Goal: Download file/media

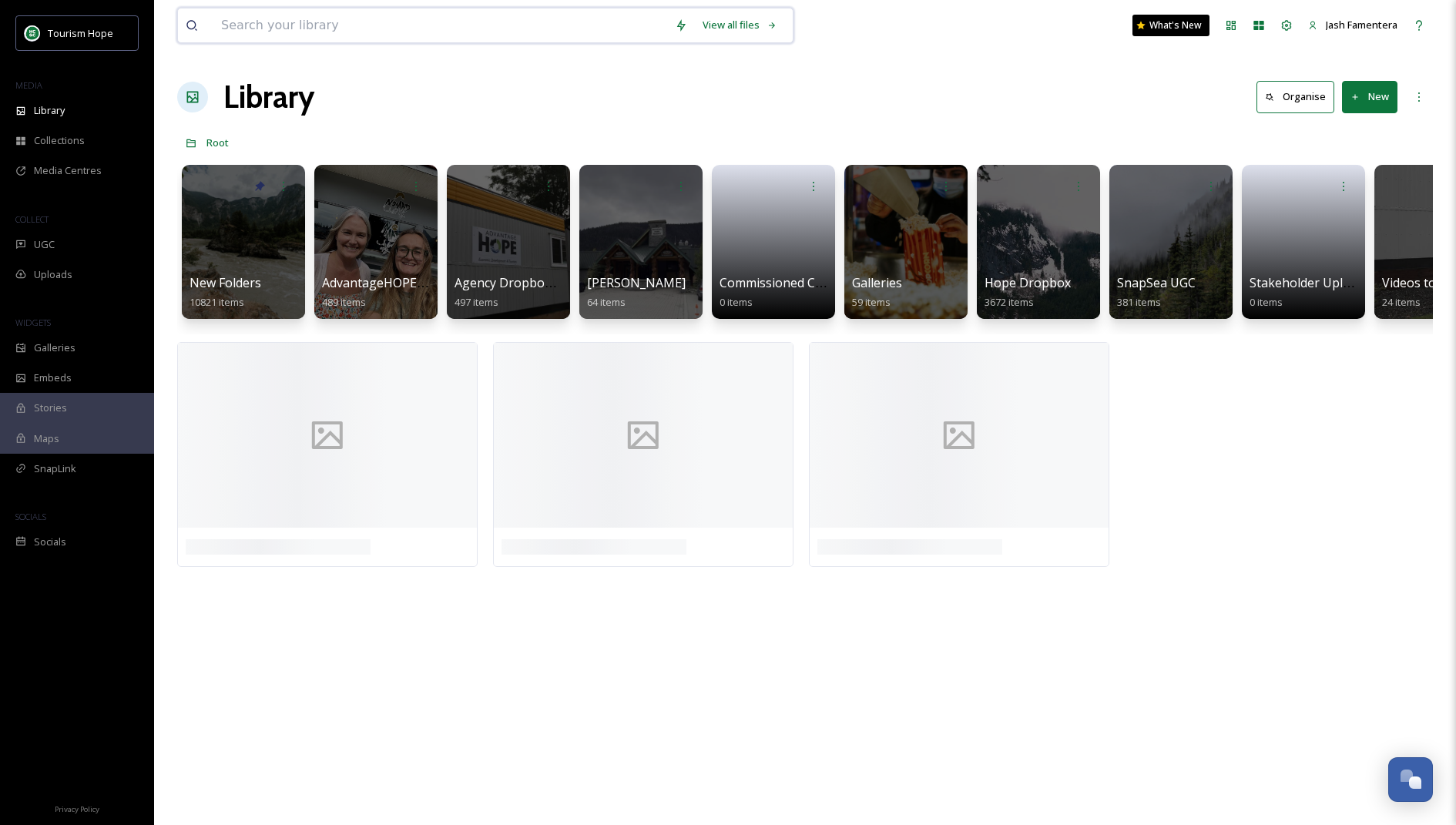
click at [405, 28] on input at bounding box center [440, 25] width 454 height 34
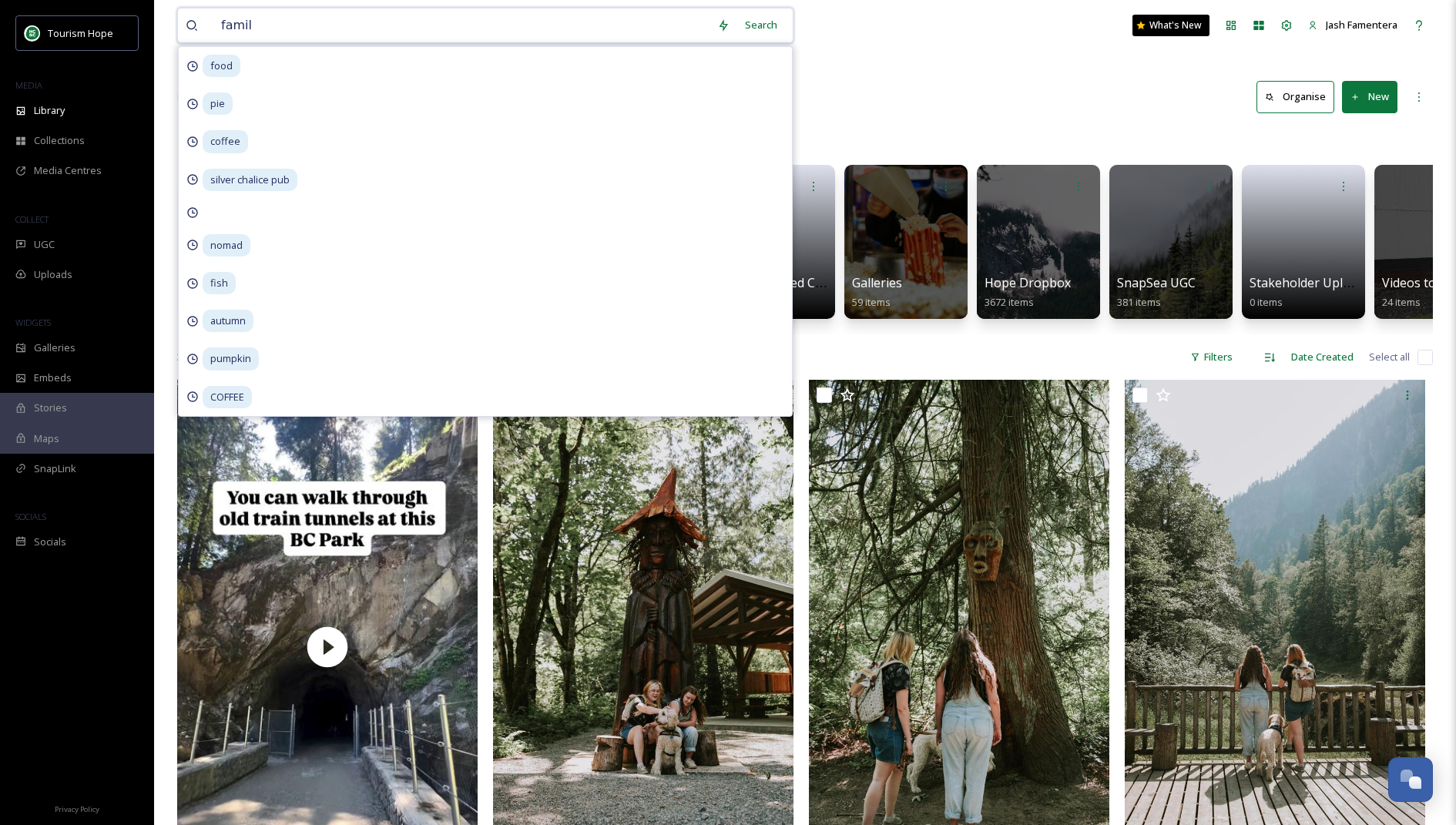
type input "family"
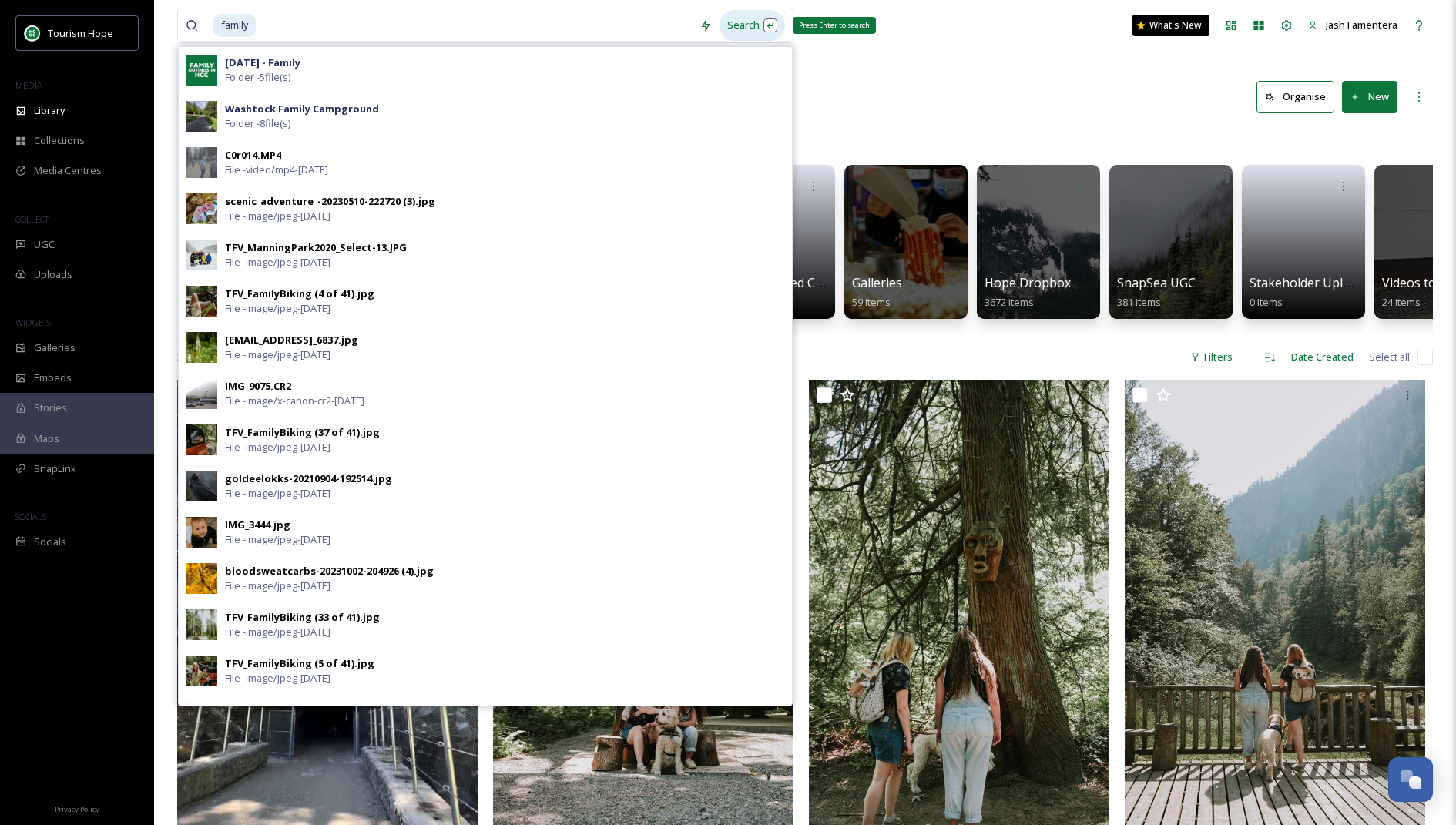
click at [768, 19] on div "Search Press Enter to search" at bounding box center [752, 25] width 65 height 30
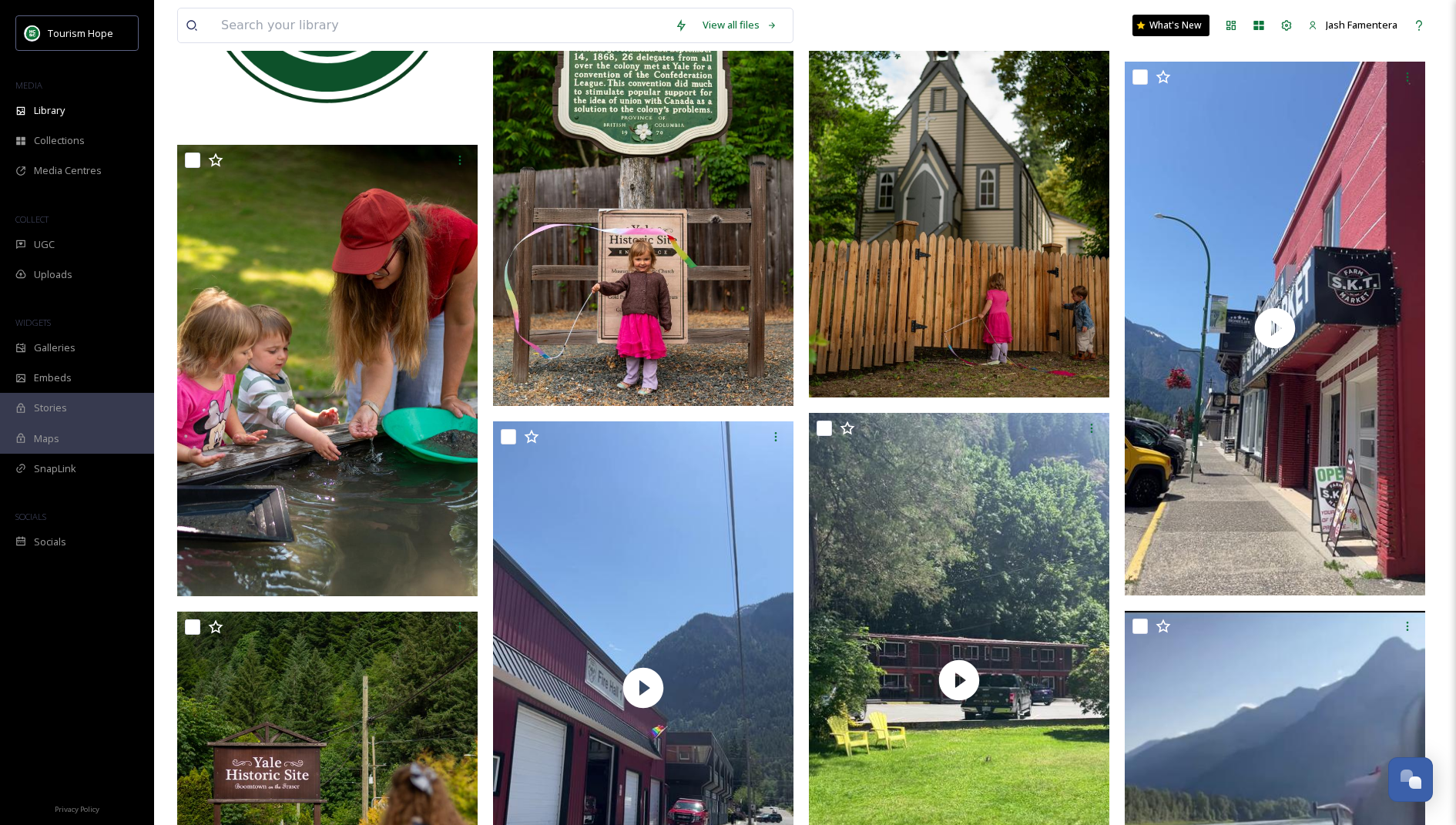
scroll to position [2716, 0]
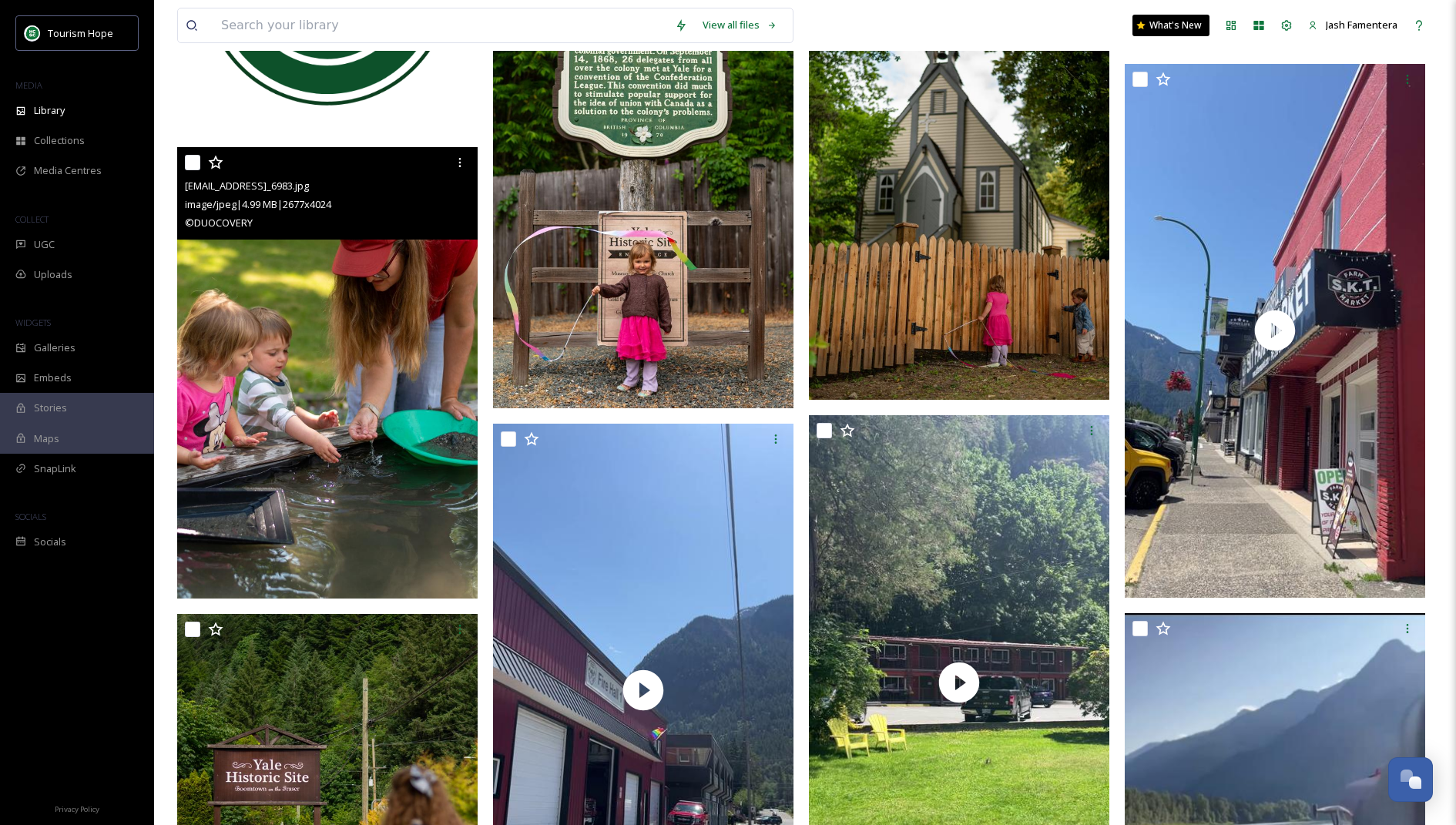
click at [344, 370] on img at bounding box center [327, 373] width 300 height 451
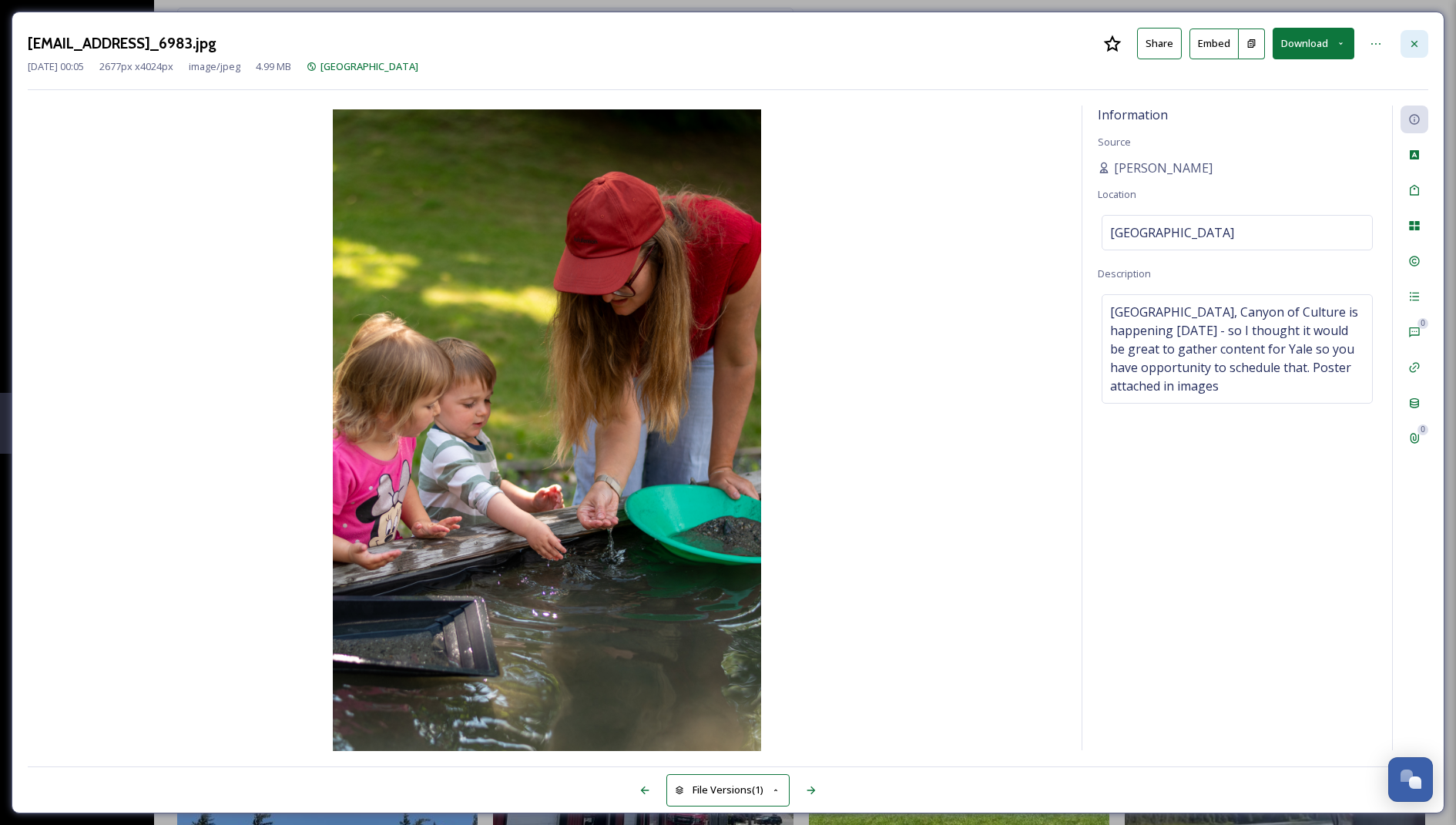
click at [1415, 48] on icon at bounding box center [1414, 44] width 12 height 12
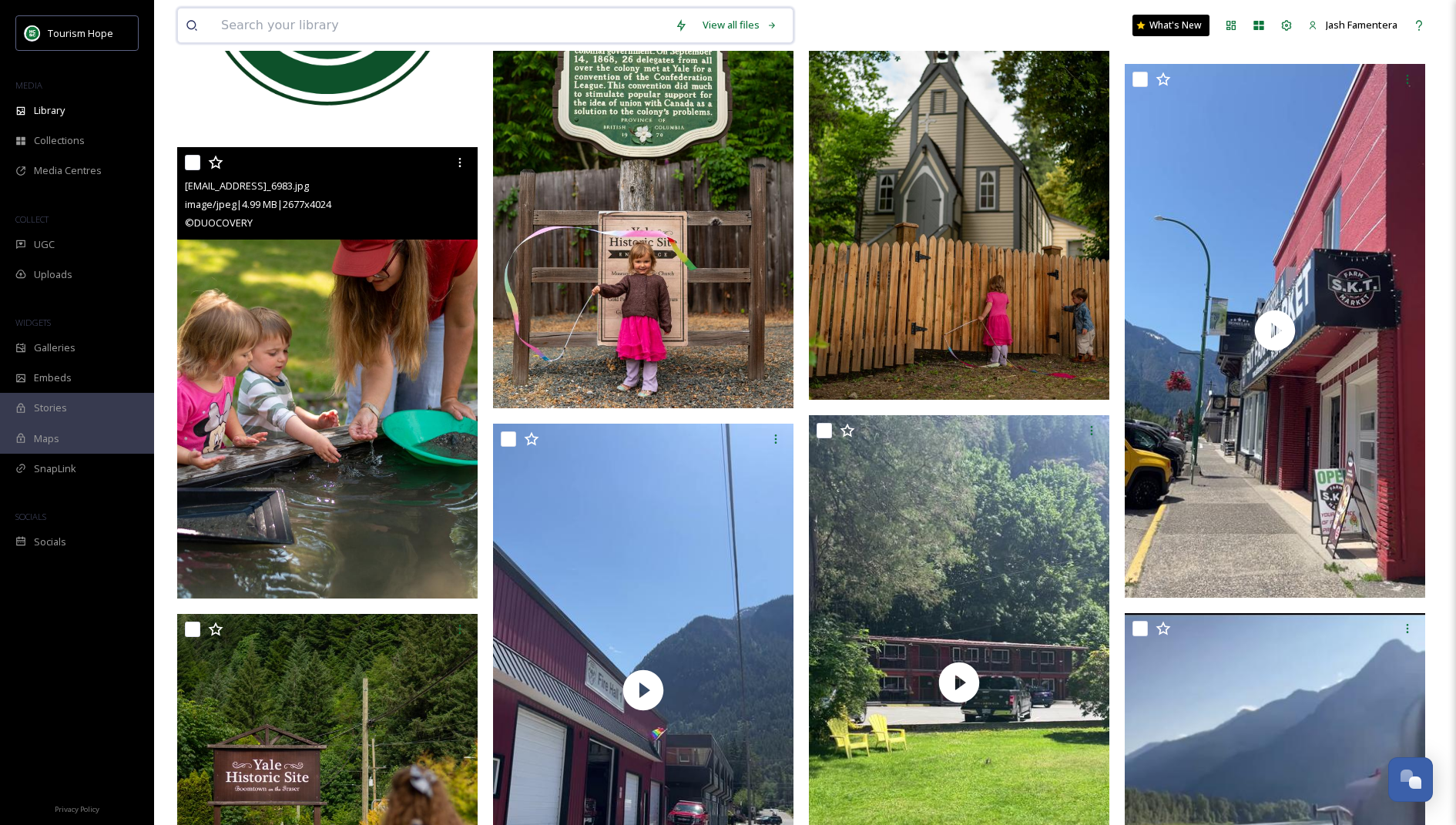
click at [613, 26] on input at bounding box center [440, 25] width 454 height 34
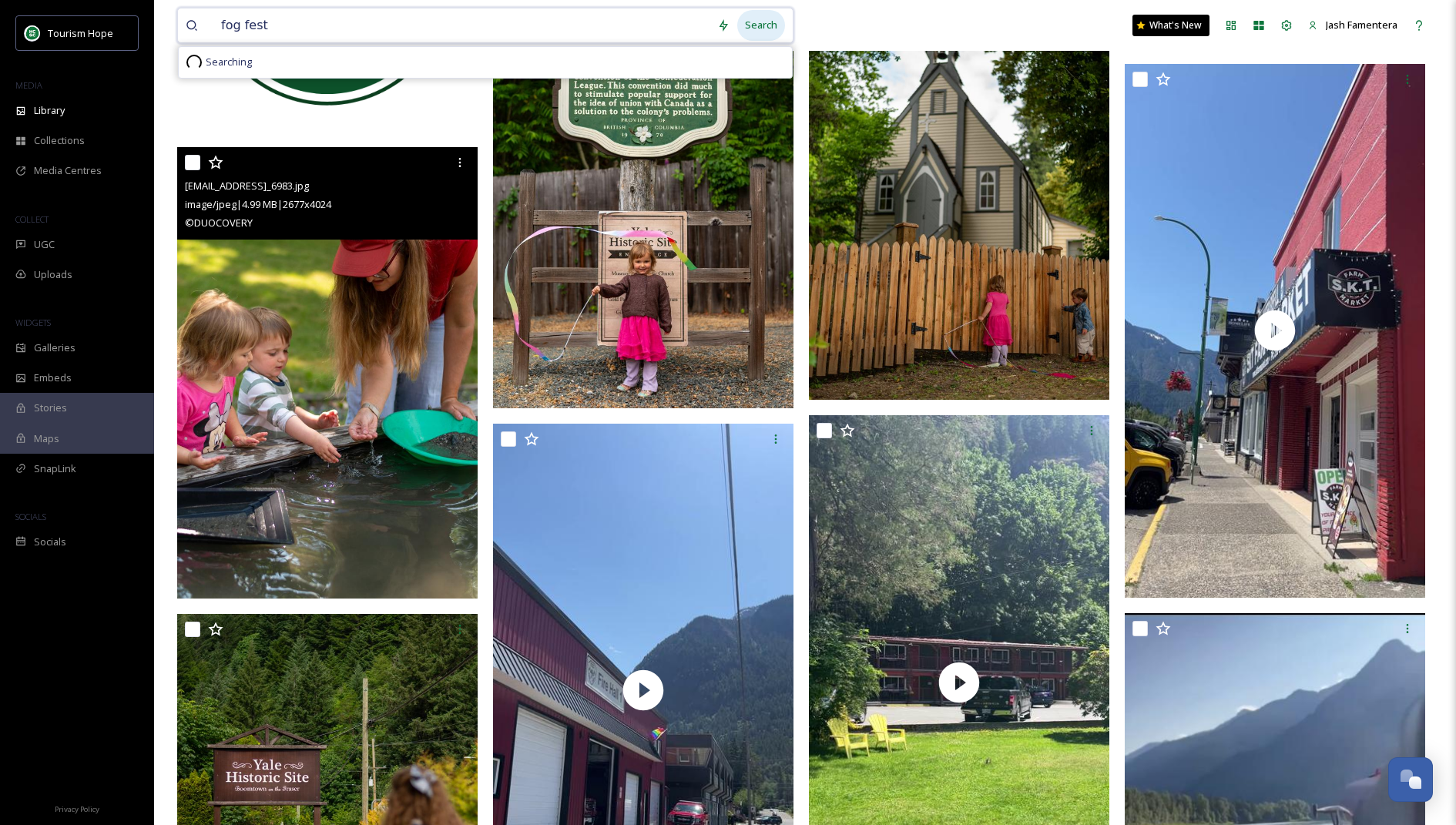
type input "fog fest"
click at [748, 26] on div "Search" at bounding box center [761, 25] width 48 height 30
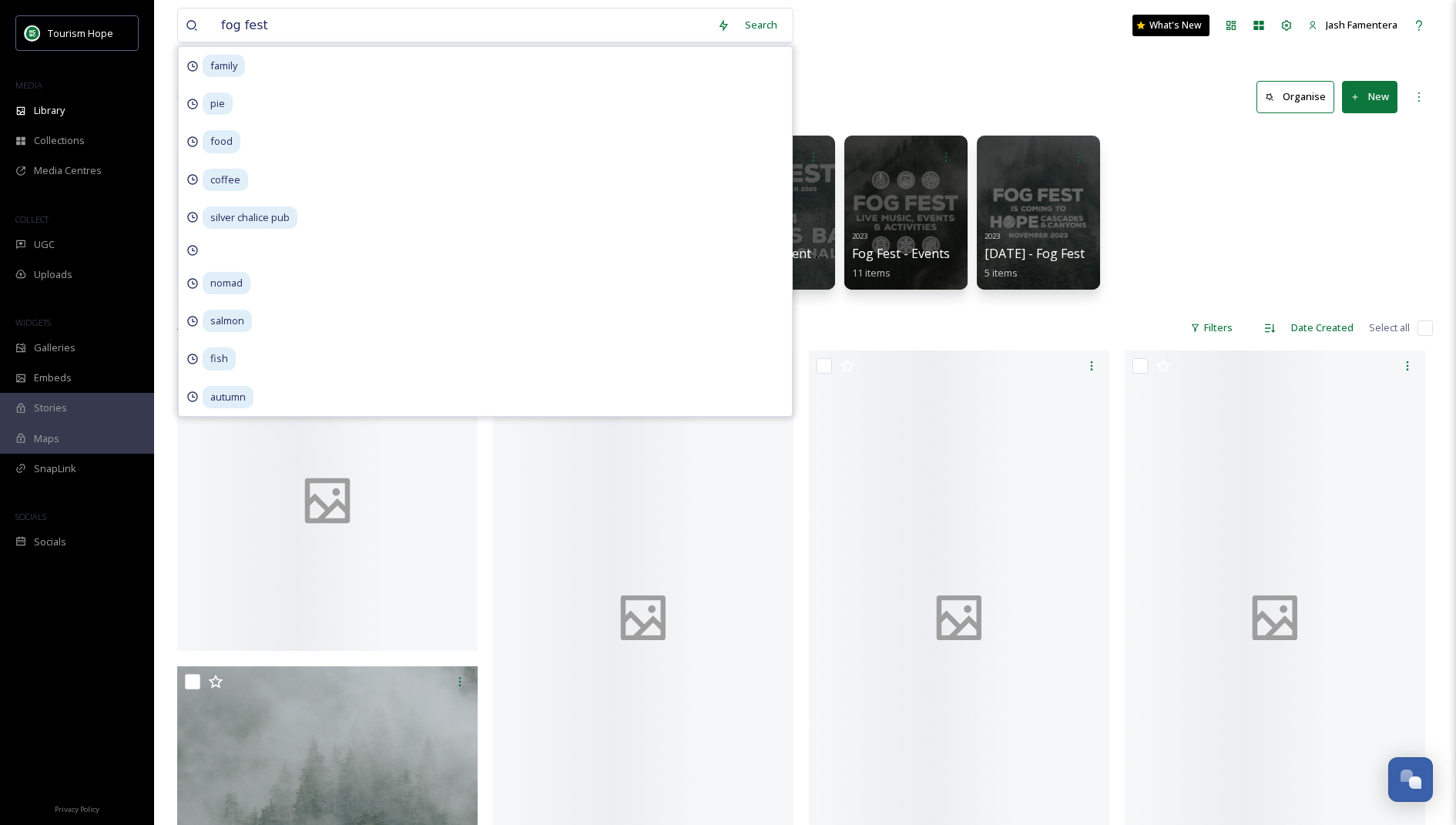
click at [1187, 233] on div "Images (2) Fog Fest 0 items Images Fog Fest 0 items Events & Holidays Fog Fest …" at bounding box center [804, 217] width 1255 height 177
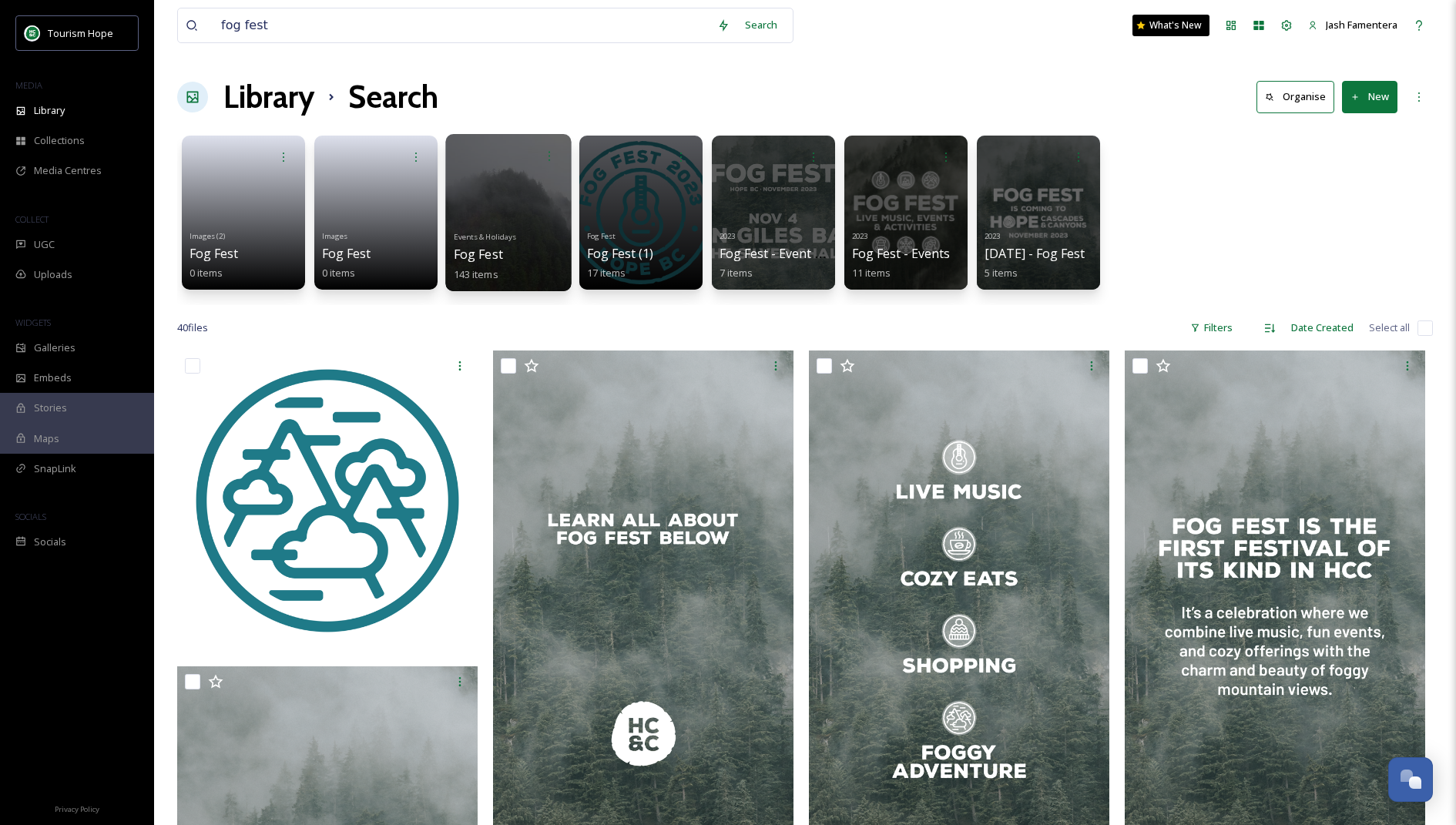
click at [494, 173] on div at bounding box center [508, 212] width 126 height 157
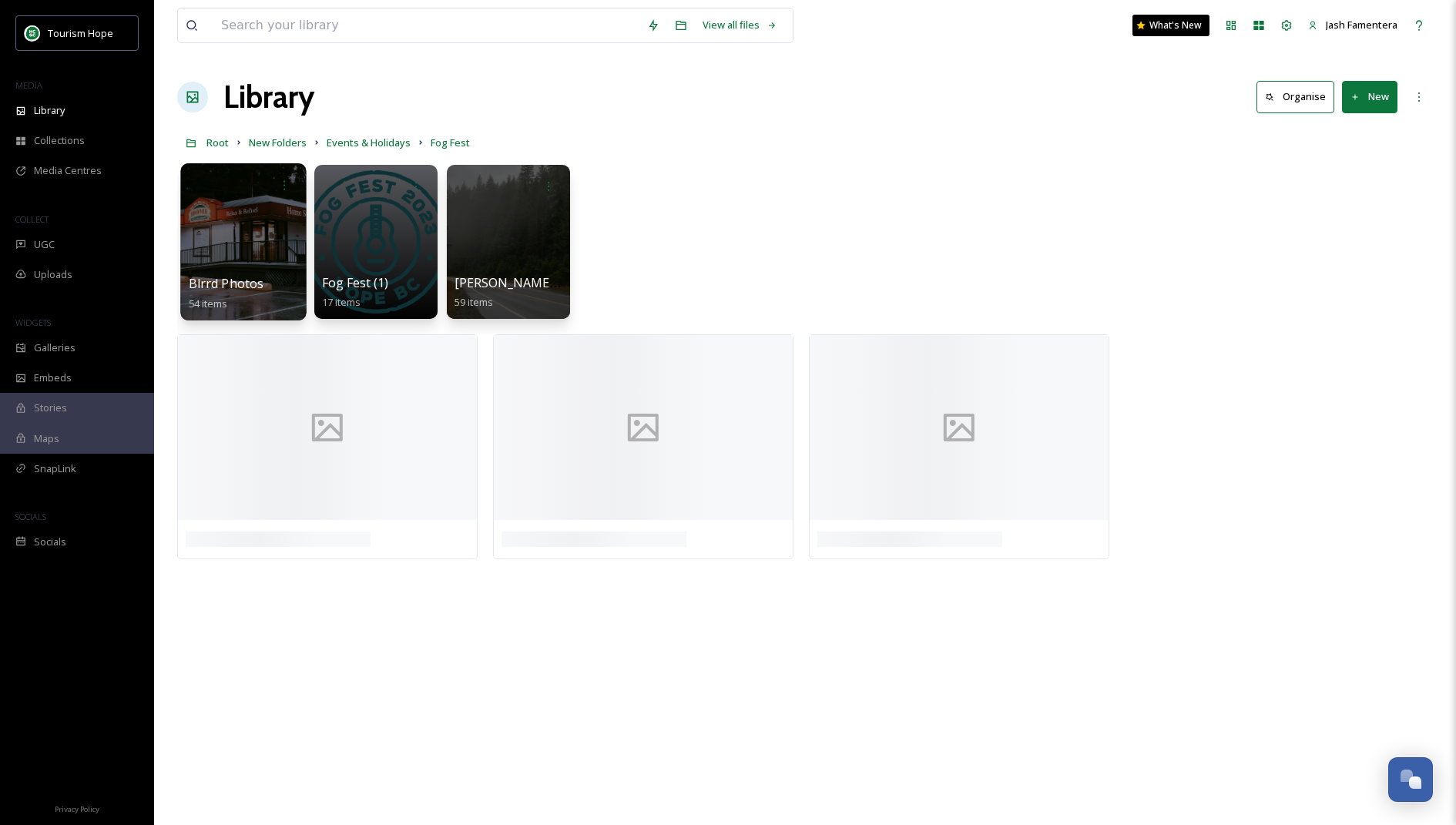
click at [226, 228] on div at bounding box center [243, 241] width 126 height 157
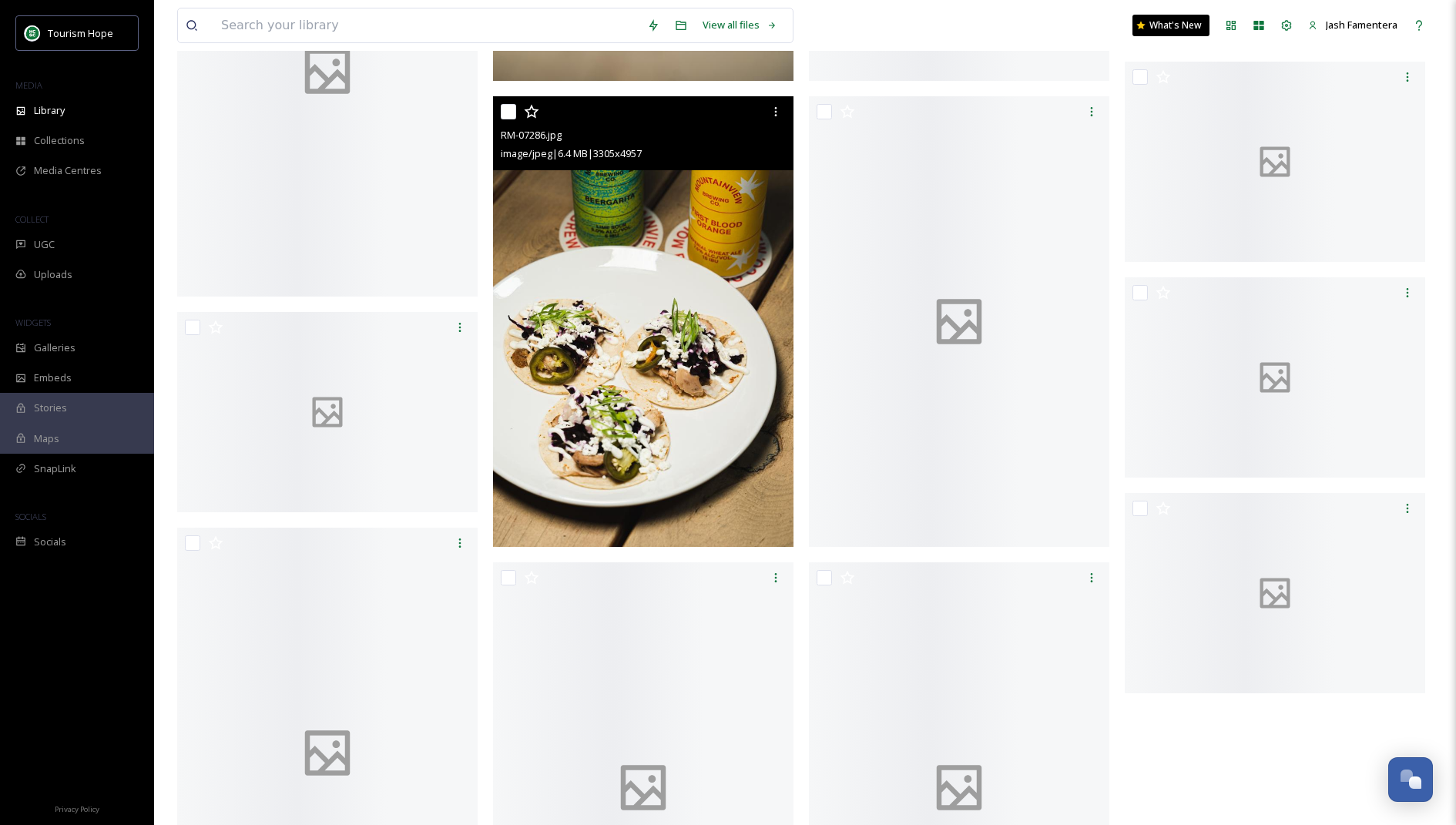
scroll to position [4701, 0]
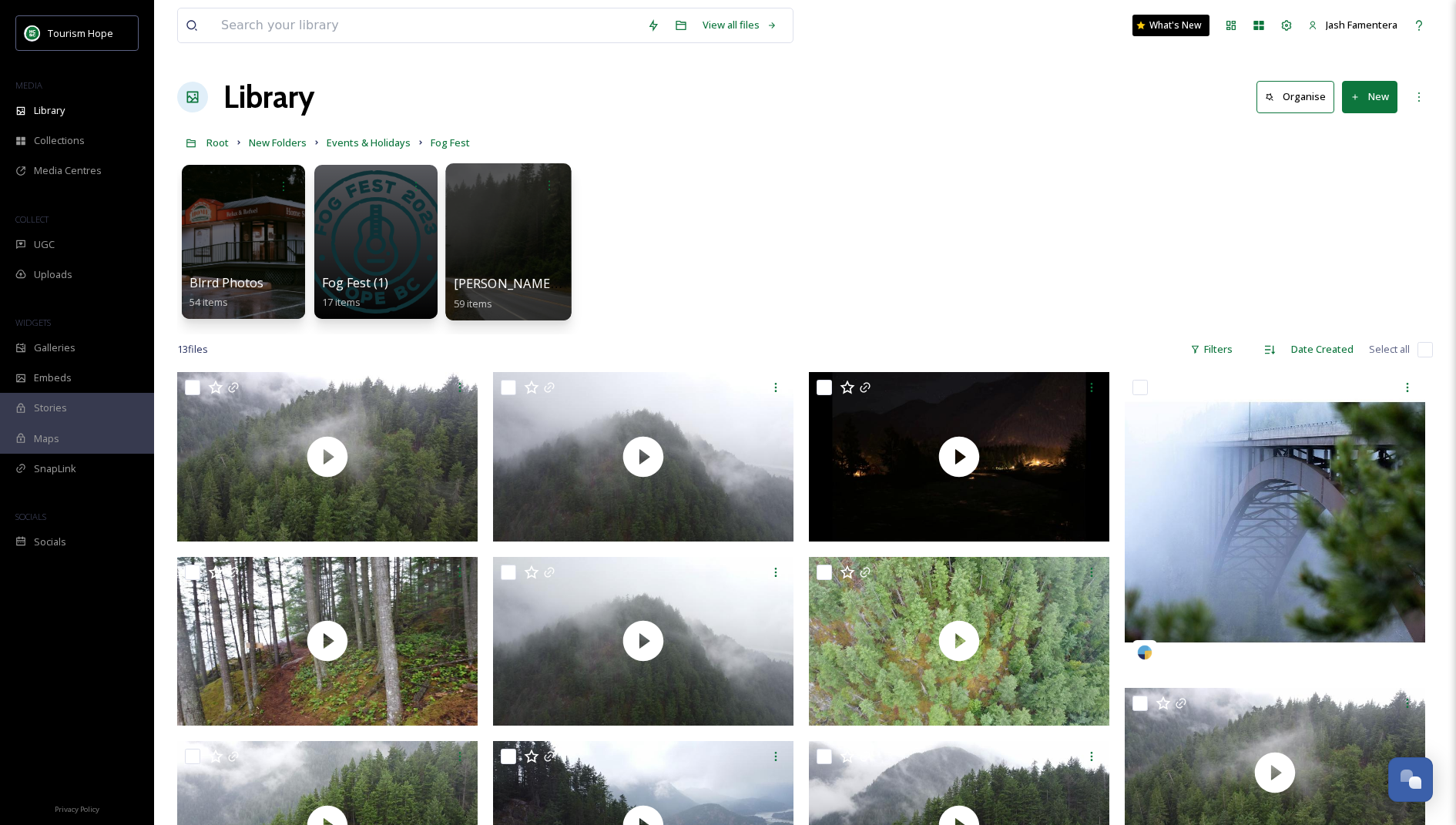
click at [467, 235] on div at bounding box center [508, 241] width 126 height 157
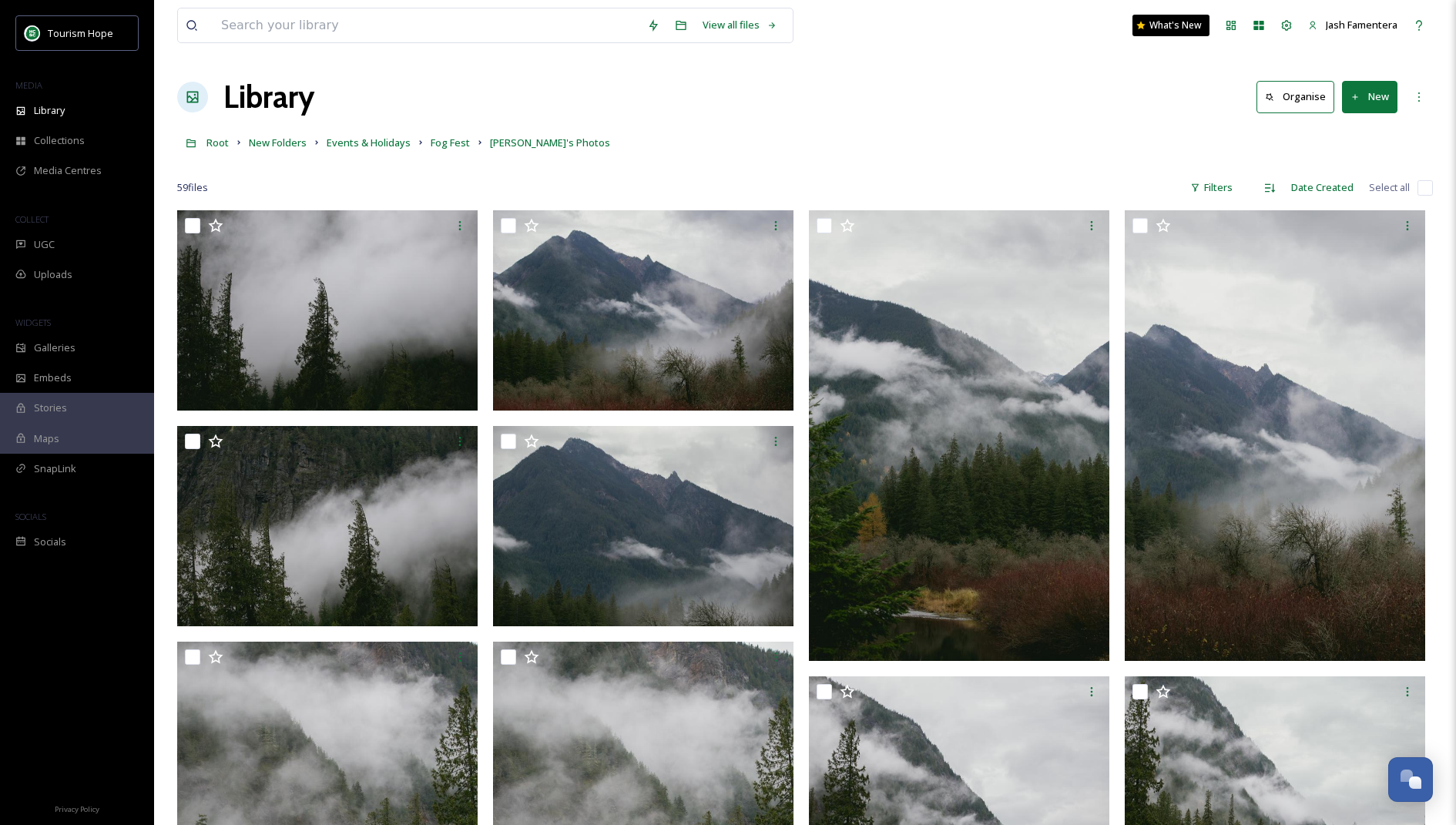
click at [1426, 195] on div "59 file s Filters Date Created Select all" at bounding box center [804, 188] width 1255 height 30
click at [1423, 187] on input "checkbox" at bounding box center [1425, 188] width 16 height 16
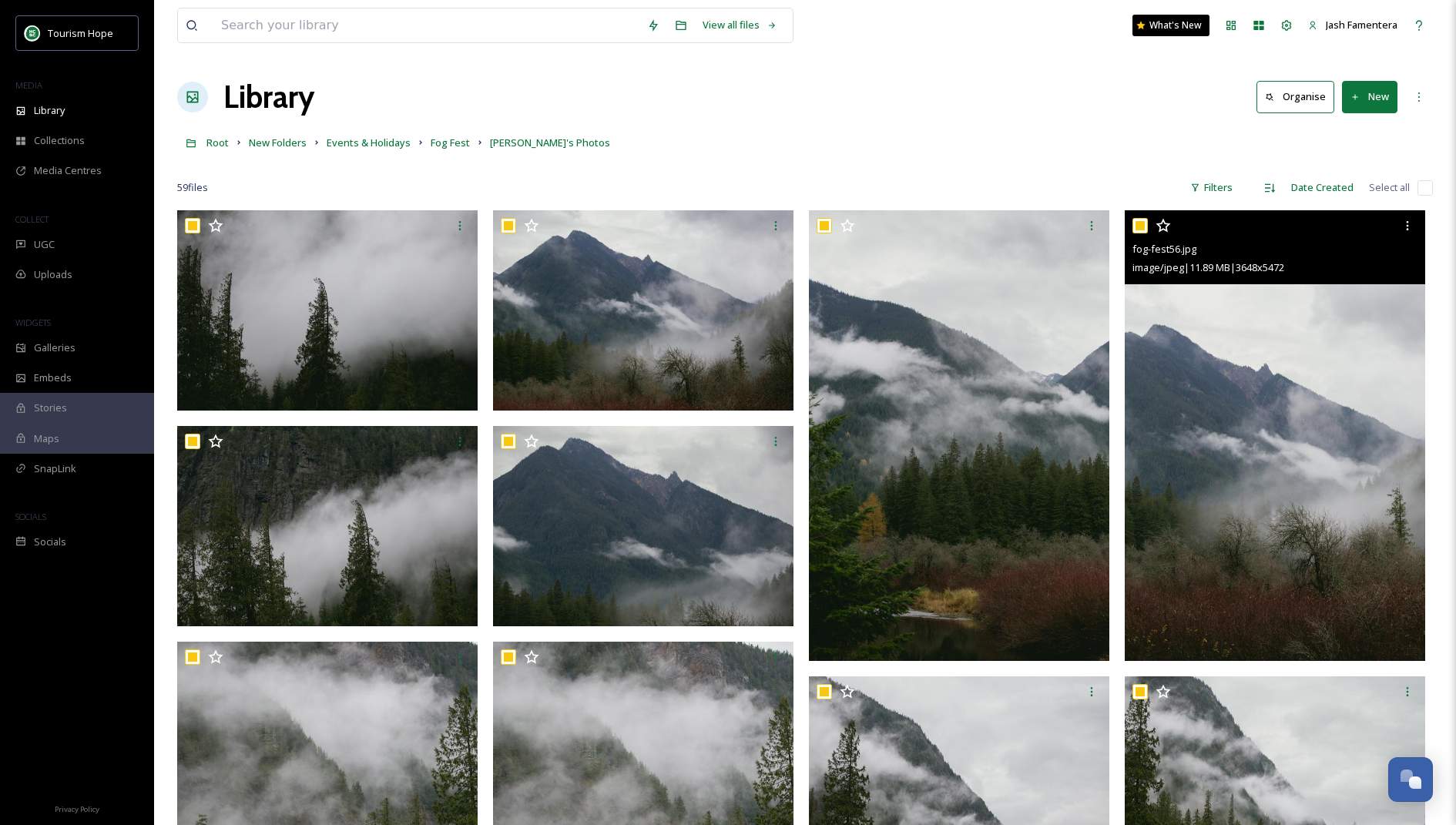
checkbox input "true"
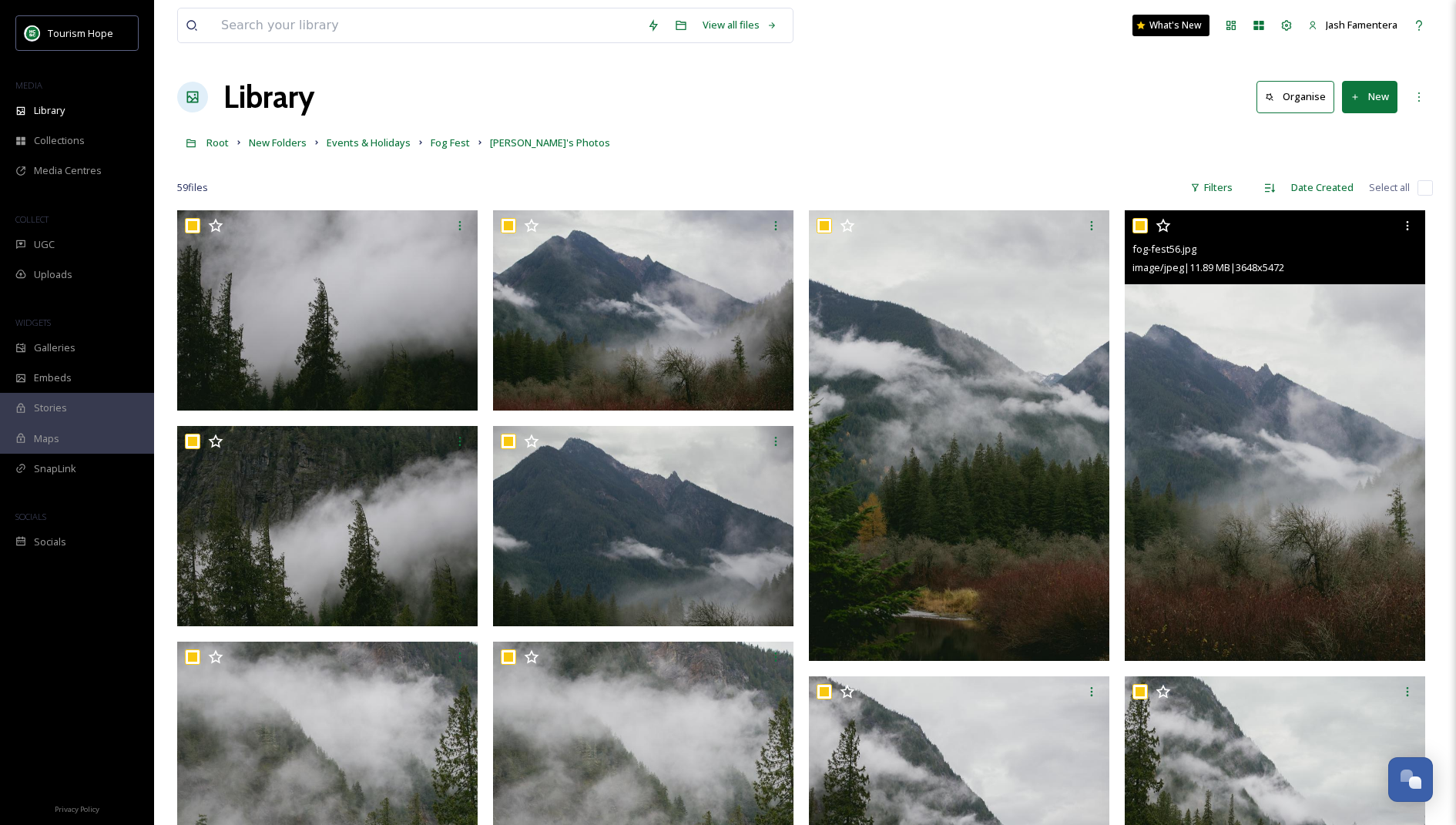
checkbox input "true"
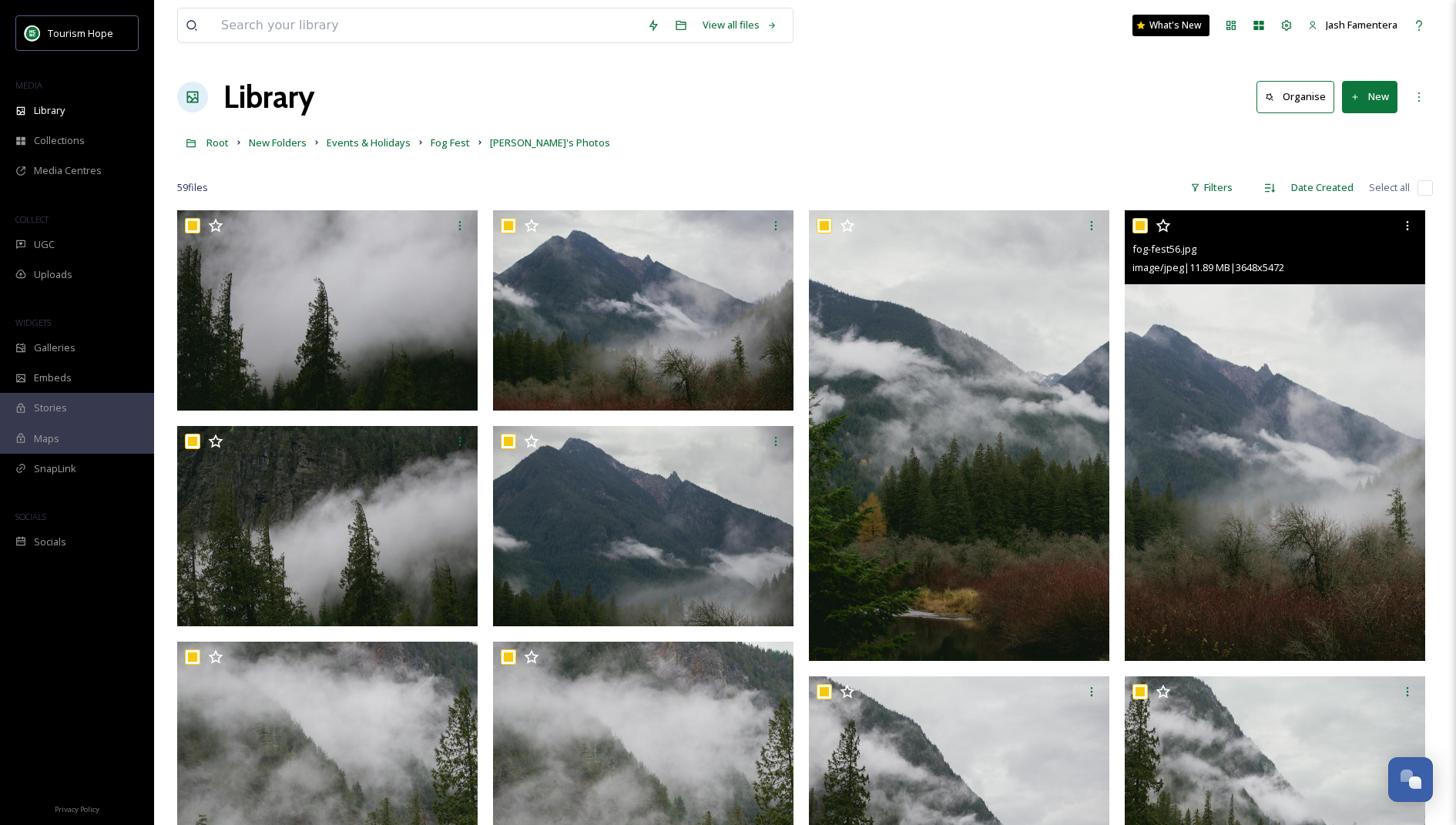
checkbox input "true"
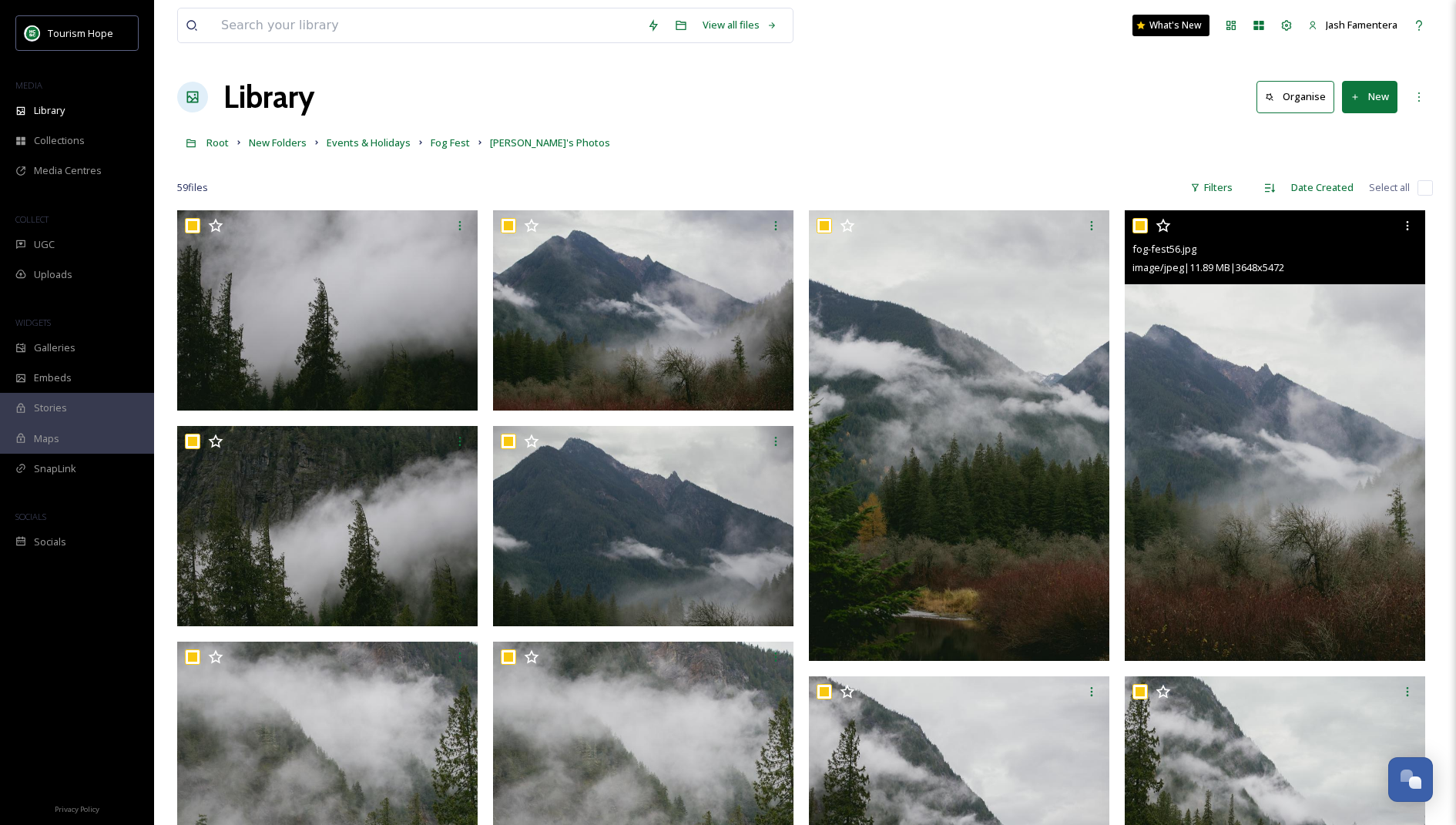
checkbox input "true"
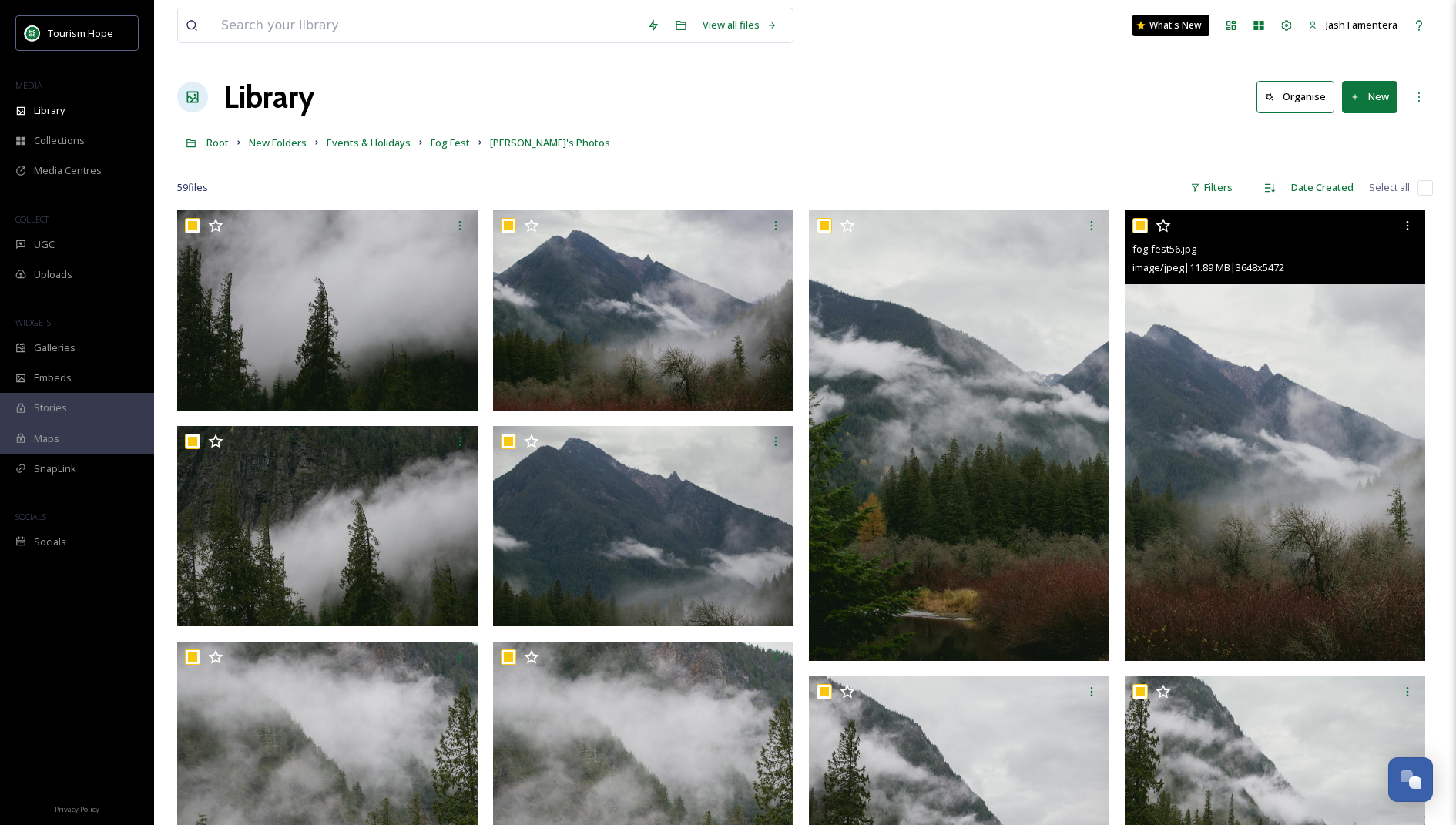
checkbox input "true"
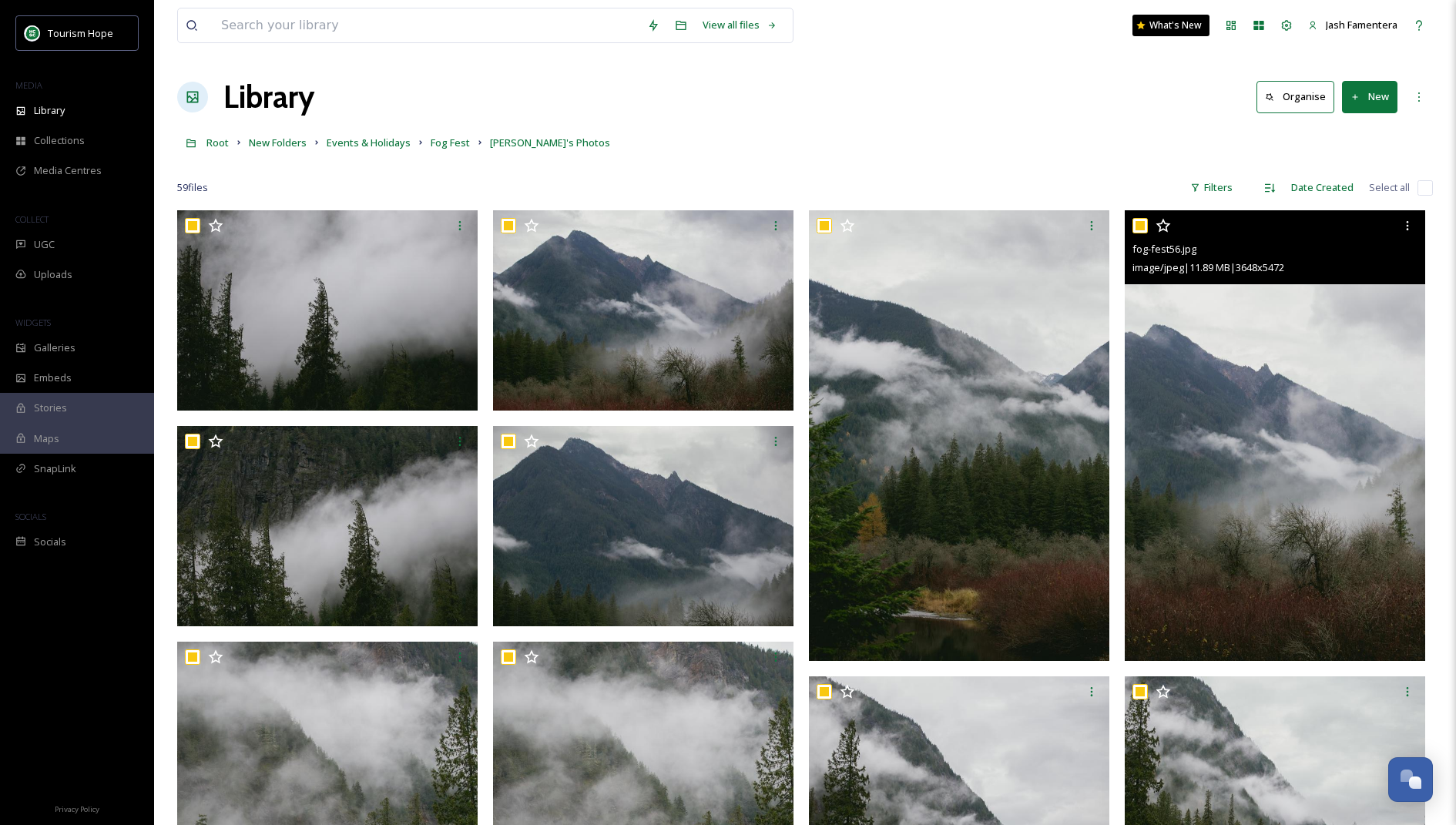
checkbox input "true"
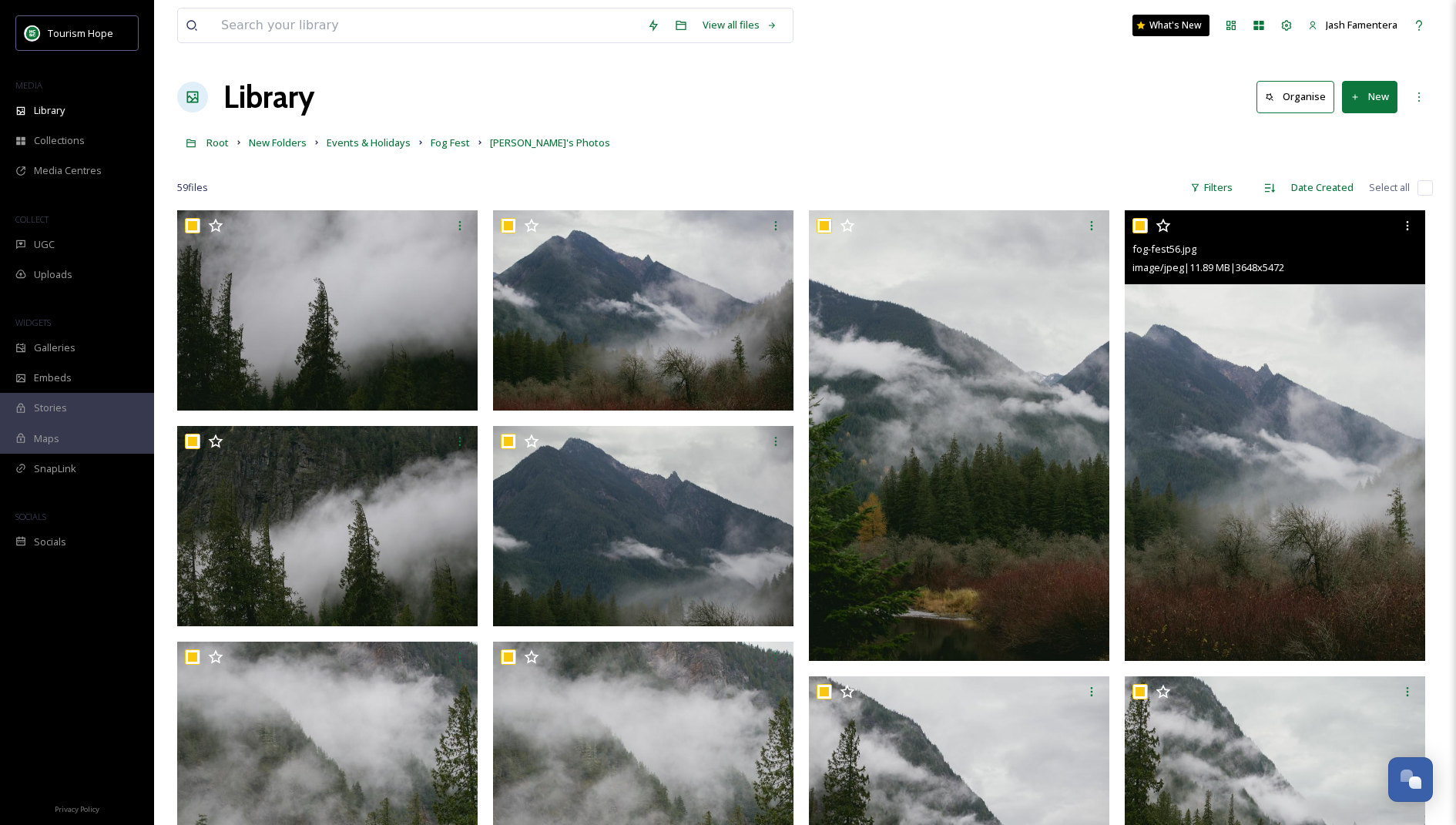
checkbox input "true"
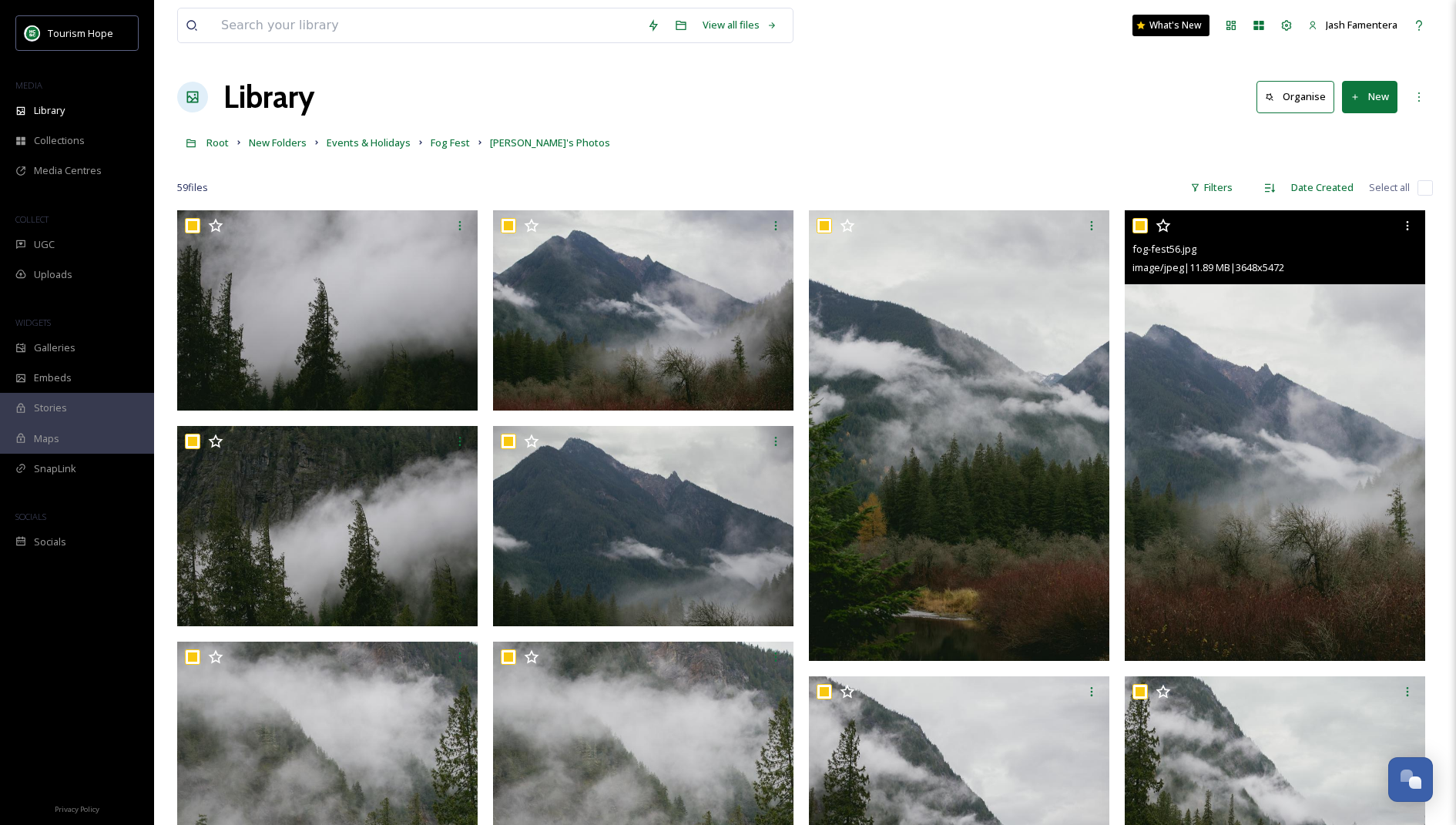
checkbox input "true"
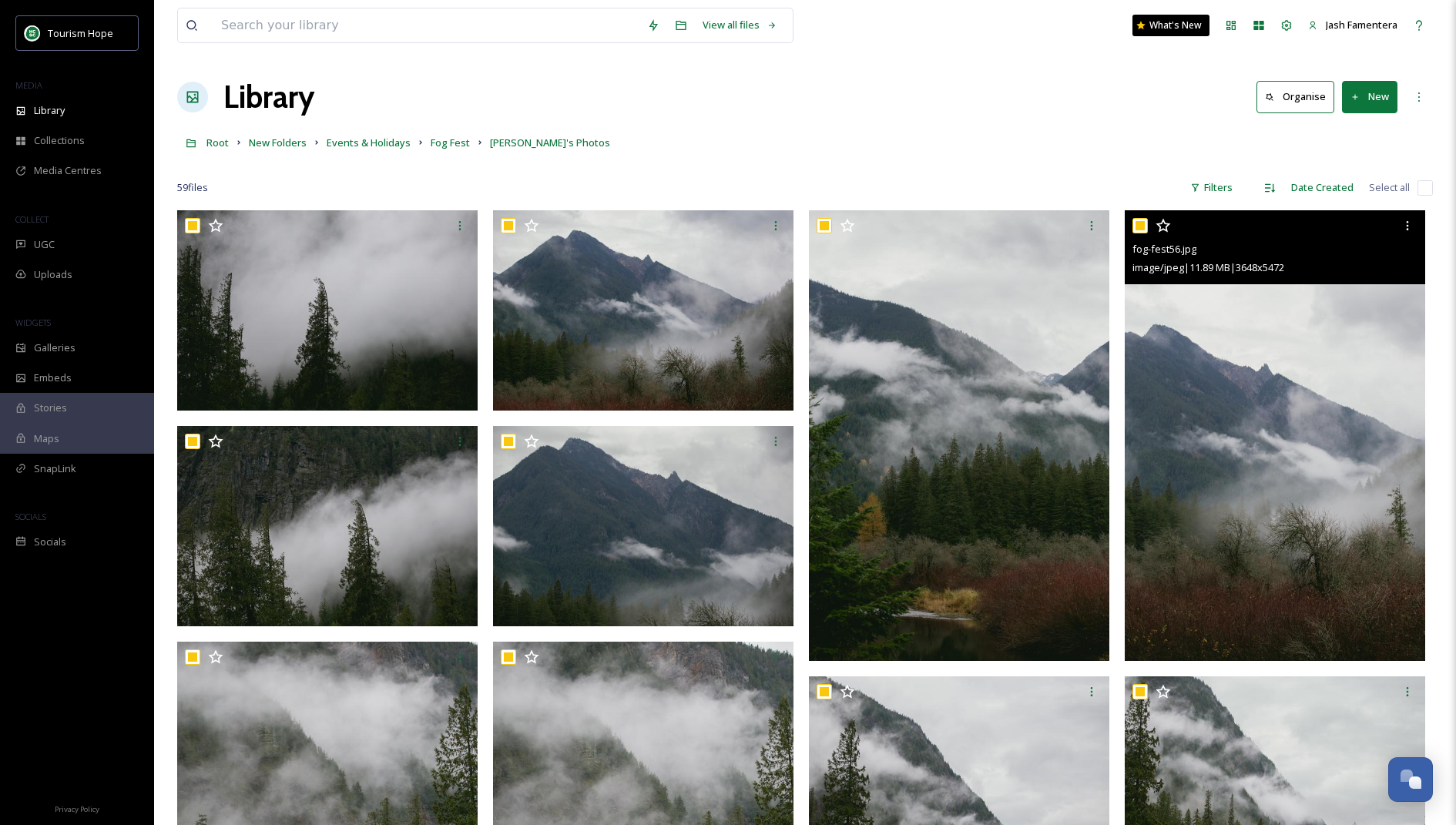
checkbox input "true"
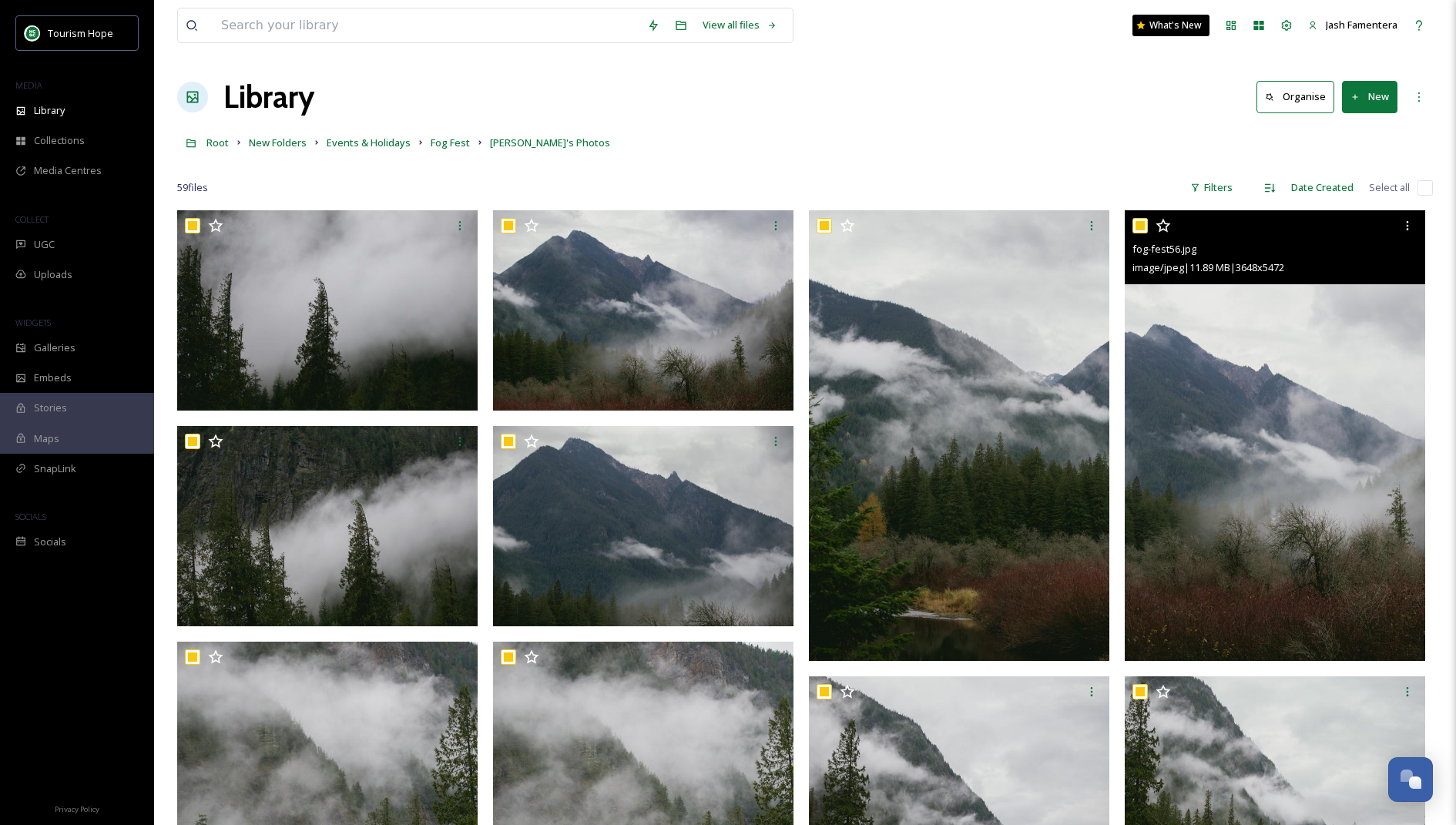
checkbox input "true"
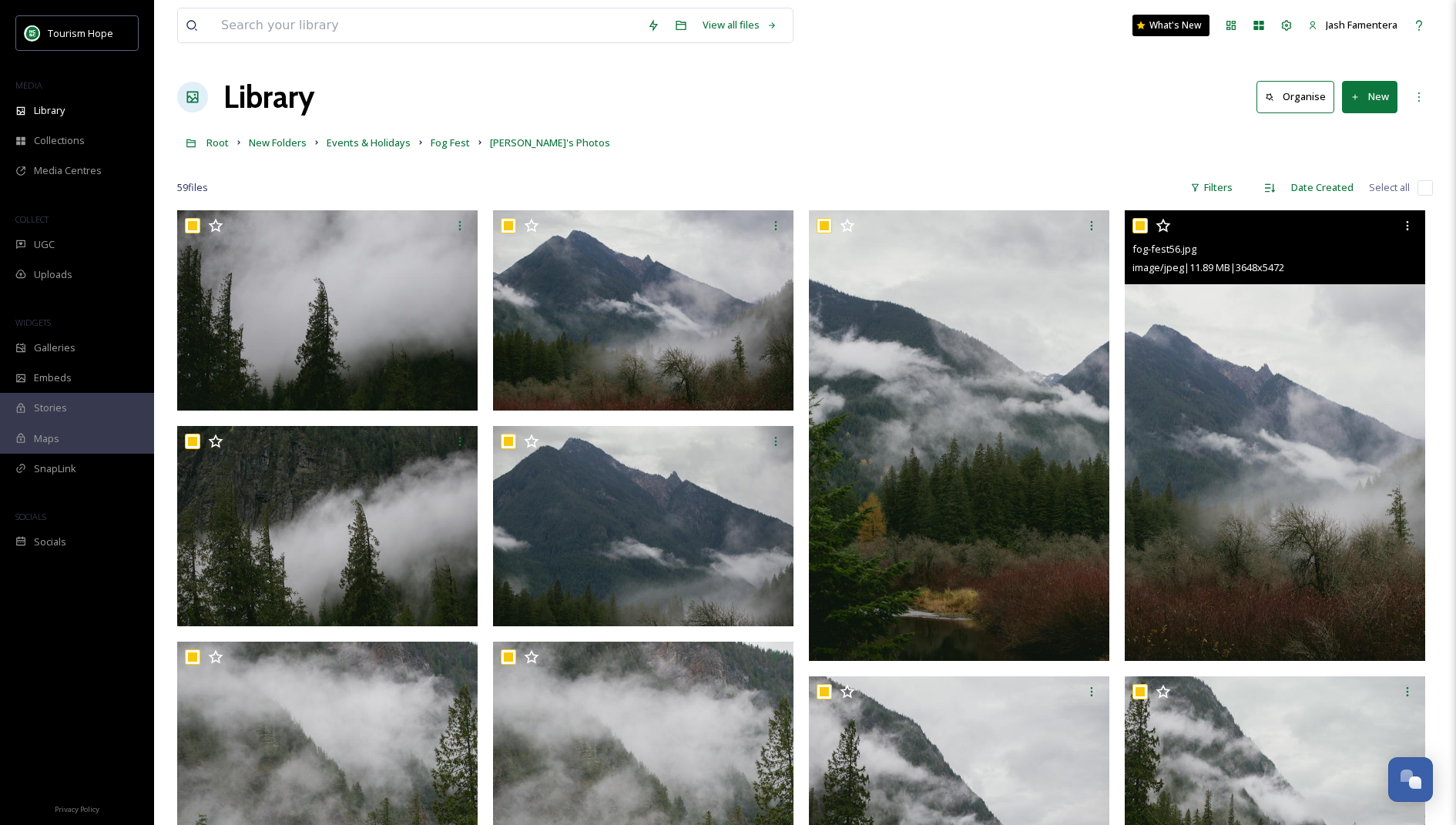
checkbox input "true"
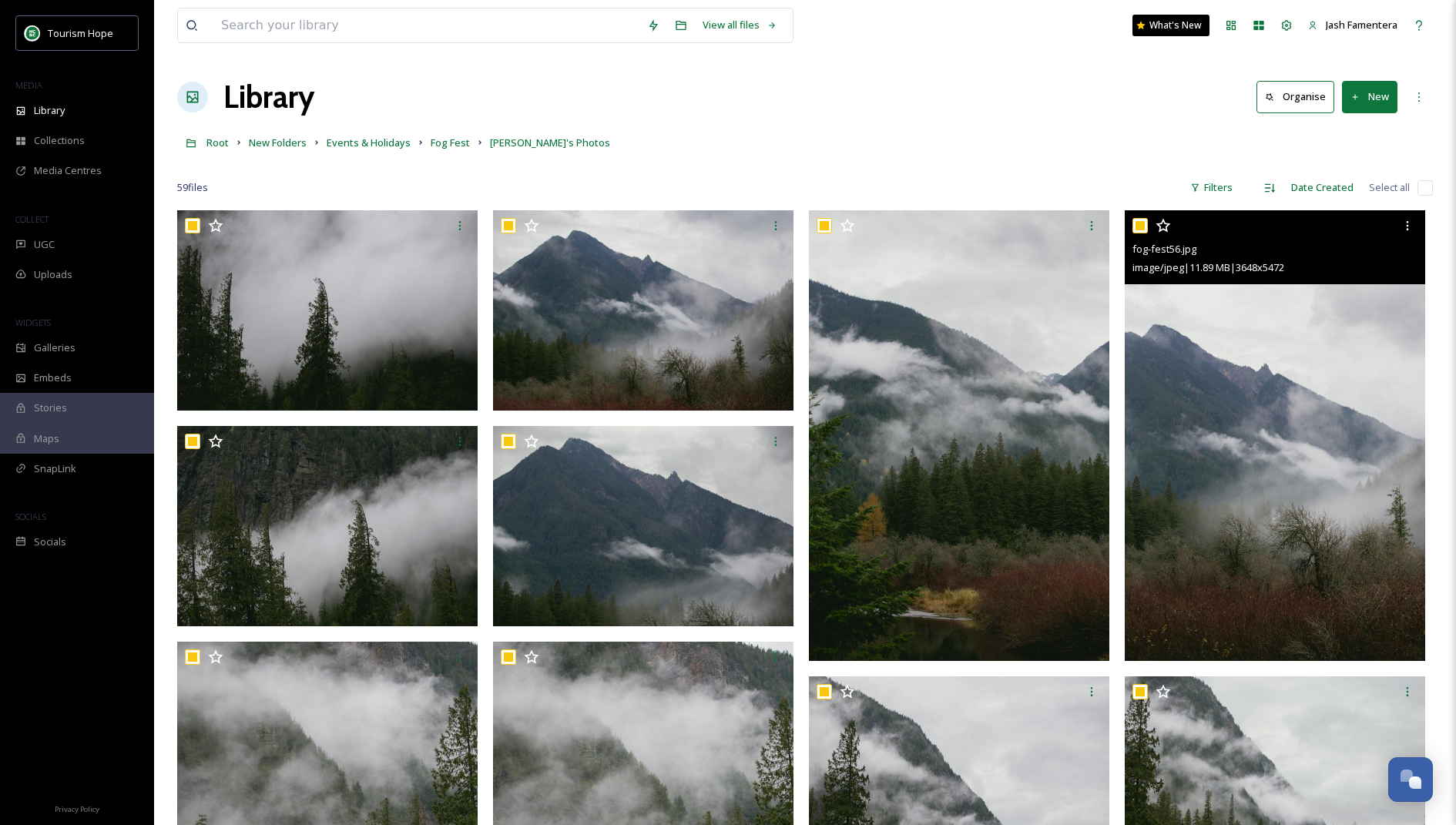
checkbox input "true"
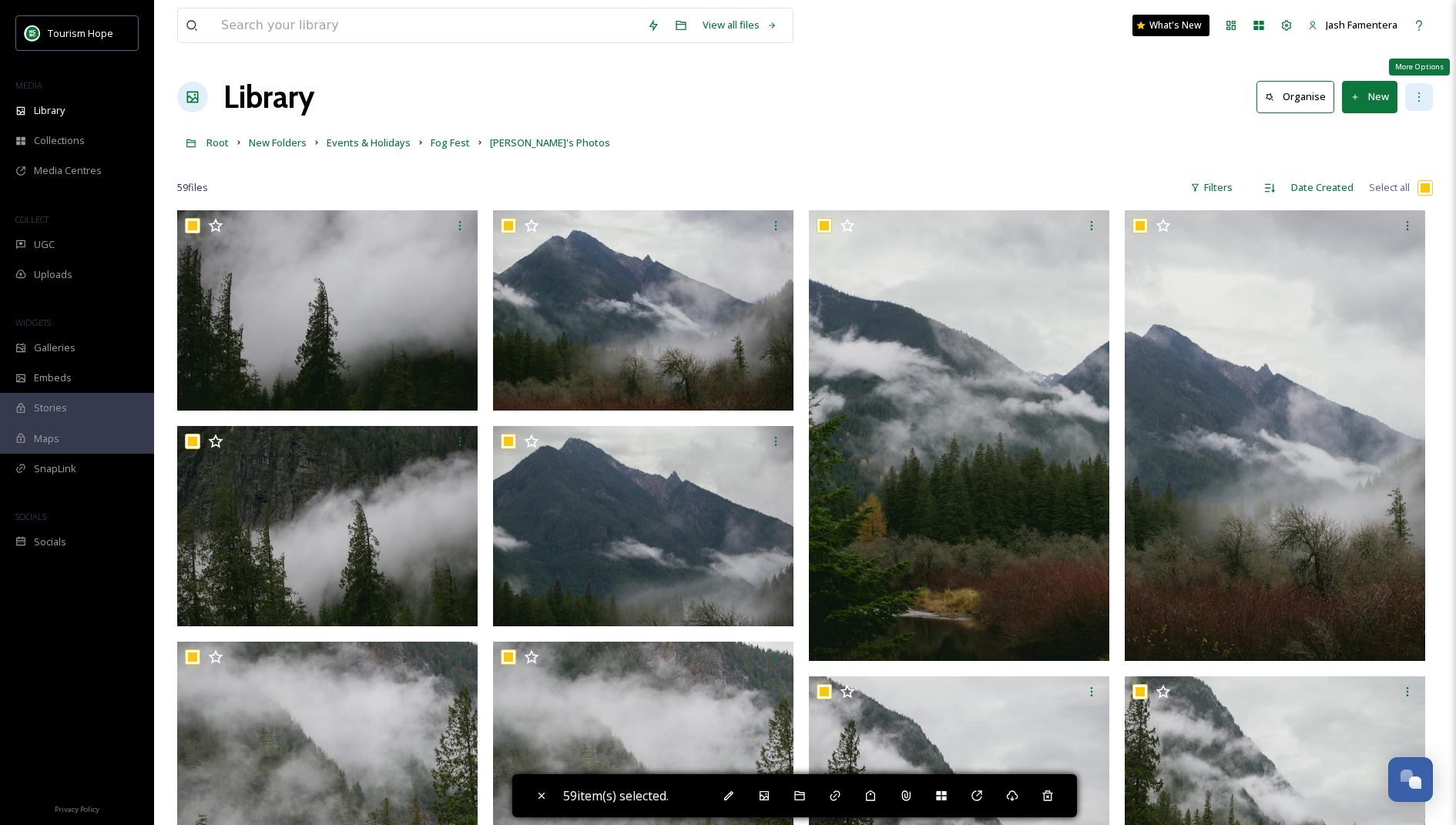
click at [1415, 89] on div "More Options" at bounding box center [1419, 98] width 28 height 28
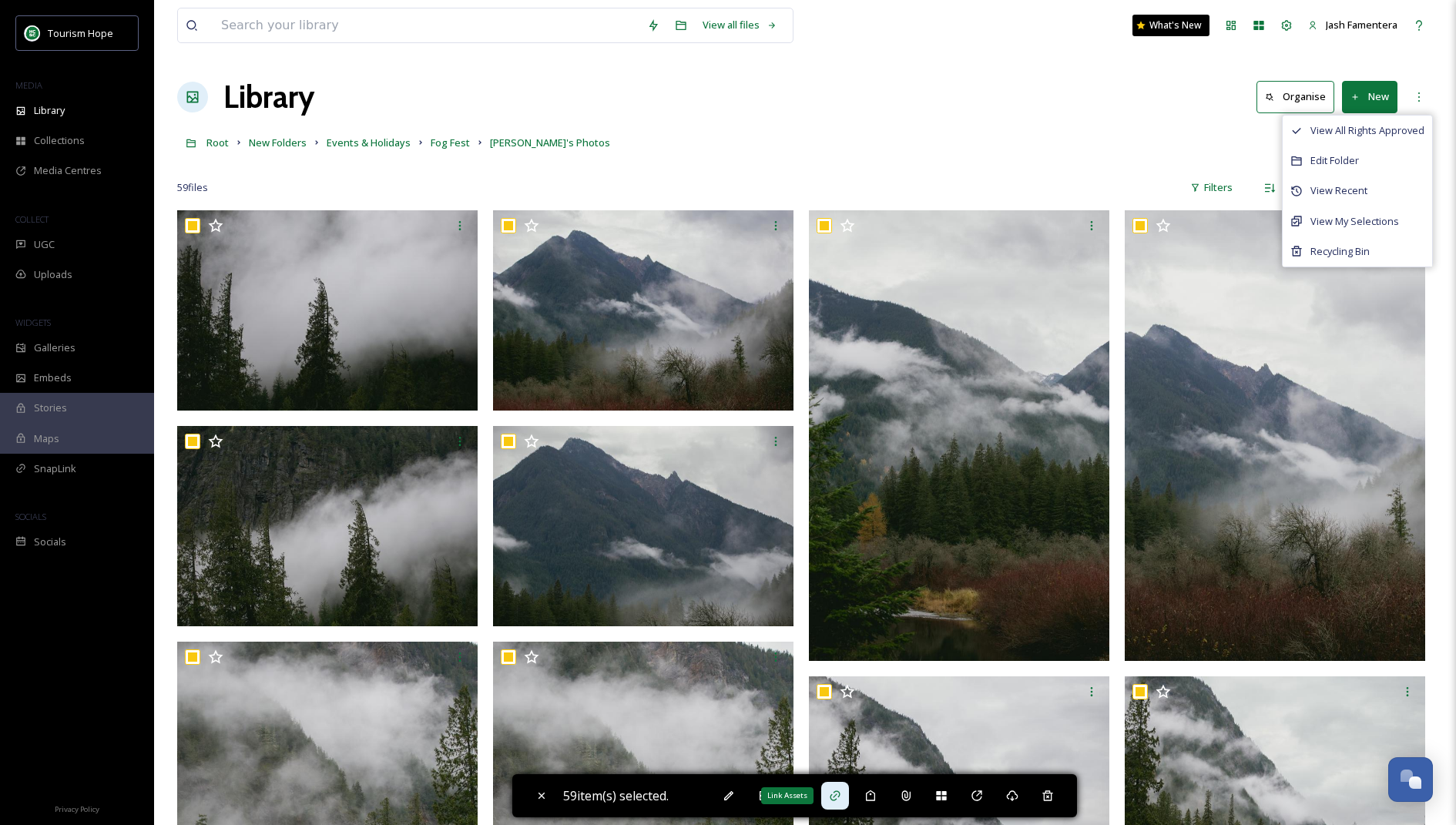
click at [841, 796] on icon at bounding box center [834, 795] width 12 height 12
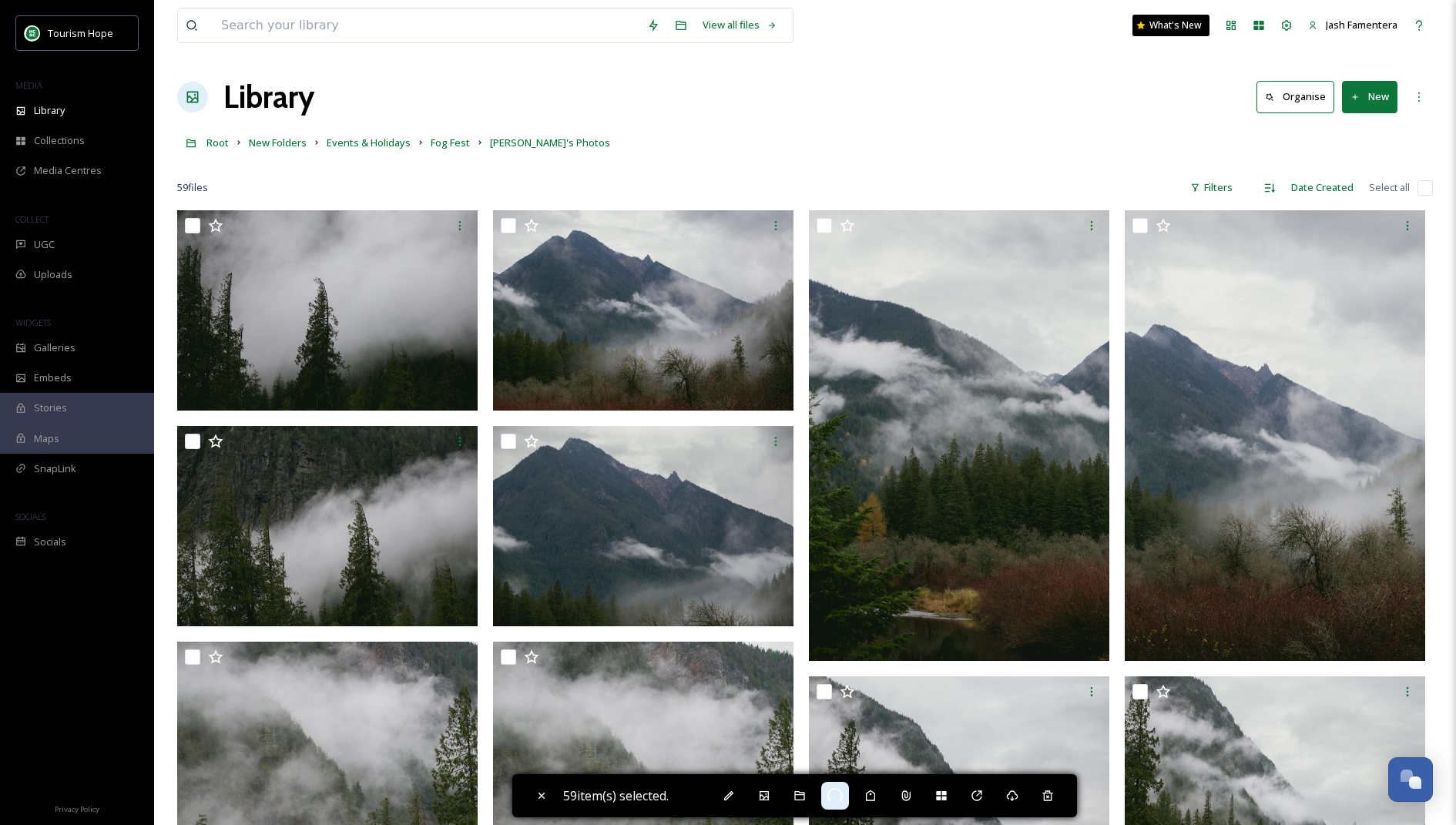
checkbox input "false"
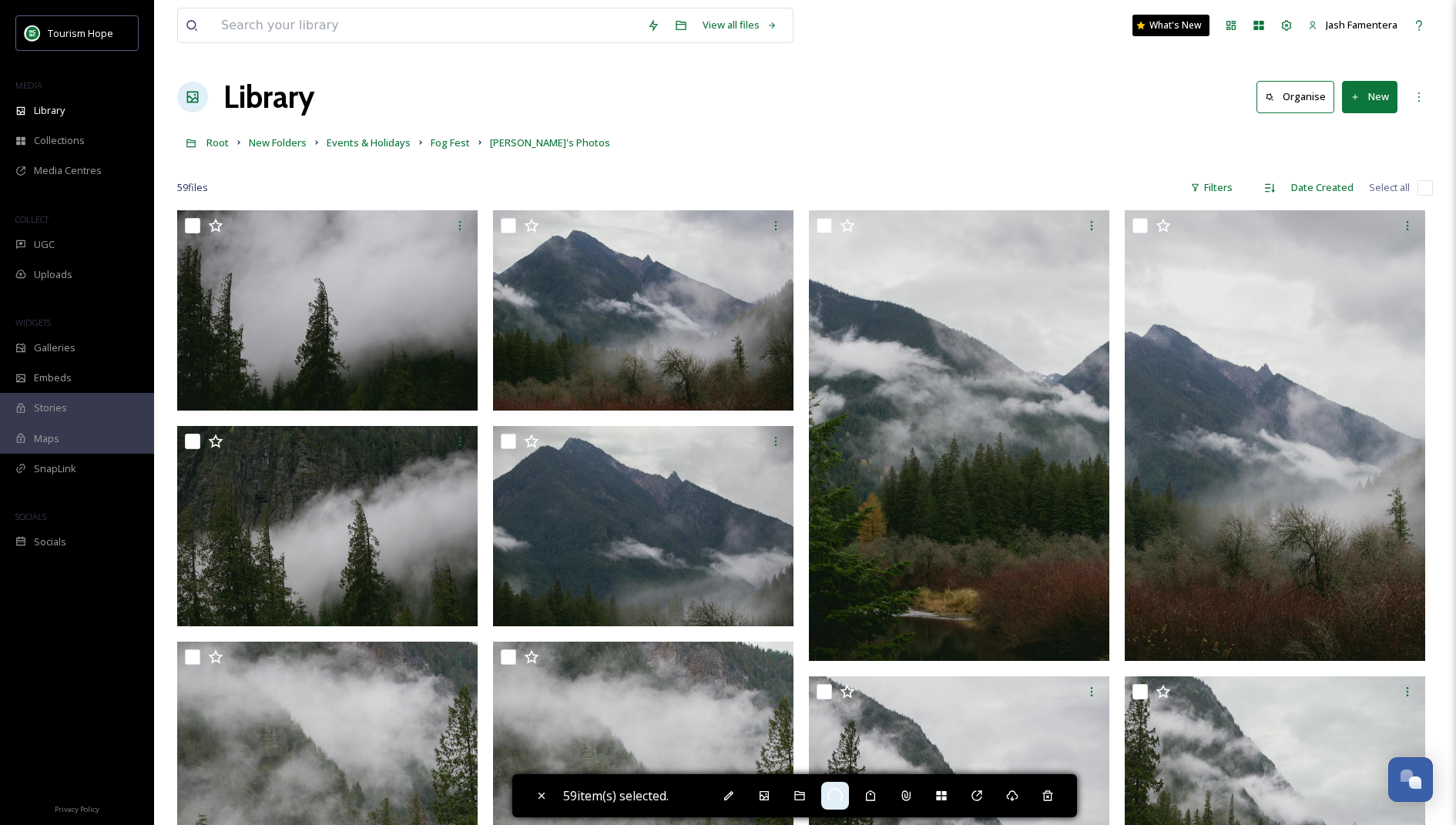
checkbox input "false"
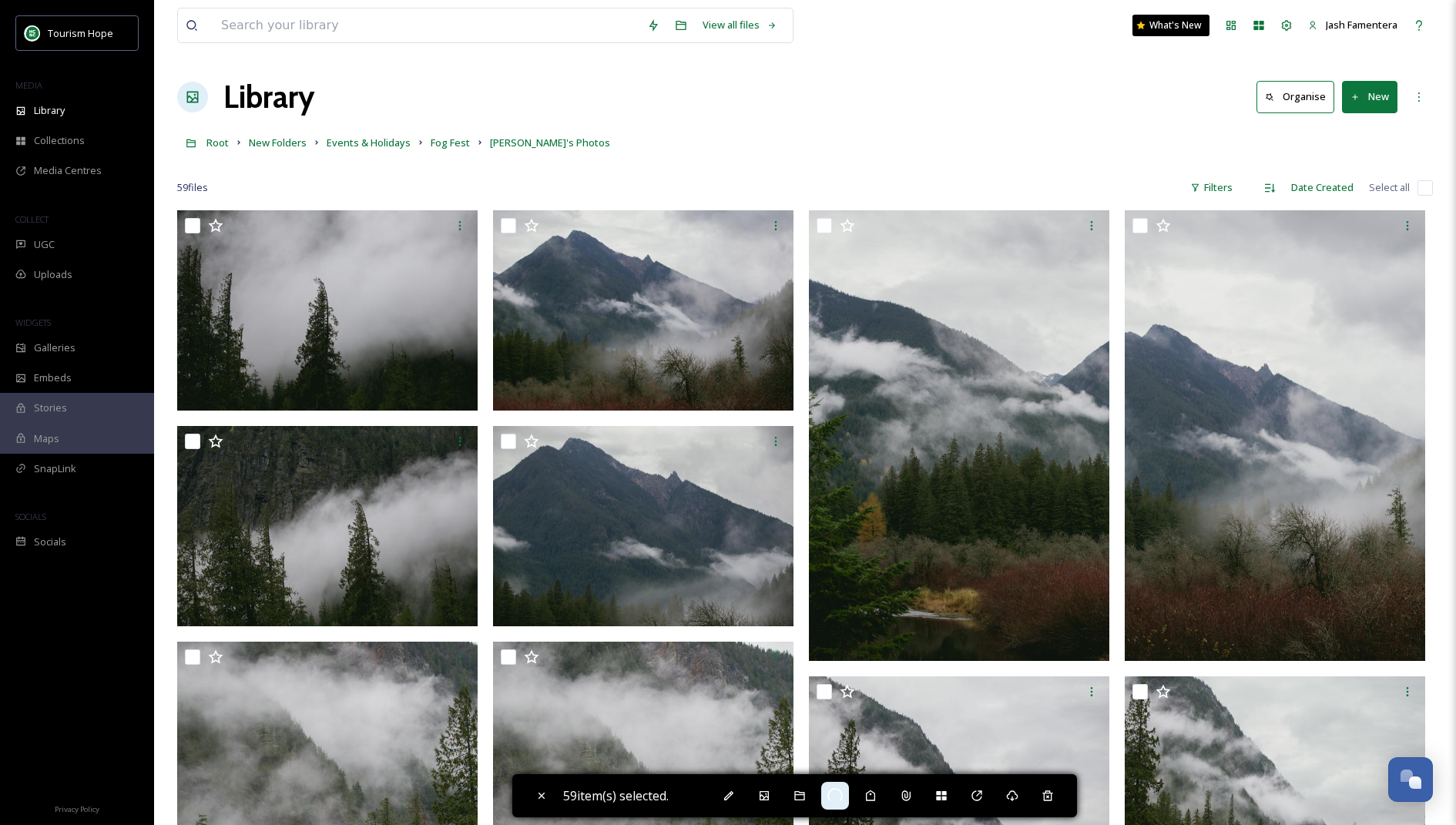
checkbox input "false"
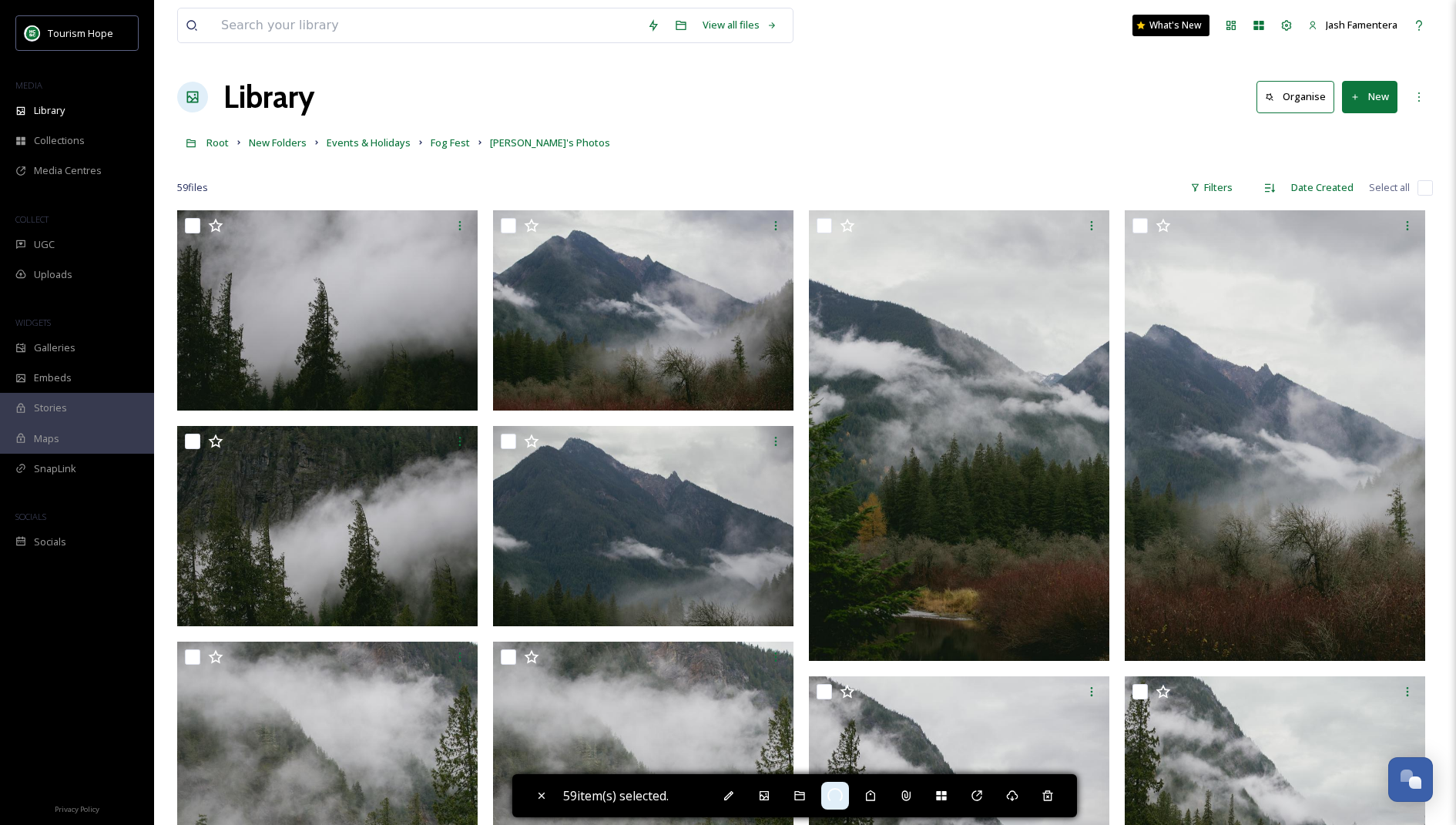
checkbox input "false"
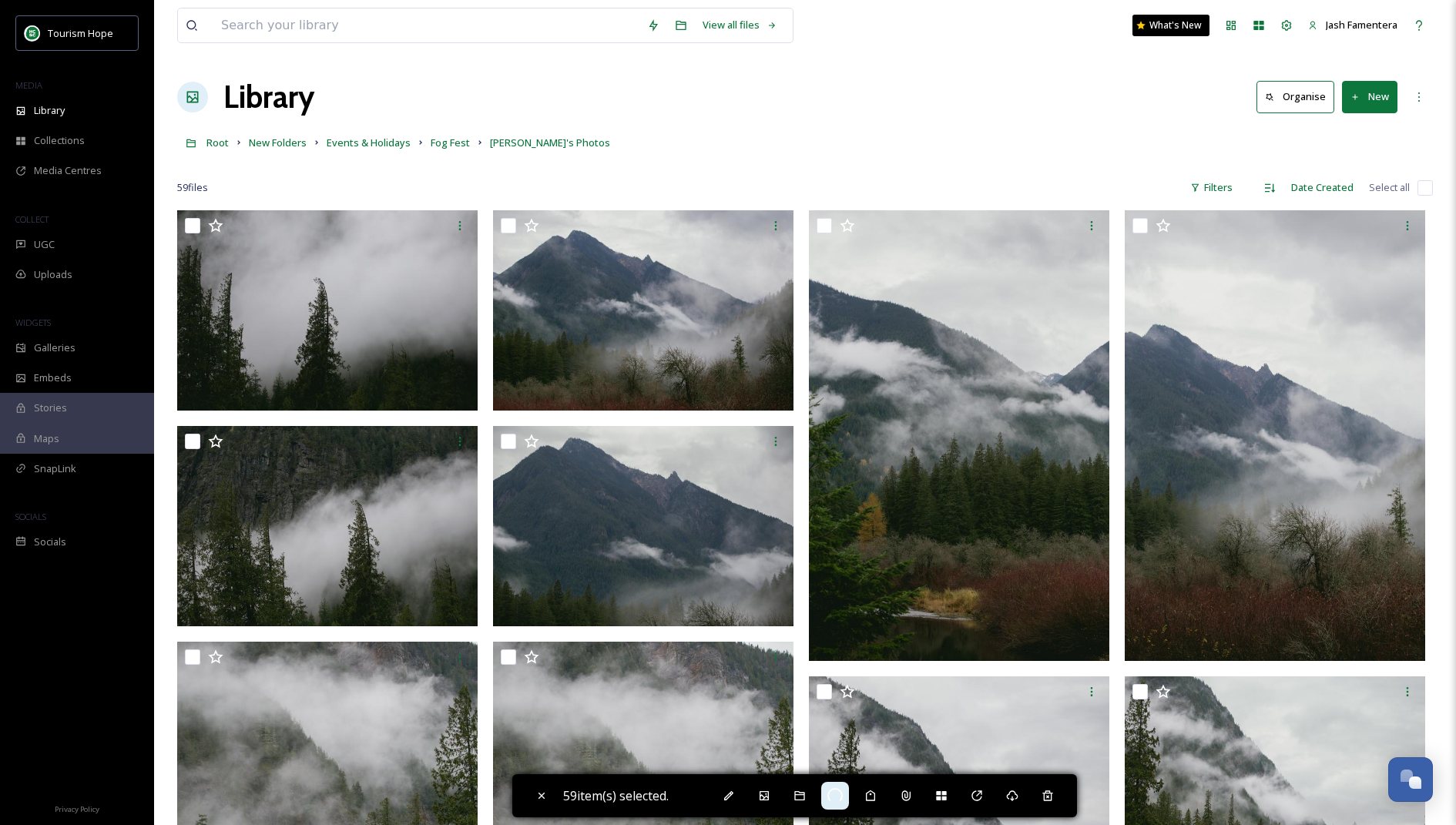
checkbox input "false"
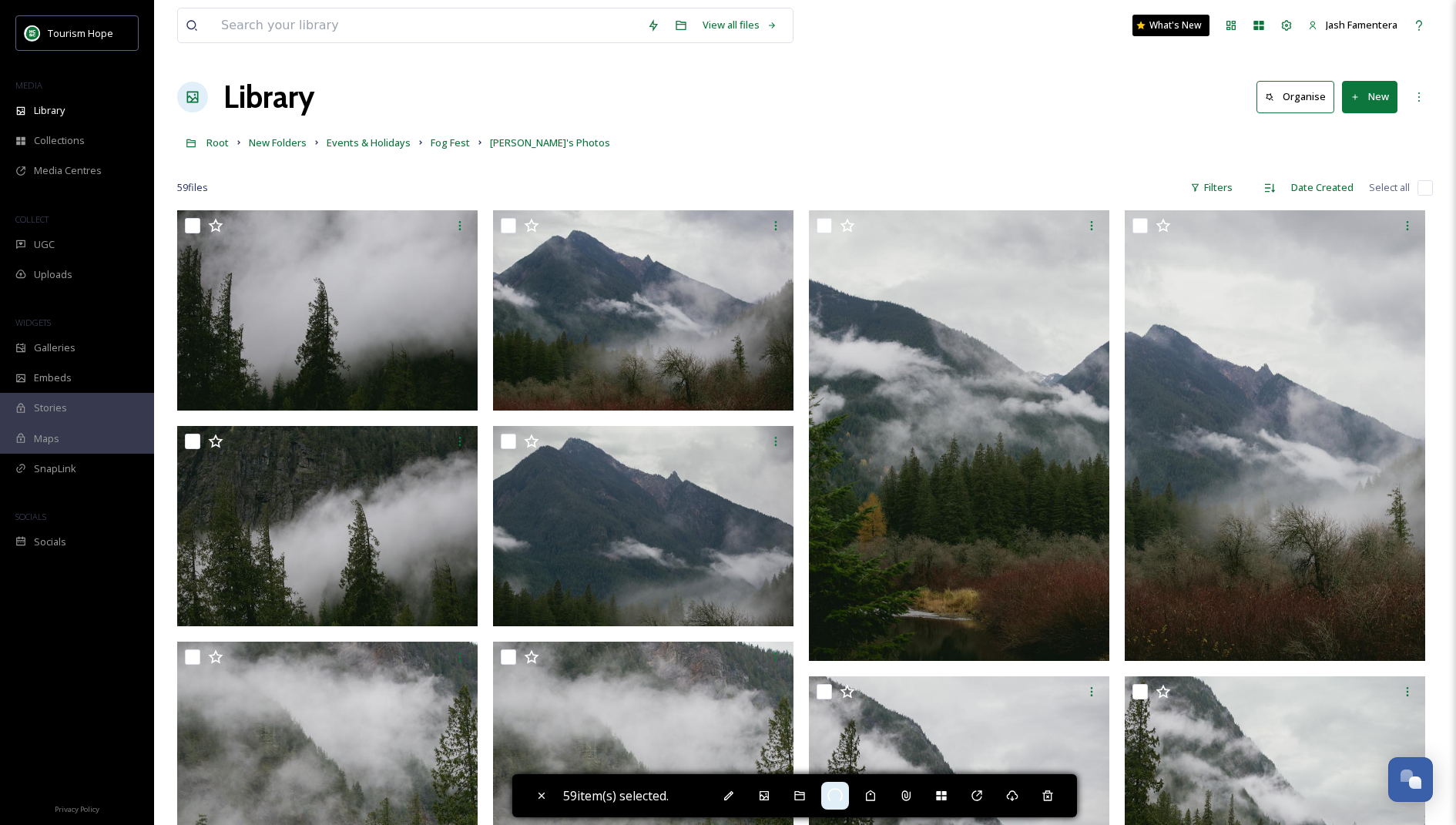
checkbox input "false"
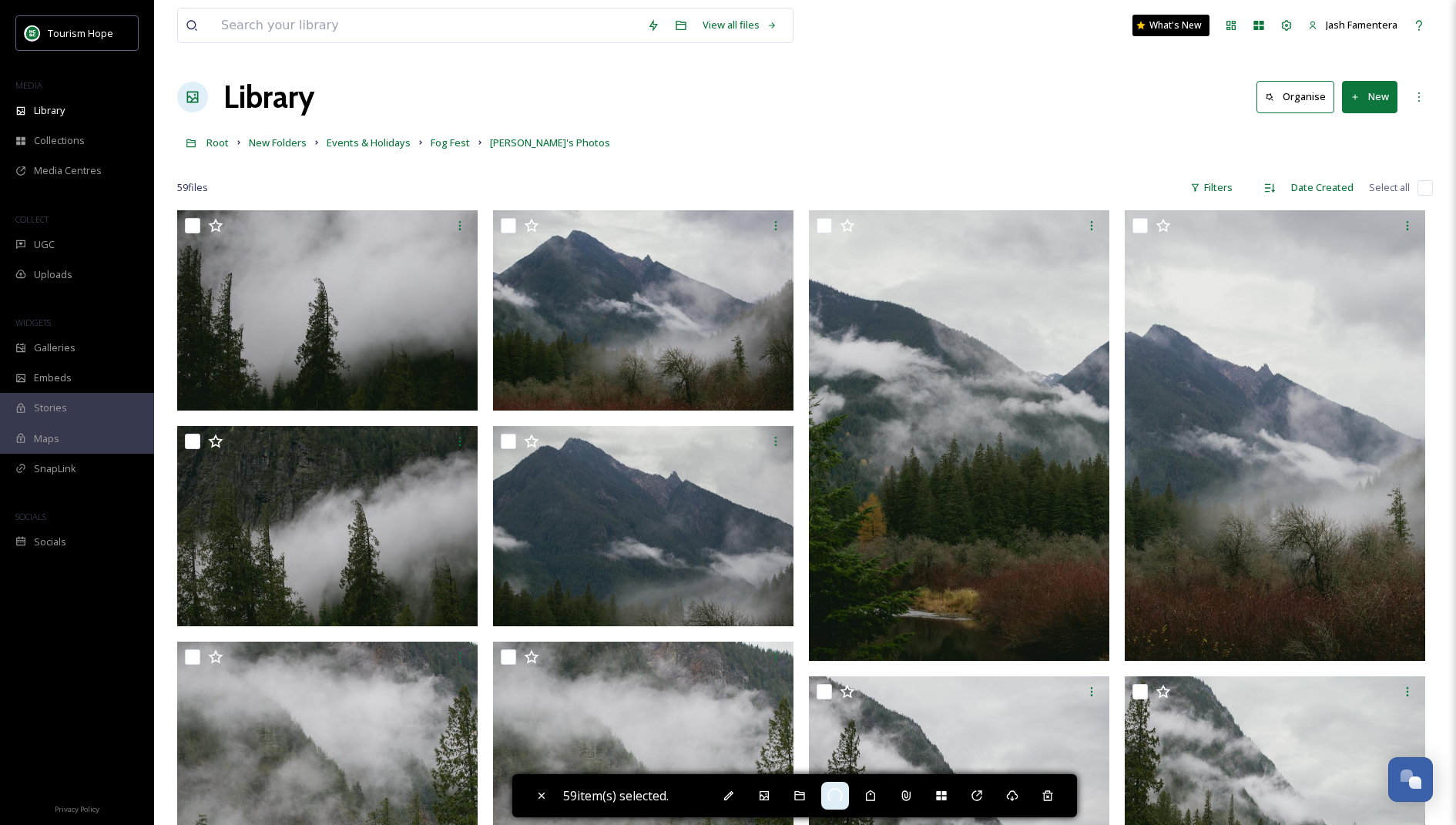
checkbox input "false"
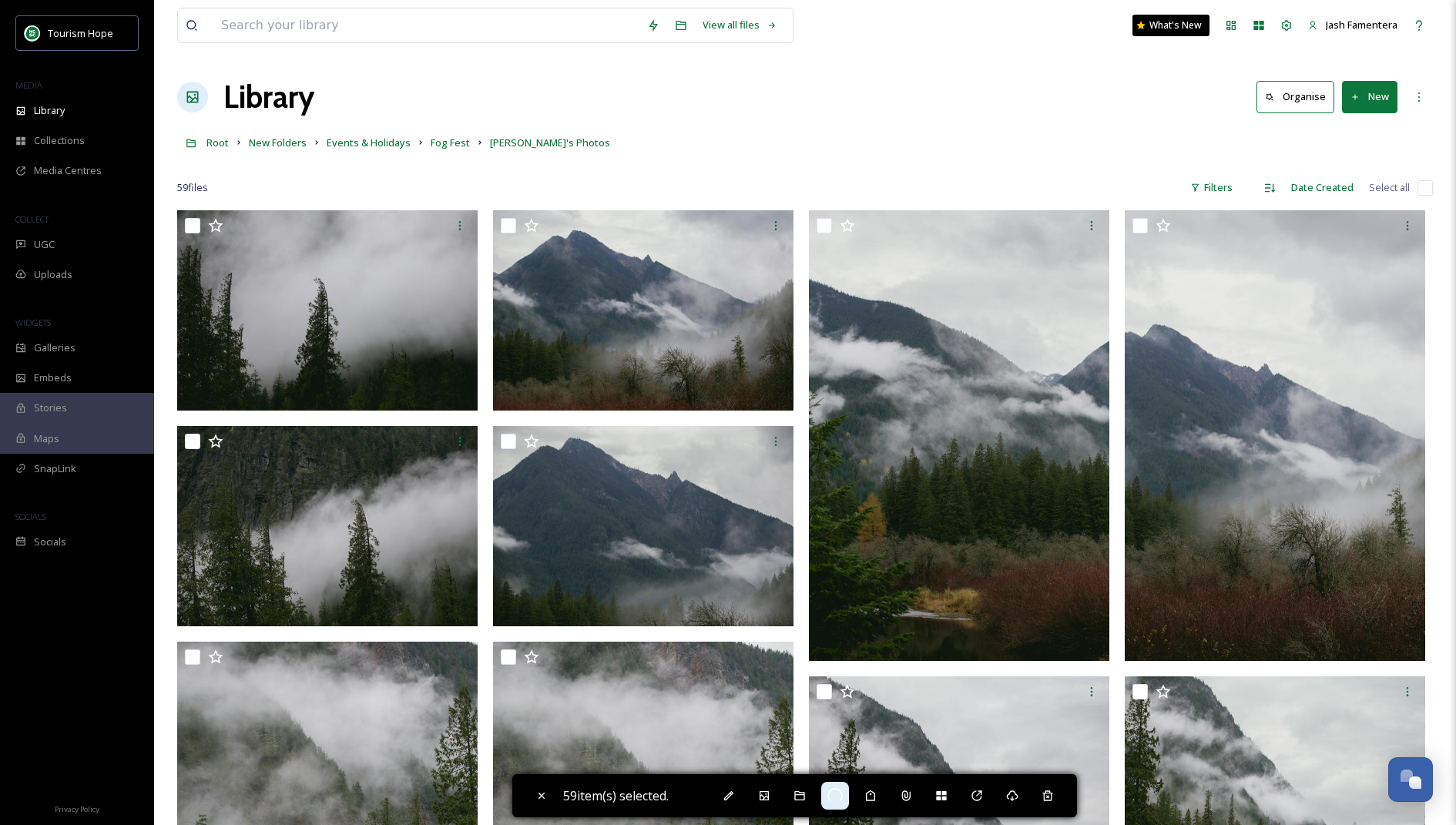
checkbox input "false"
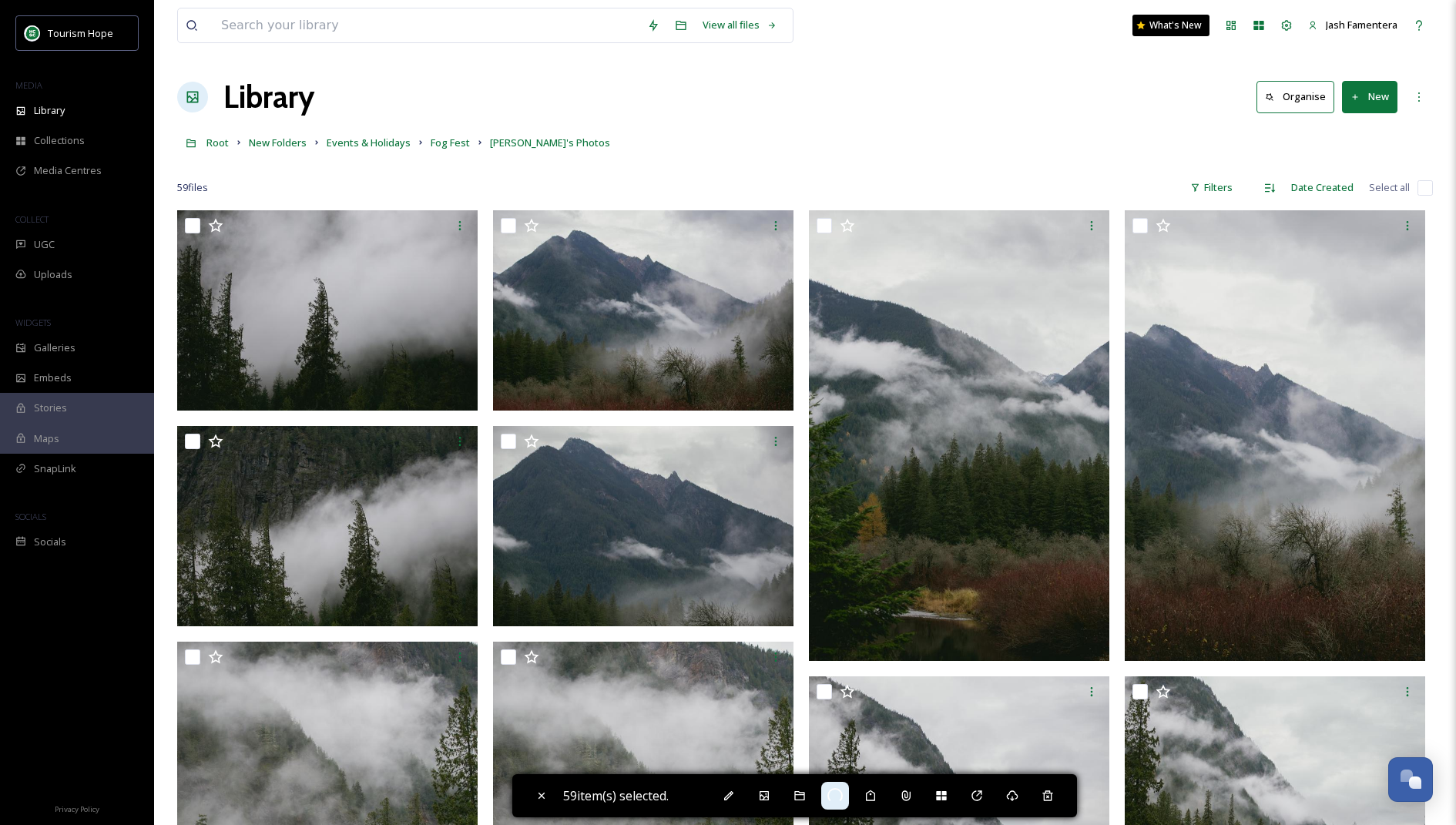
checkbox input "false"
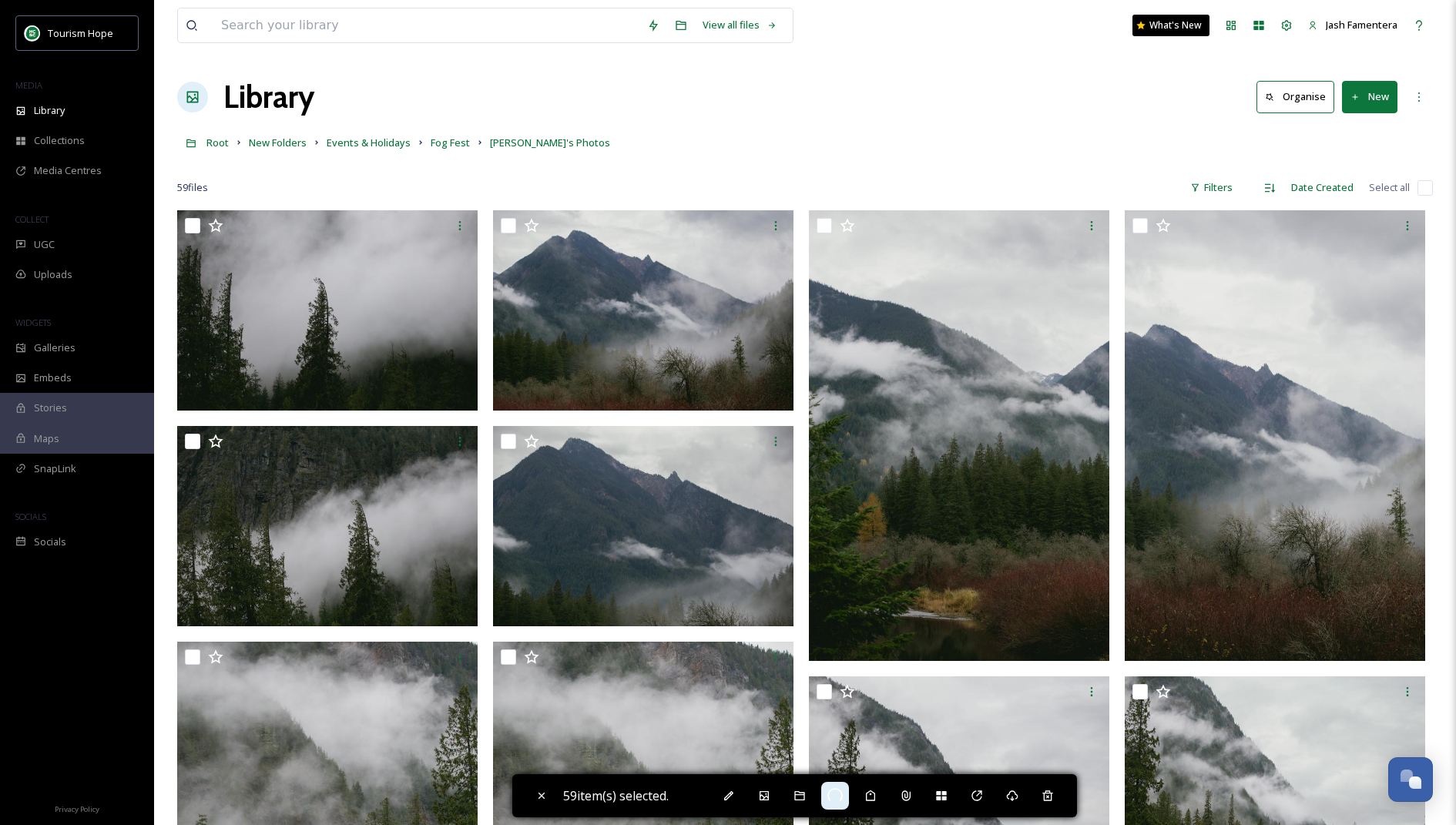
checkbox input "false"
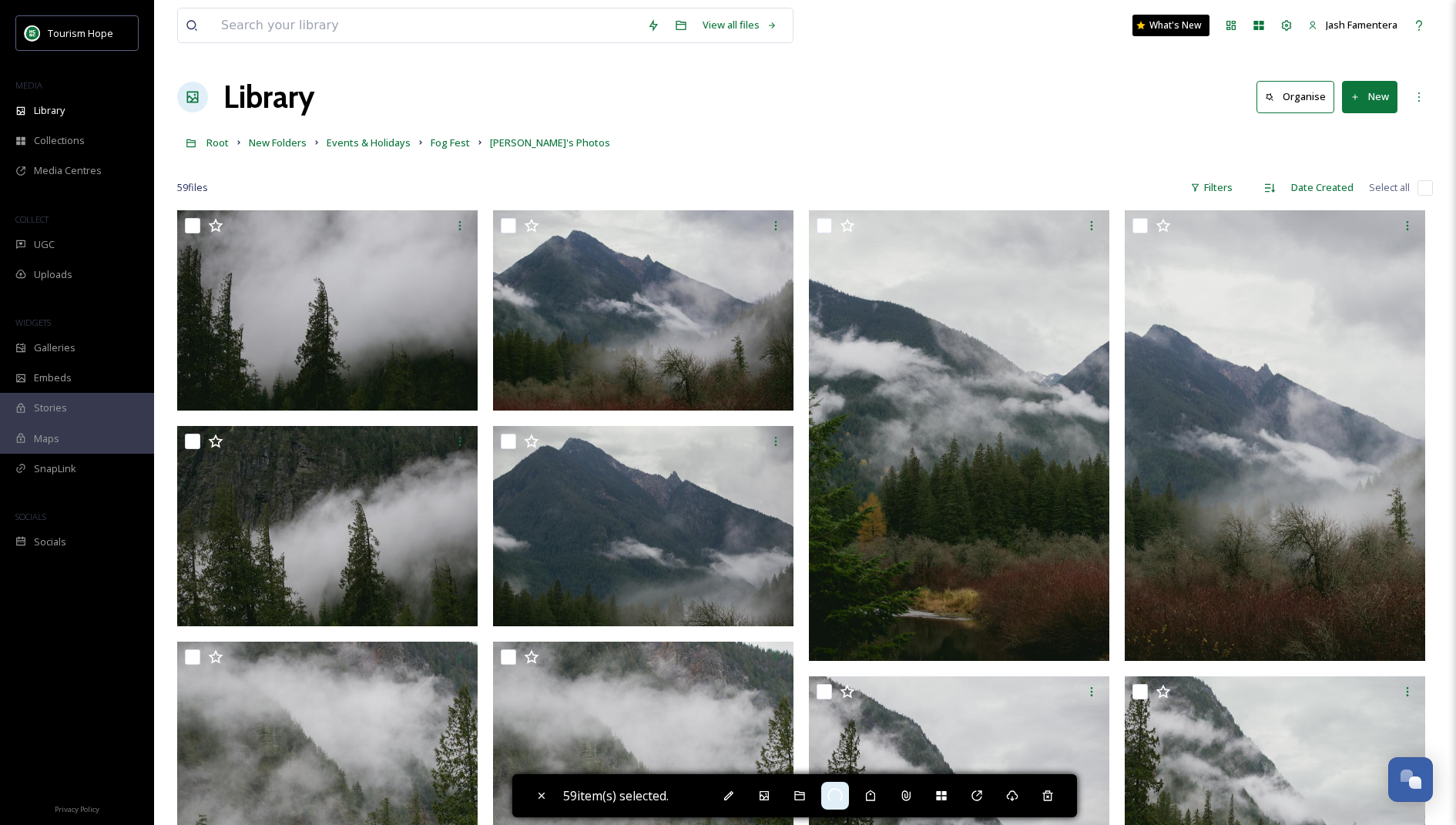
checkbox input "false"
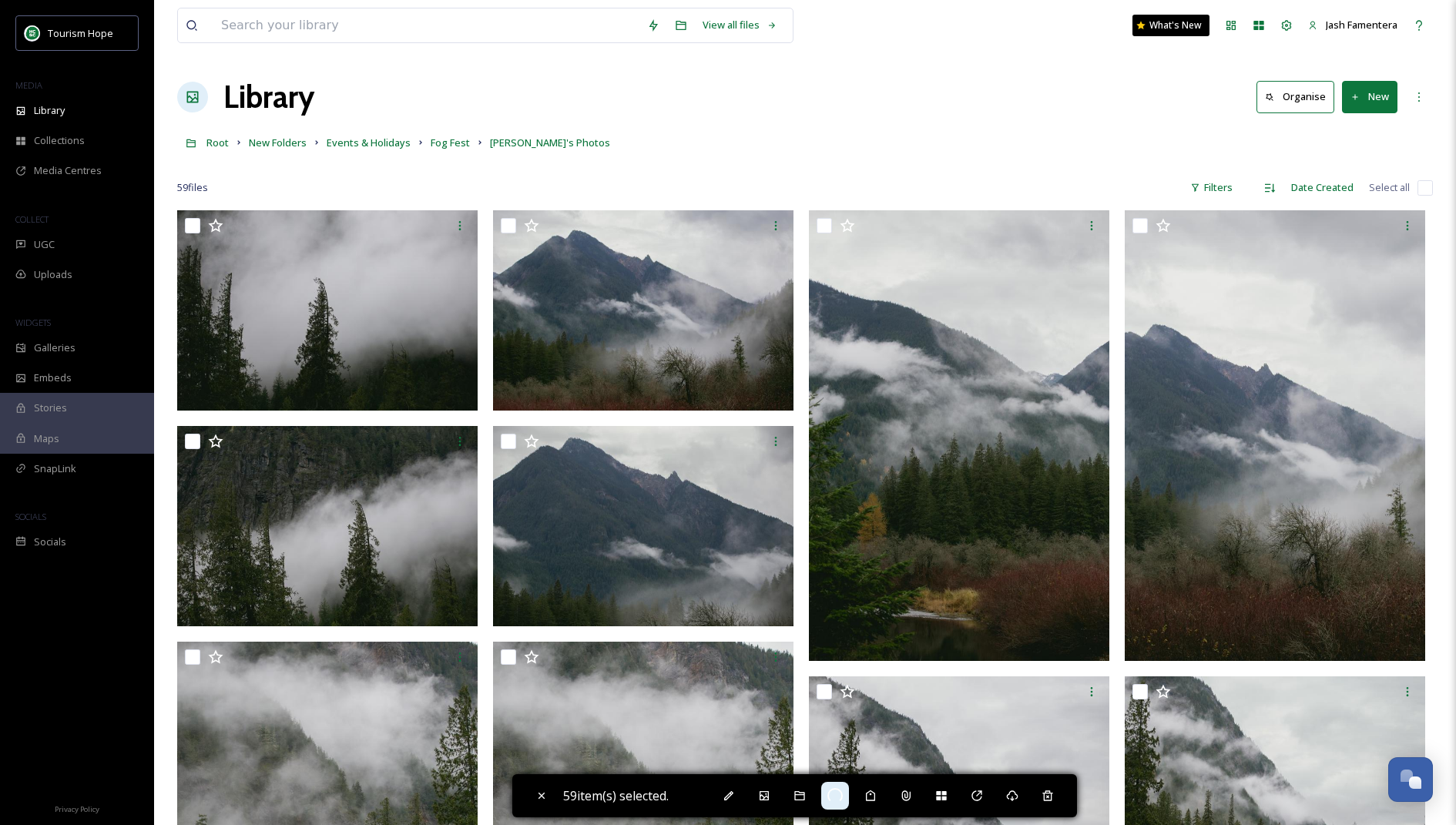
checkbox input "false"
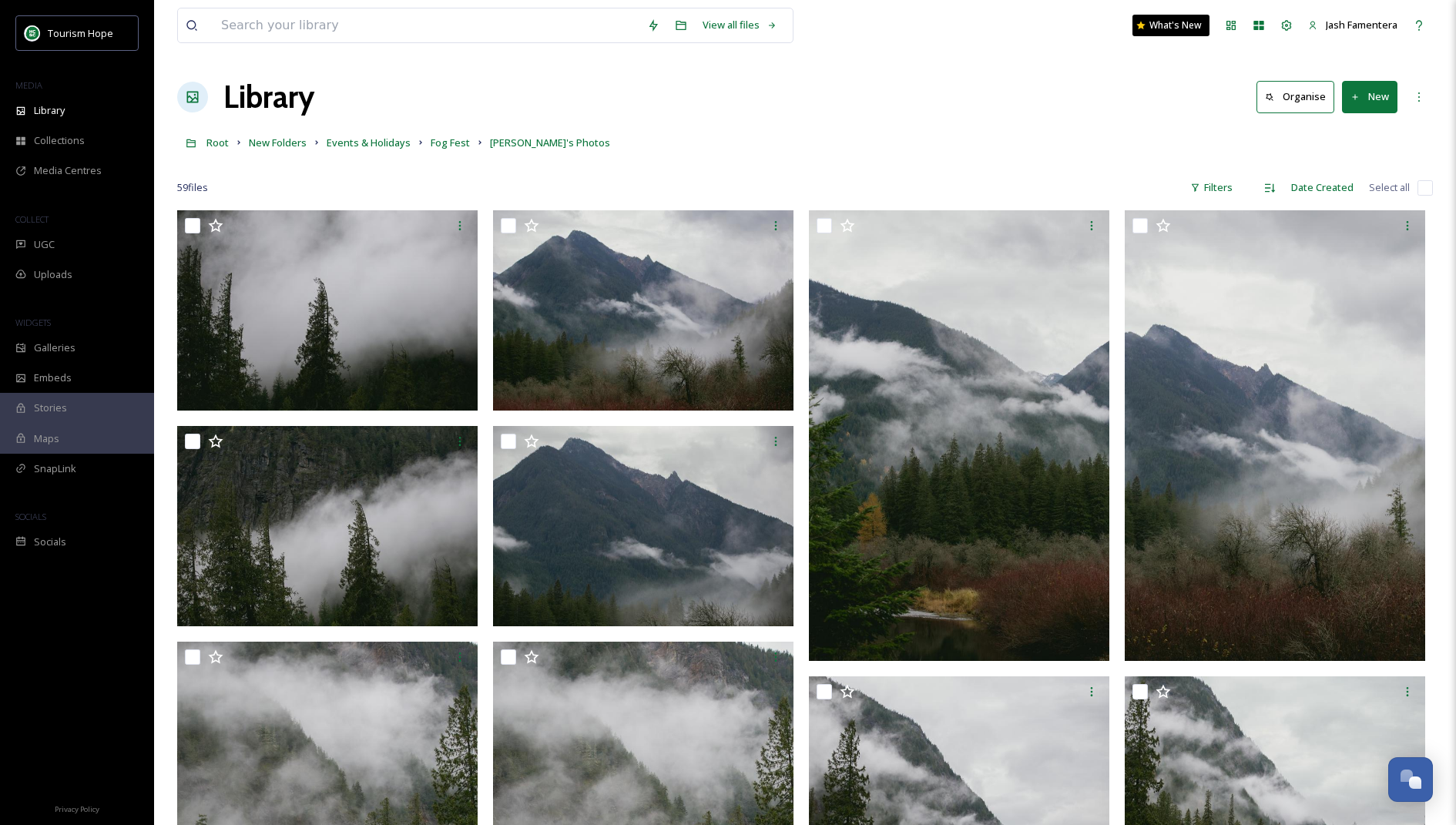
click at [1417, 187] on input "checkbox" at bounding box center [1425, 188] width 16 height 16
checkbox input "true"
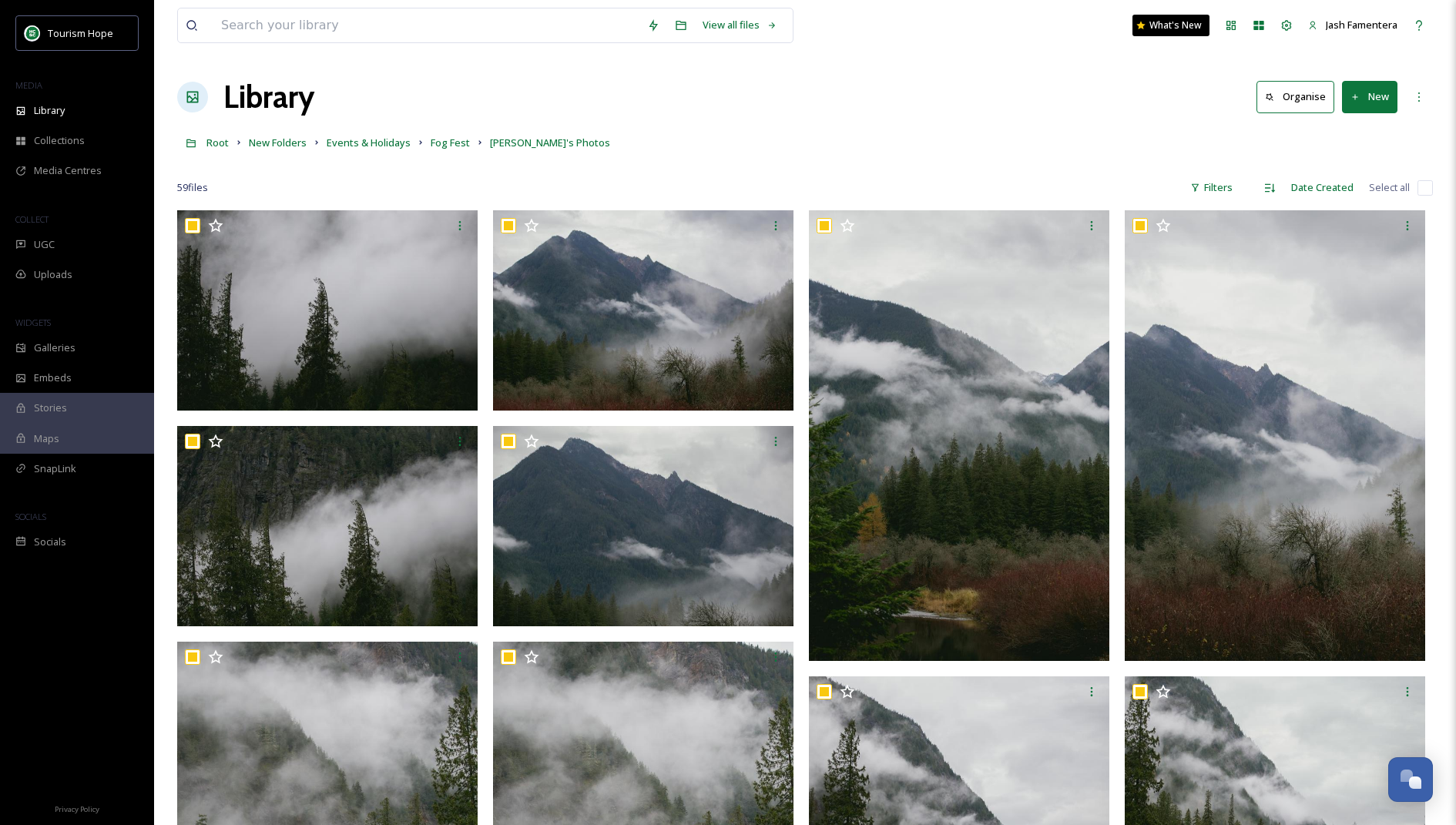
checkbox input "true"
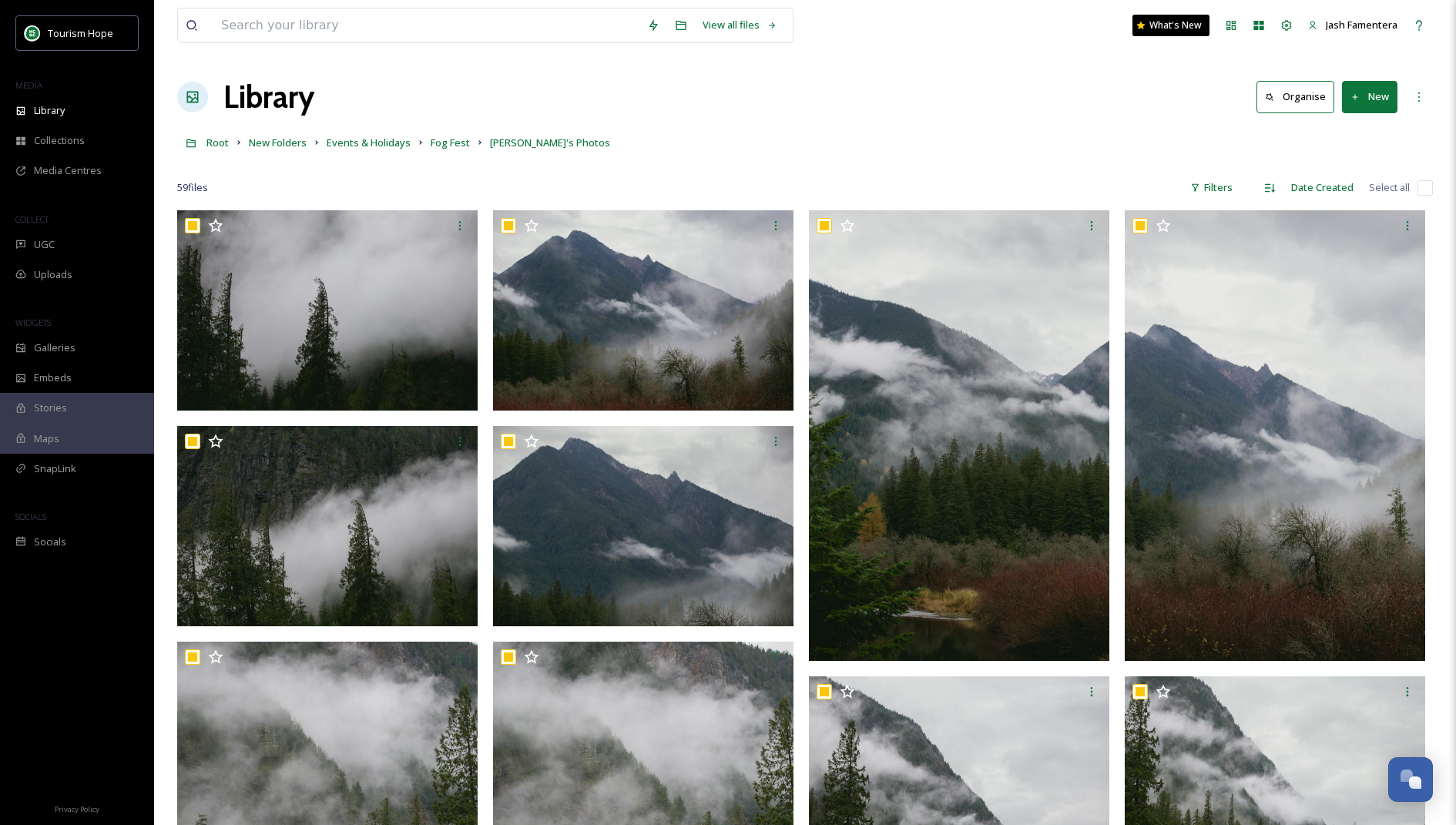
checkbox input "true"
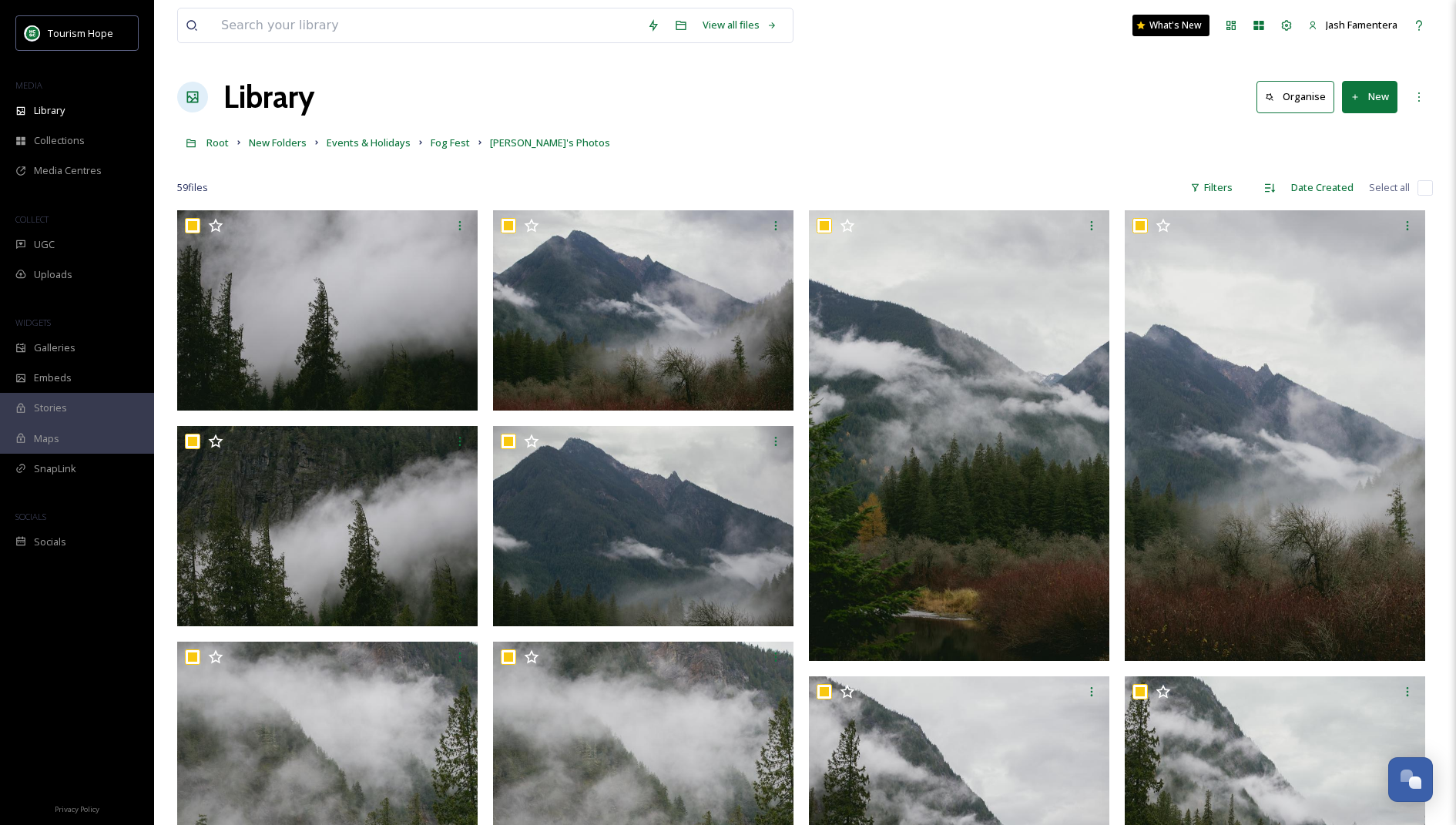
checkbox input "true"
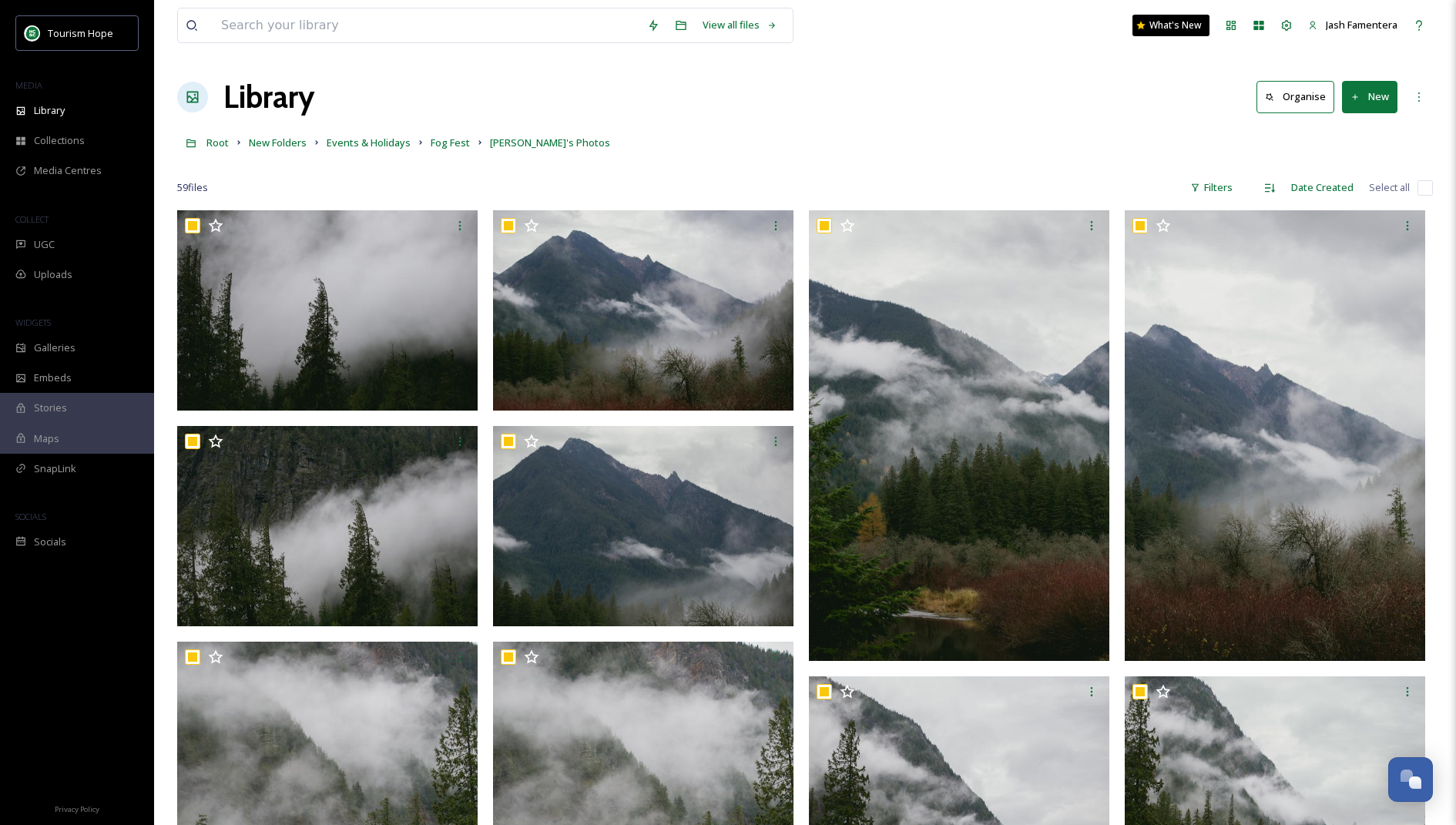
checkbox input "true"
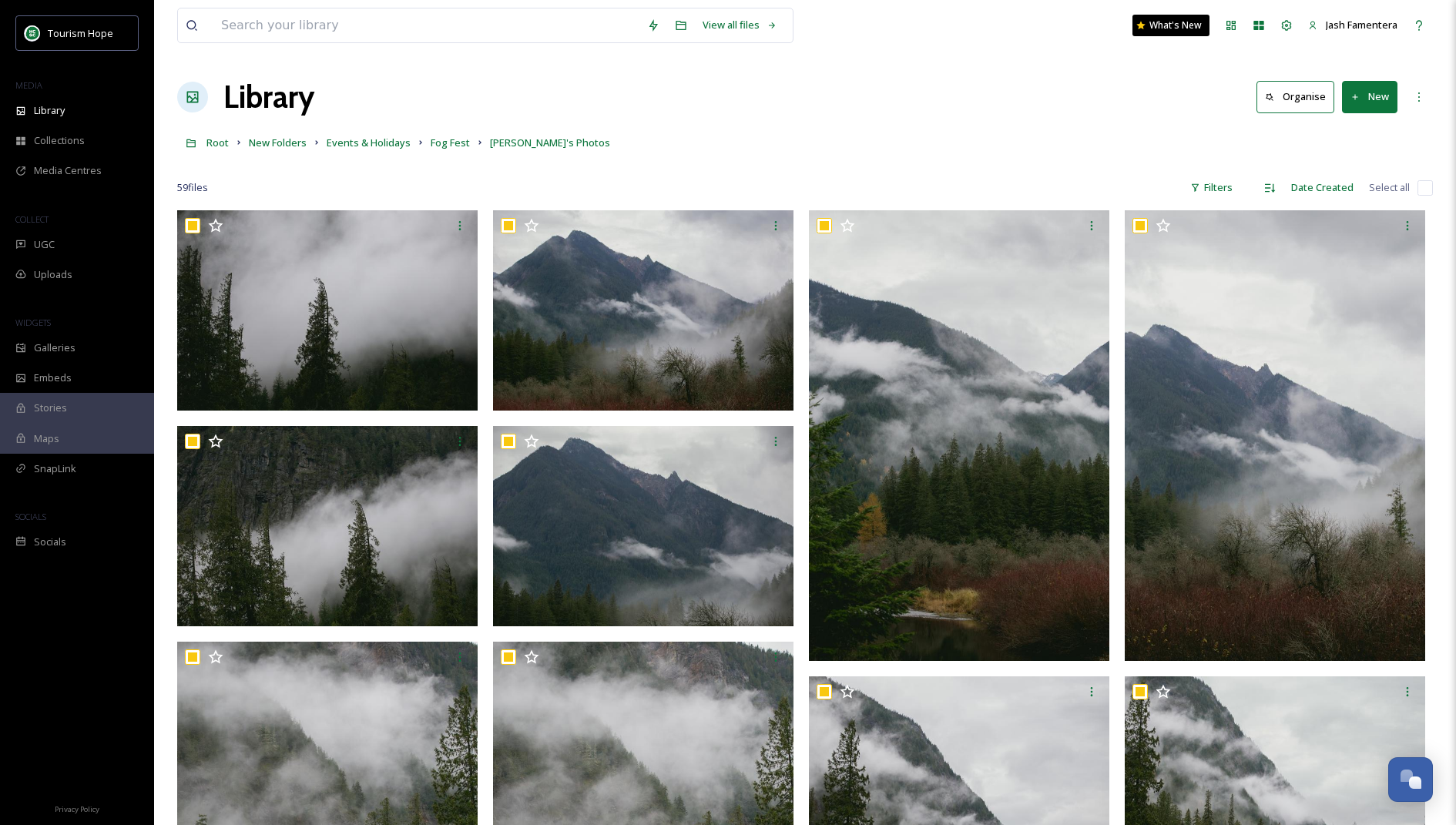
checkbox input "true"
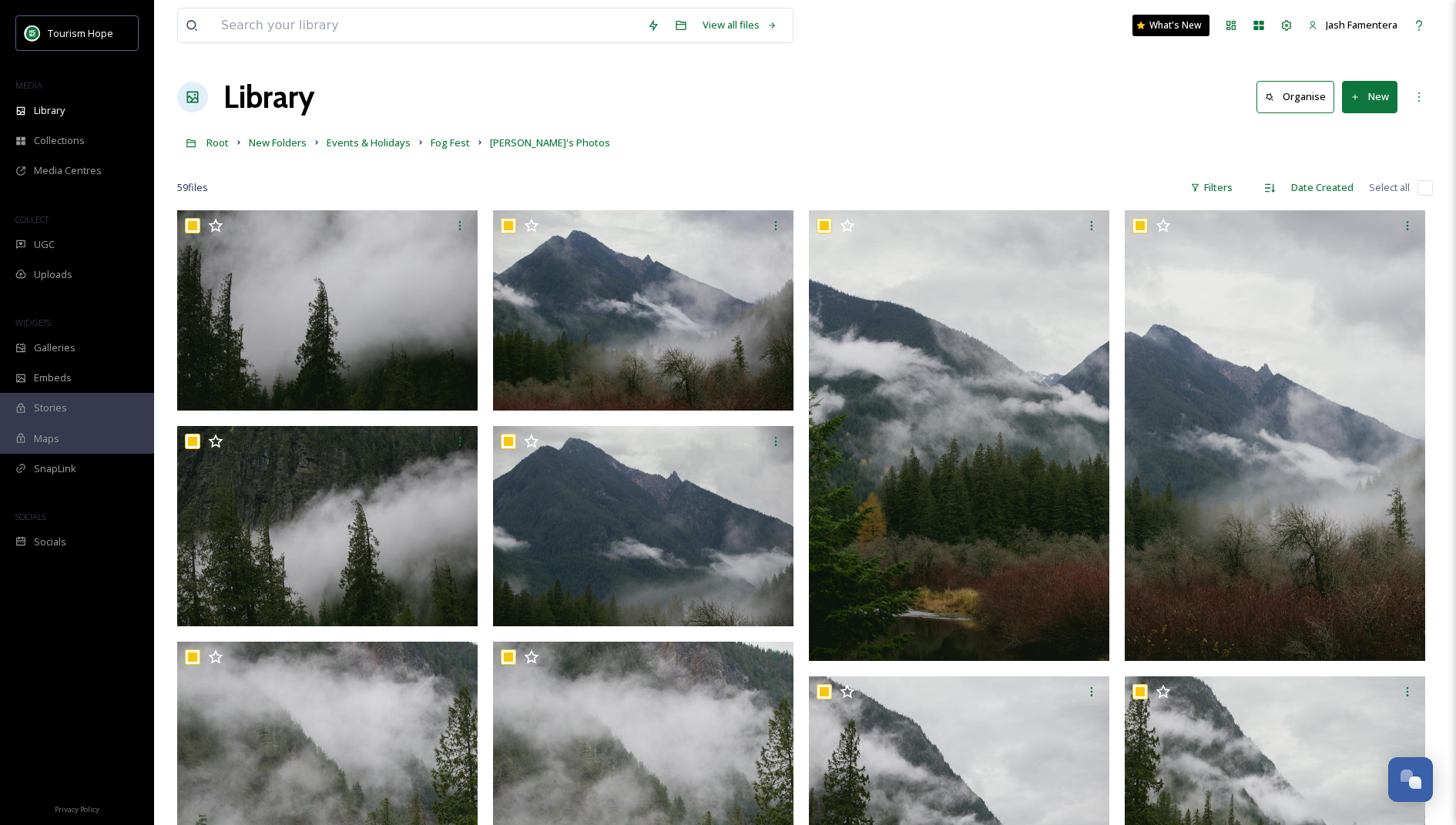
checkbox input "true"
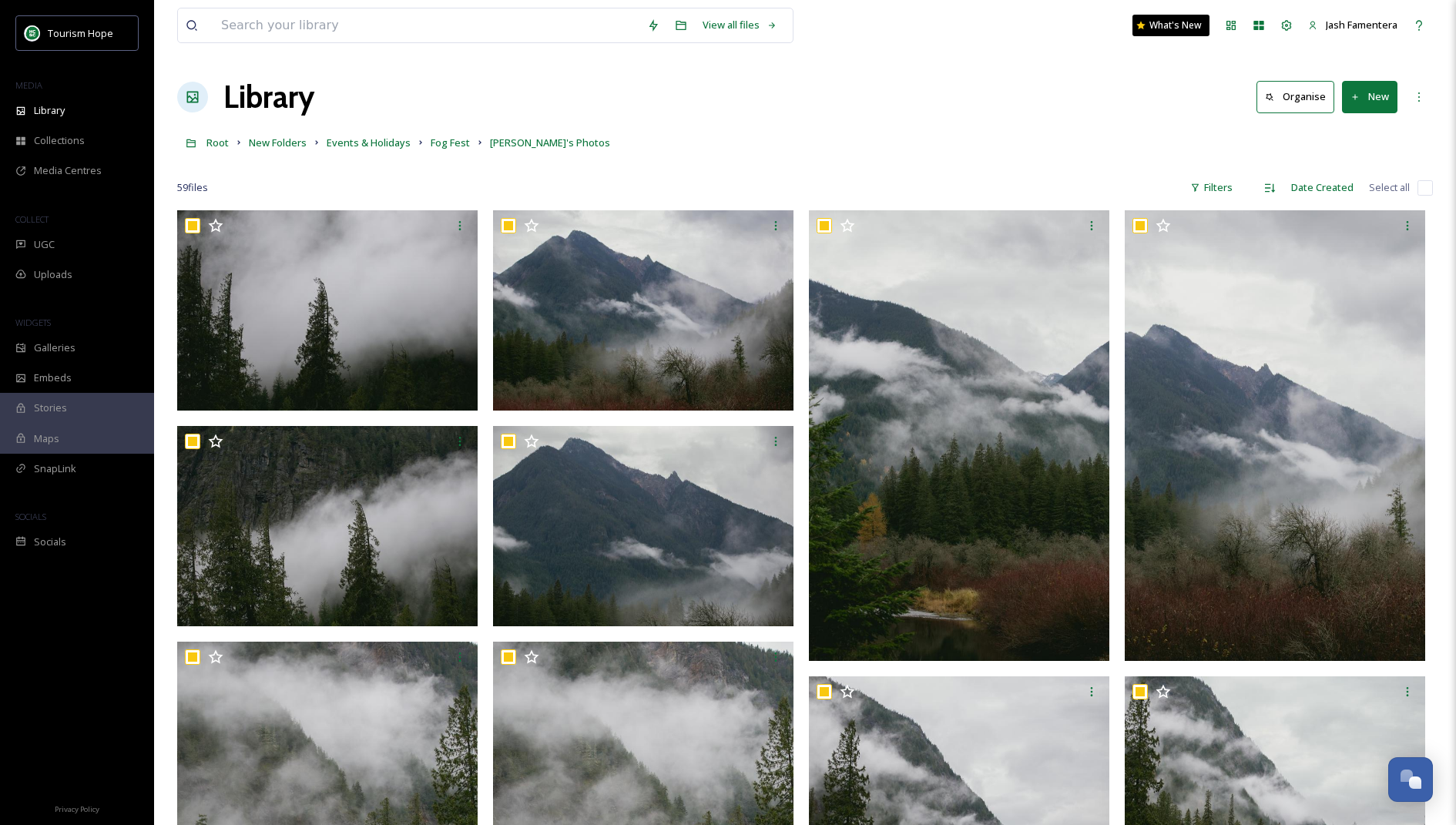
checkbox input "true"
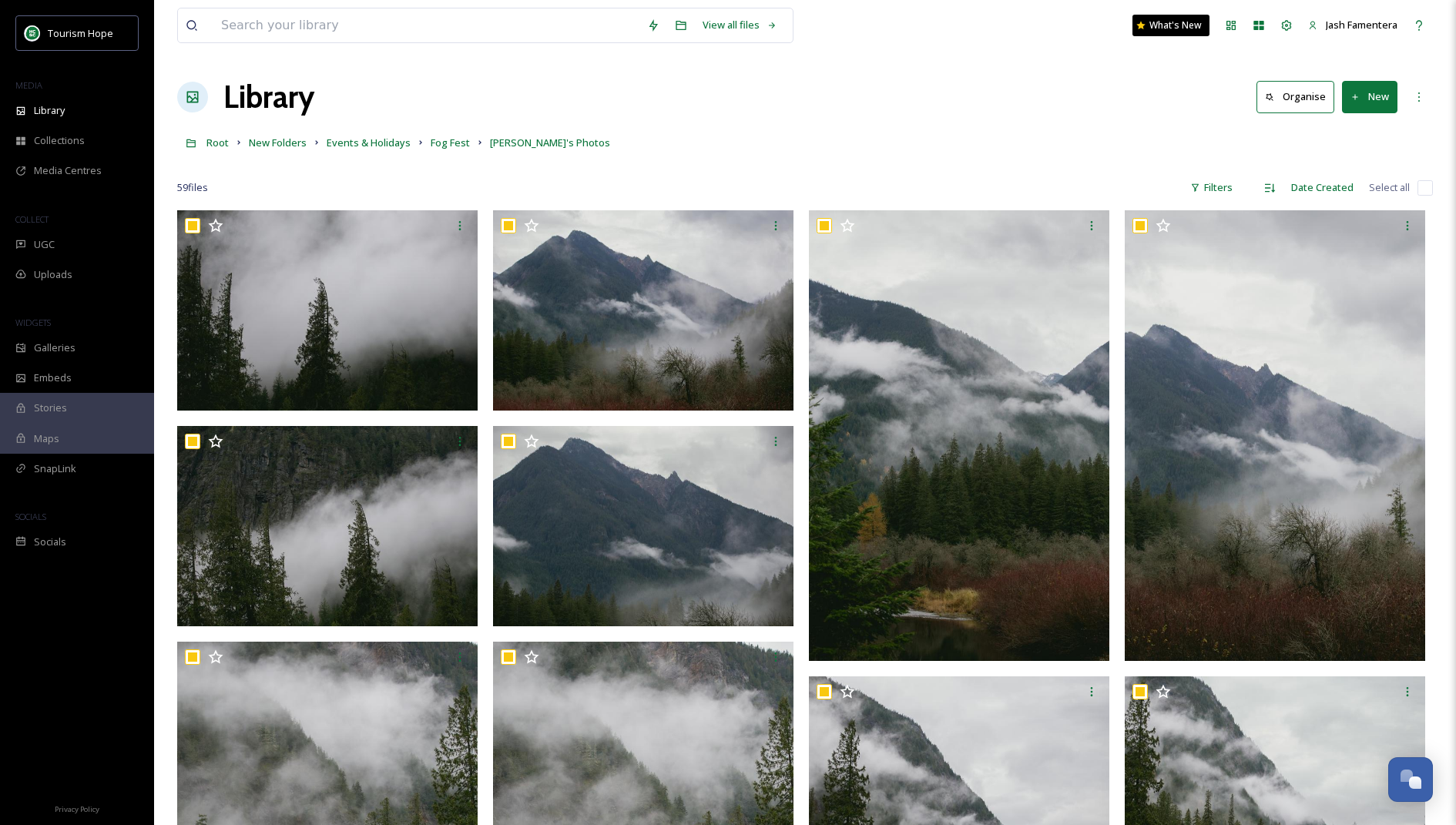
checkbox input "true"
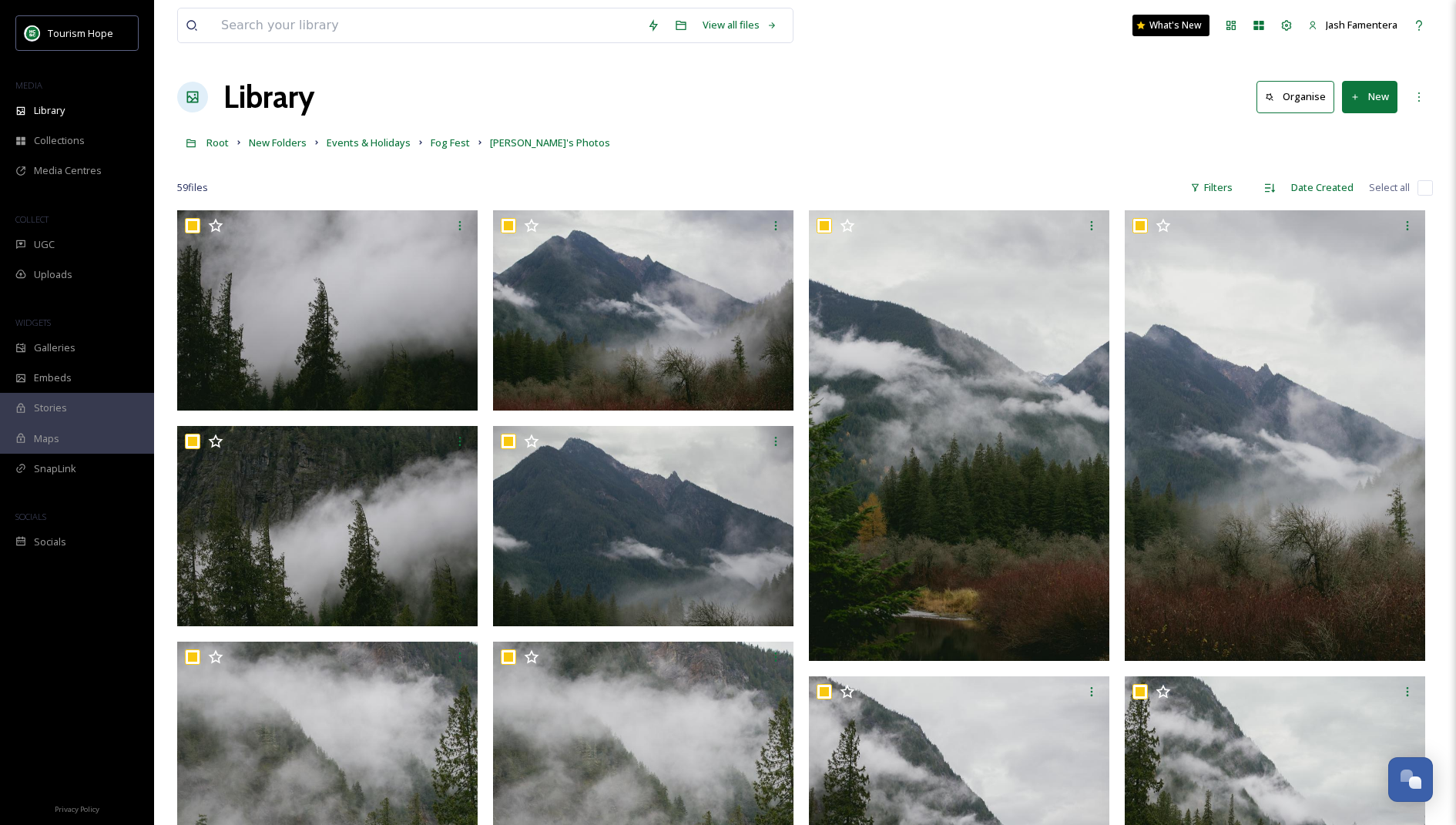
checkbox input "true"
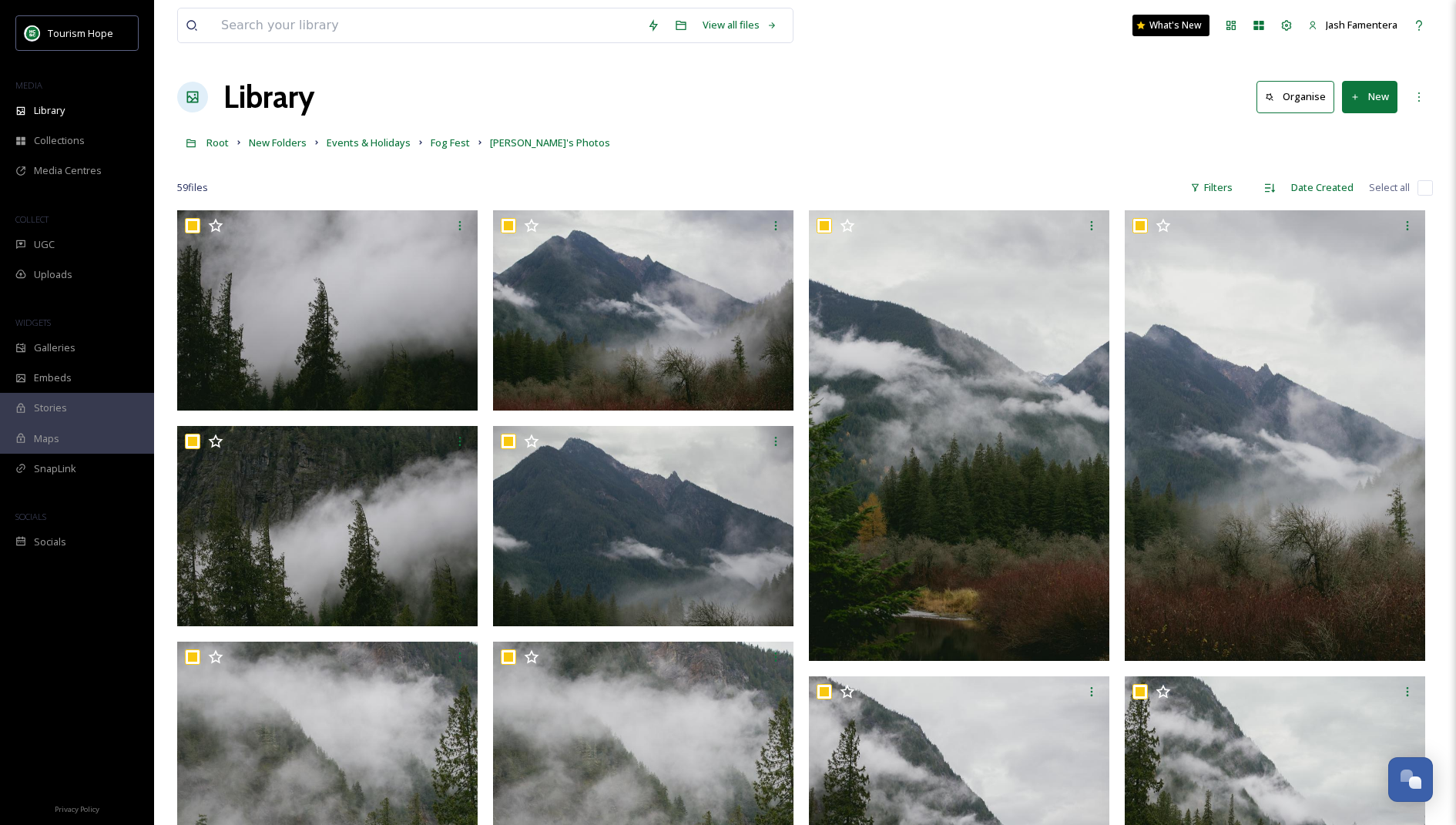
checkbox input "true"
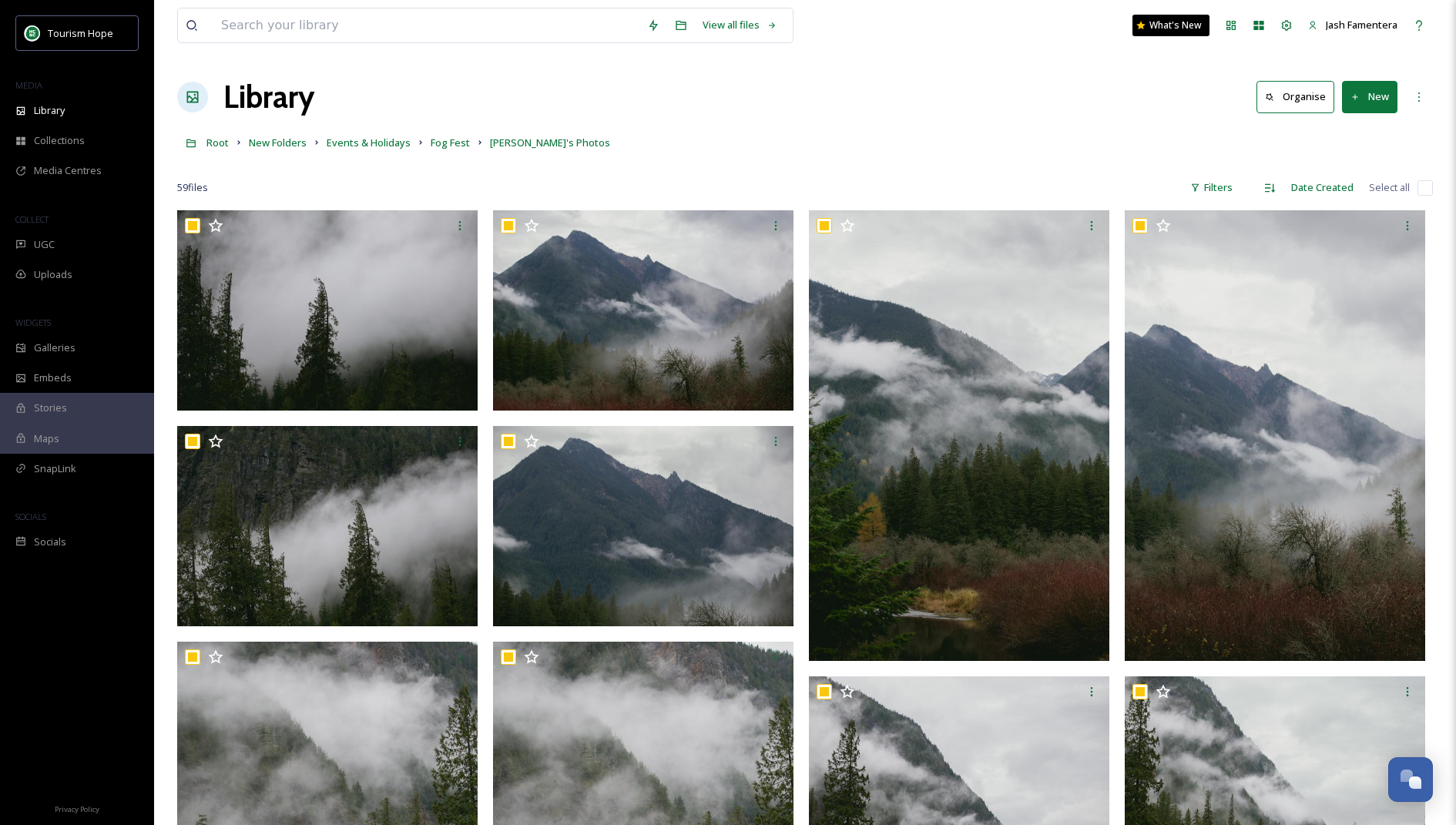
checkbox input "true"
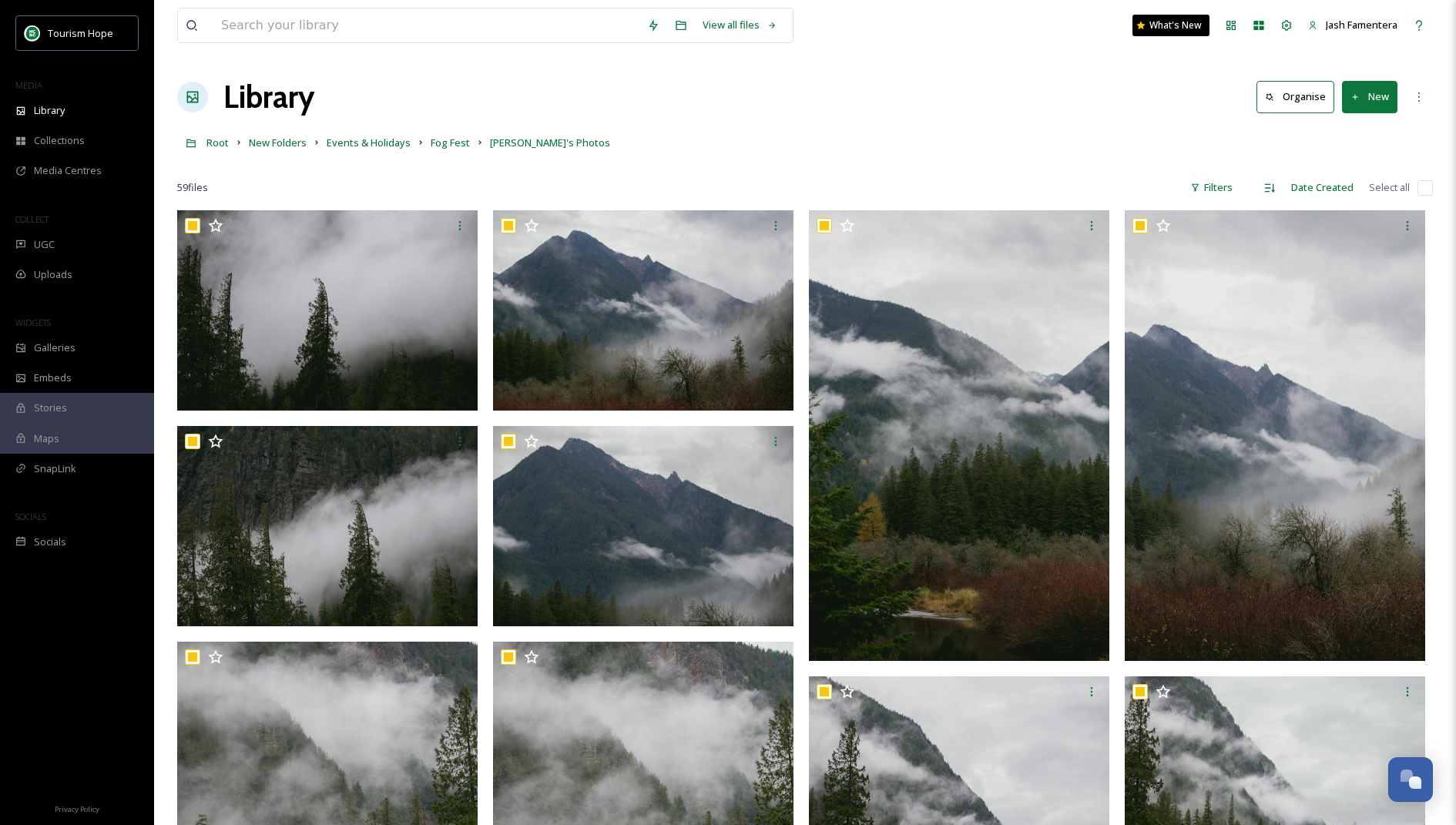
checkbox input "true"
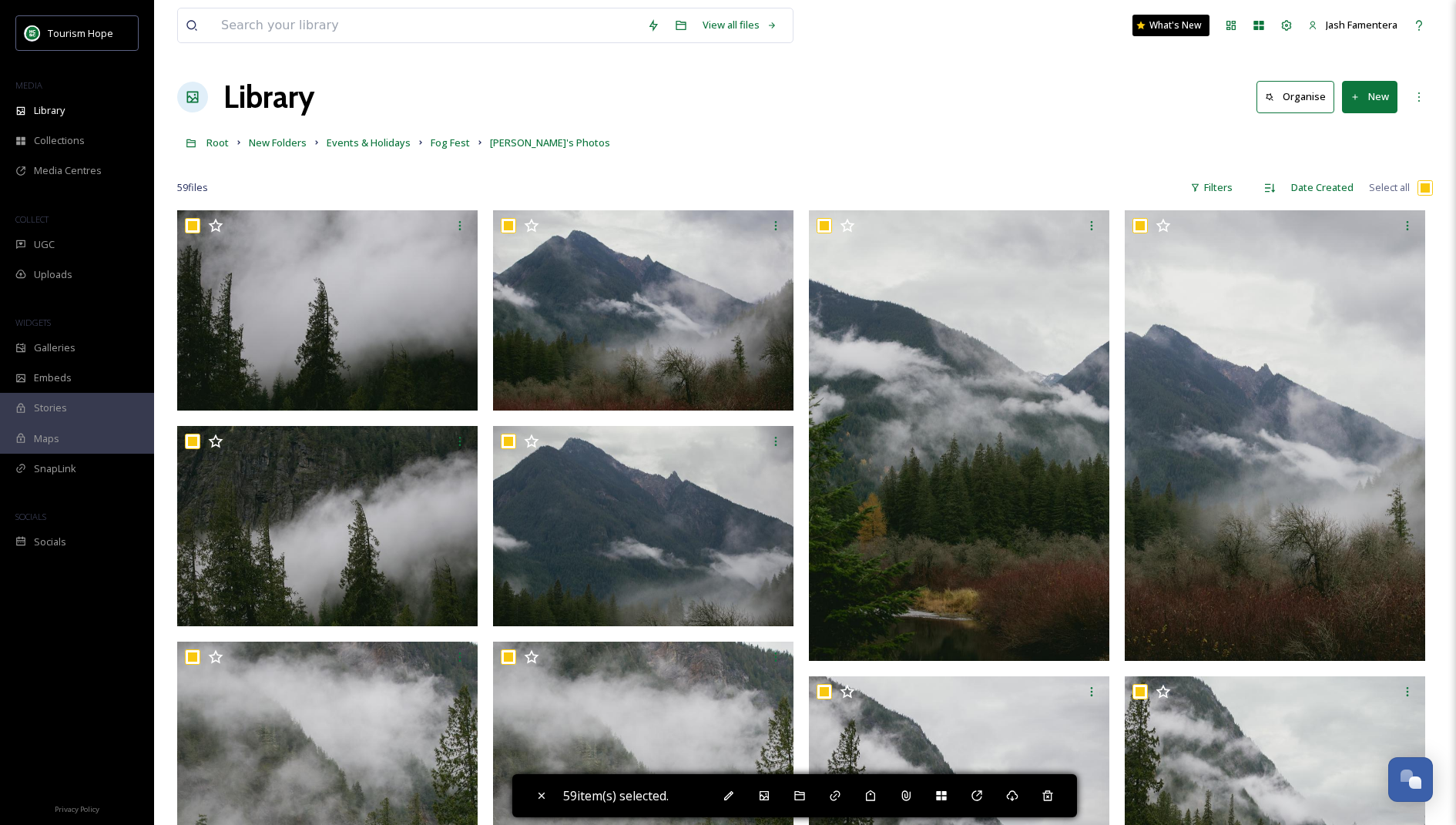
click at [1426, 188] on input "checkbox" at bounding box center [1425, 188] width 16 height 16
checkbox input "false"
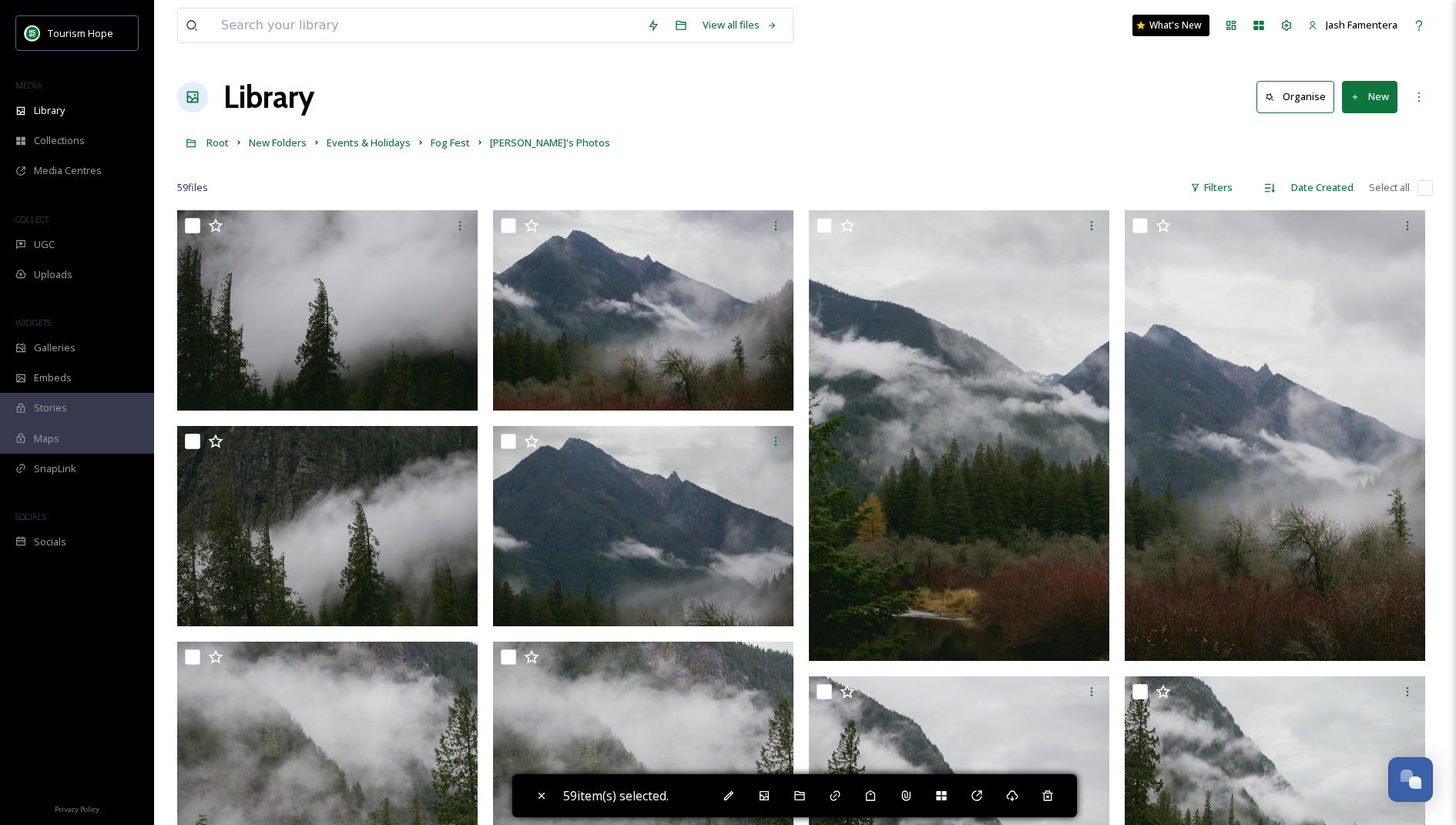
checkbox input "false"
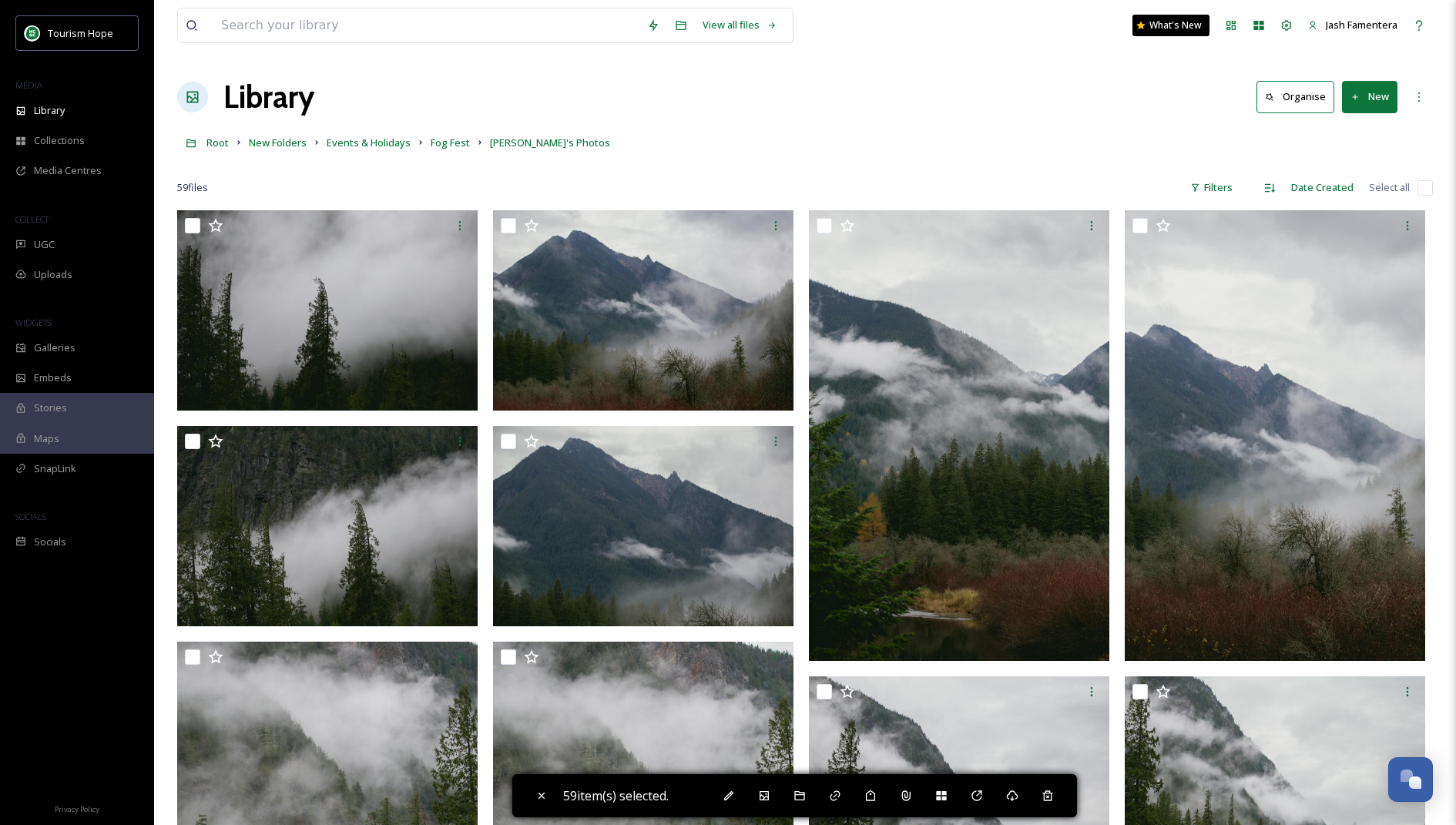
checkbox input "false"
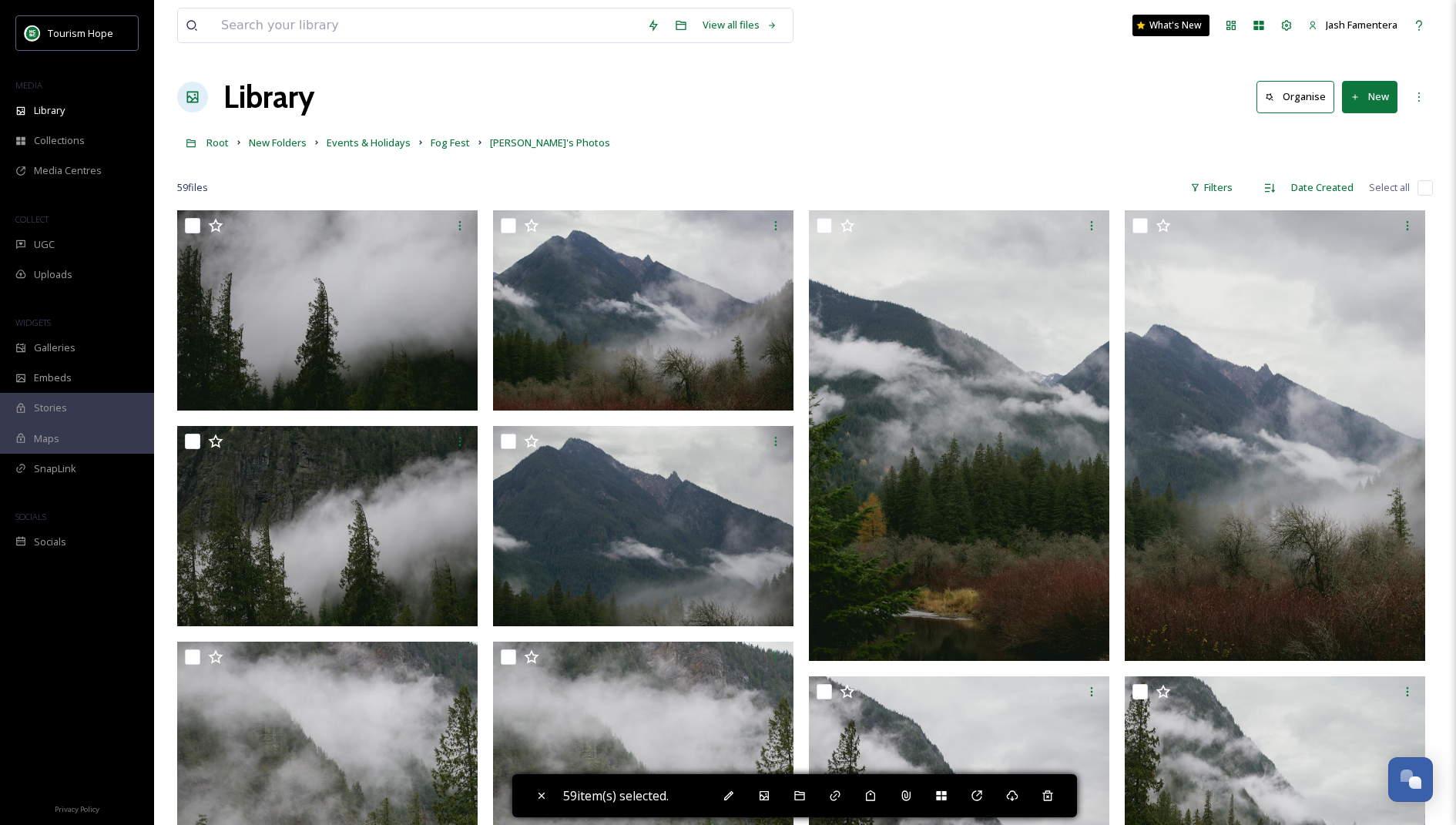
checkbox input "false"
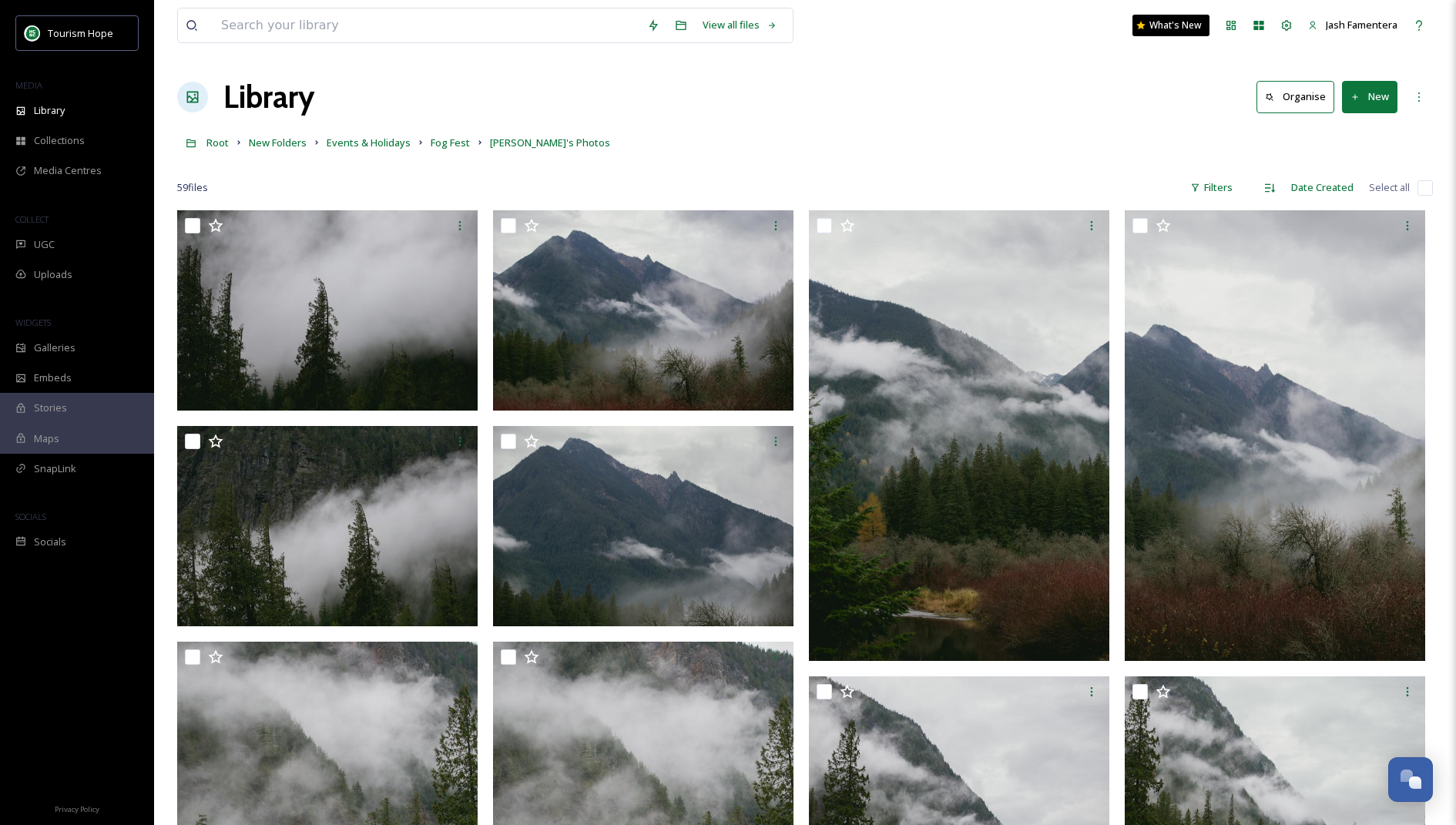
click at [1426, 188] on input "checkbox" at bounding box center [1425, 188] width 16 height 16
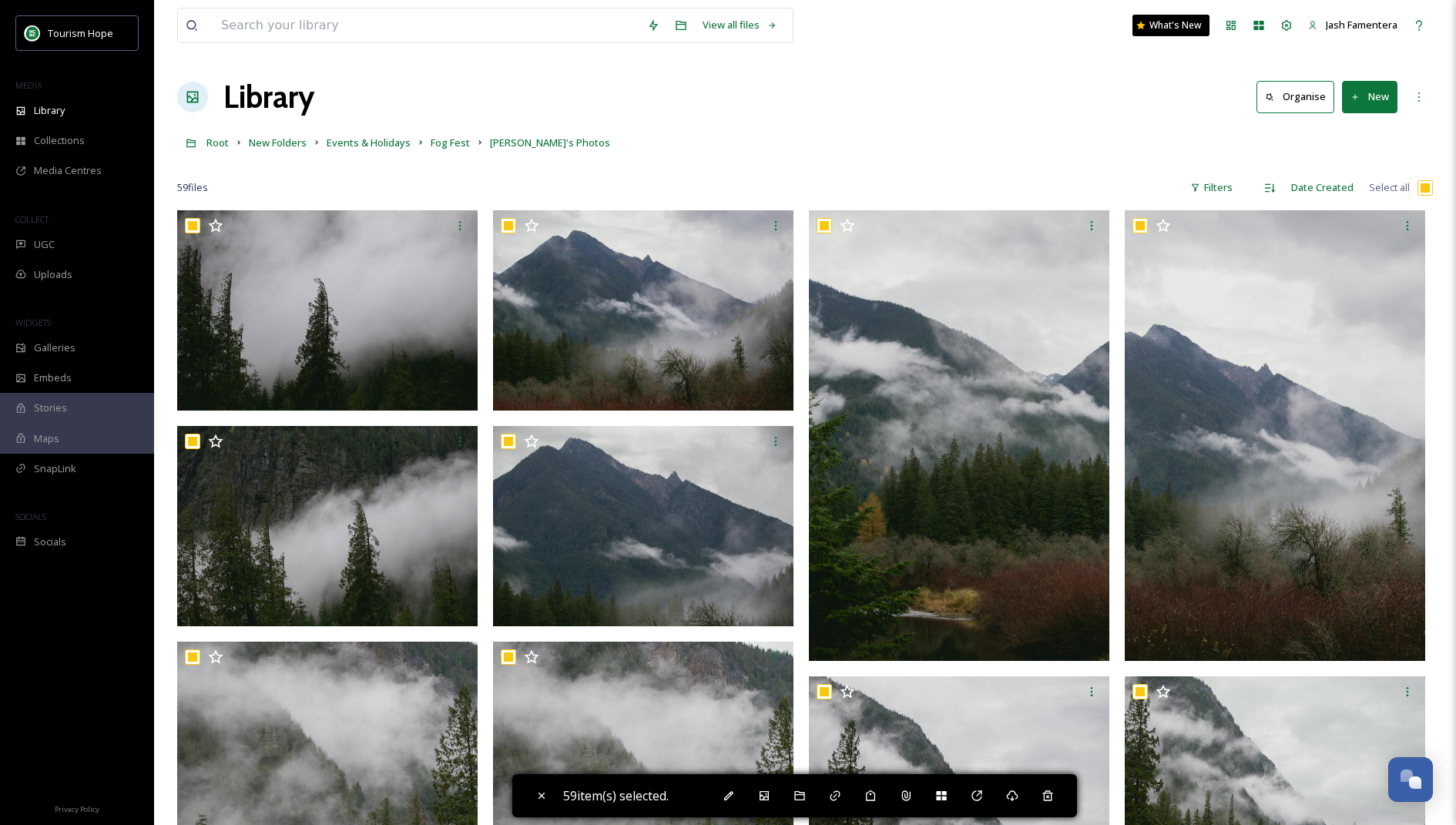
click at [1291, 93] on button "Organise" at bounding box center [1295, 97] width 78 height 31
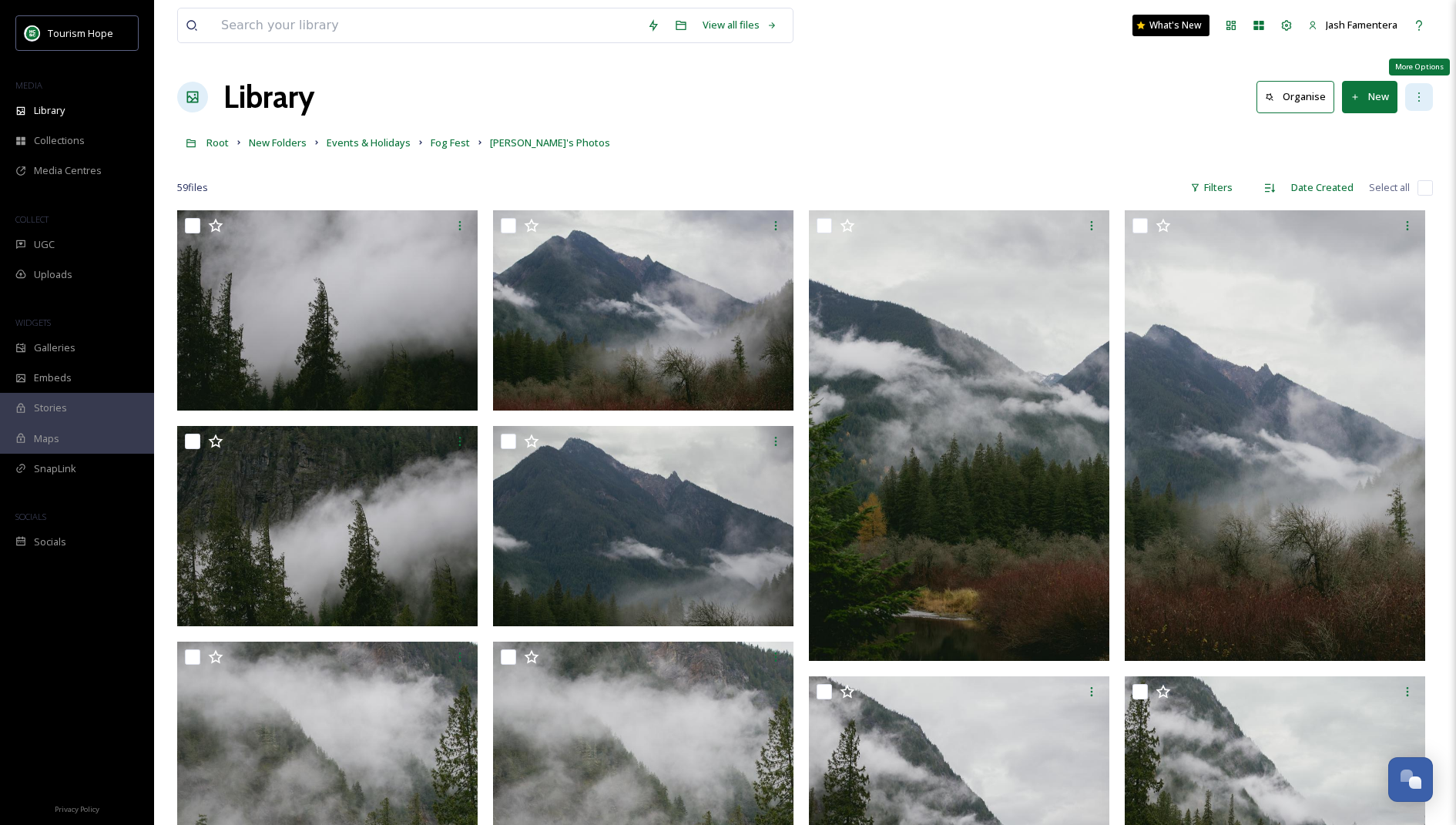
click at [1406, 98] on div "More Options" at bounding box center [1419, 98] width 28 height 28
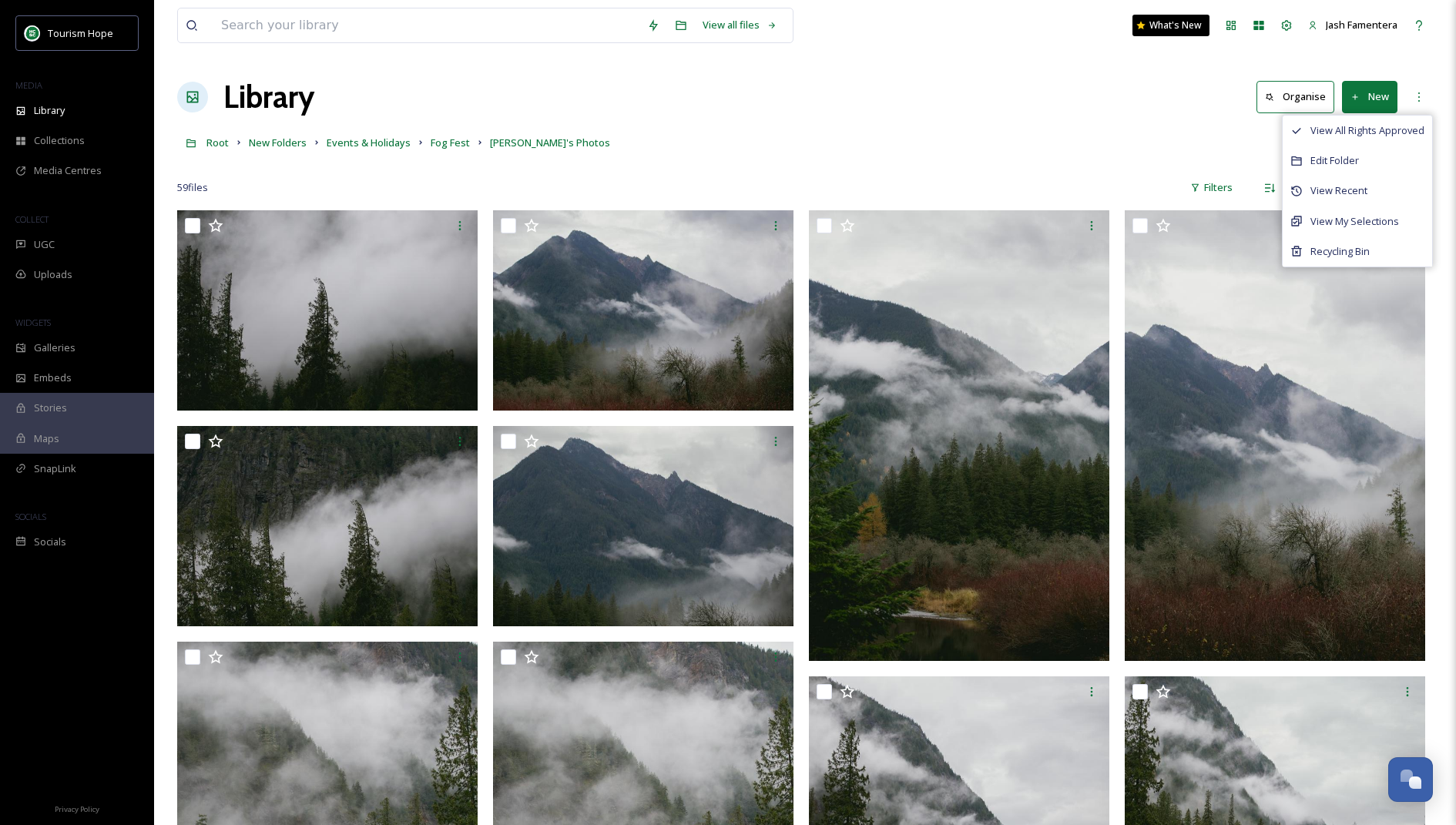
click at [1171, 139] on div "Root New Folders Events & Holidays Fog Fest [PERSON_NAME]'s Photos" at bounding box center [804, 142] width 1255 height 29
click at [1428, 188] on input "checkbox" at bounding box center [1425, 188] width 16 height 16
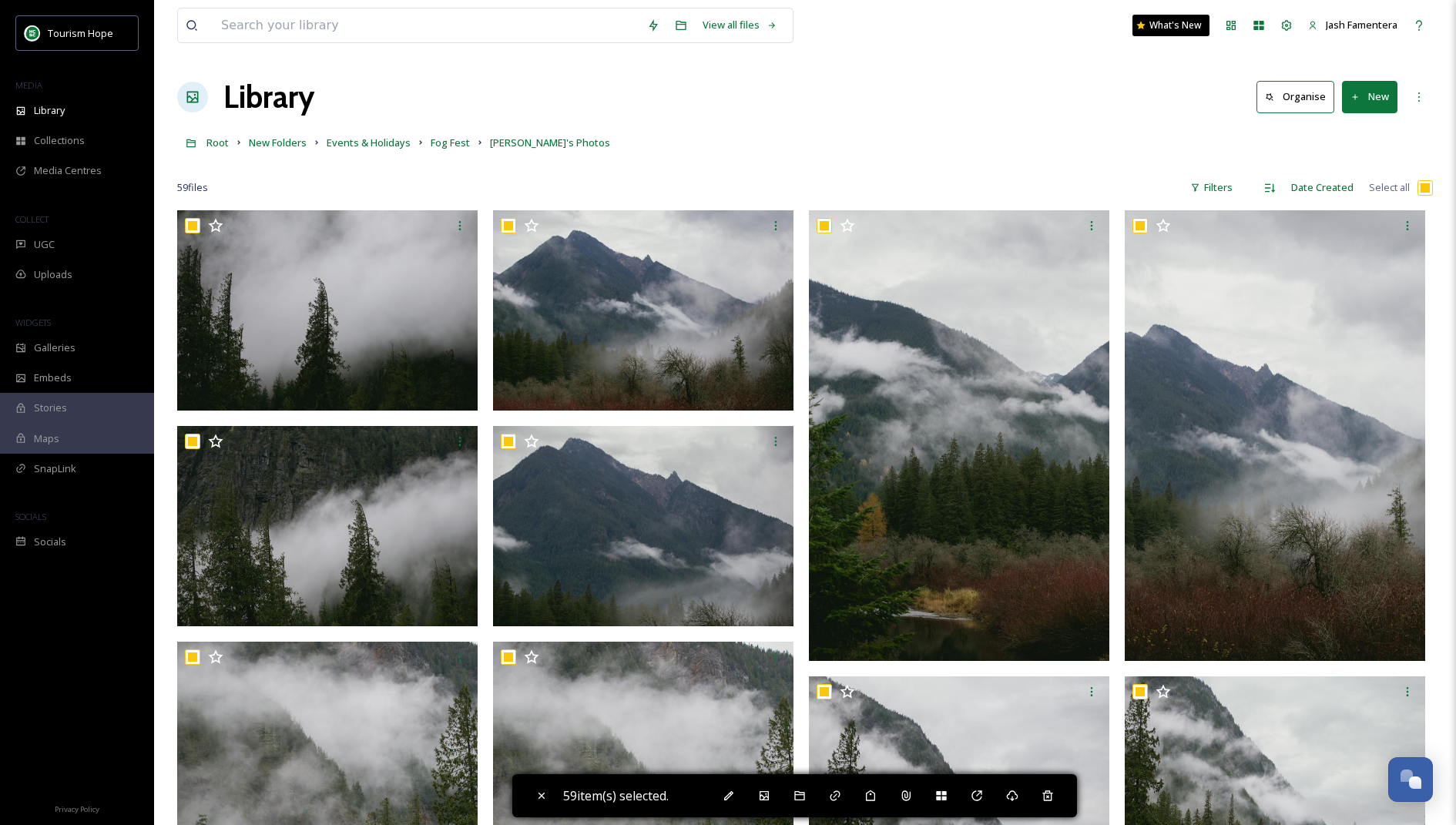
click at [1374, 93] on button "New" at bounding box center [1369, 97] width 55 height 31
click at [1415, 94] on icon at bounding box center [1418, 97] width 12 height 12
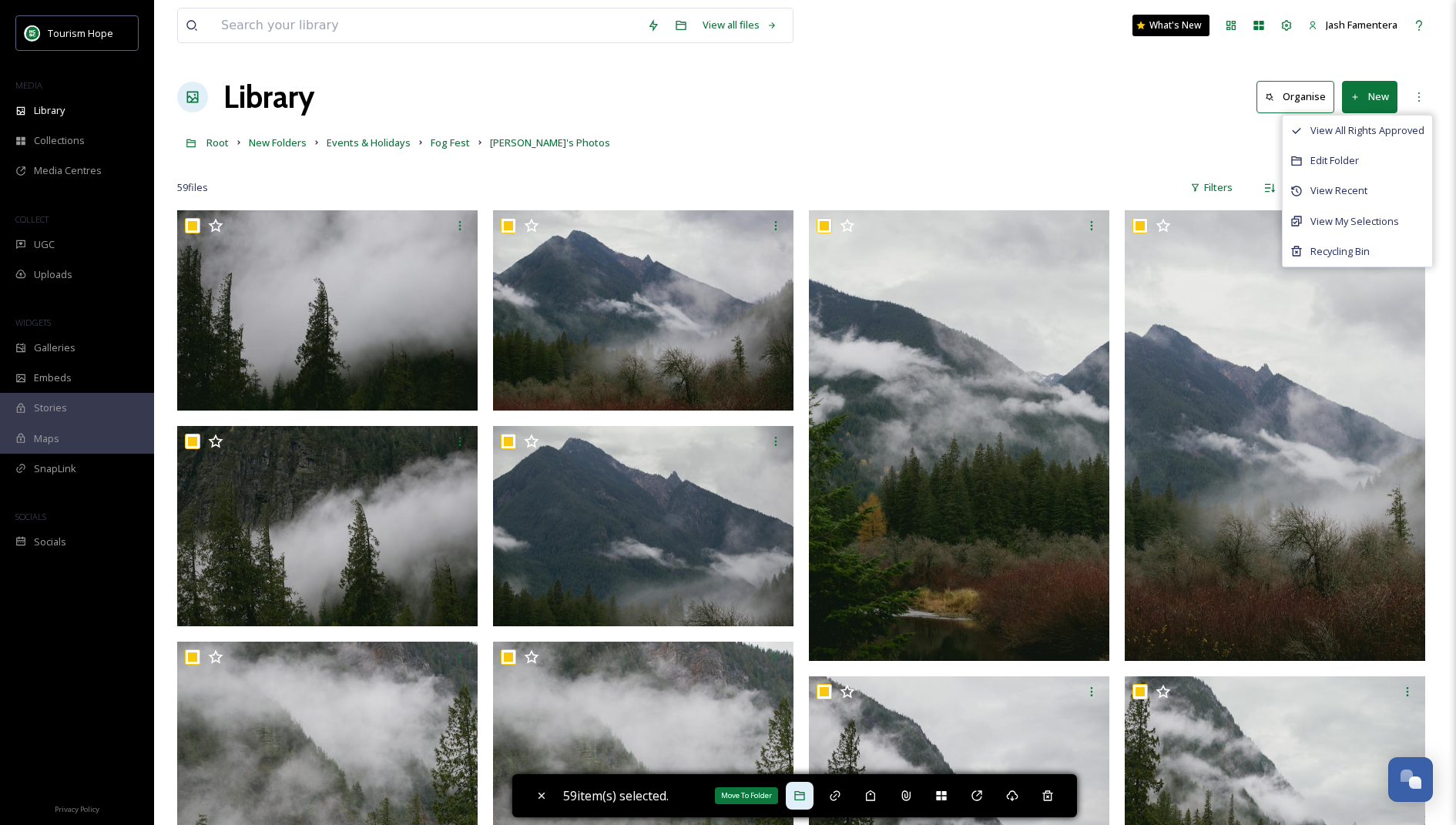
click at [795, 793] on div "Move To Folder" at bounding box center [800, 796] width 28 height 28
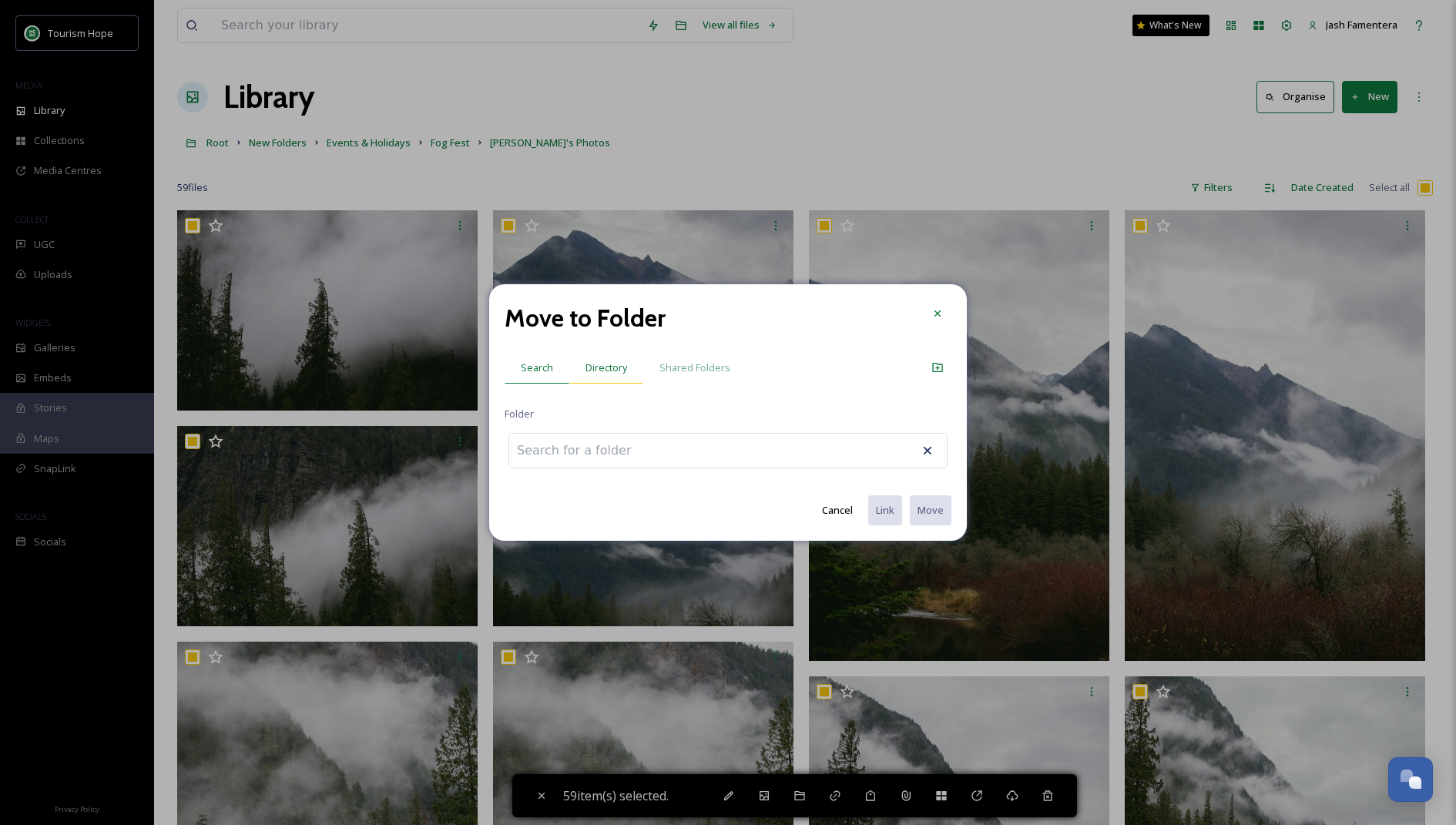
click at [602, 367] on span "Directory" at bounding box center [606, 368] width 41 height 15
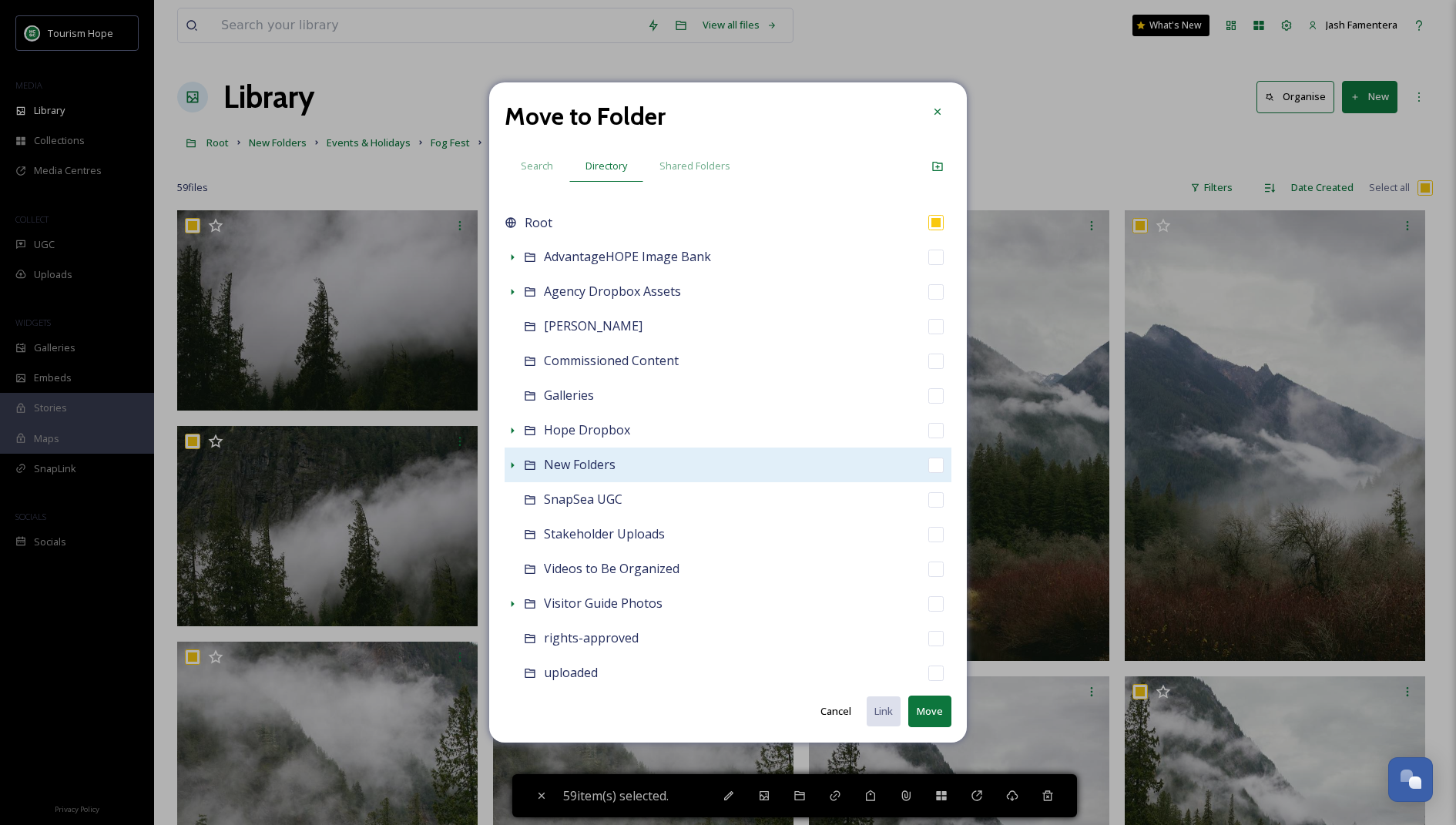
click at [562, 461] on span "New Folders" at bounding box center [580, 464] width 72 height 17
click at [518, 462] on div "Show Subfolders" at bounding box center [512, 465] width 16 height 16
click at [939, 461] on input "checkbox" at bounding box center [936, 465] width 16 height 16
click at [924, 465] on div "New Folders" at bounding box center [728, 465] width 446 height 35
click at [938, 465] on input "checkbox" at bounding box center [936, 465] width 16 height 16
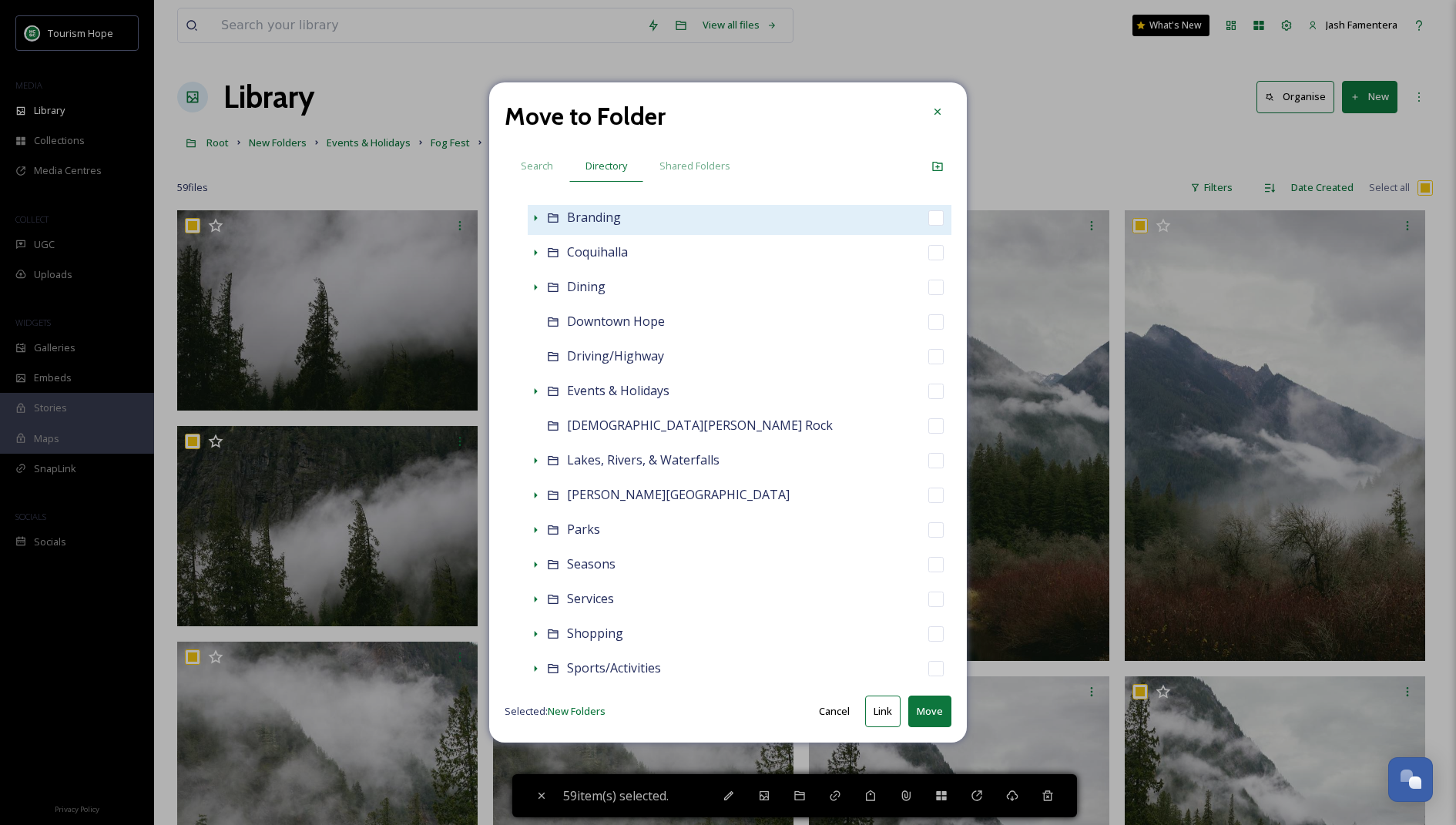
scroll to position [428, 0]
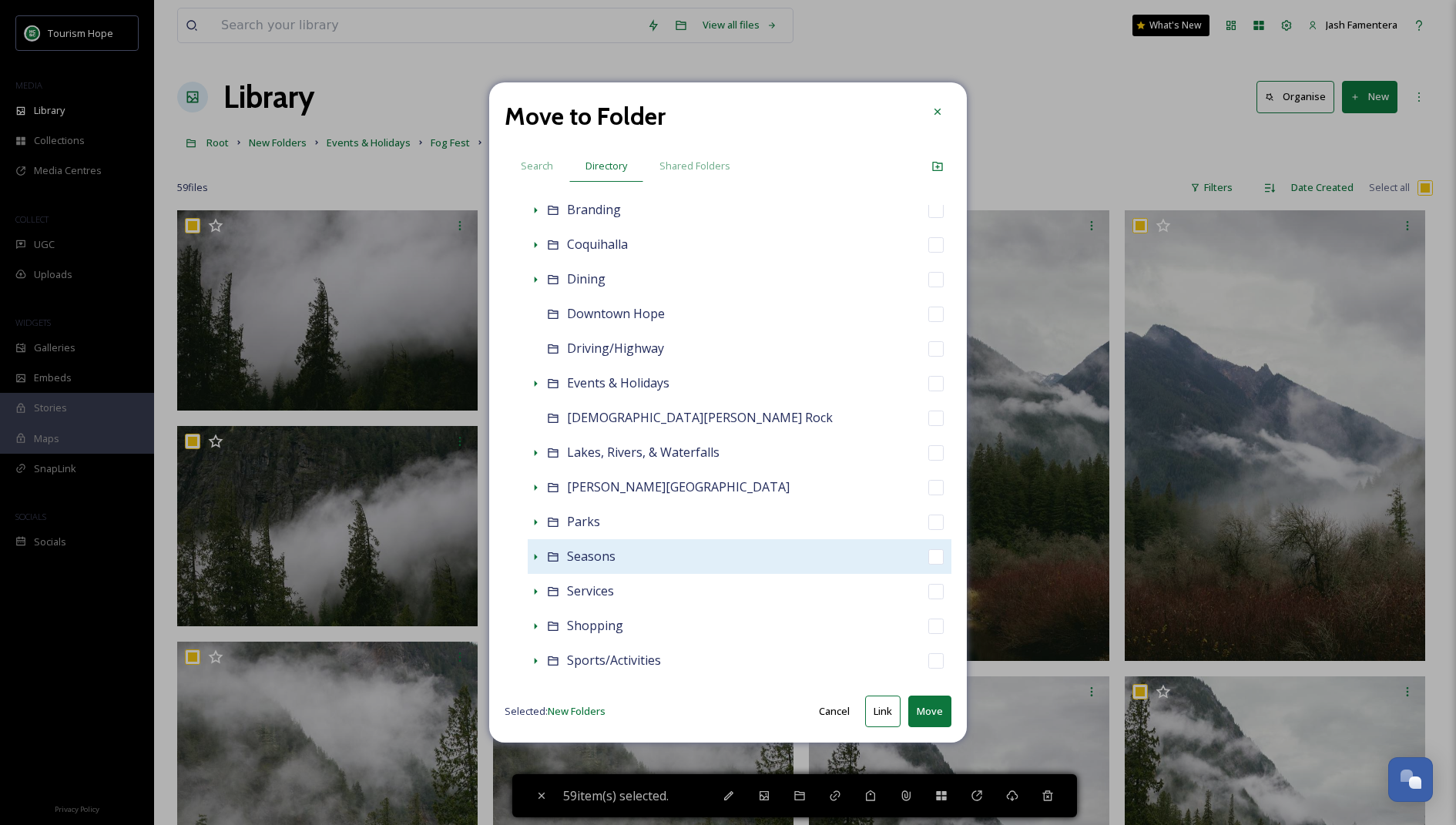
click at [789, 561] on div "Seasons" at bounding box center [739, 556] width 423 height 35
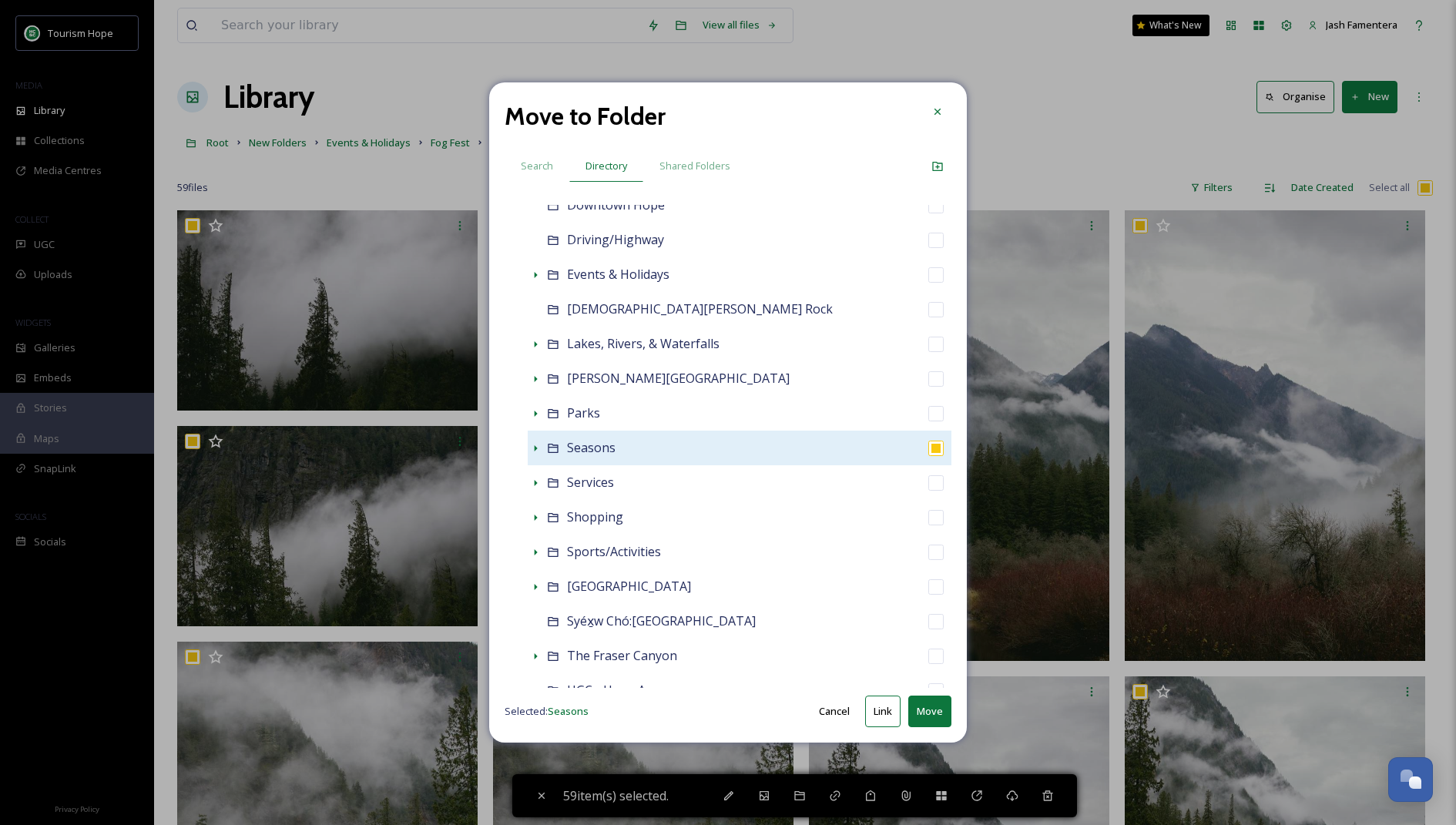
scroll to position [599, 0]
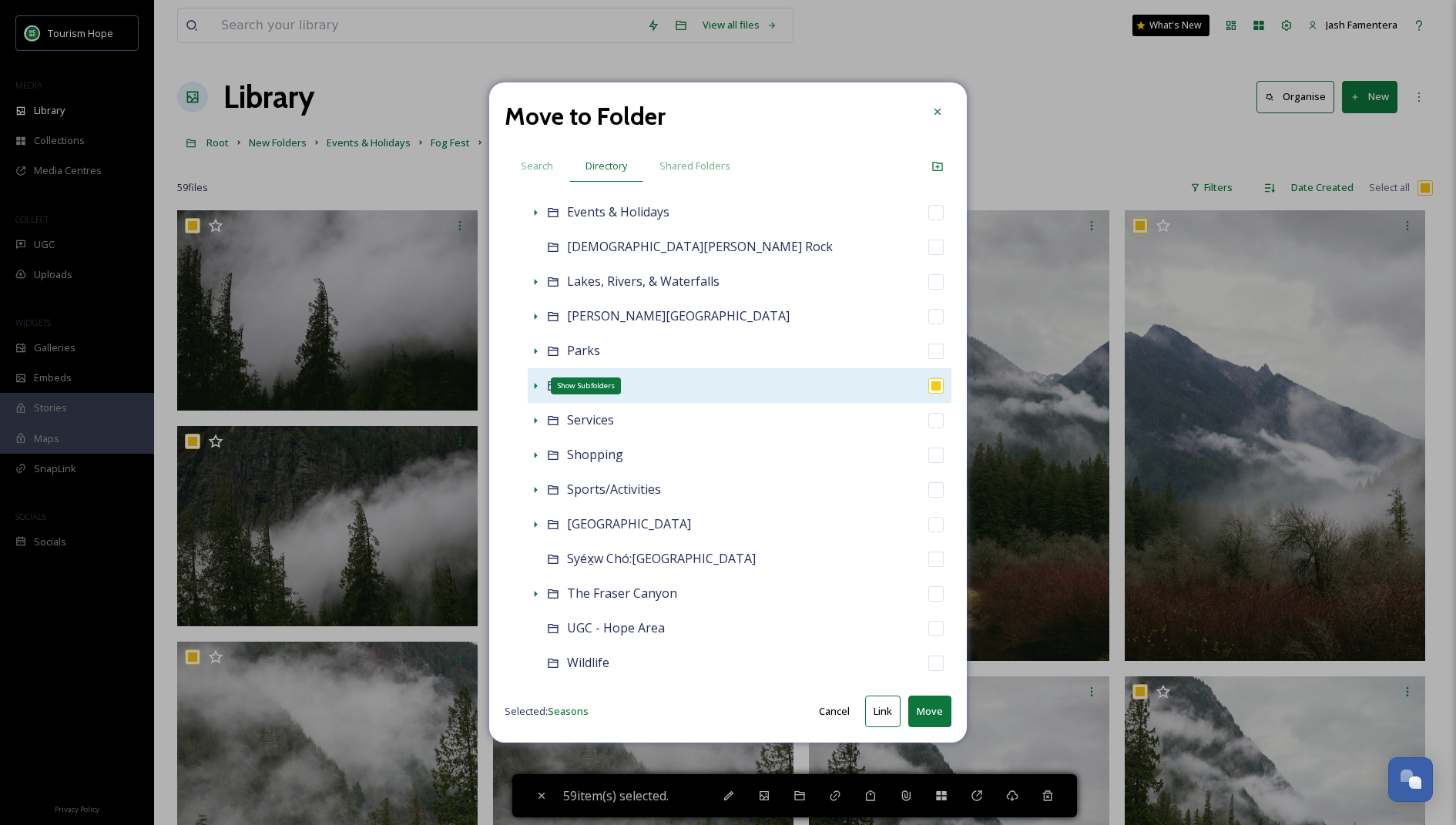
click at [534, 384] on icon at bounding box center [536, 385] width 3 height 6
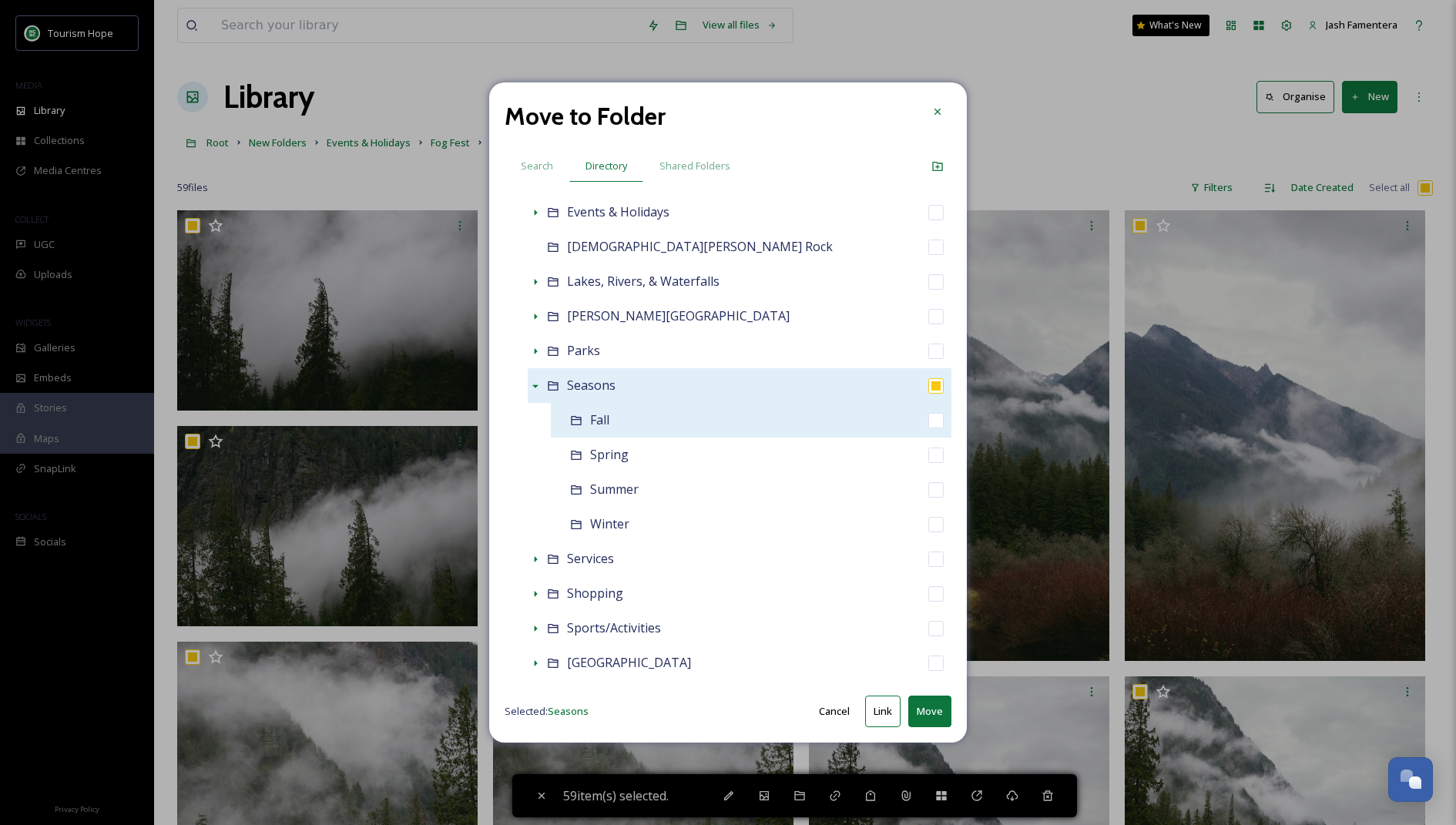
click at [618, 417] on div "Fall" at bounding box center [751, 420] width 400 height 35
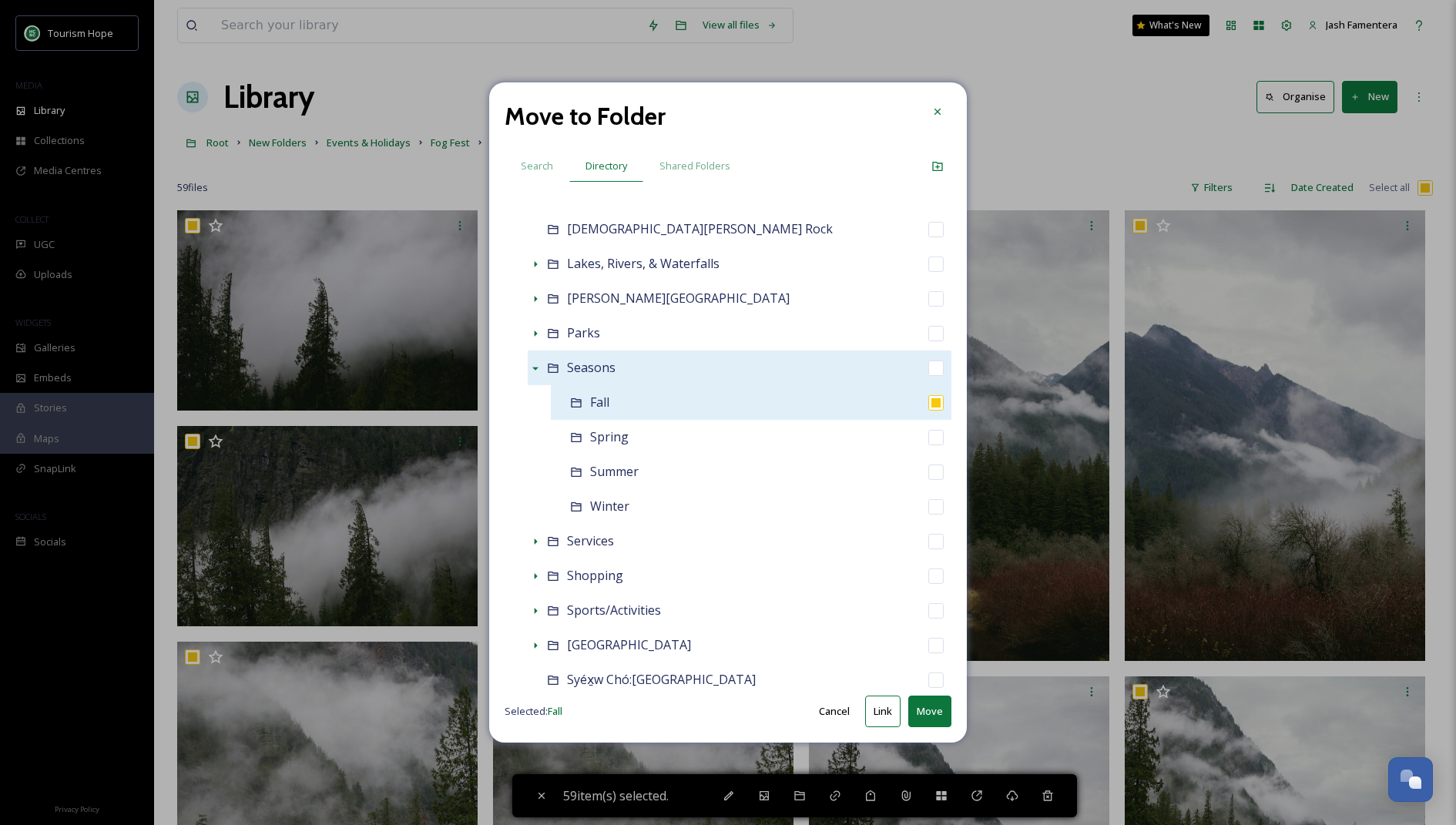
scroll to position [659, 0]
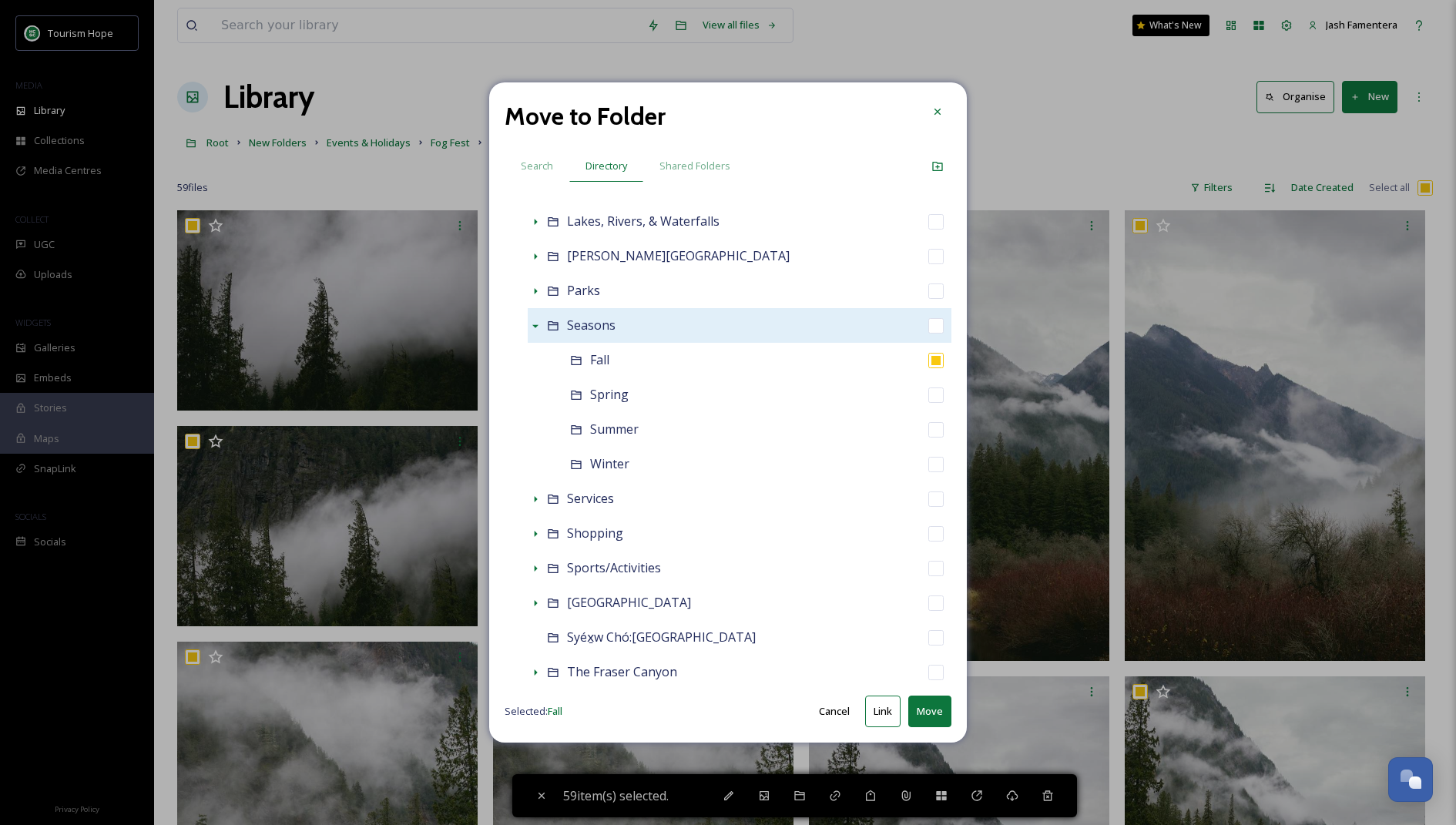
click at [884, 698] on button "Link" at bounding box center [882, 711] width 36 height 31
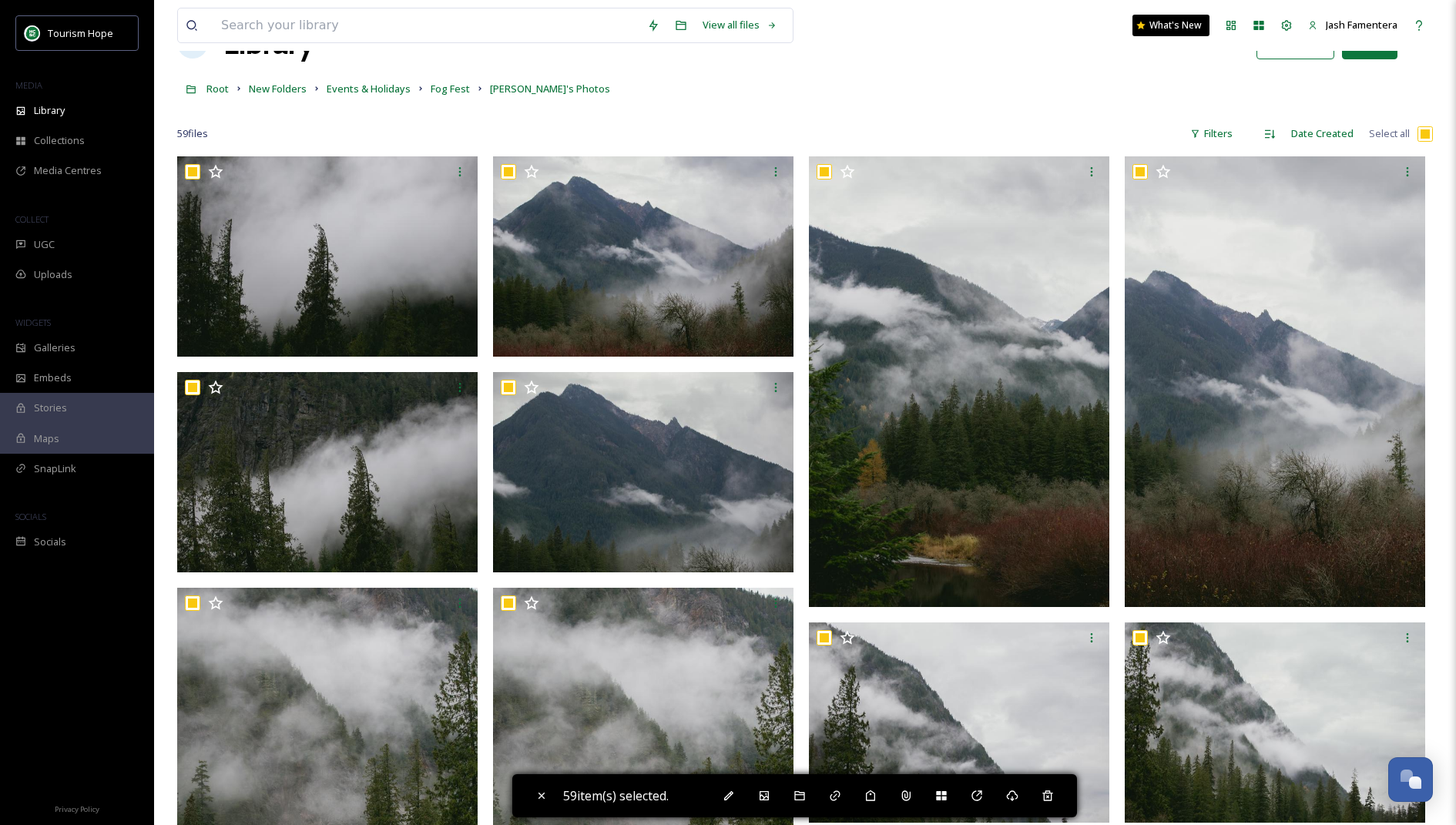
scroll to position [0, 0]
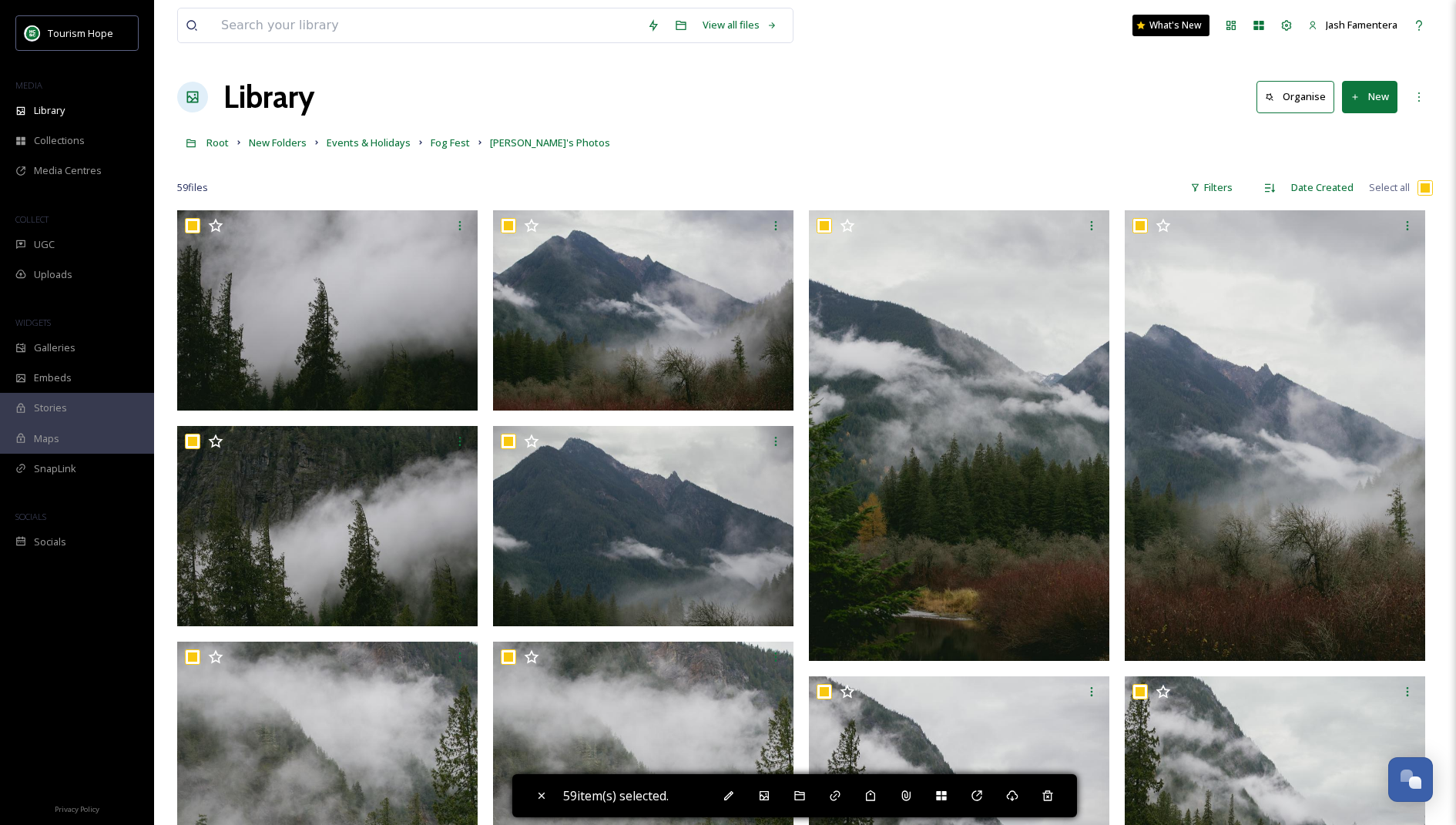
click at [711, 145] on div "Root New Folders Events & Holidays Fog Fest [PERSON_NAME]'s Photos" at bounding box center [804, 142] width 1255 height 29
click at [1426, 187] on input "checkbox" at bounding box center [1425, 188] width 16 height 16
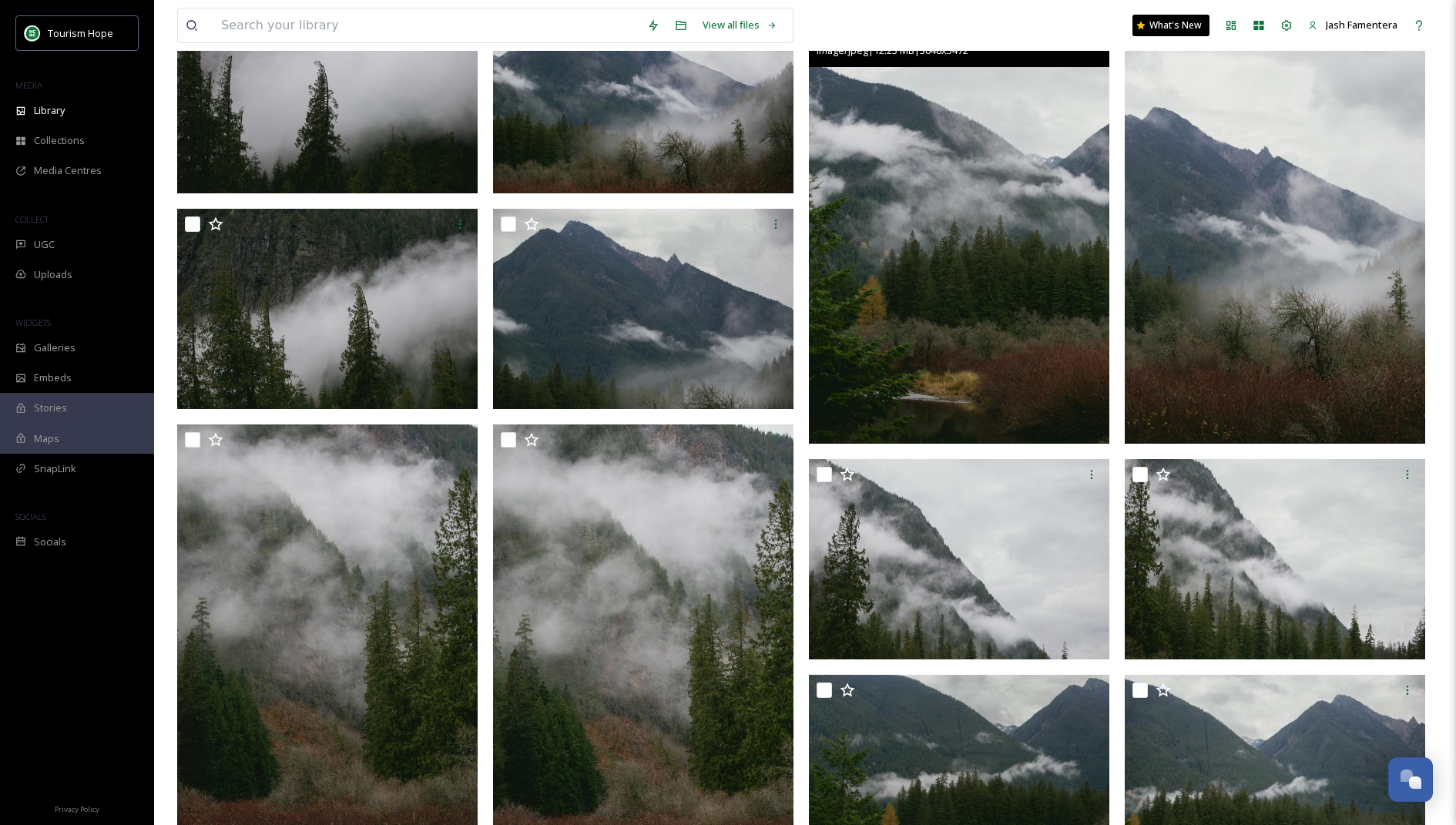
scroll to position [225, 0]
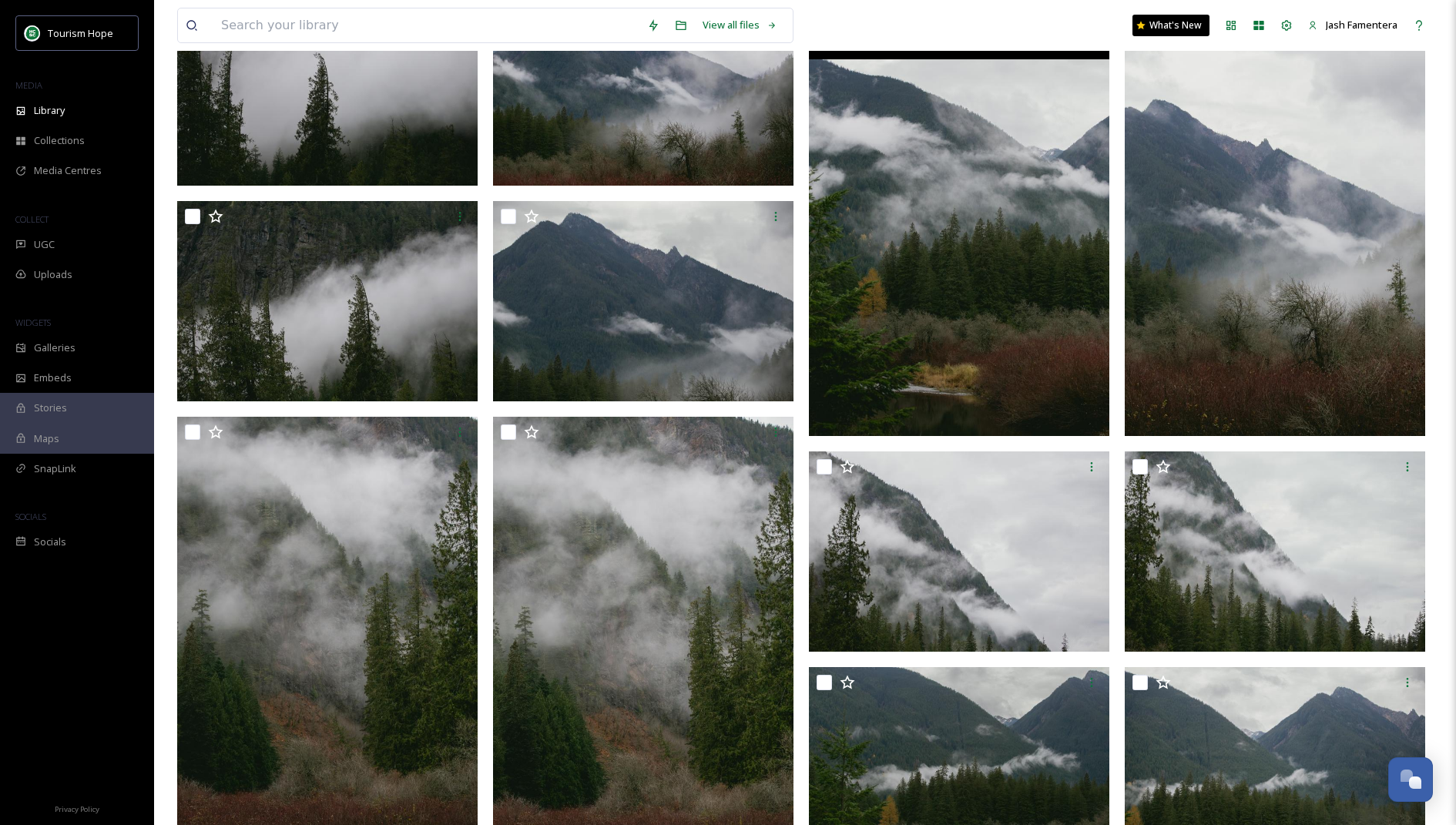
click at [974, 318] on img at bounding box center [958, 210] width 300 height 451
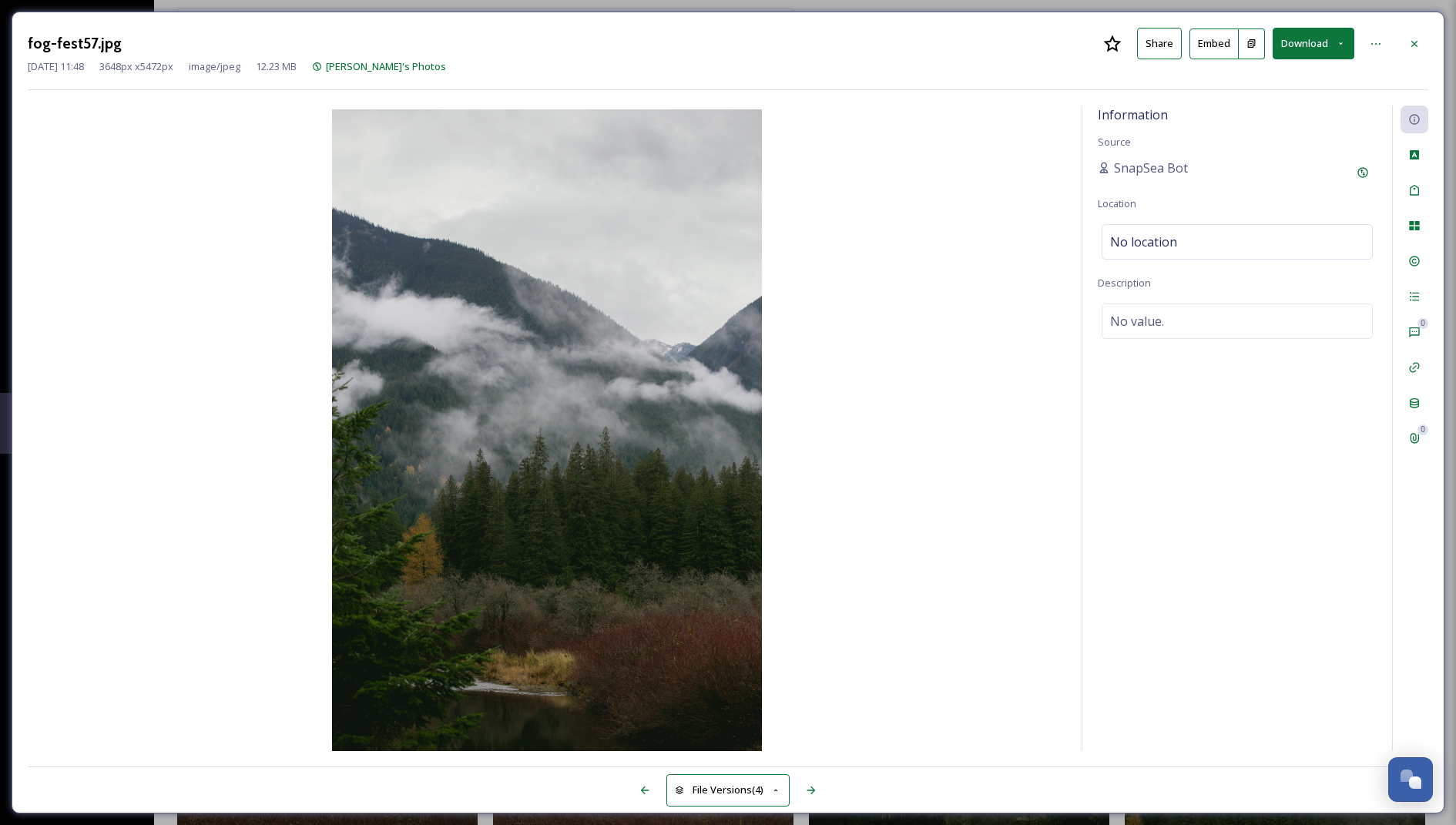
click at [1308, 54] on button "Download" at bounding box center [1313, 44] width 82 height 31
click at [1287, 125] on div "Download Medium (720 x 1080)" at bounding box center [1272, 140] width 161 height 30
click at [1419, 40] on icon at bounding box center [1414, 44] width 12 height 12
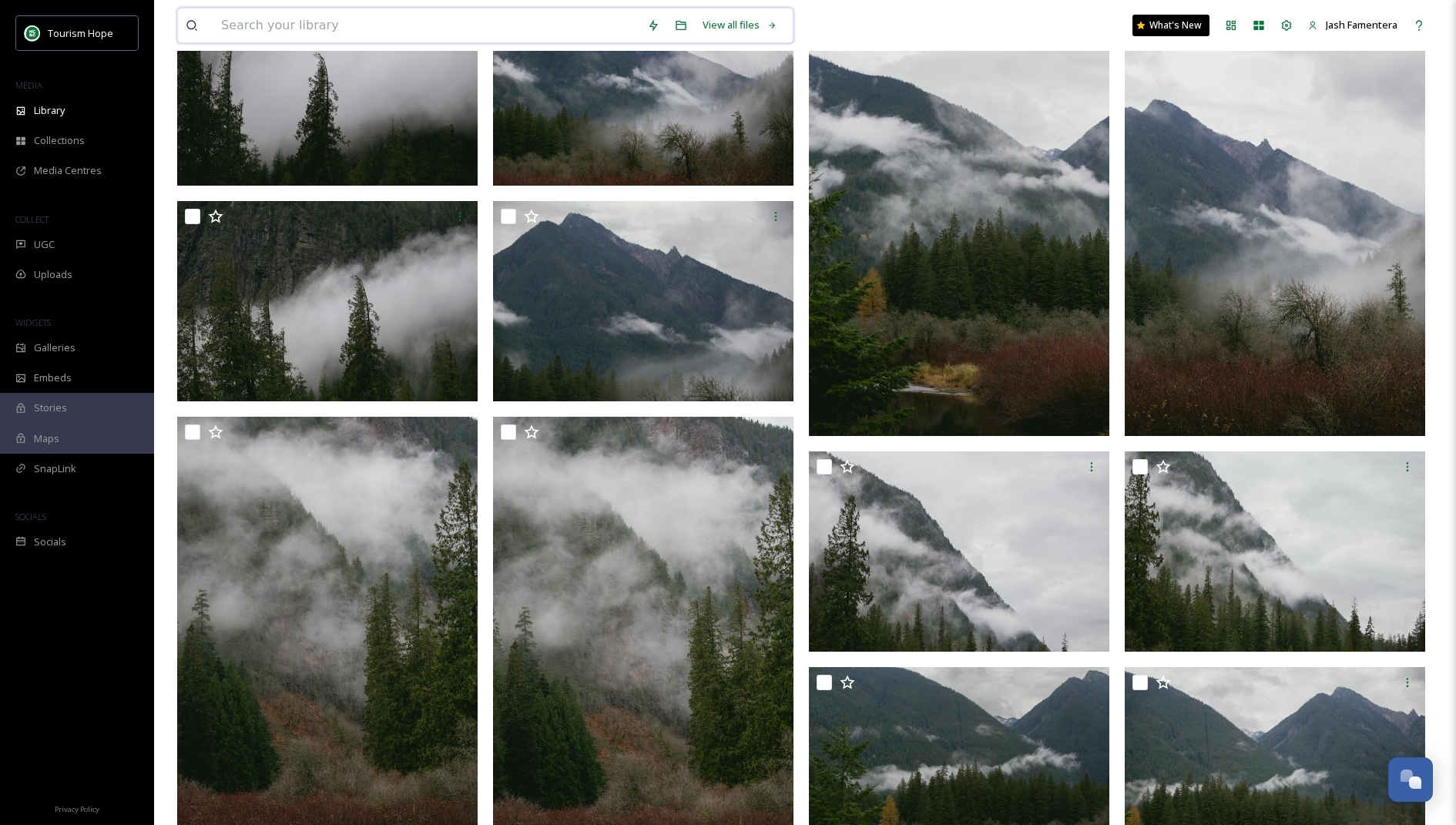
click at [355, 17] on input at bounding box center [426, 25] width 426 height 34
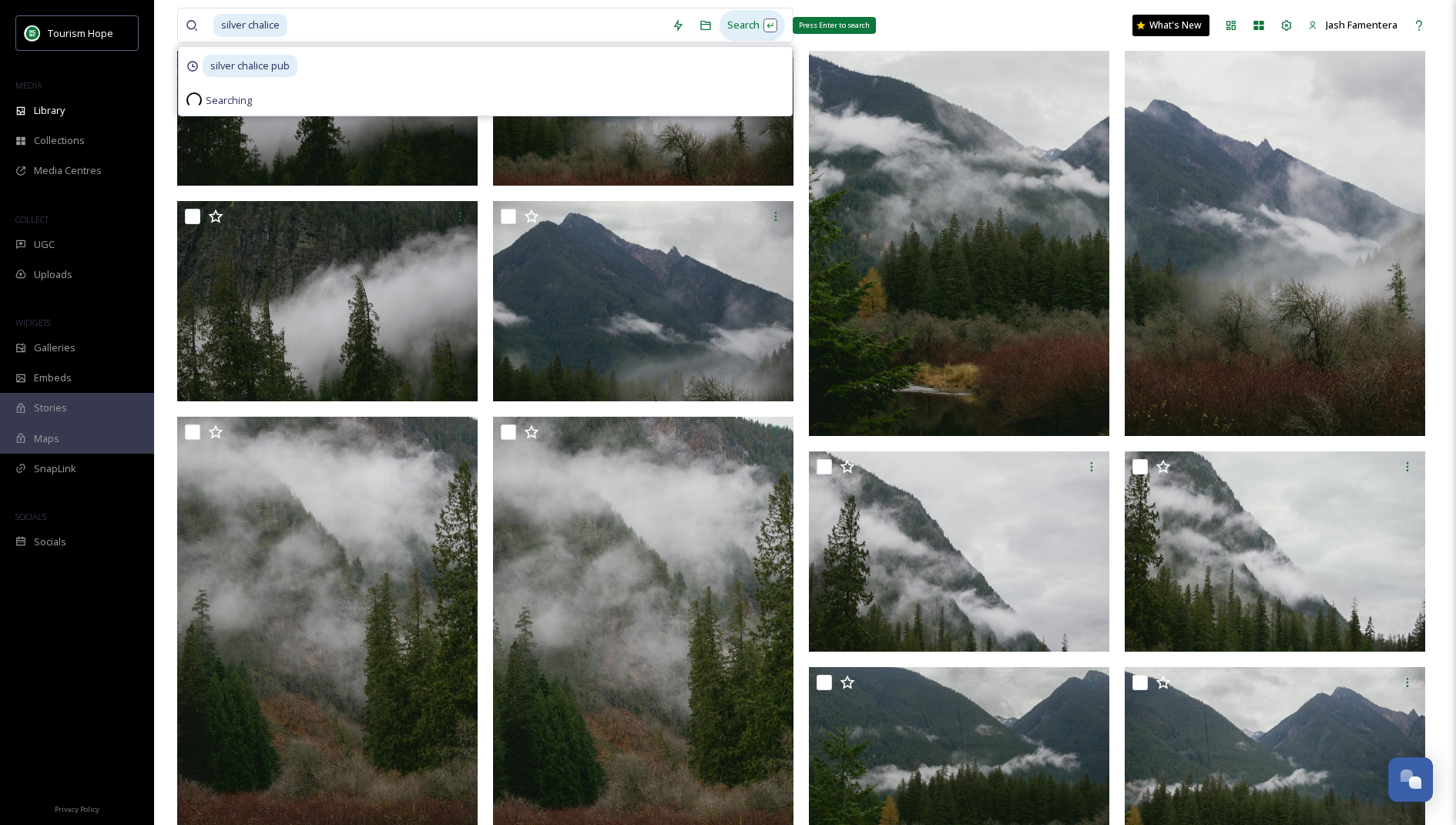
click at [734, 32] on div "Search Press Enter to search" at bounding box center [752, 25] width 65 height 30
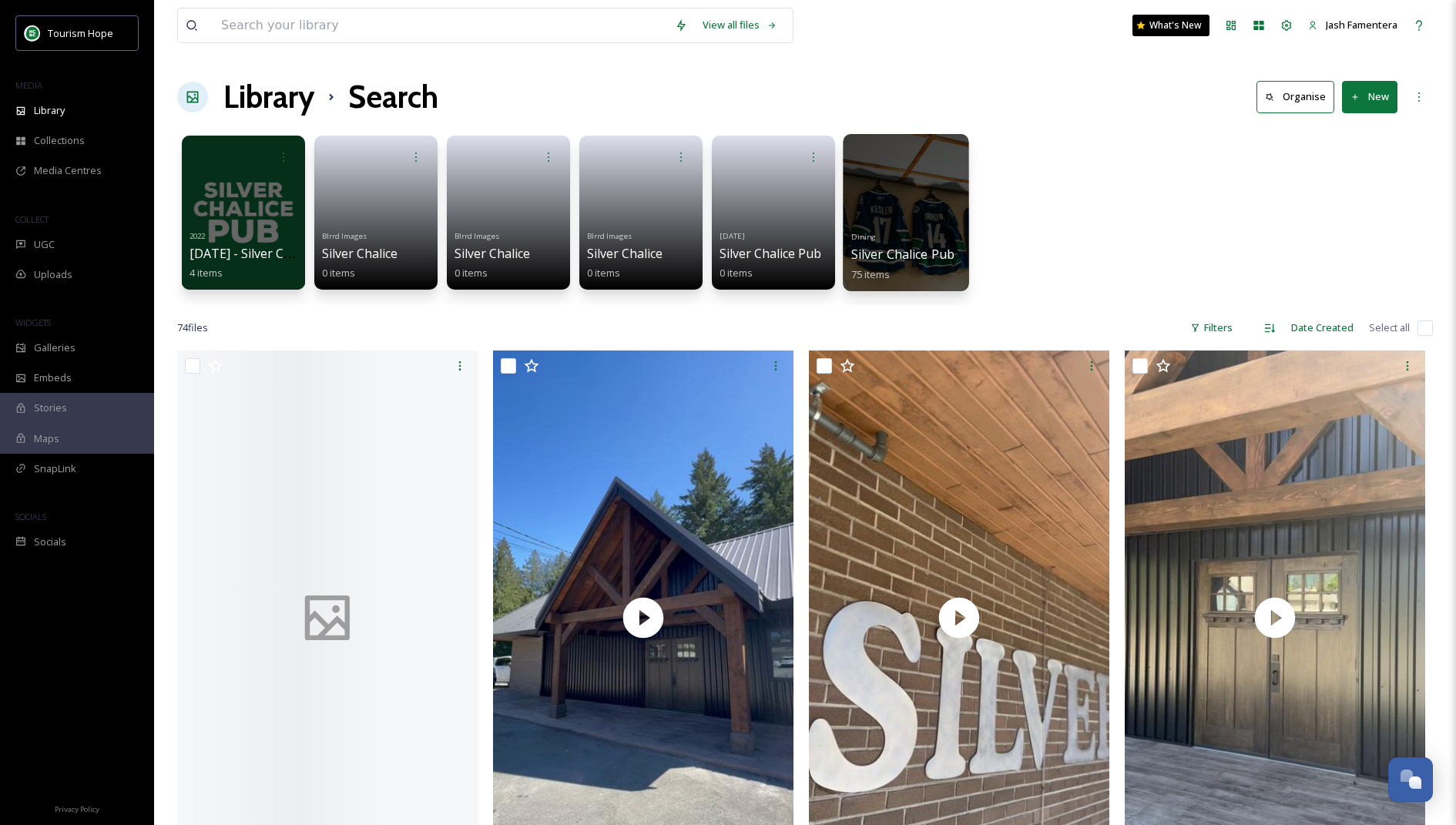
click at [894, 198] on div at bounding box center [905, 212] width 126 height 157
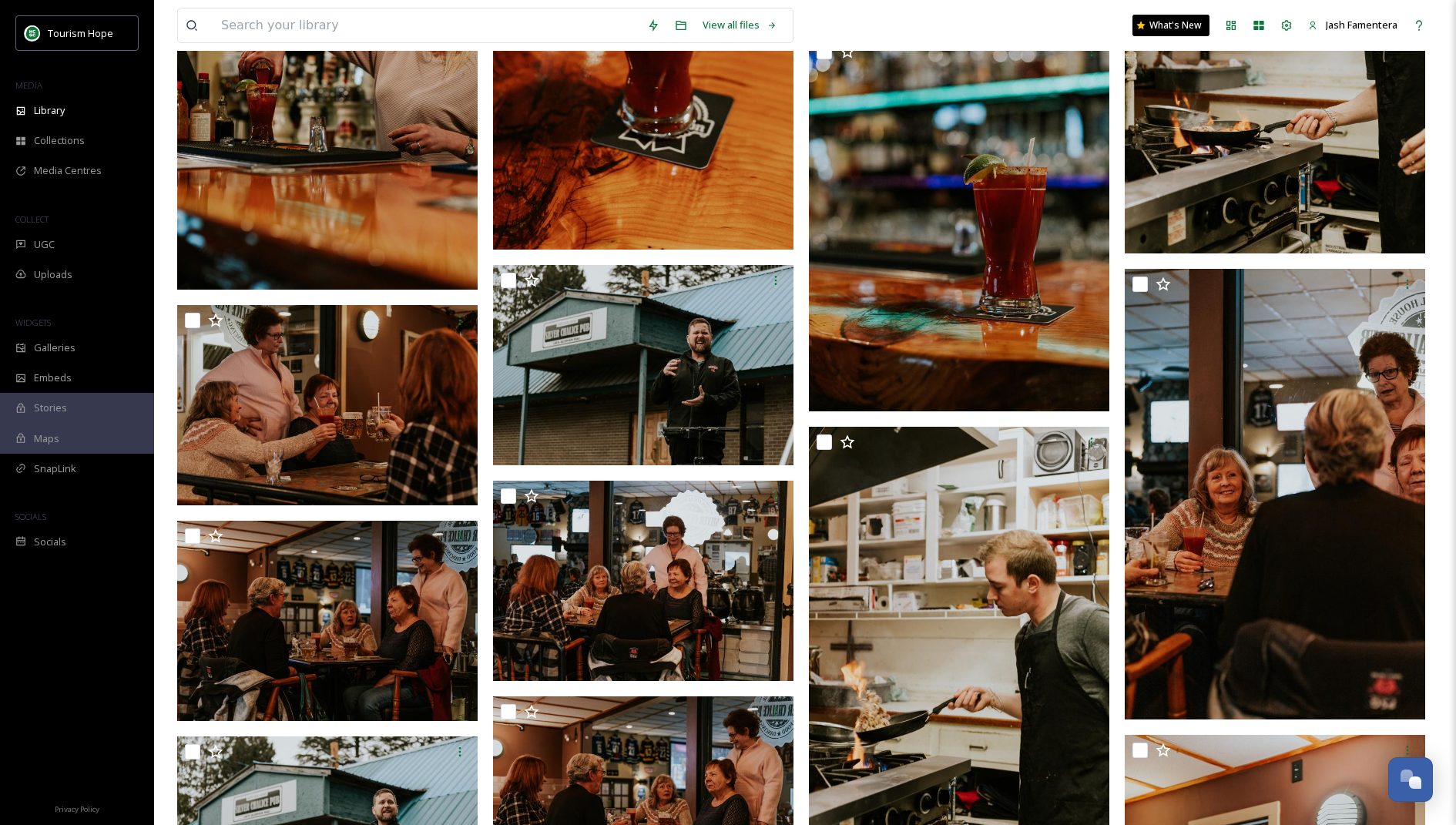
scroll to position [4943, 0]
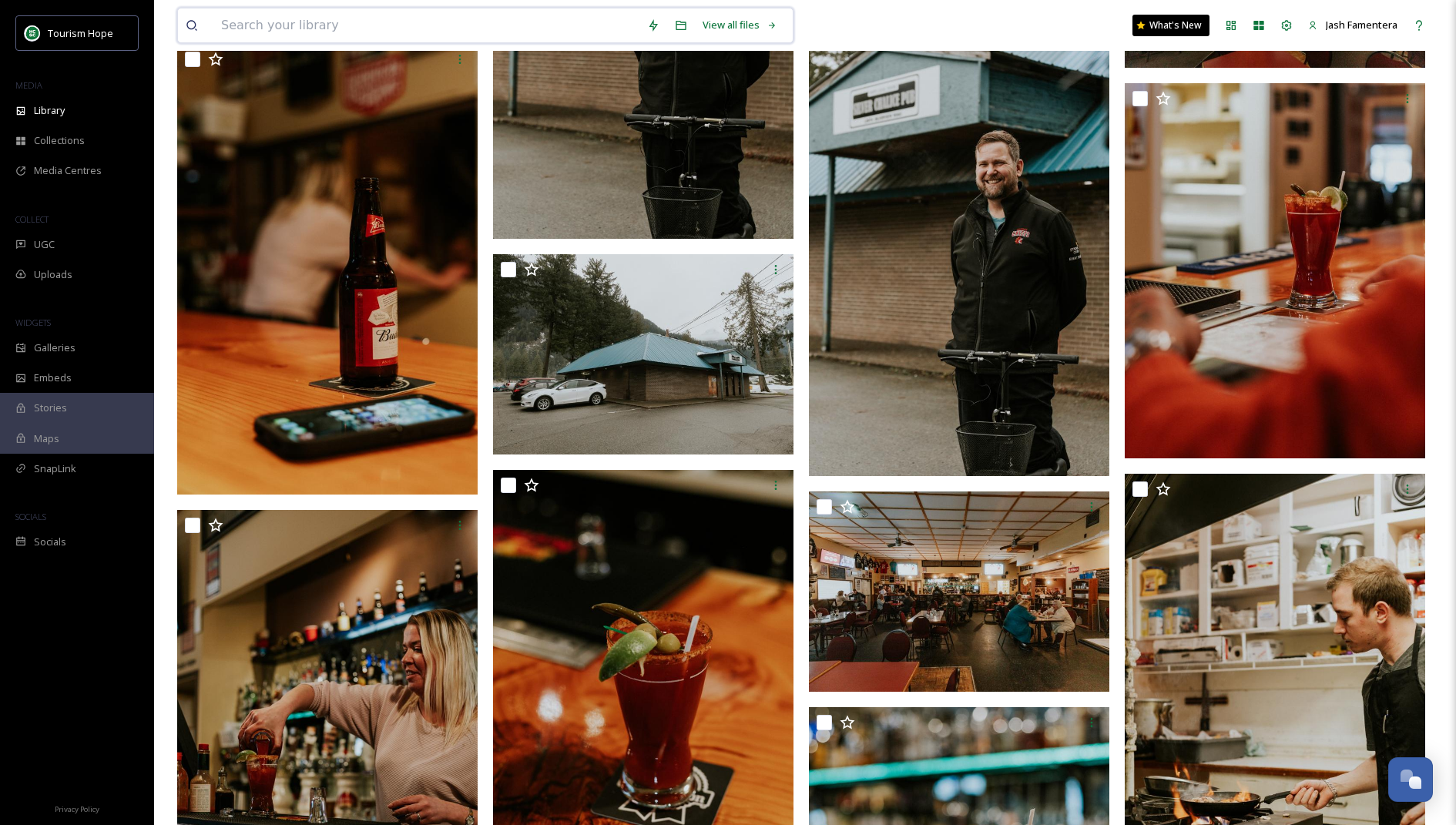
click at [448, 31] on input at bounding box center [426, 25] width 426 height 34
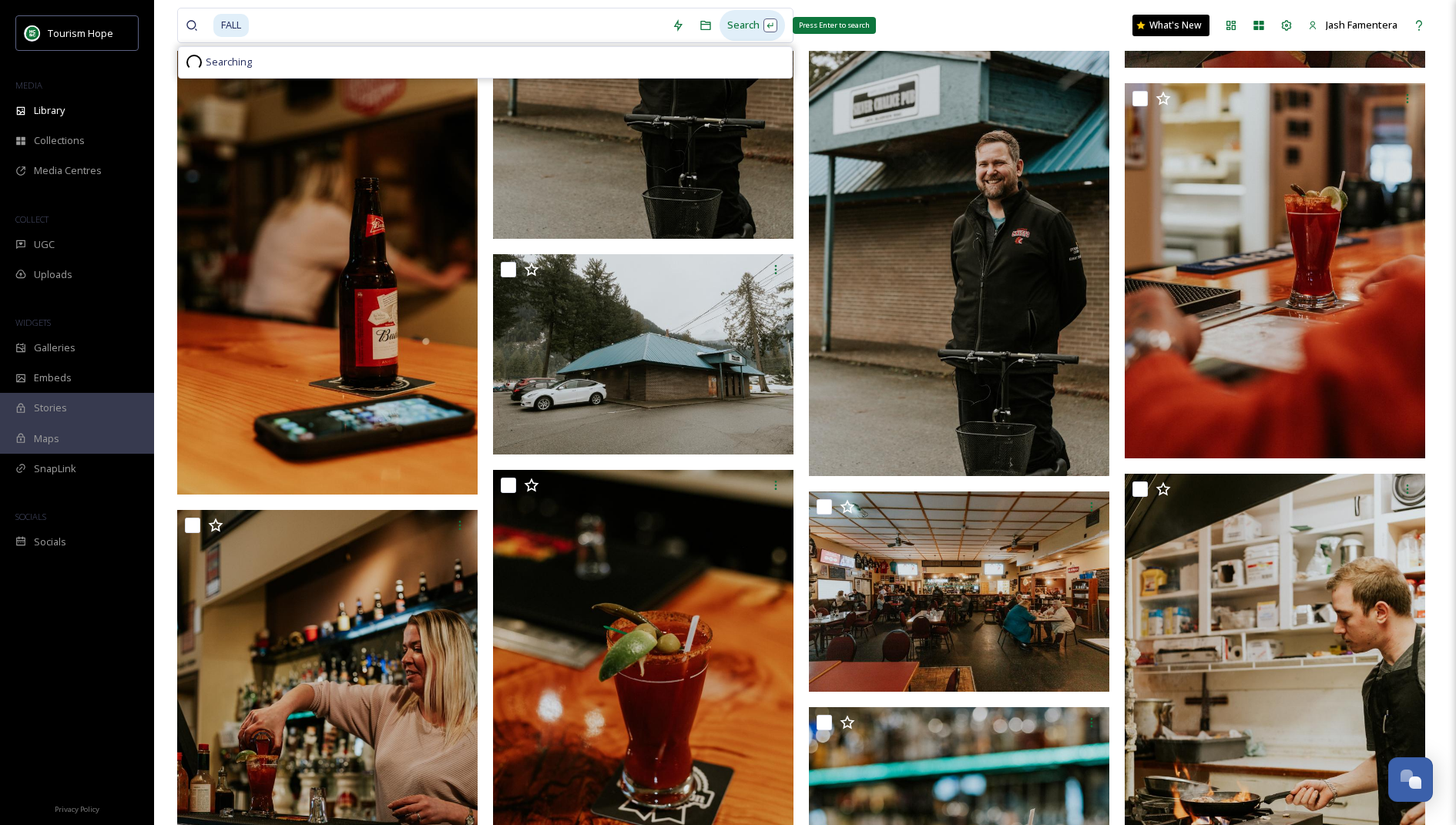
click at [741, 36] on div "Search Press Enter to search" at bounding box center [752, 25] width 65 height 30
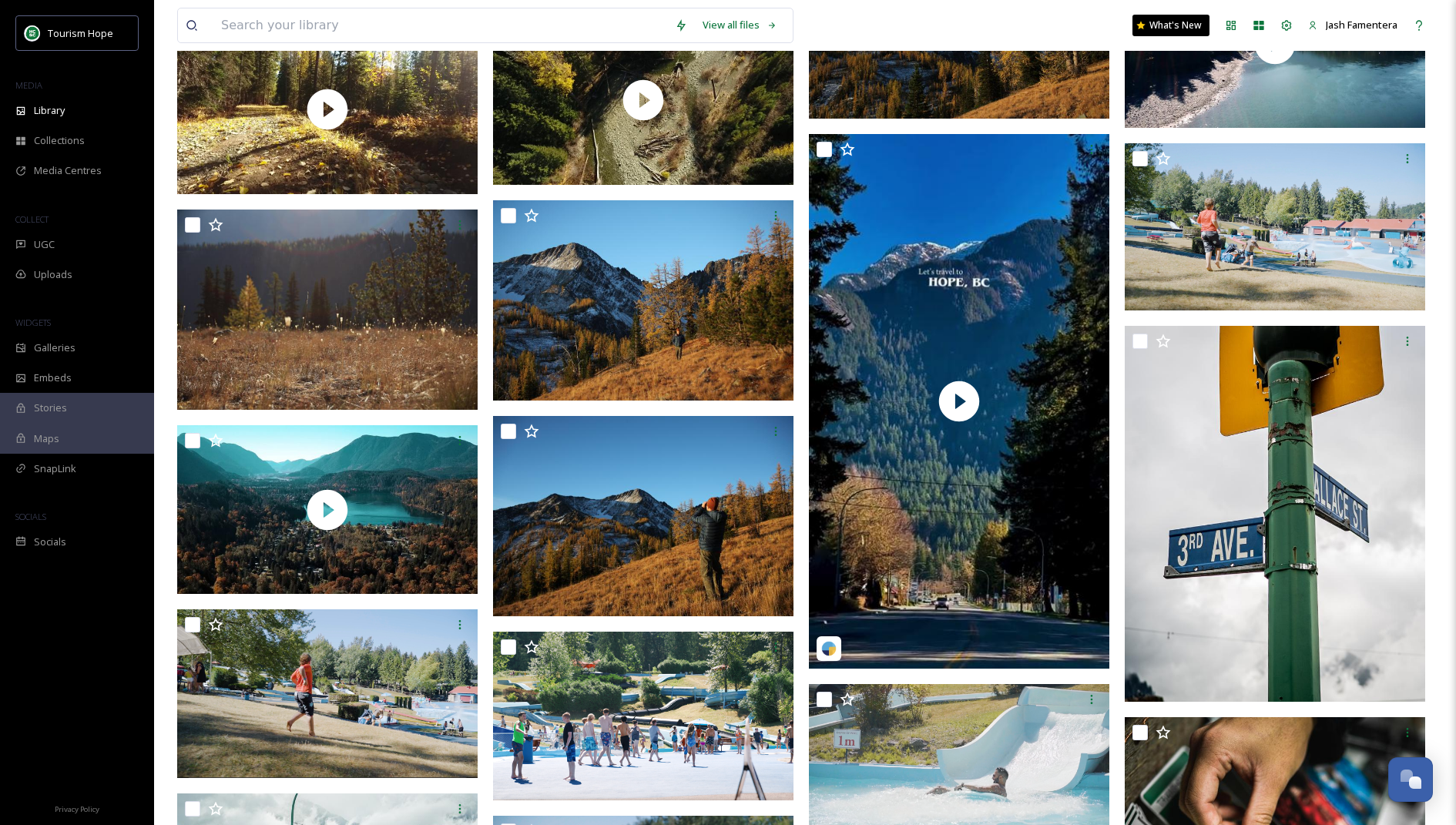
scroll to position [3577, 0]
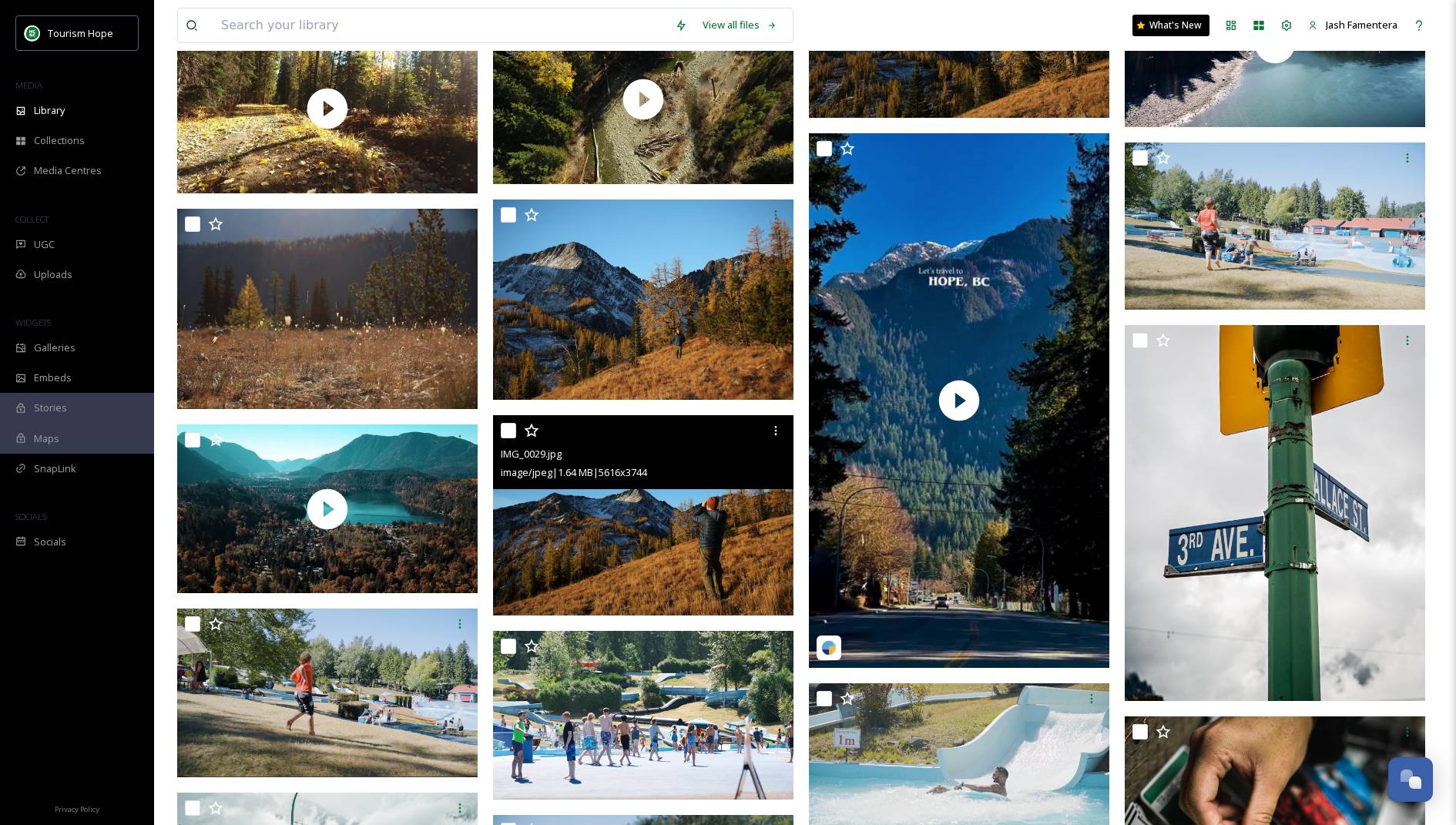
click at [508, 425] on input "checkbox" at bounding box center [508, 430] width 16 height 16
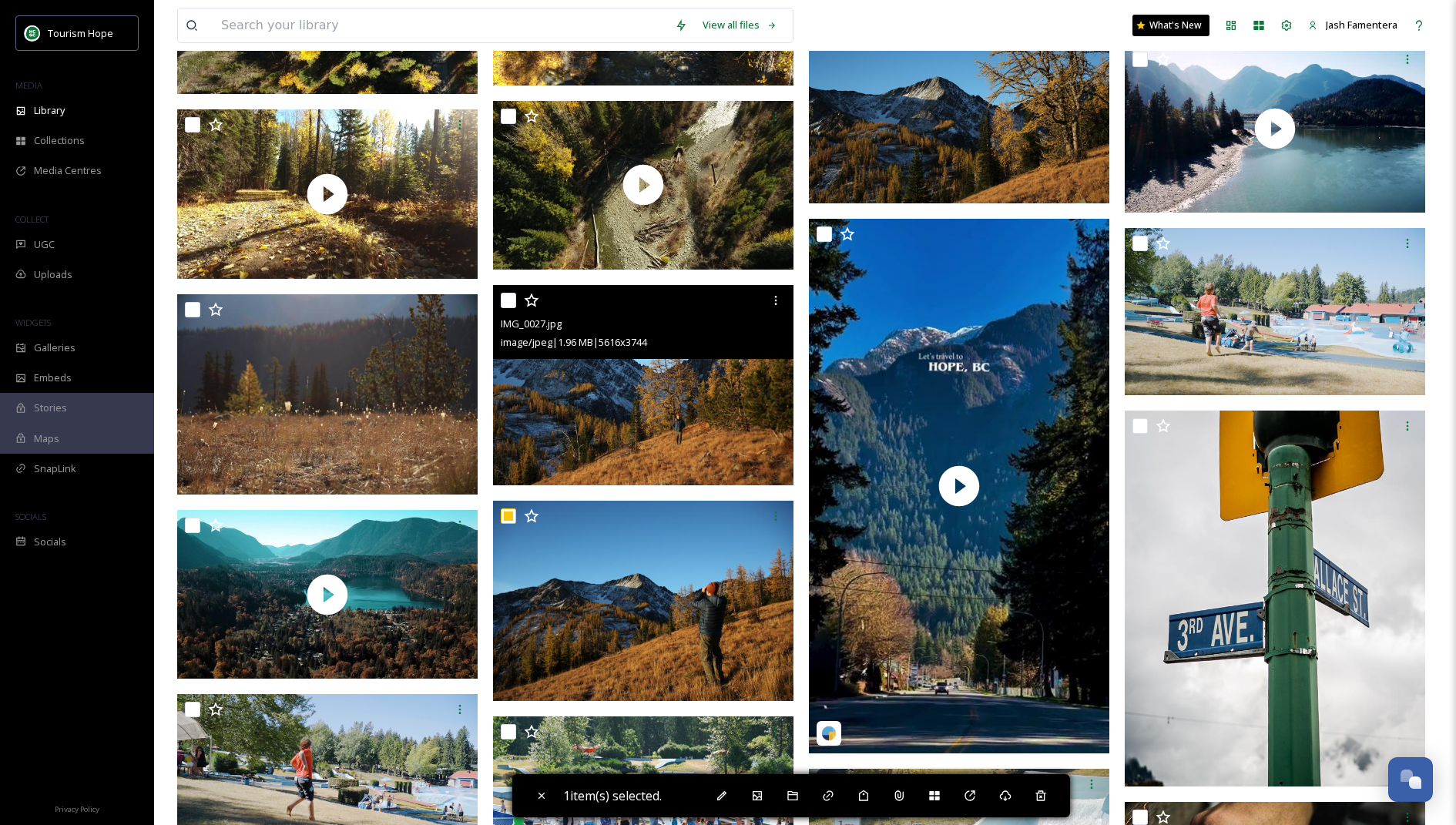
scroll to position [3431, 0]
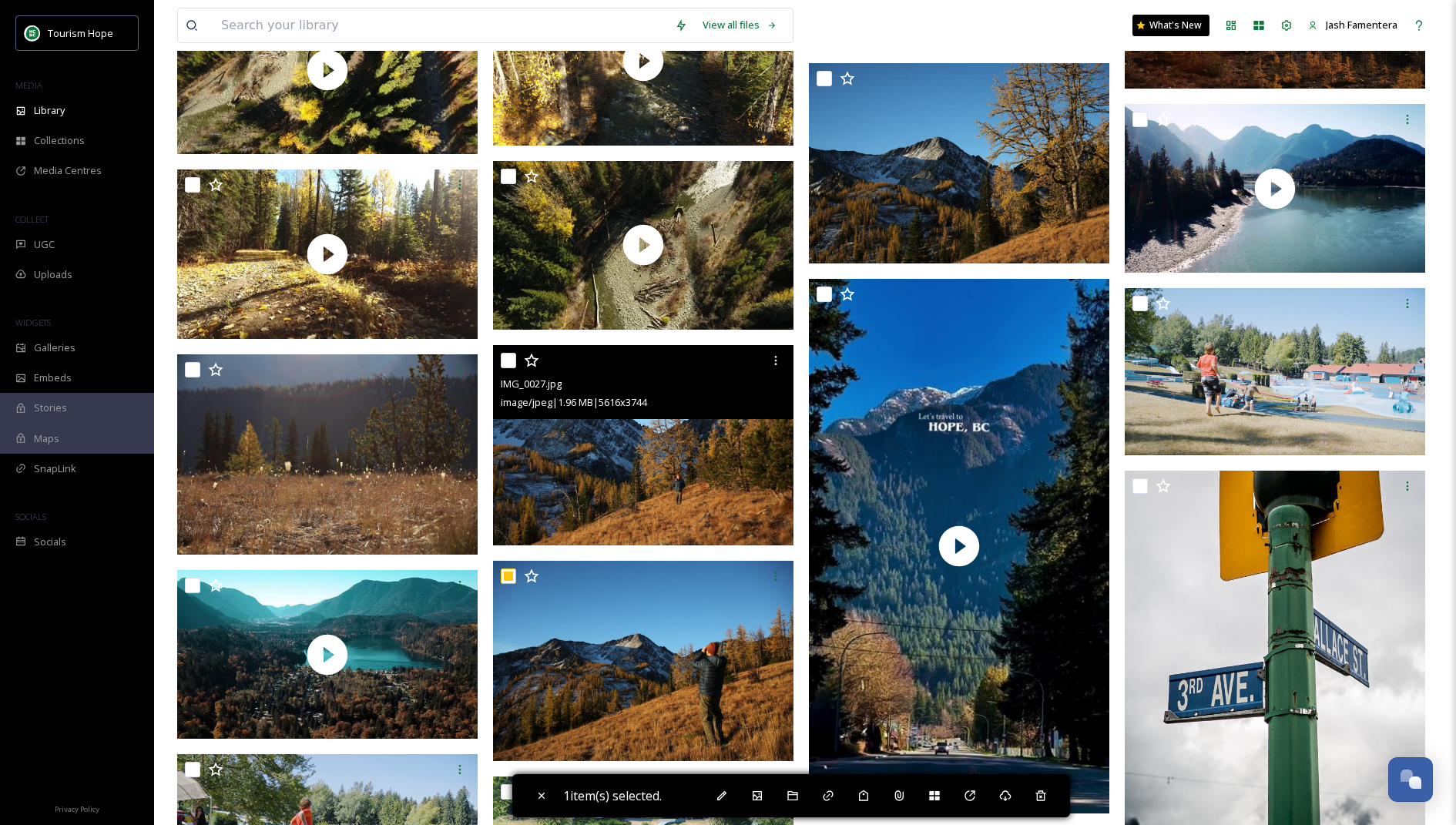
click at [509, 359] on input "checkbox" at bounding box center [508, 360] width 16 height 16
click at [520, 365] on div at bounding box center [645, 360] width 289 height 28
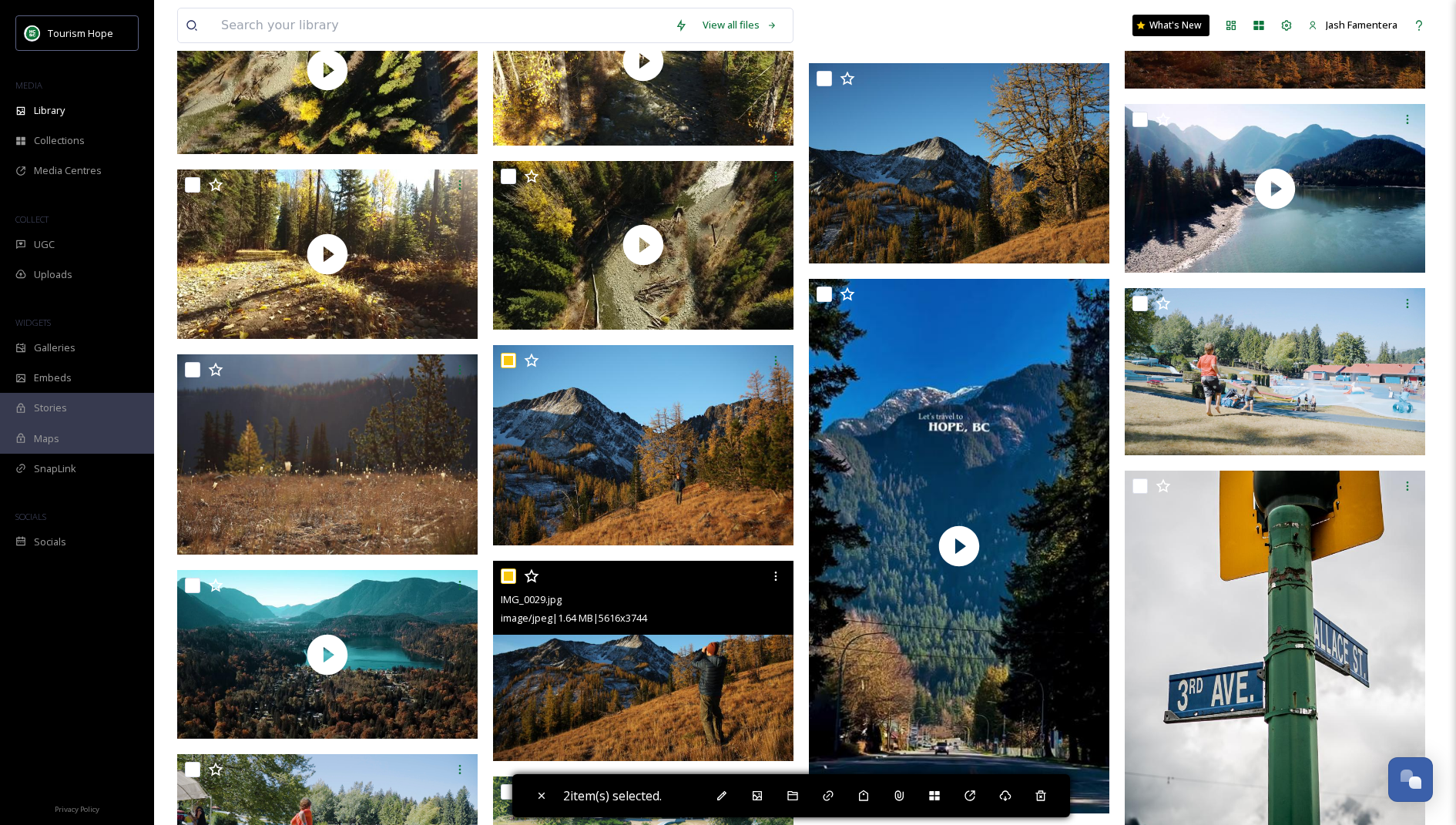
click at [512, 562] on div at bounding box center [645, 576] width 289 height 28
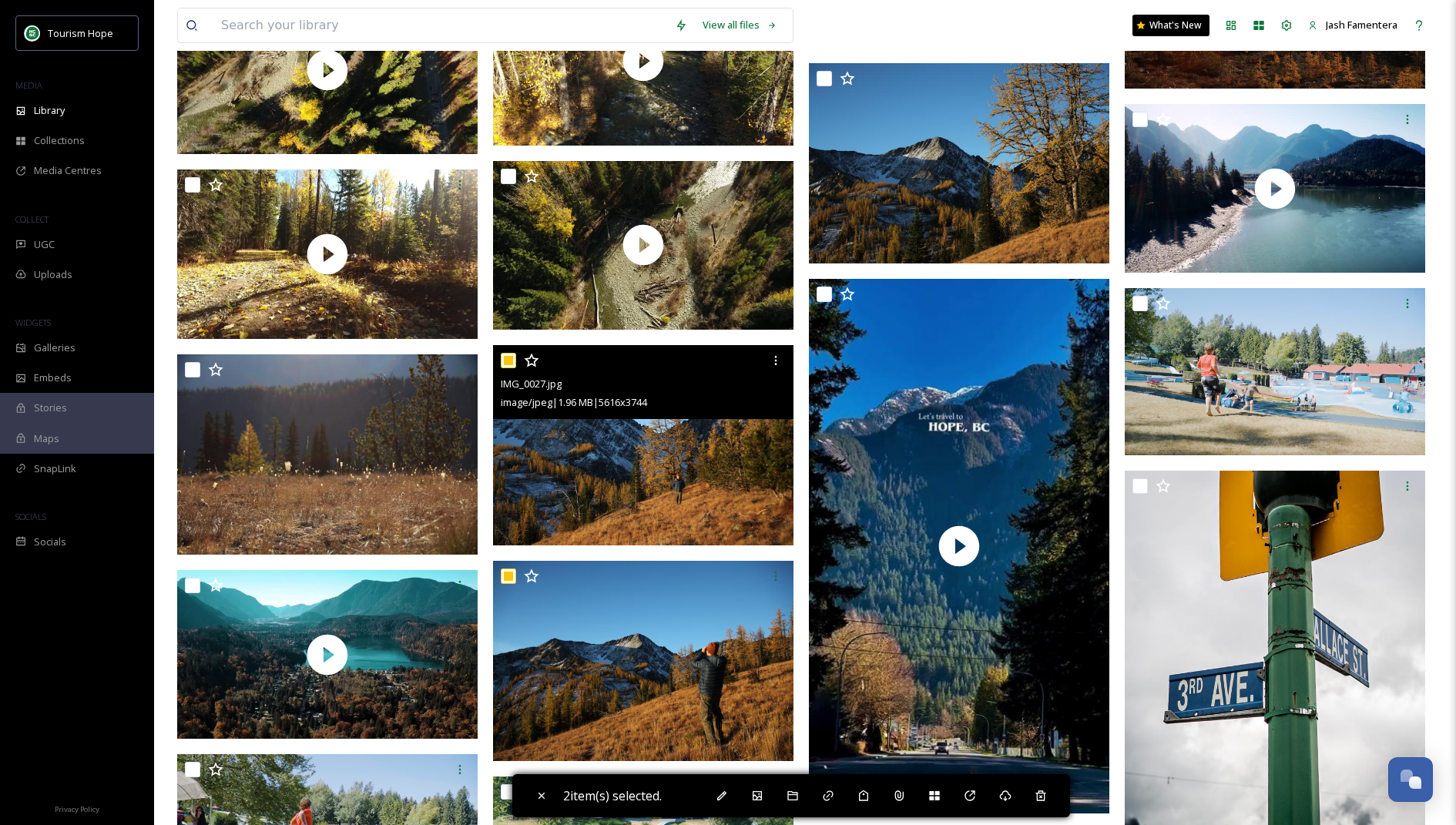
click at [509, 360] on input "checkbox" at bounding box center [508, 360] width 16 height 16
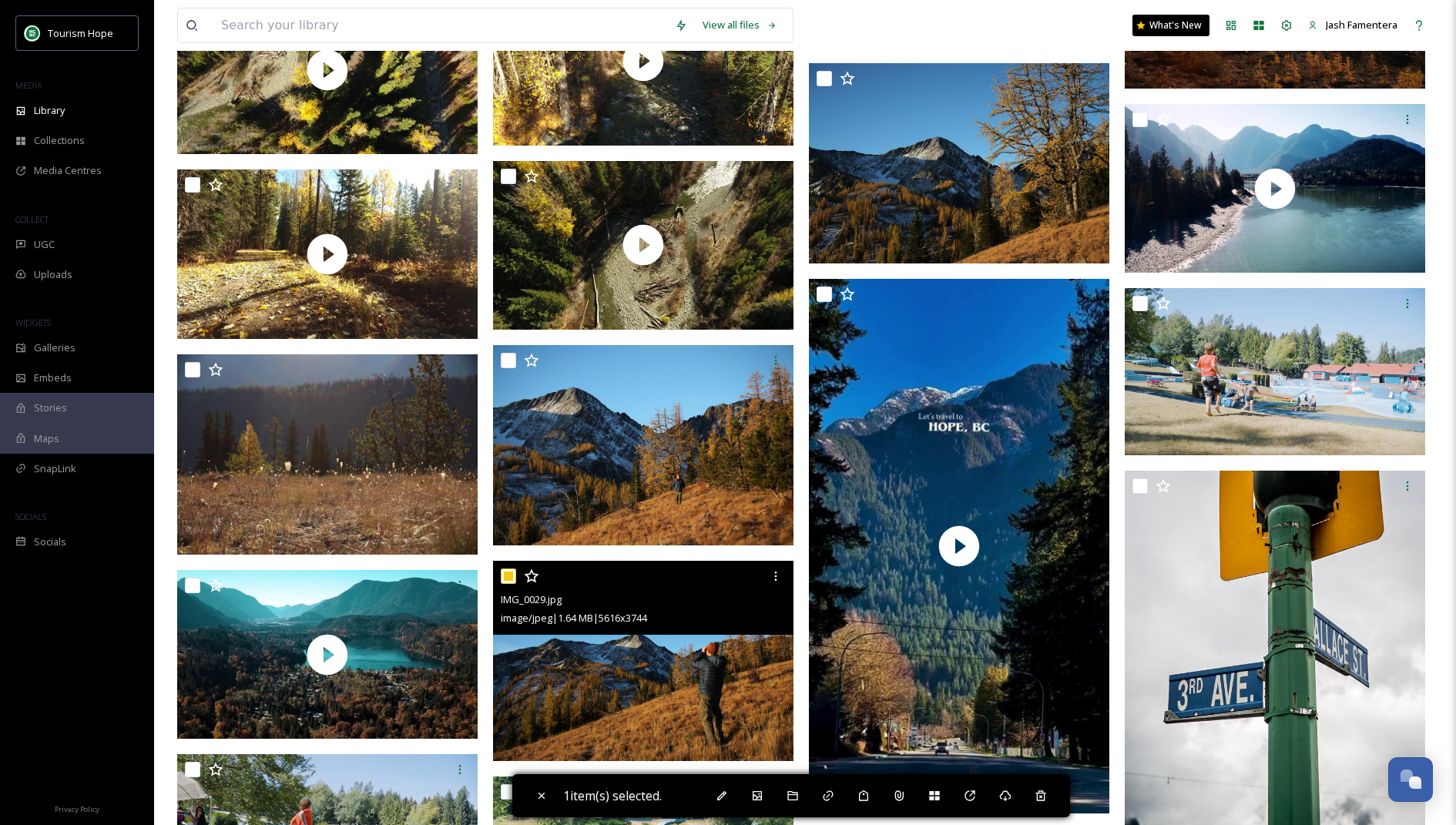
click at [513, 576] on input "checkbox" at bounding box center [508, 575] width 16 height 16
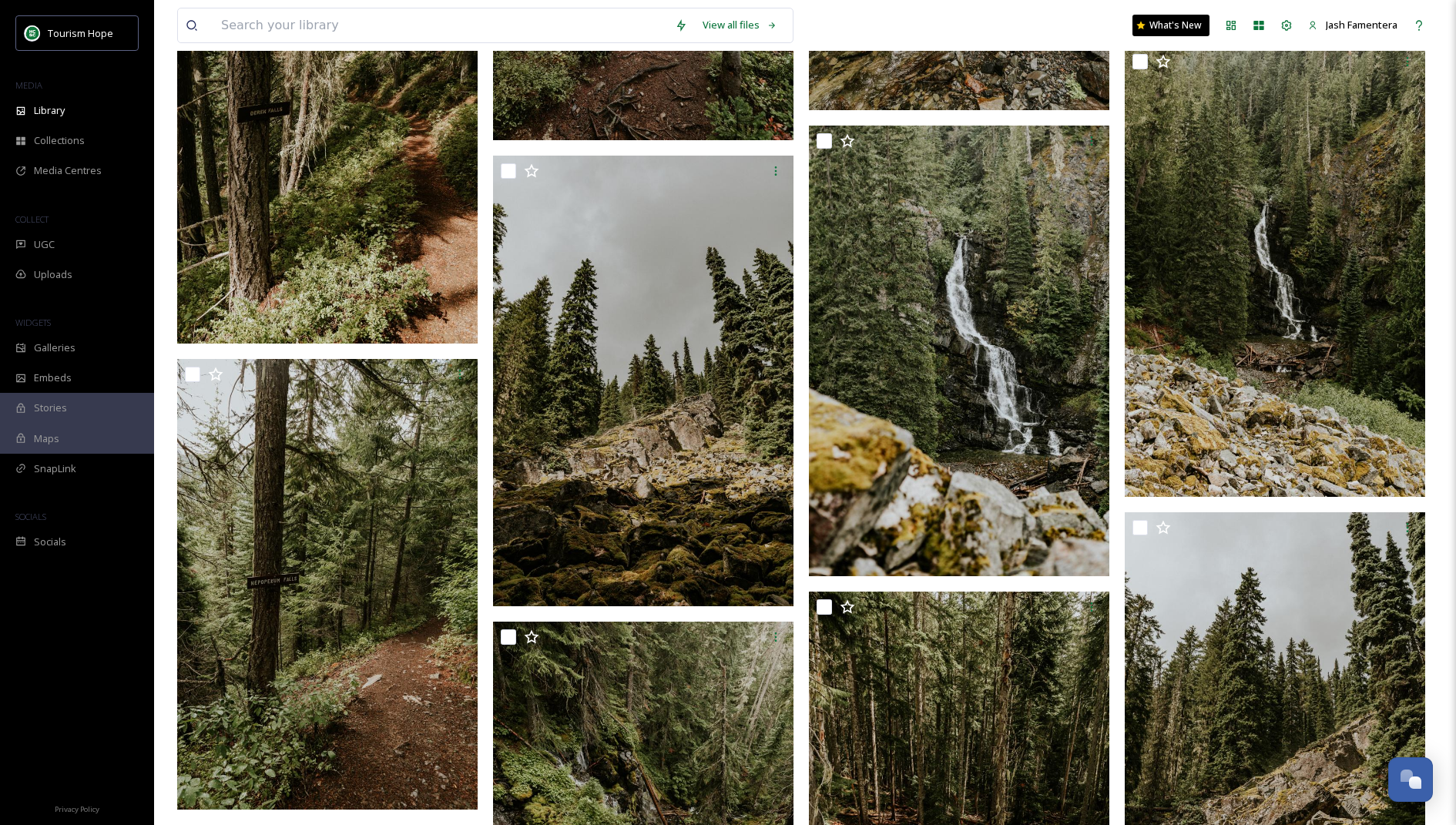
scroll to position [12450, 0]
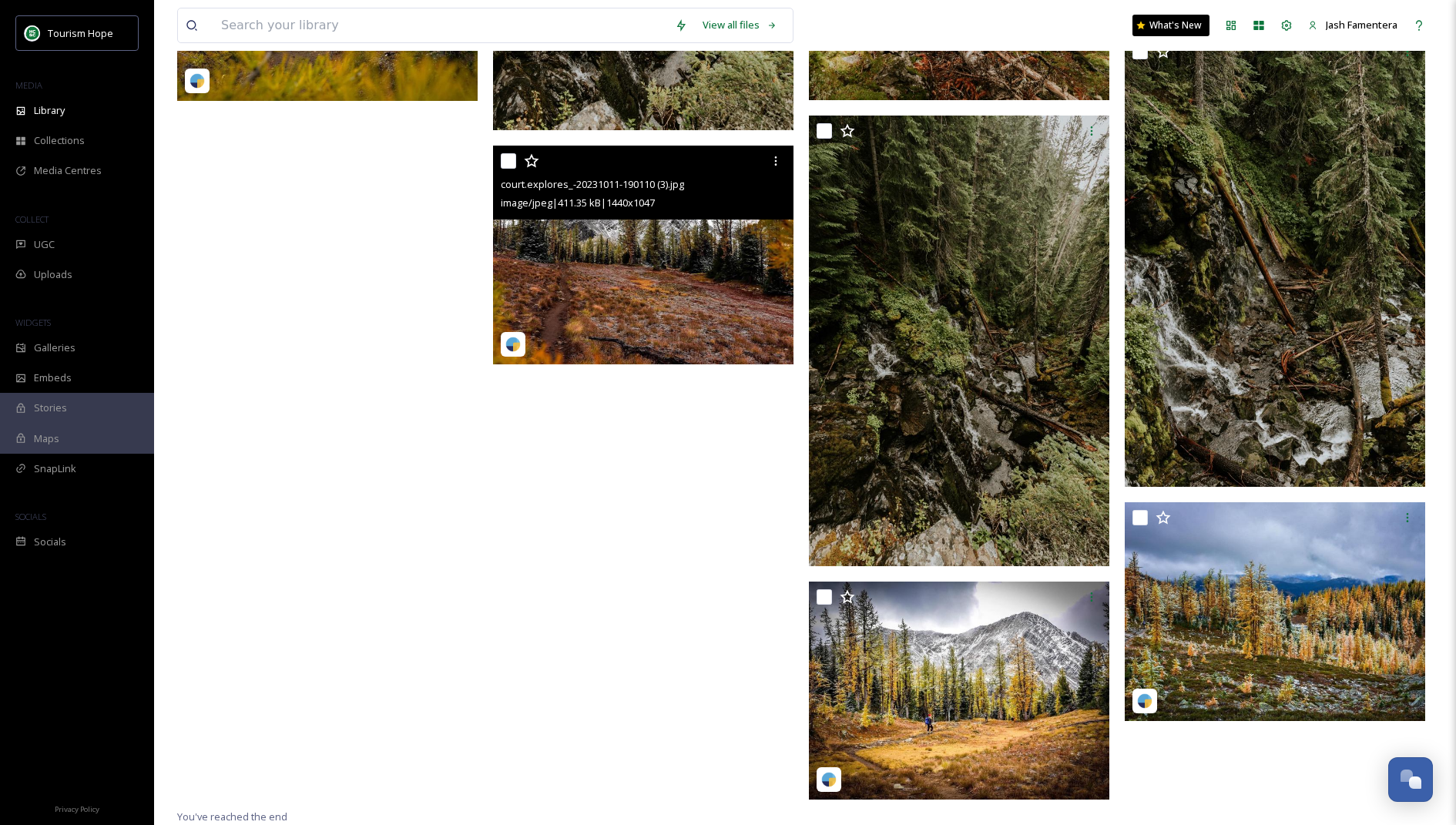
click at [690, 258] on img at bounding box center [642, 255] width 300 height 219
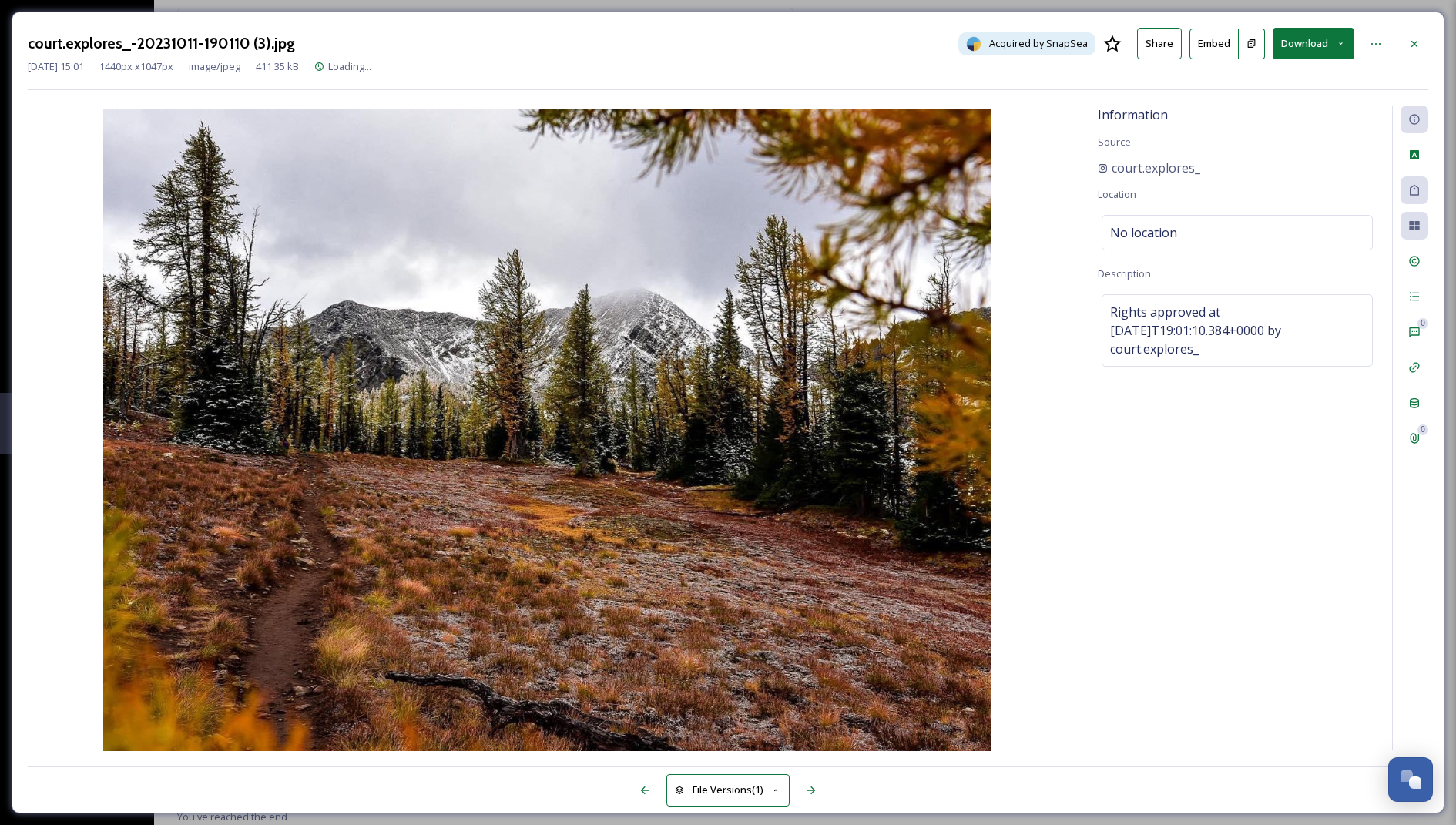
click at [1395, 34] on div "court.explores_-20231011-190110 (3).jpg Acquired by SnapSea Share Embed Download" at bounding box center [728, 44] width 1401 height 31
click at [1419, 45] on icon at bounding box center [1414, 44] width 12 height 12
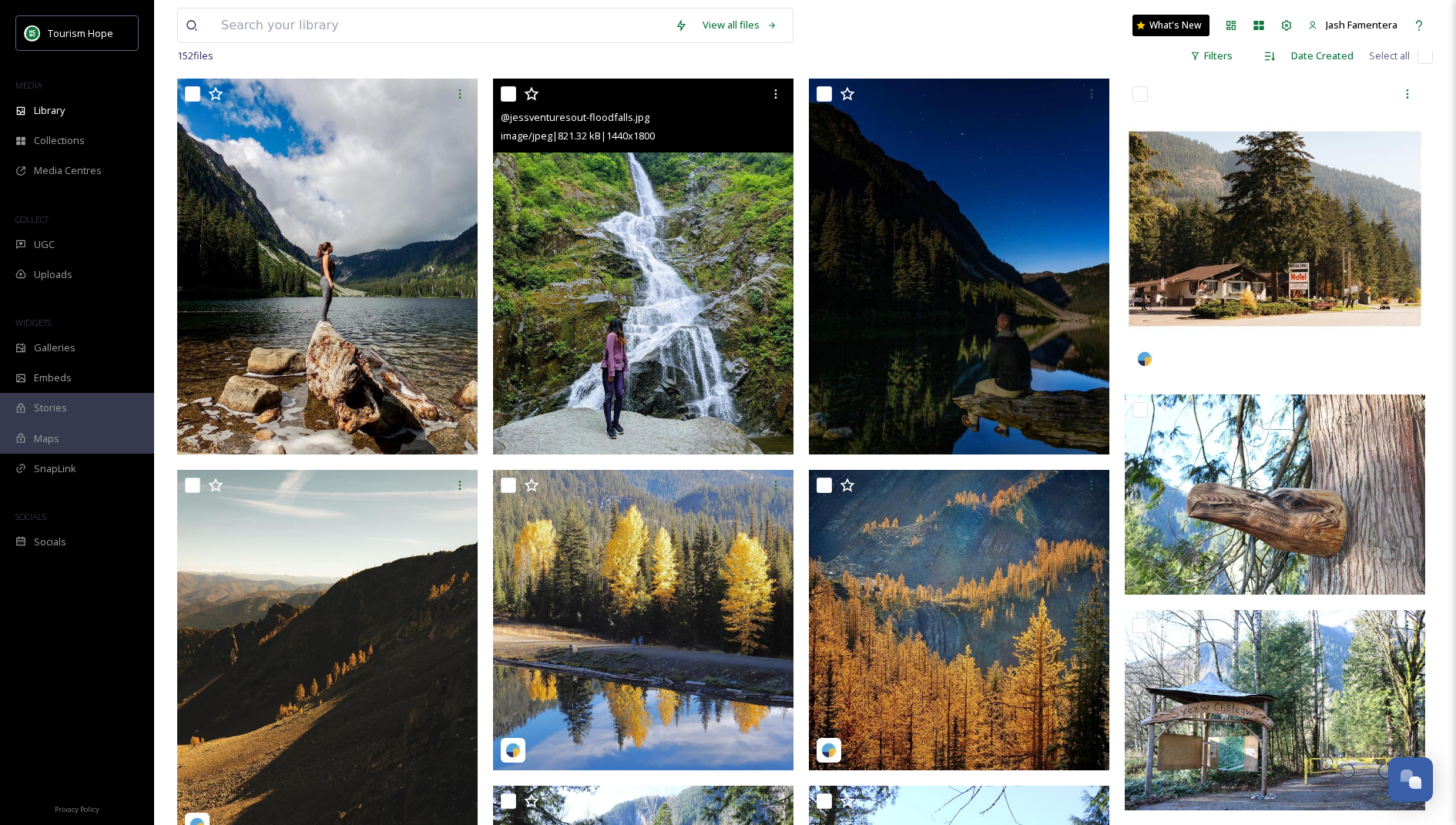
scroll to position [265, 0]
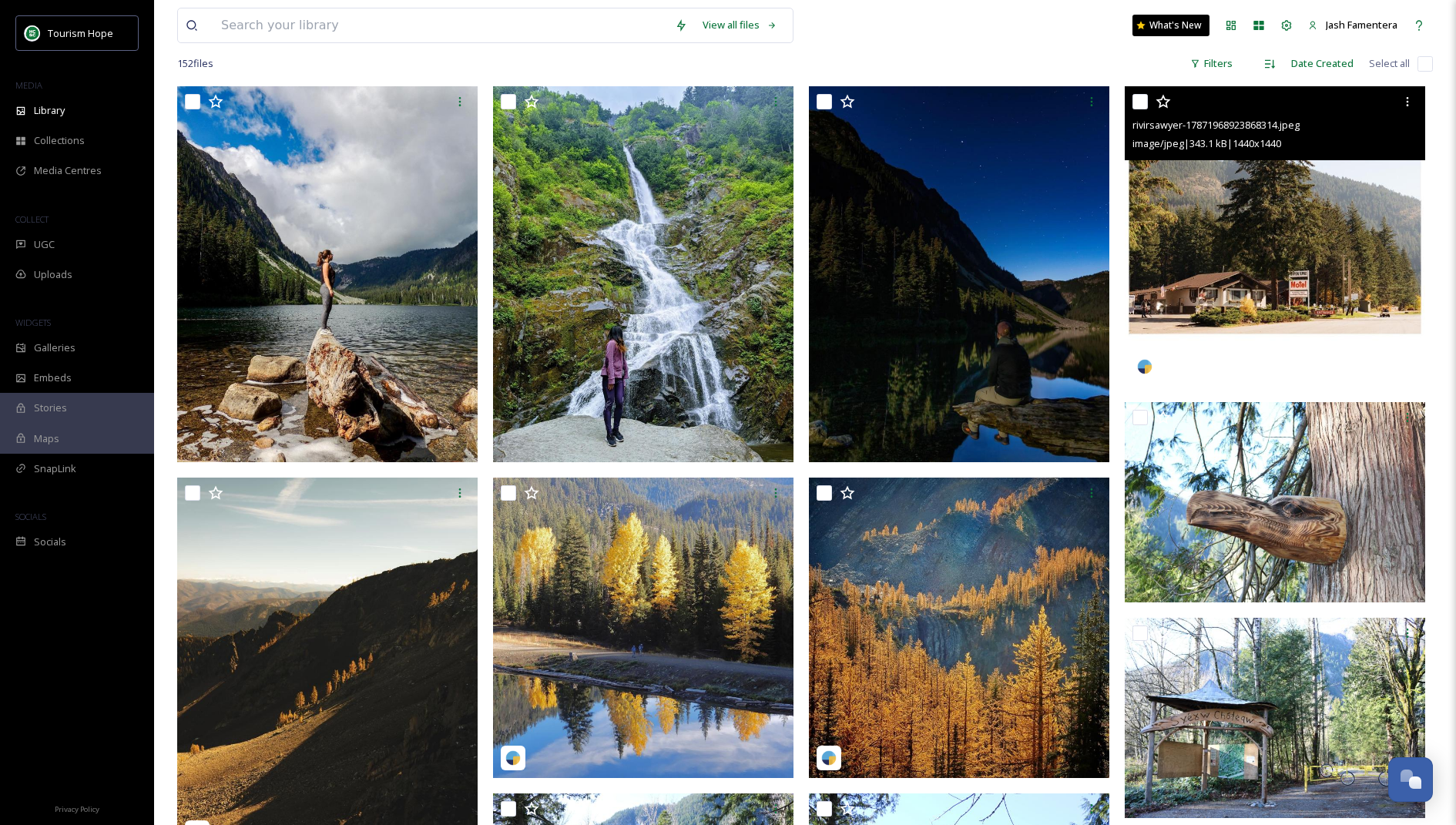
click at [1283, 225] on img at bounding box center [1274, 236] width 300 height 300
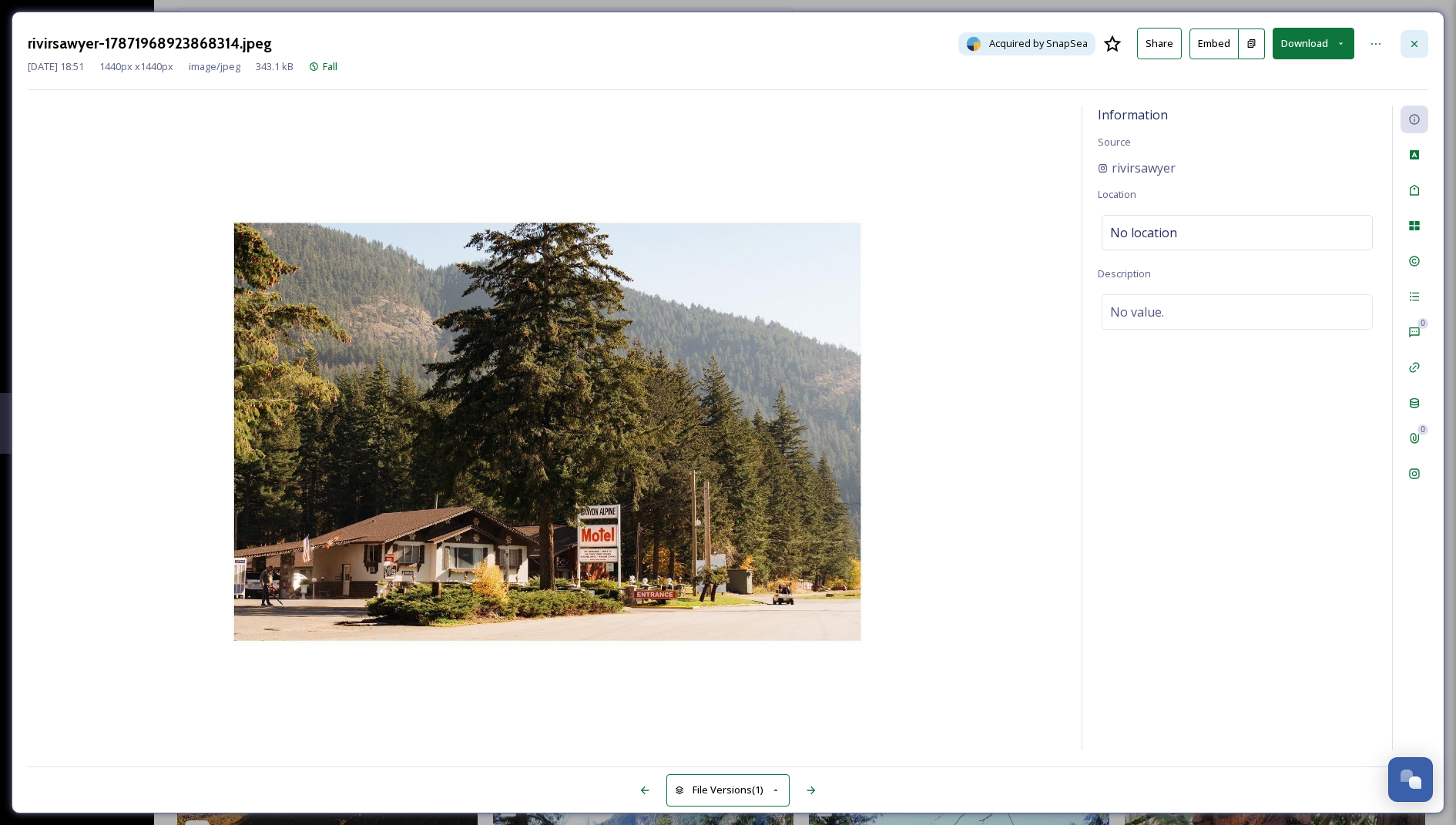
click at [1404, 36] on div at bounding box center [1415, 44] width 28 height 28
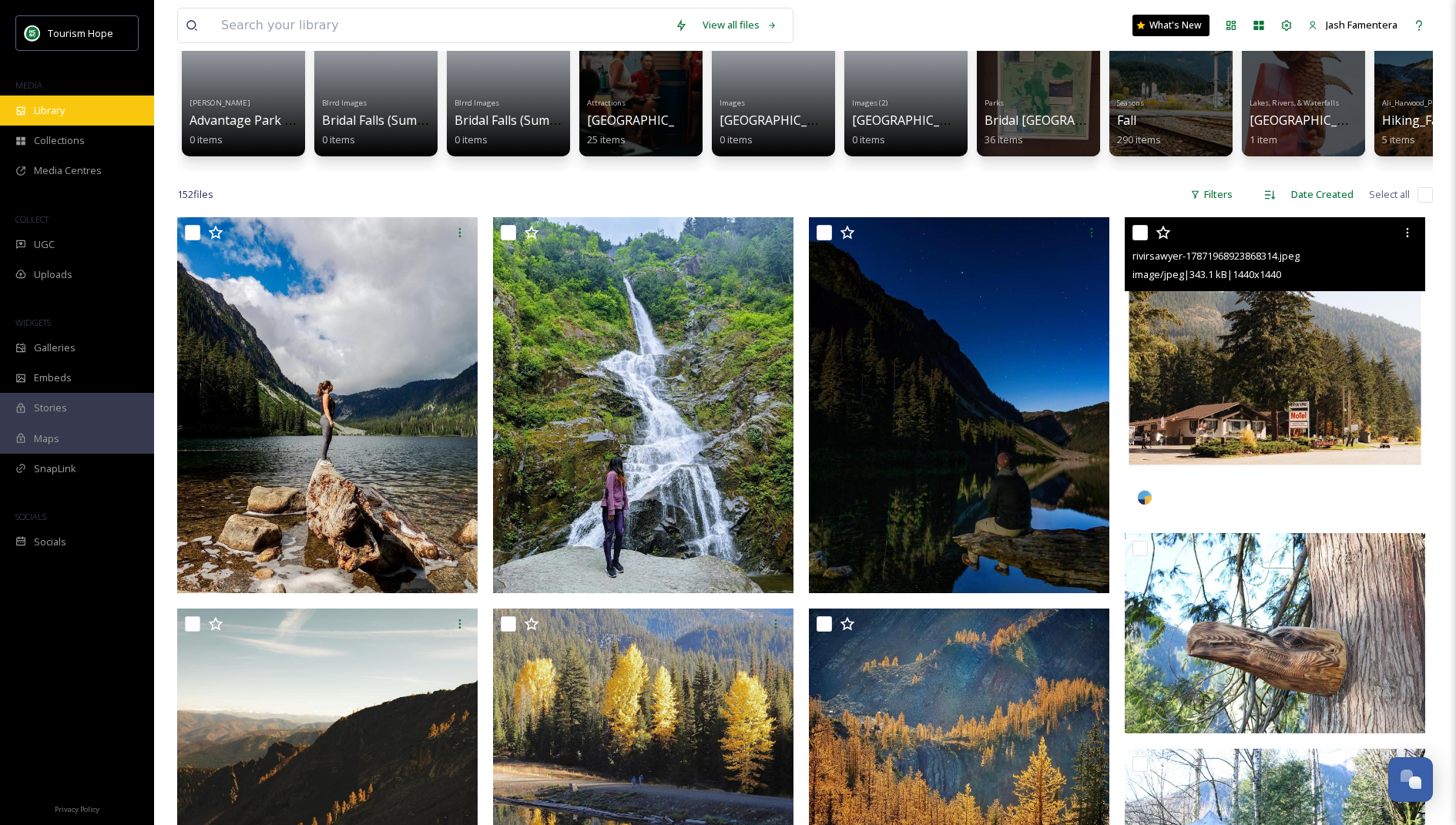
scroll to position [23, 0]
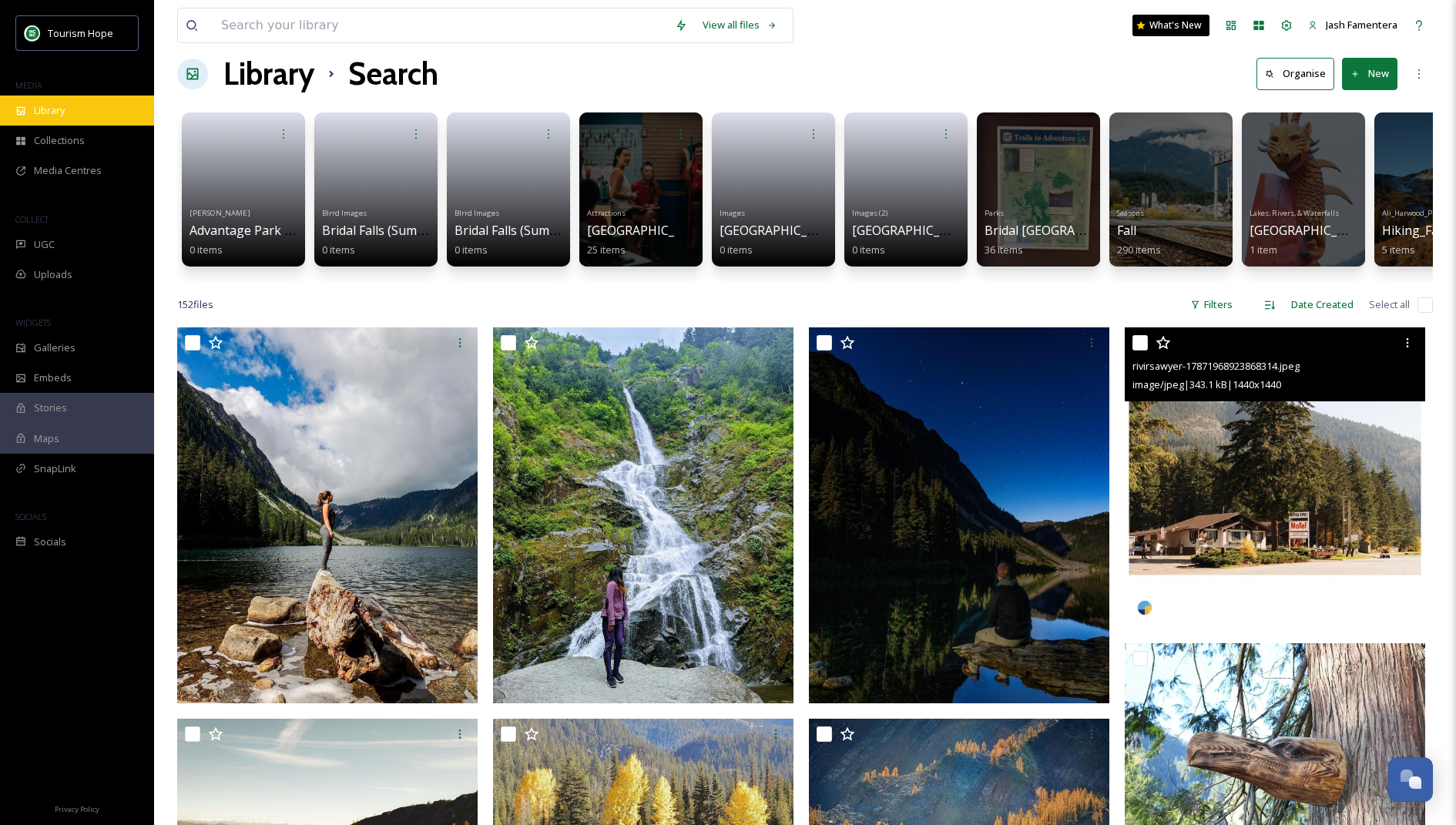
click at [36, 111] on span "Library" at bounding box center [49, 111] width 31 height 15
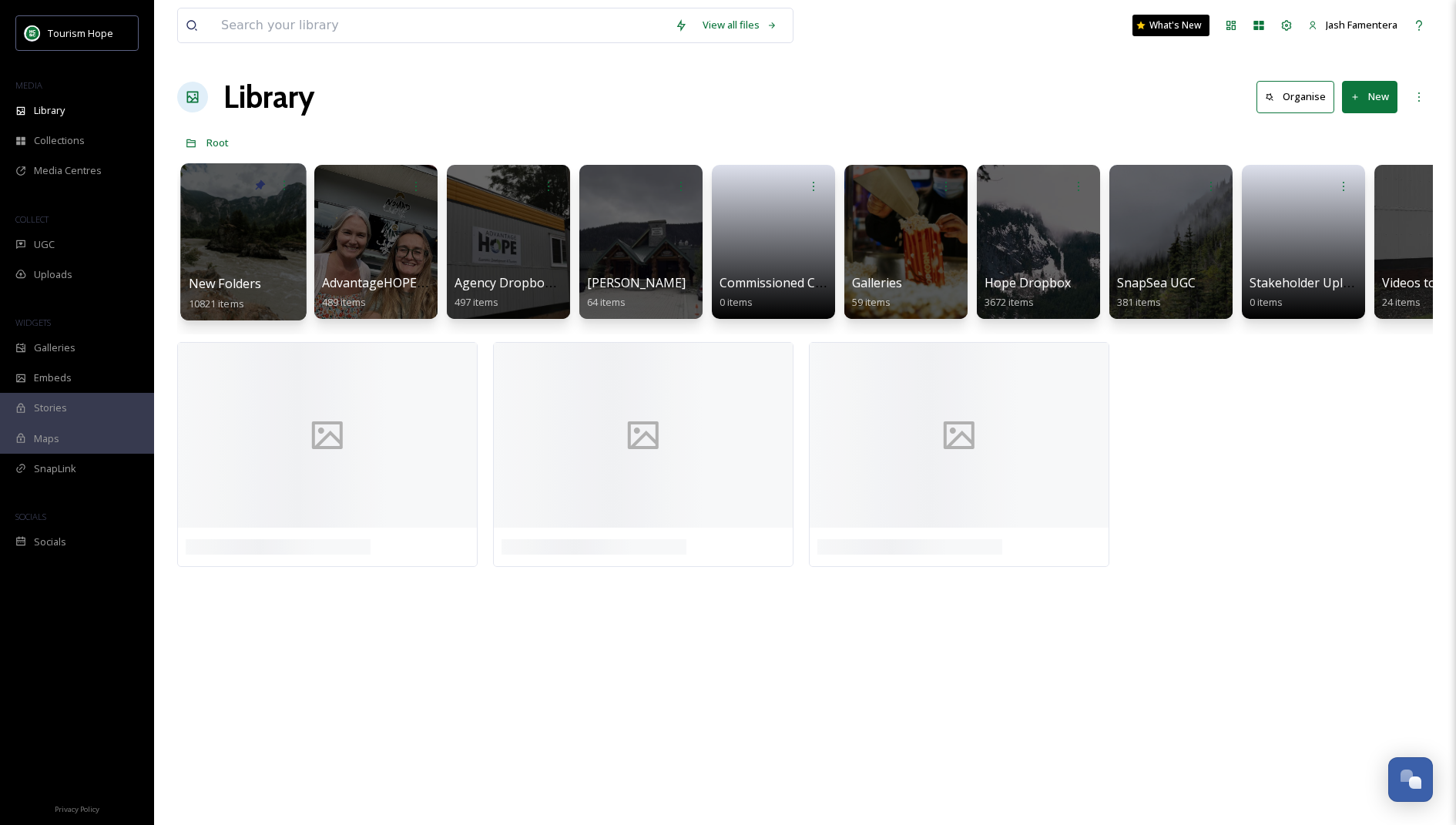
click at [249, 236] on div at bounding box center [243, 241] width 126 height 157
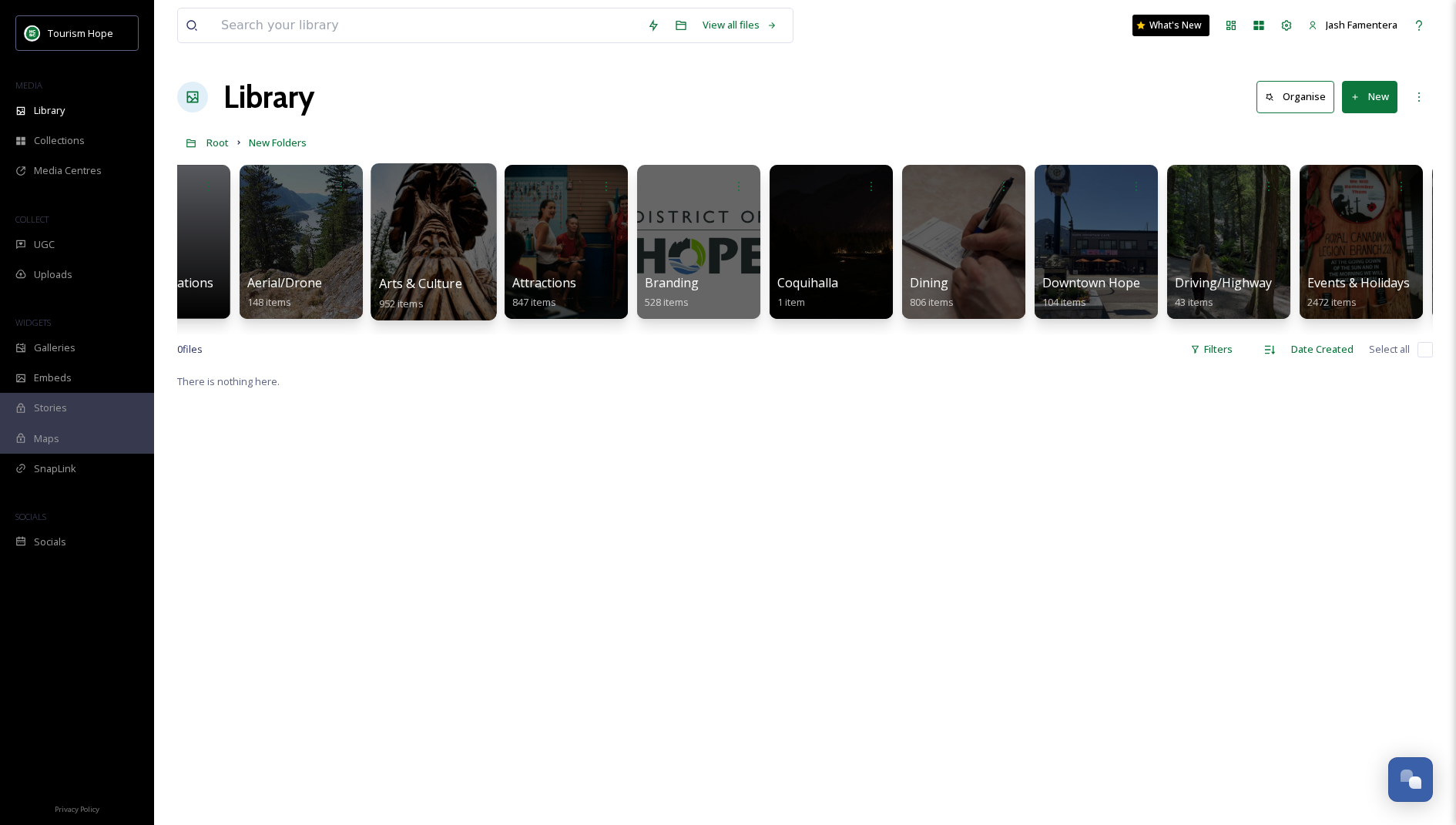
scroll to position [0, 91]
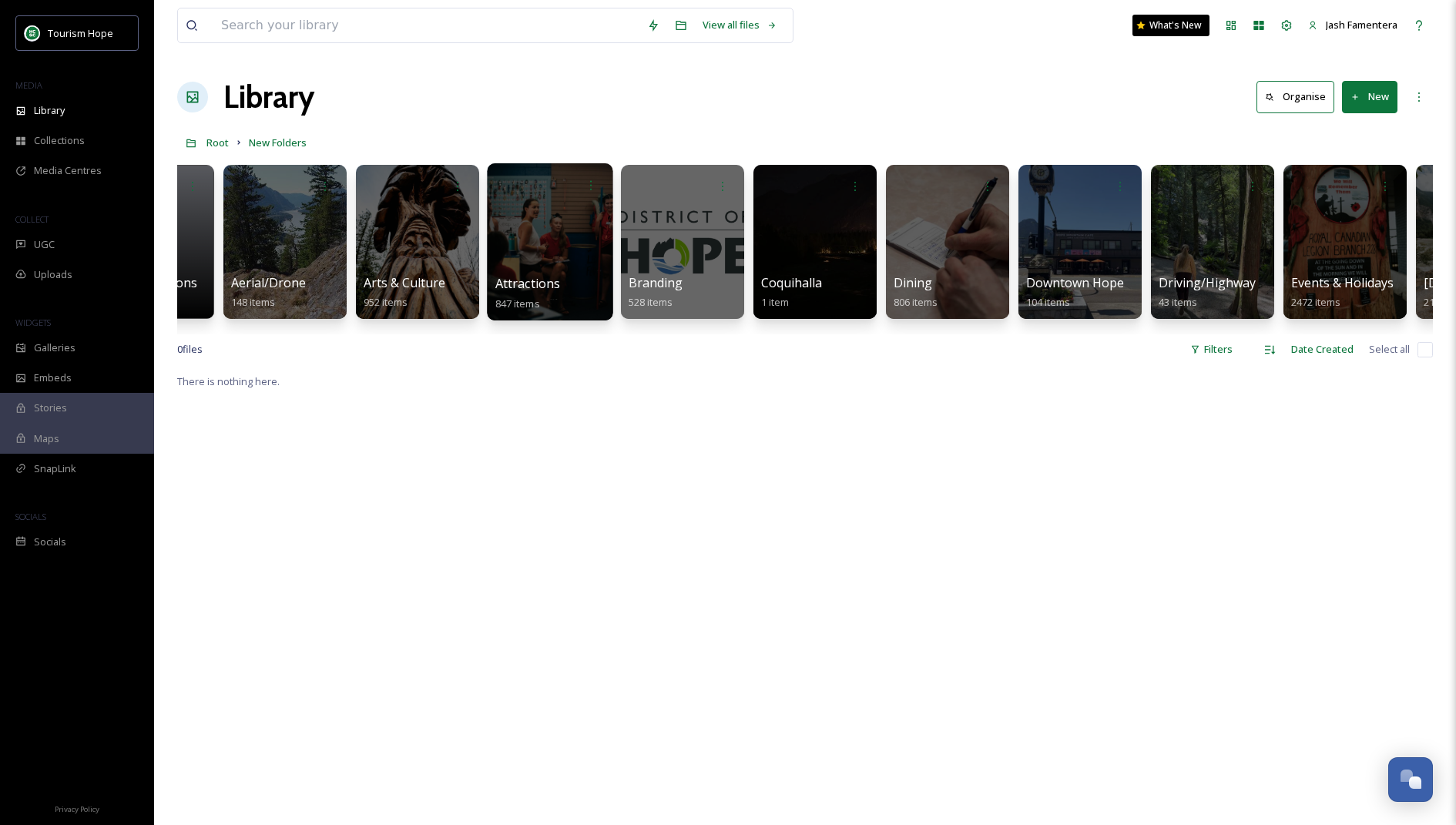
click at [523, 246] on div at bounding box center [550, 241] width 126 height 157
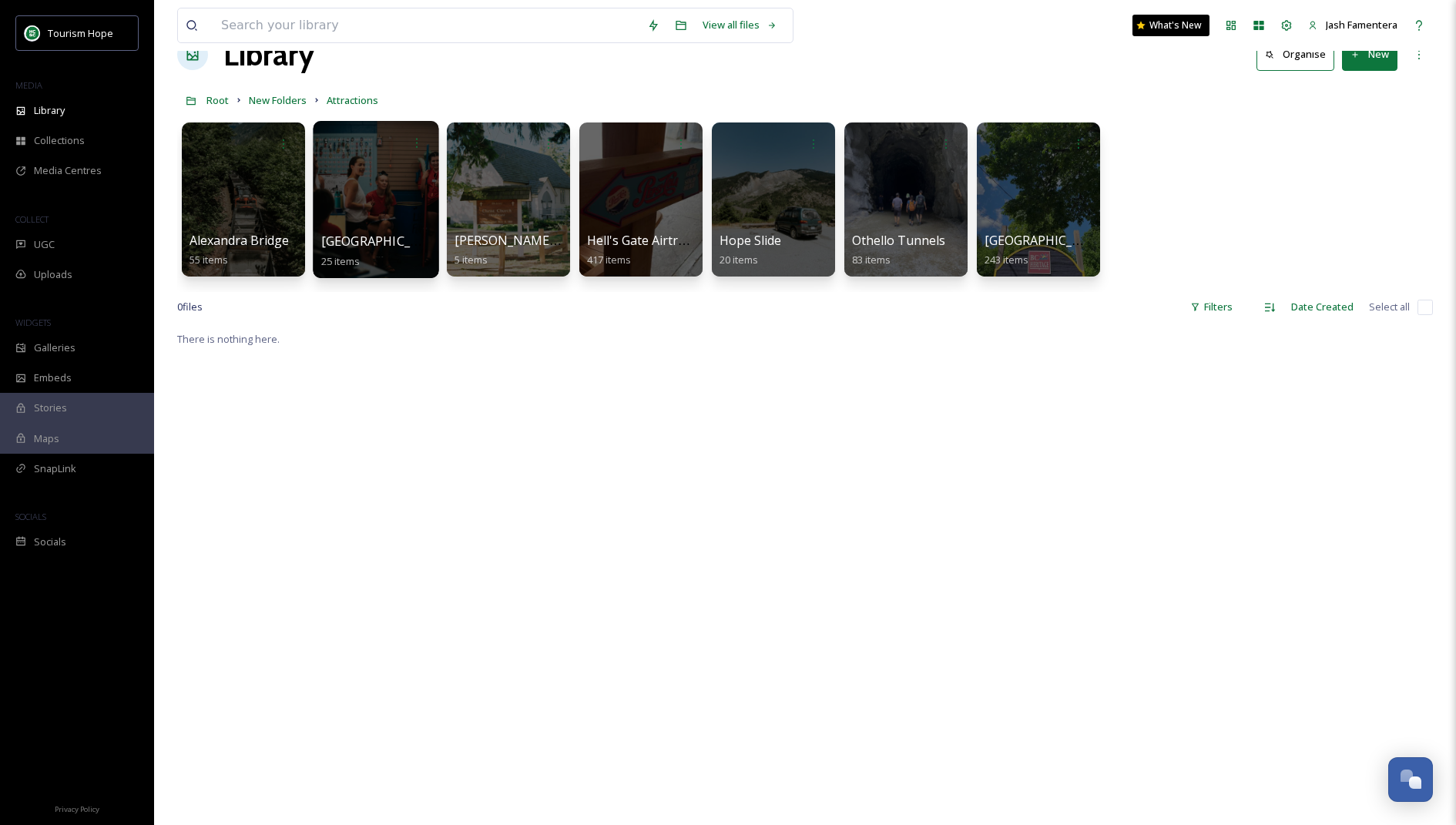
scroll to position [44, 0]
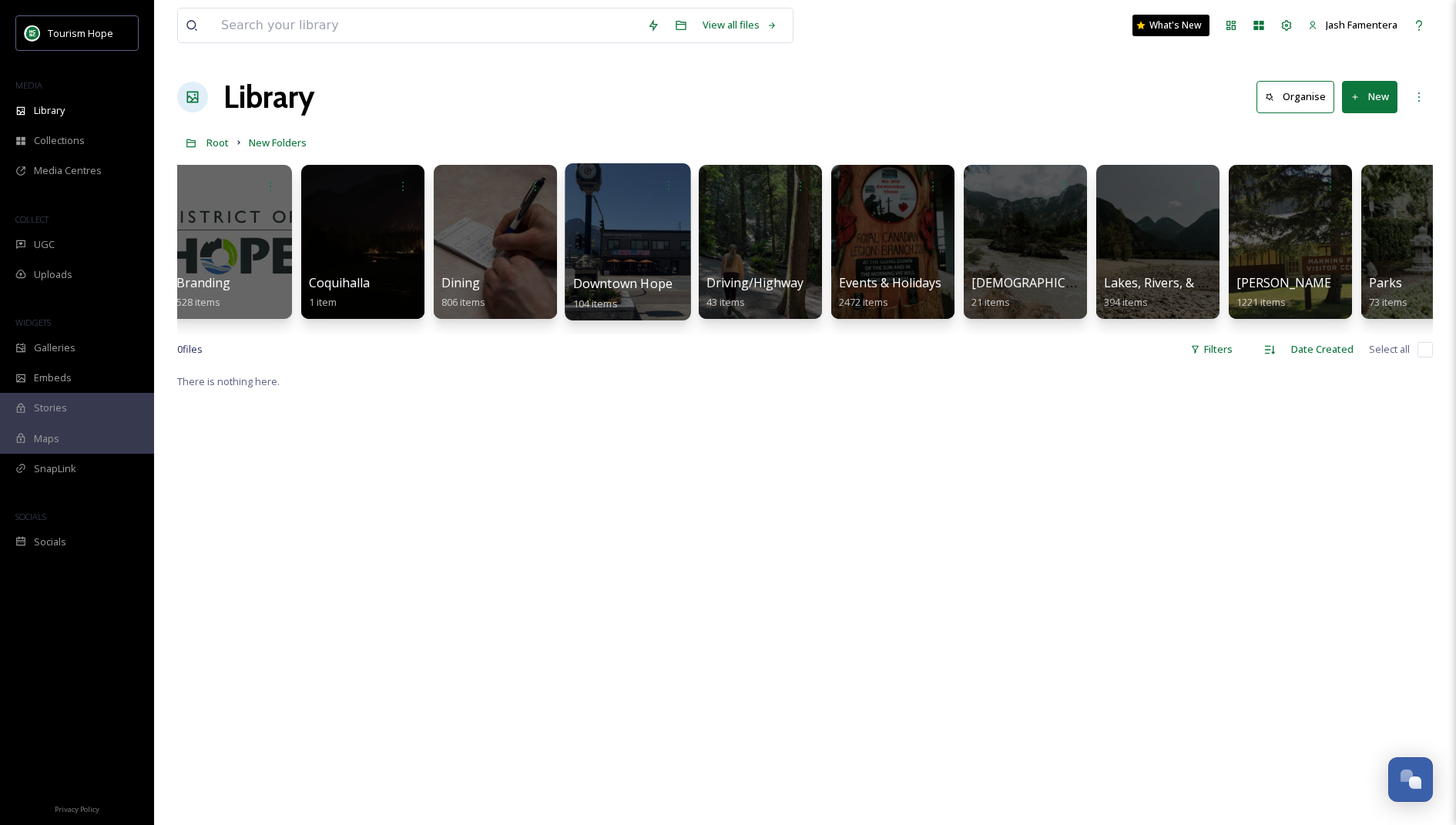
scroll to position [0, 558]
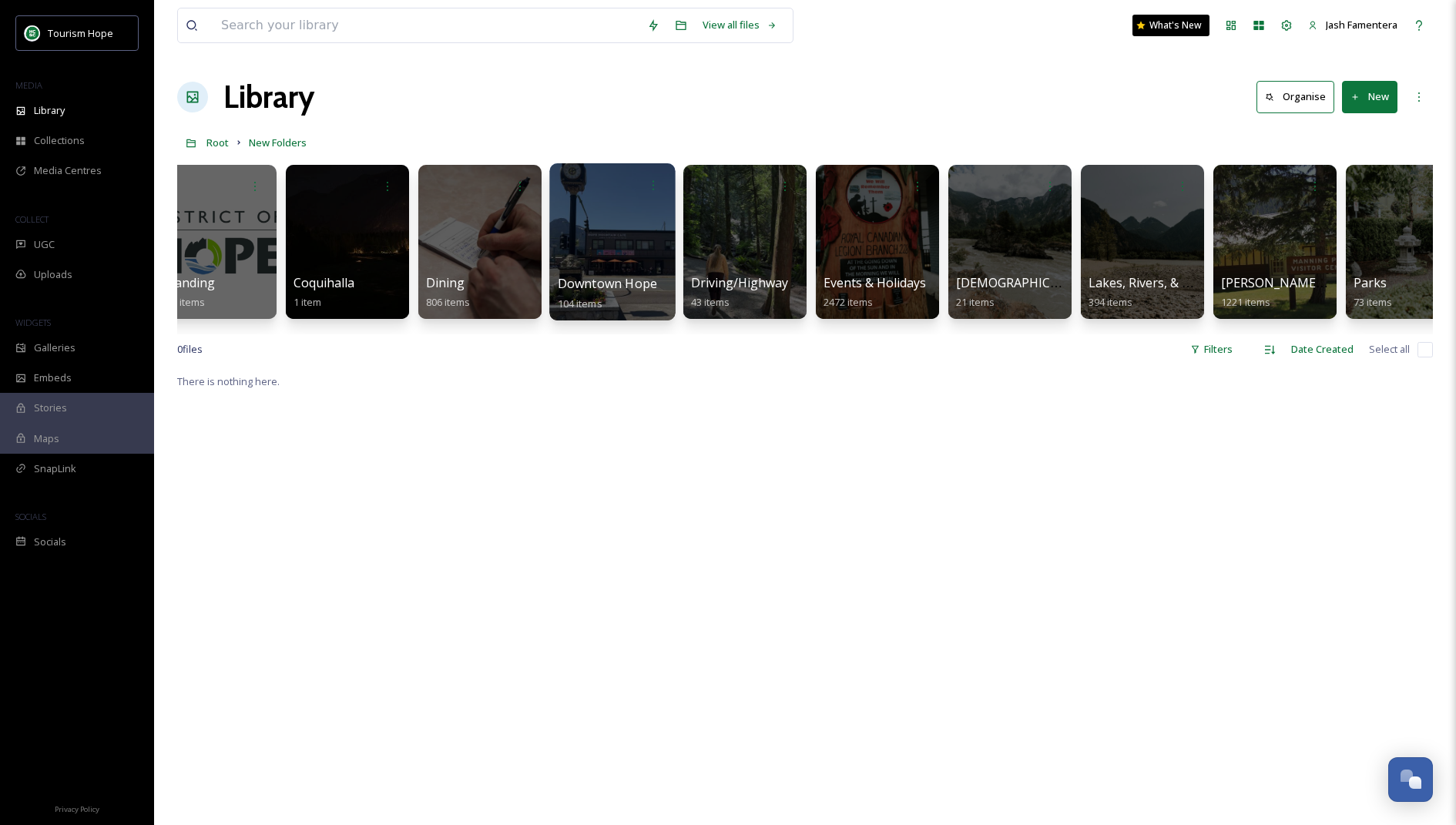
click at [608, 239] on div at bounding box center [612, 241] width 126 height 157
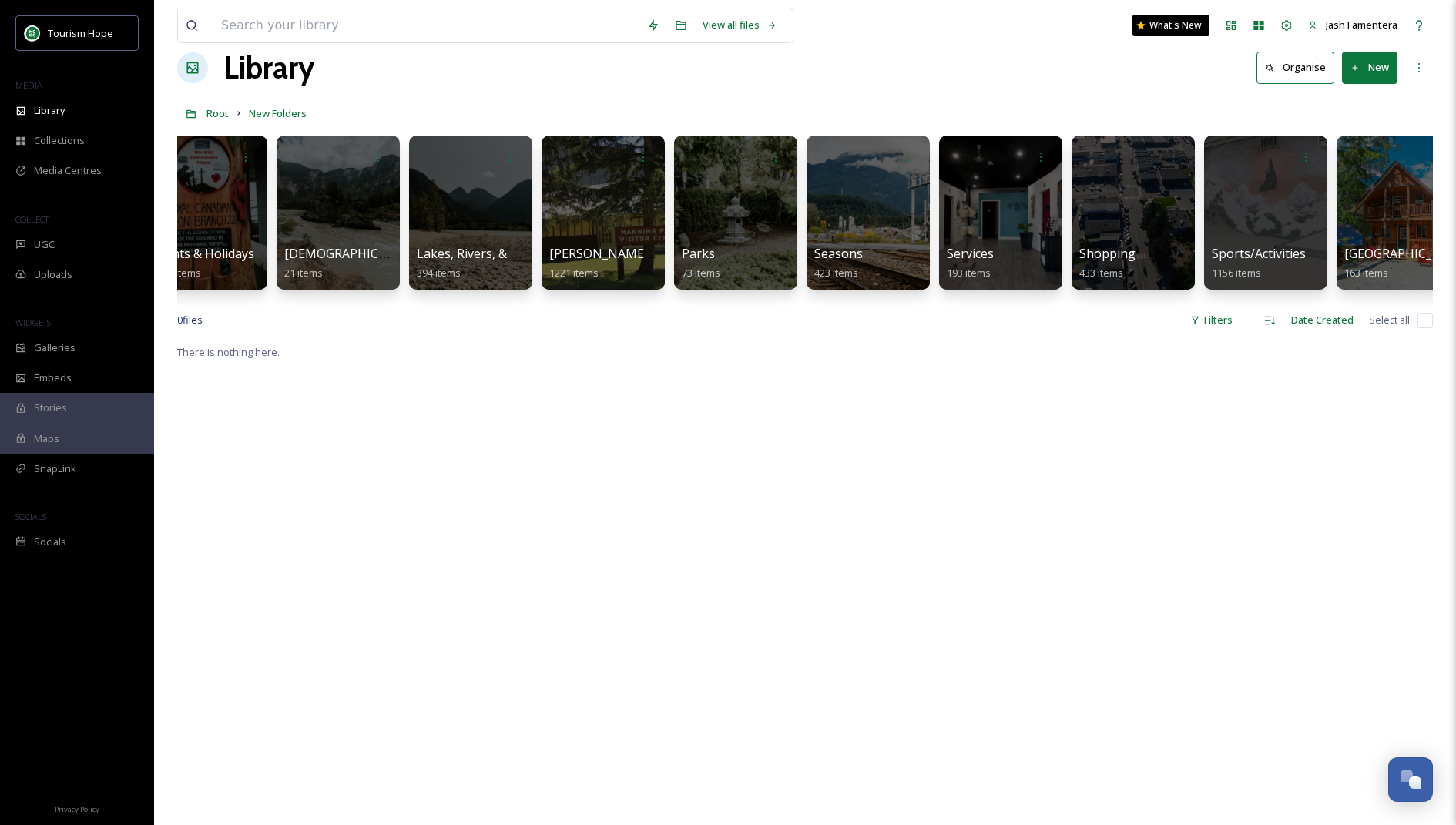
scroll to position [0, 1224]
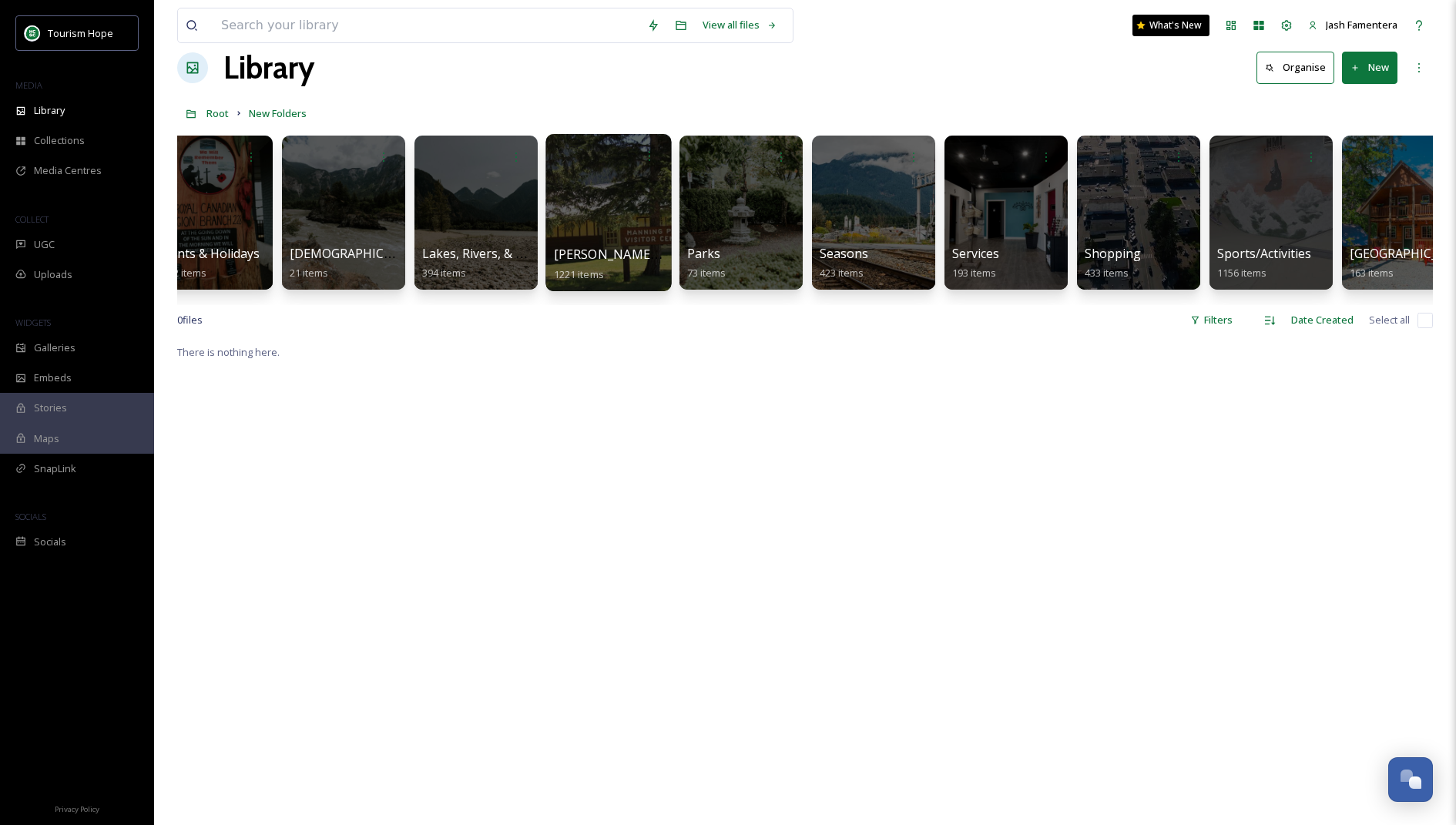
click at [607, 241] on div at bounding box center [609, 212] width 126 height 157
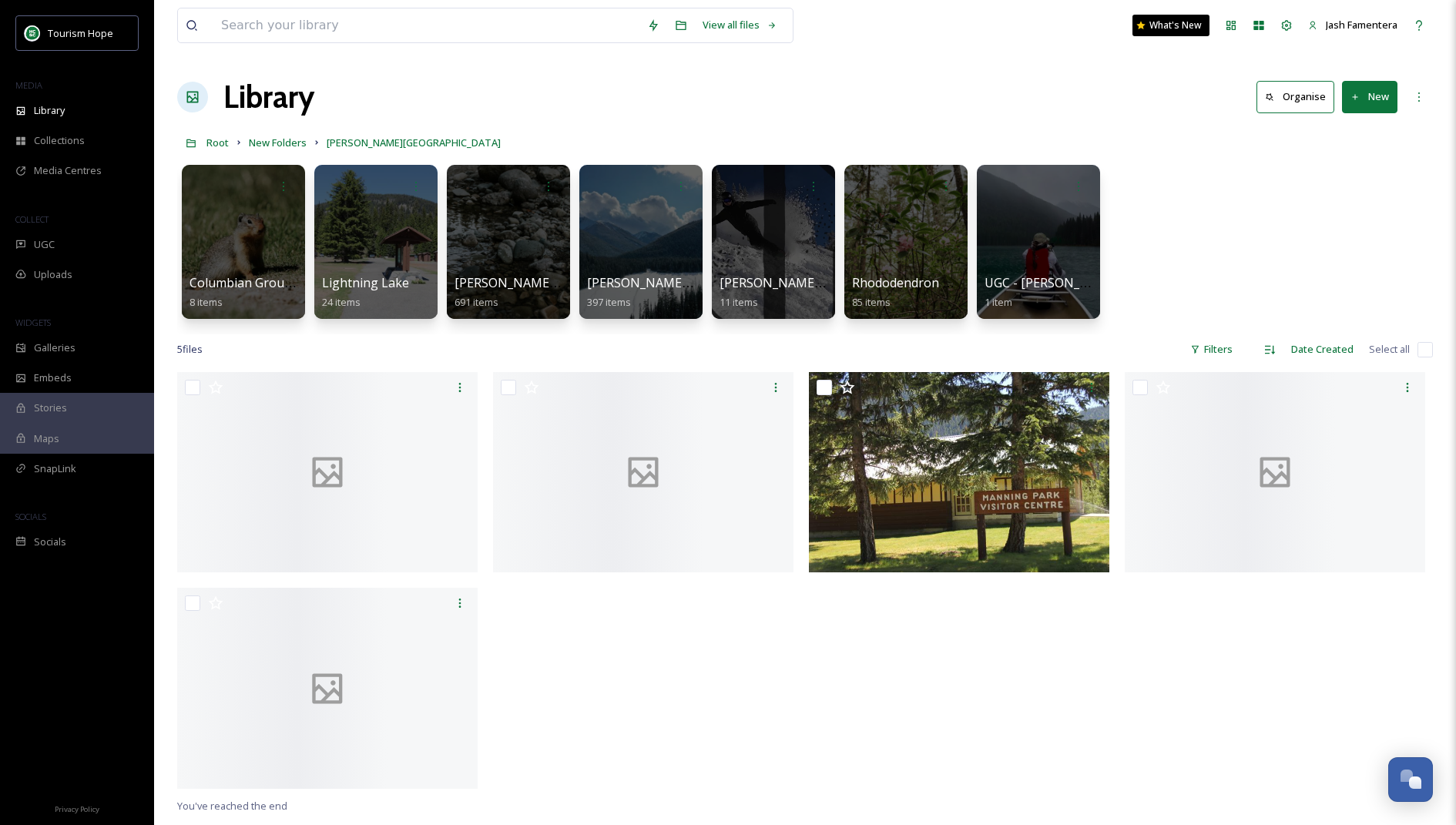
scroll to position [19, 0]
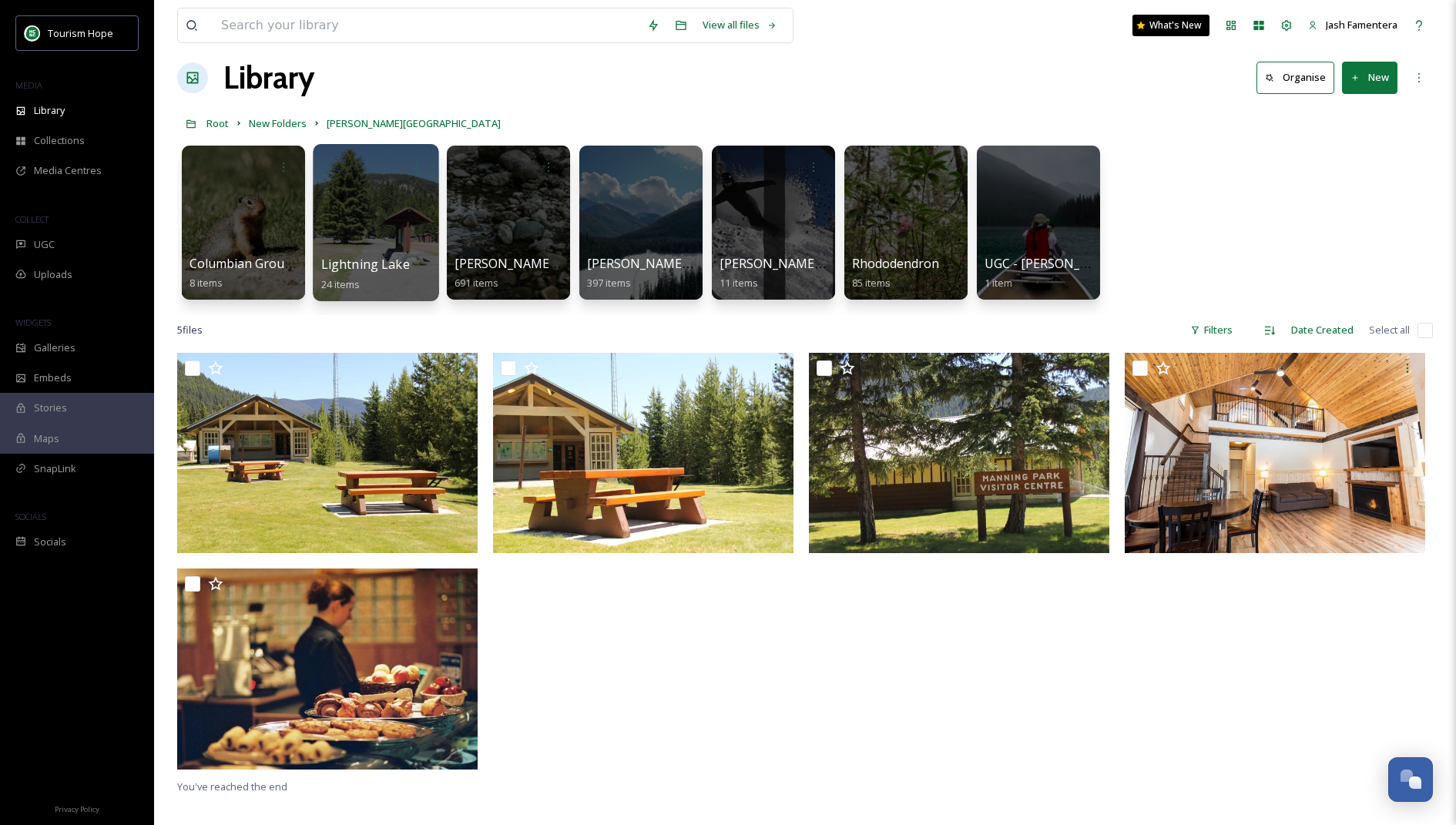
click at [332, 205] on div at bounding box center [375, 222] width 126 height 157
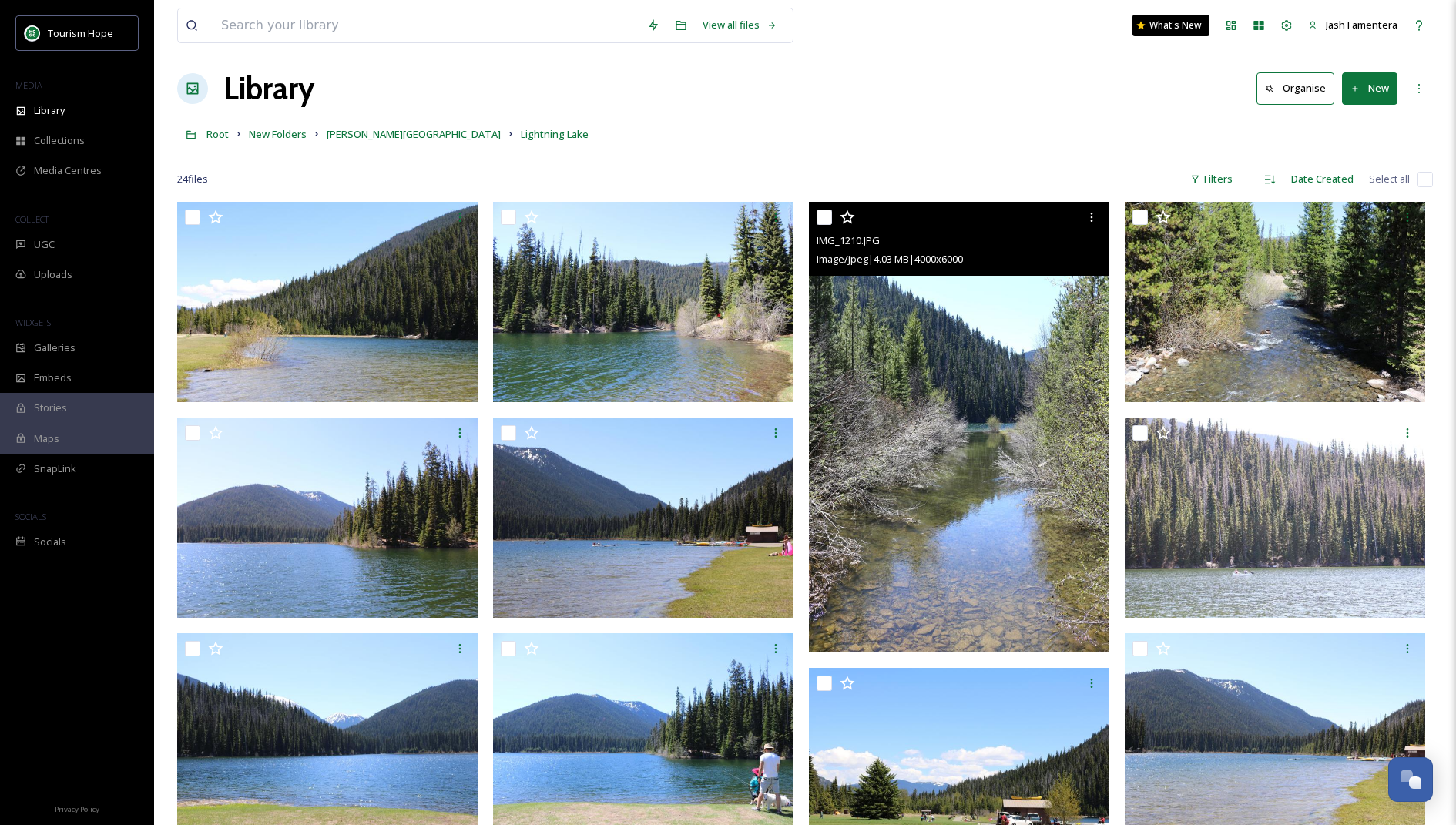
scroll to position [1273, 0]
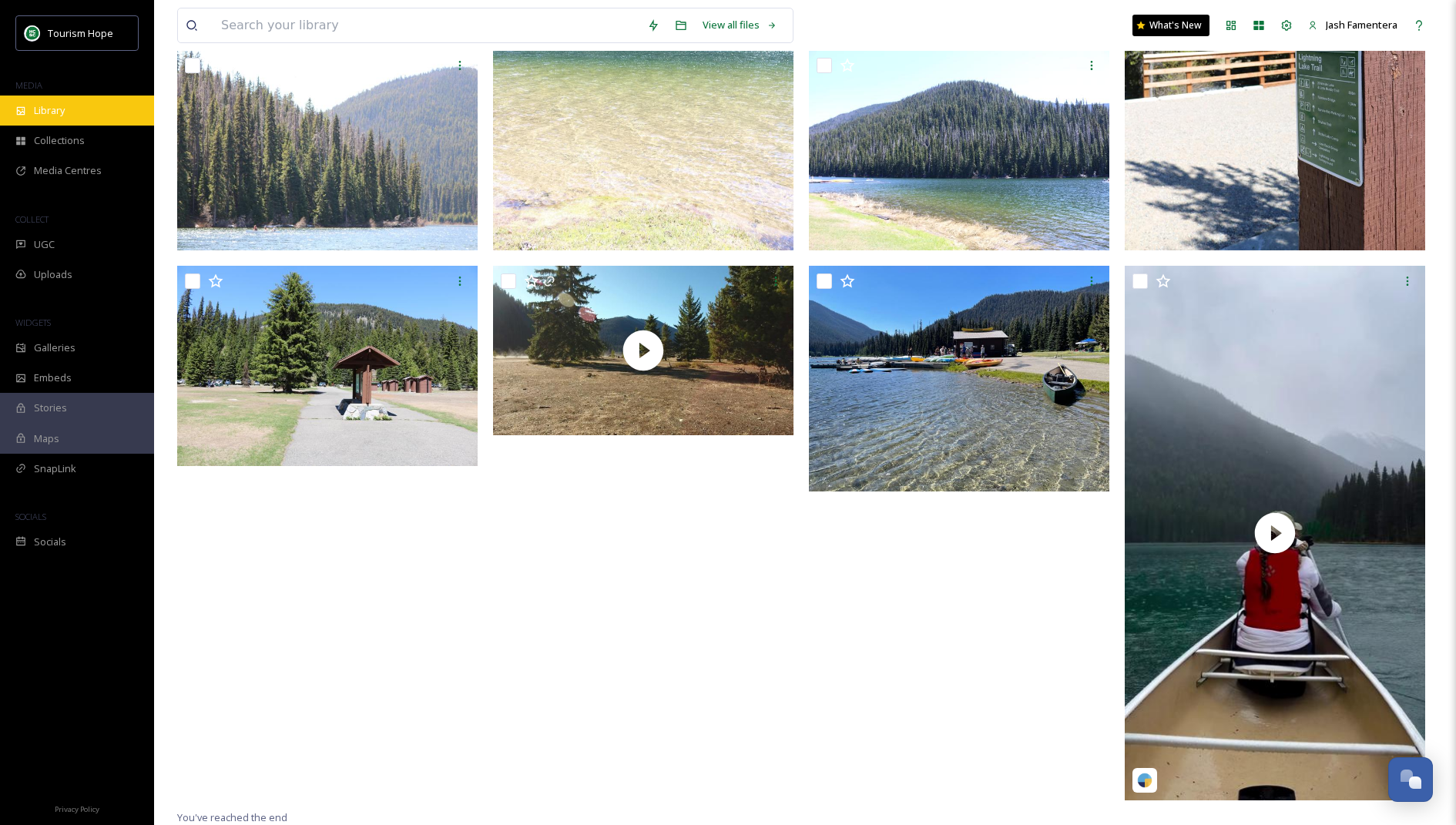
click at [47, 103] on span "Library" at bounding box center [49, 111] width 31 height 15
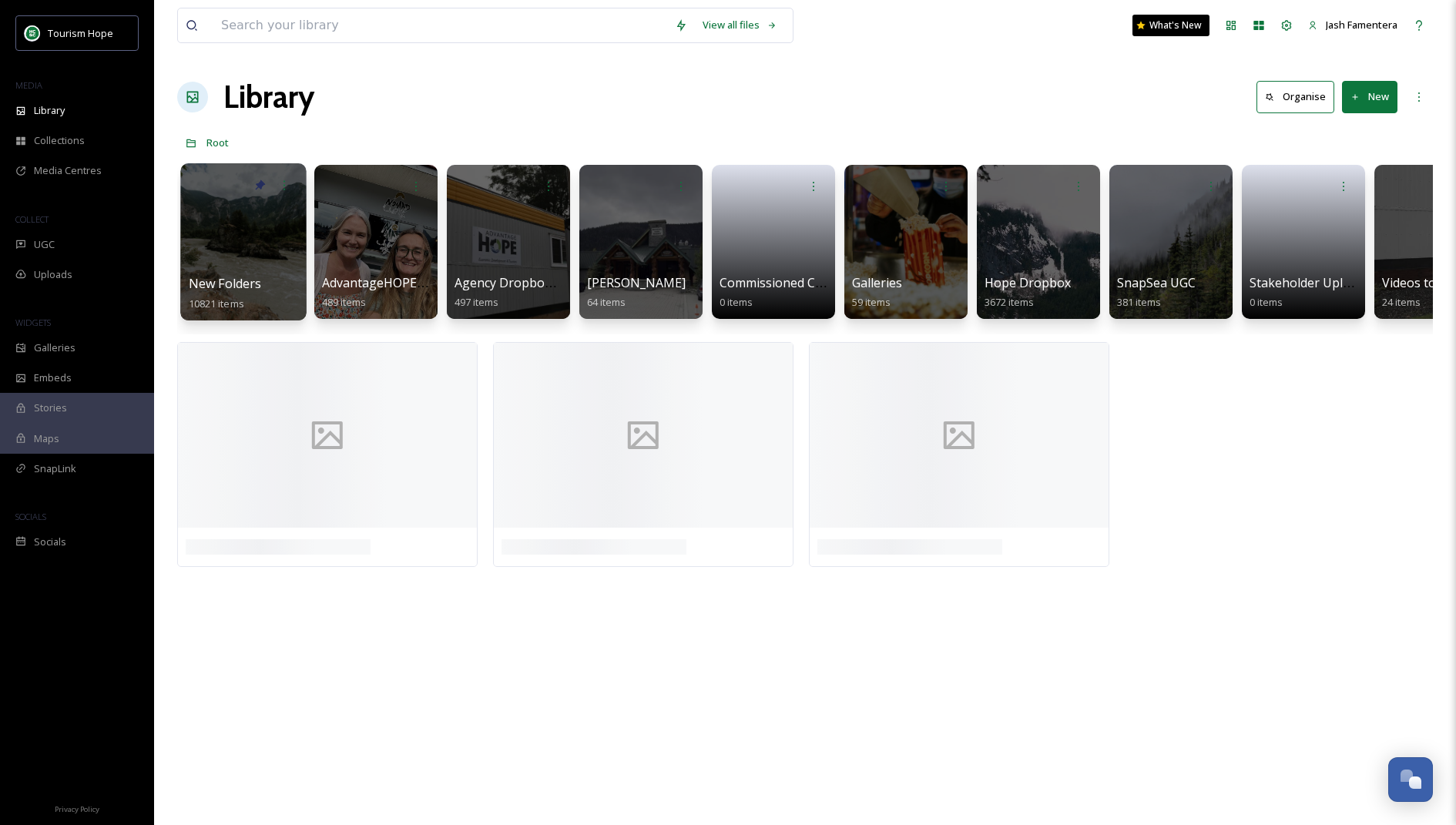
click at [221, 233] on div at bounding box center [243, 241] width 126 height 157
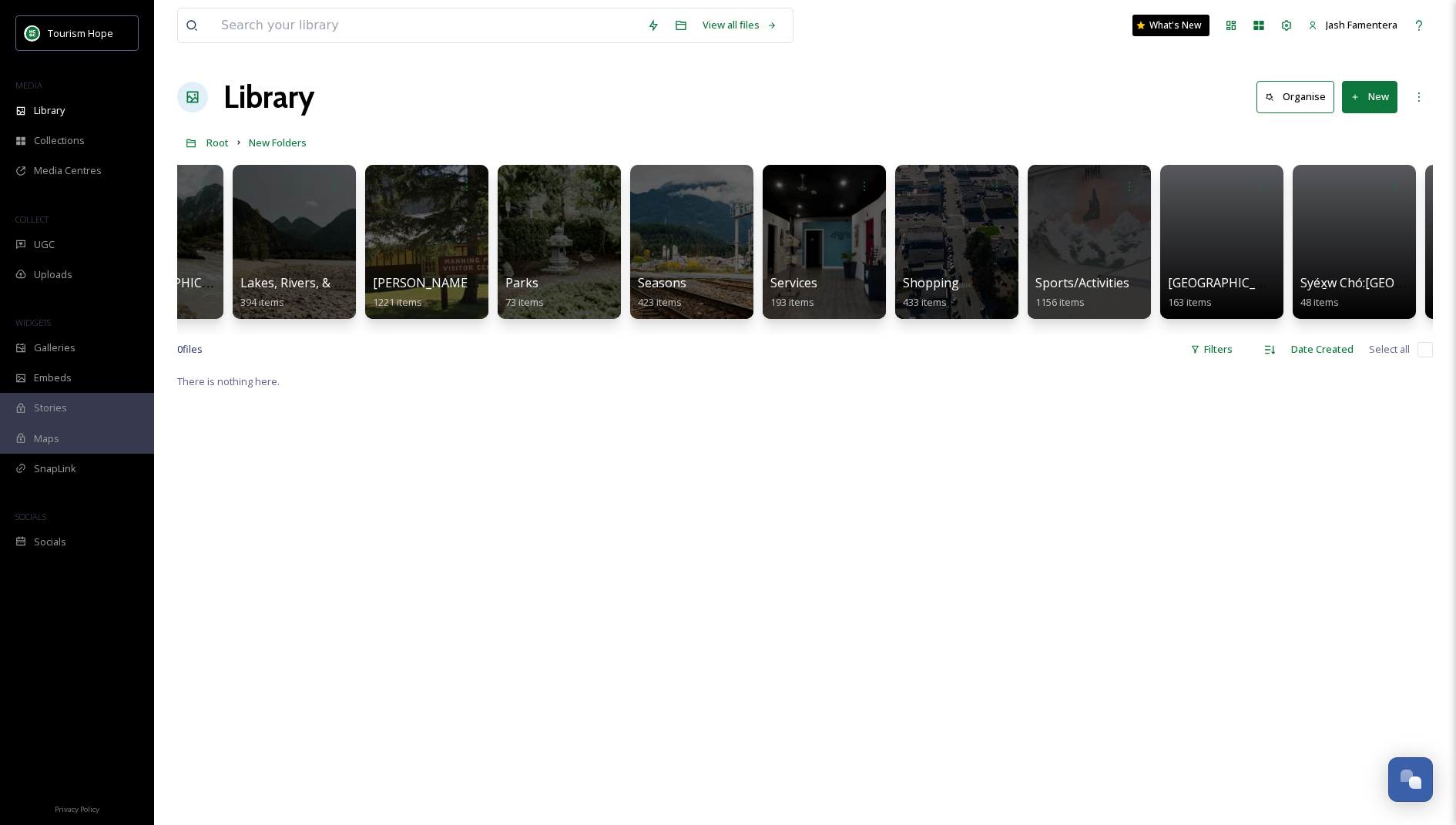
scroll to position [0, 1791]
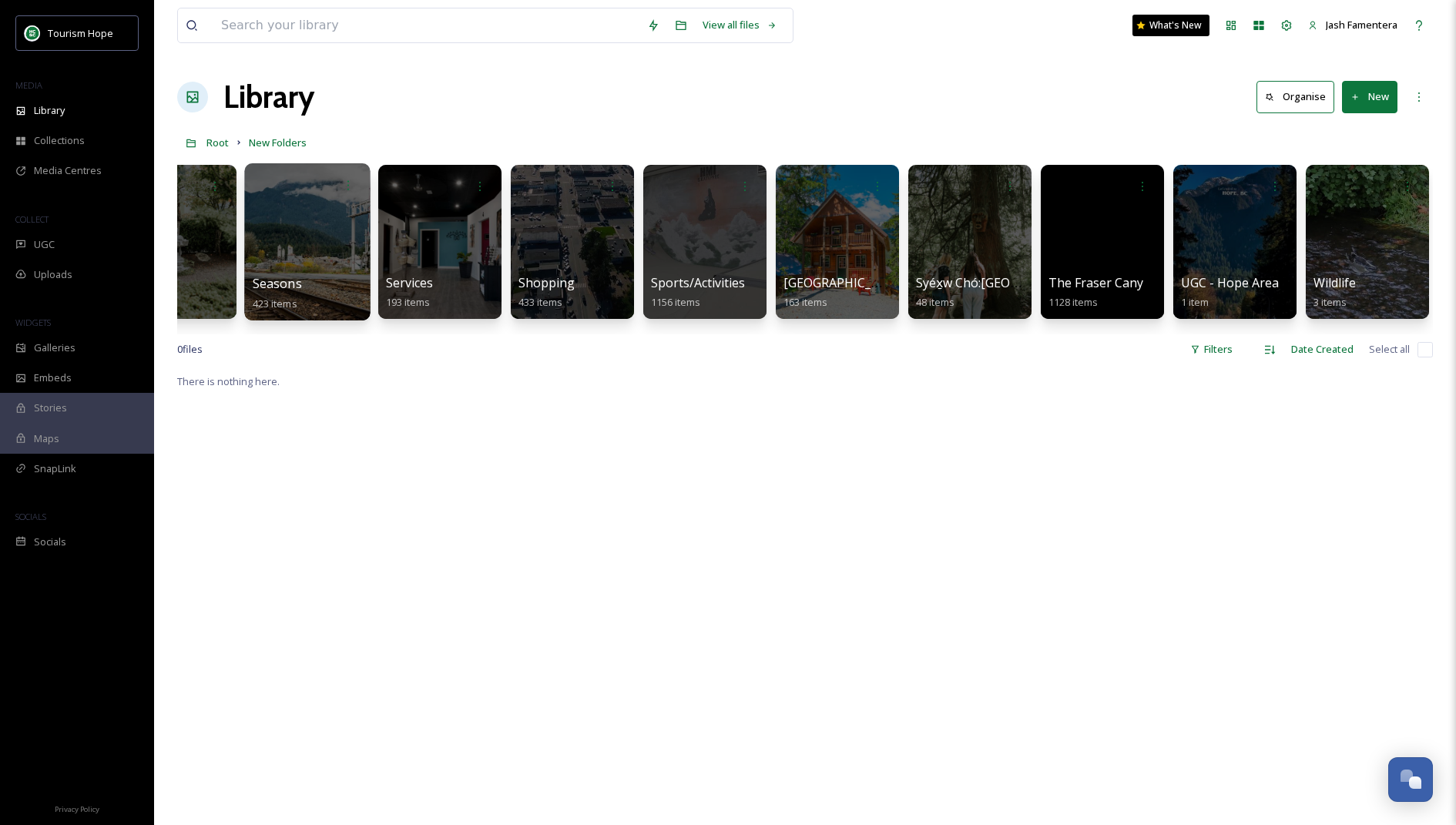
click at [316, 236] on div at bounding box center [307, 241] width 126 height 157
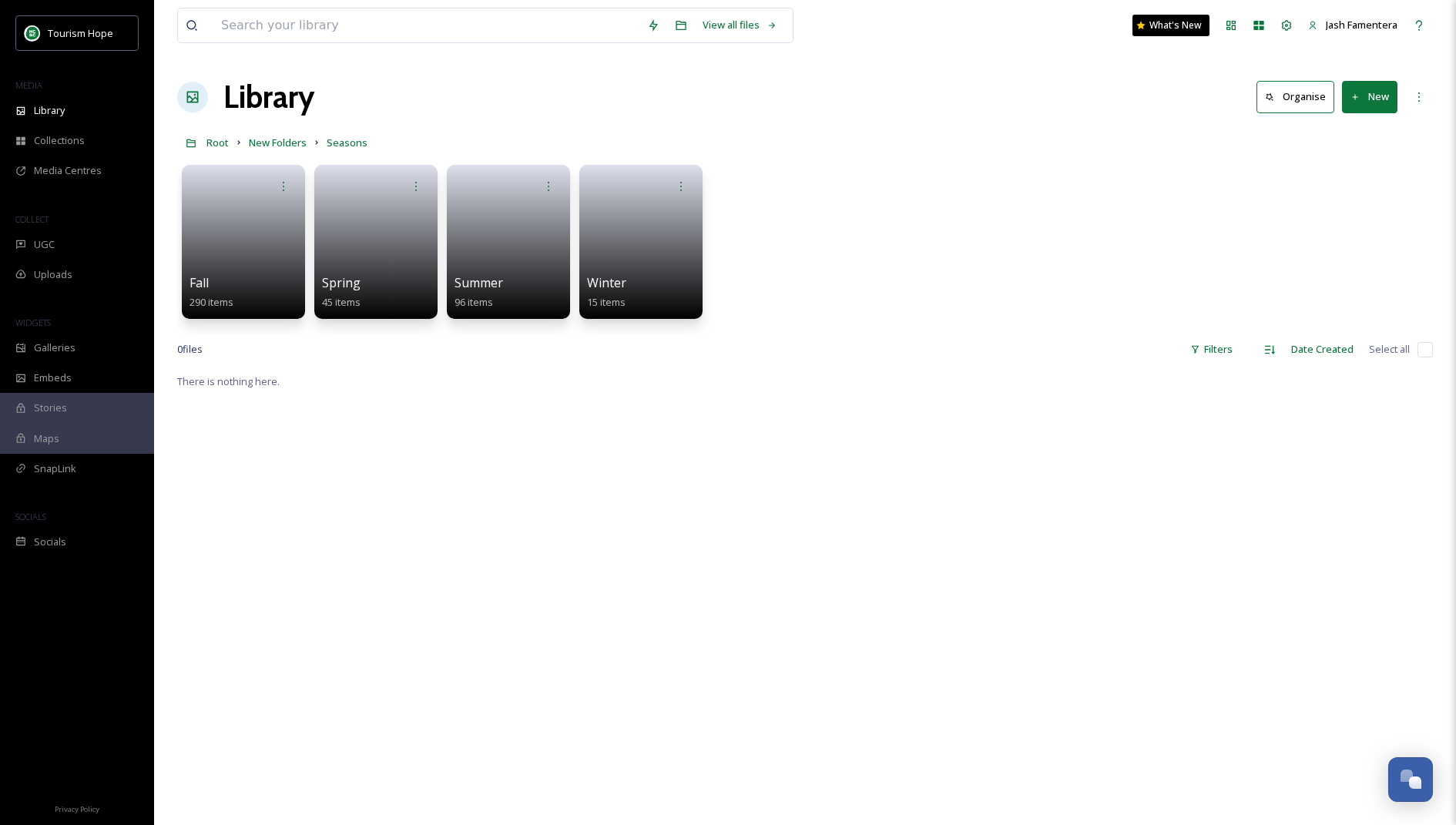
scroll to position [37, 0]
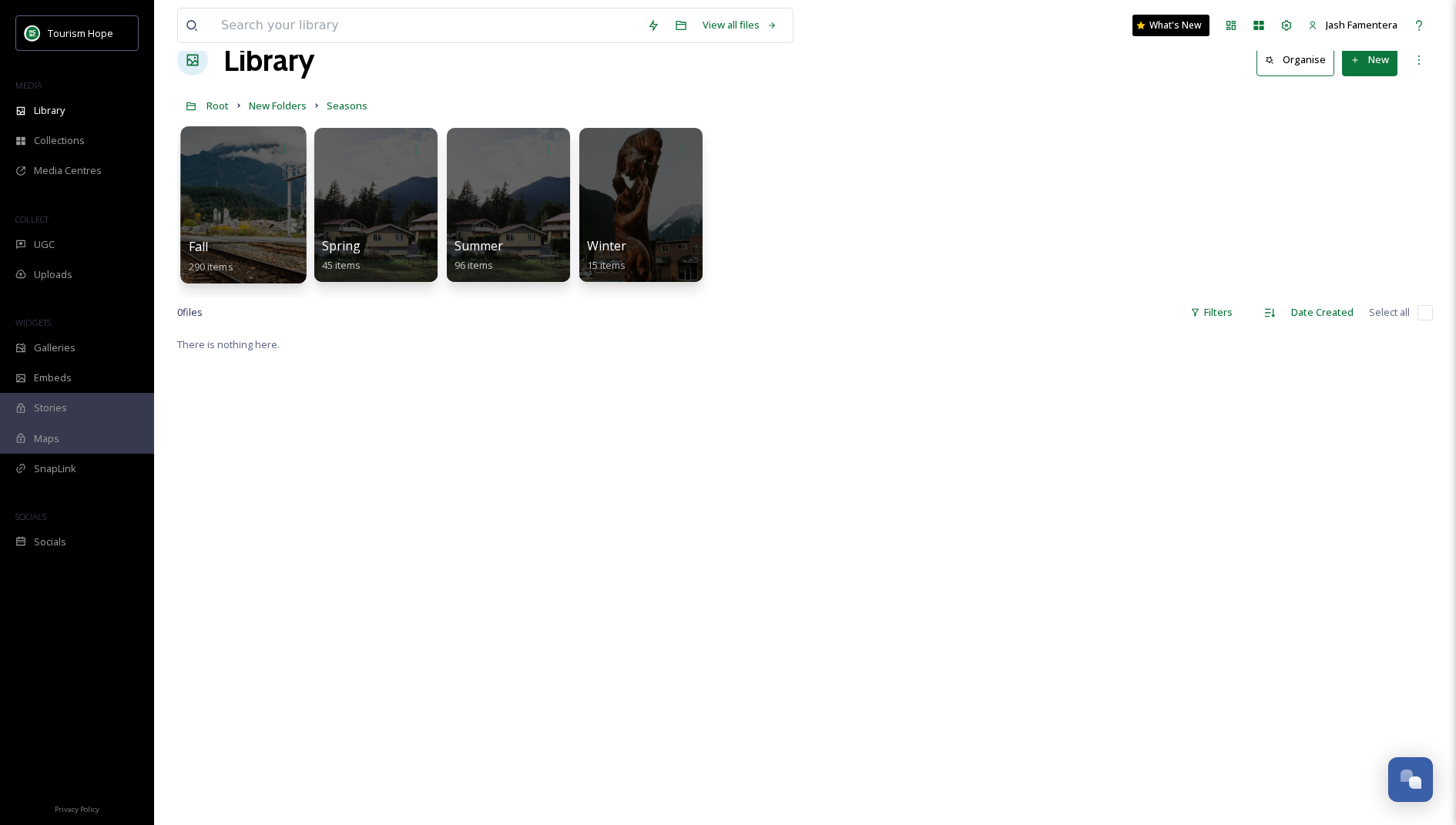
click at [246, 199] on div at bounding box center [243, 205] width 126 height 157
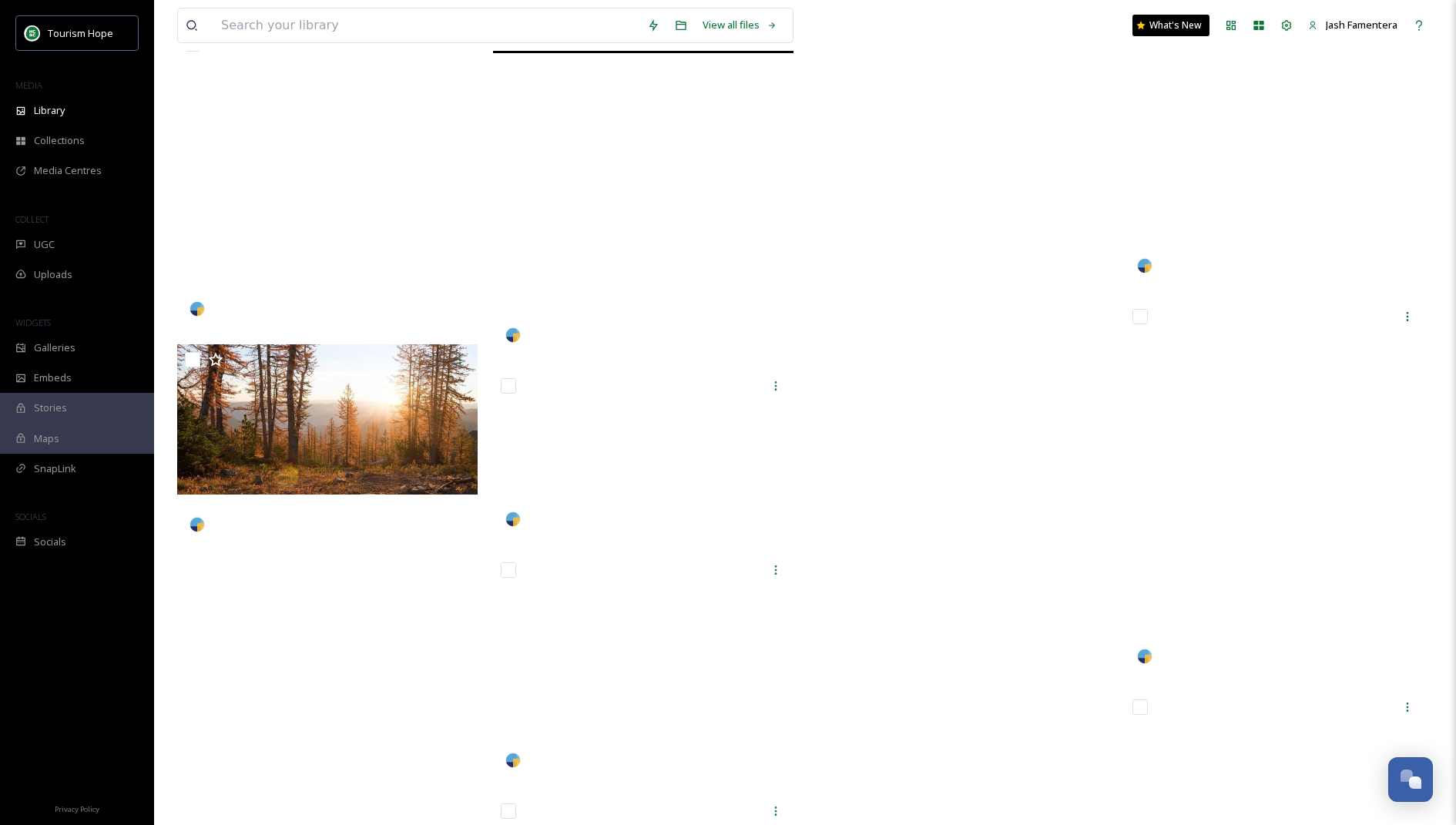
scroll to position [21107, 0]
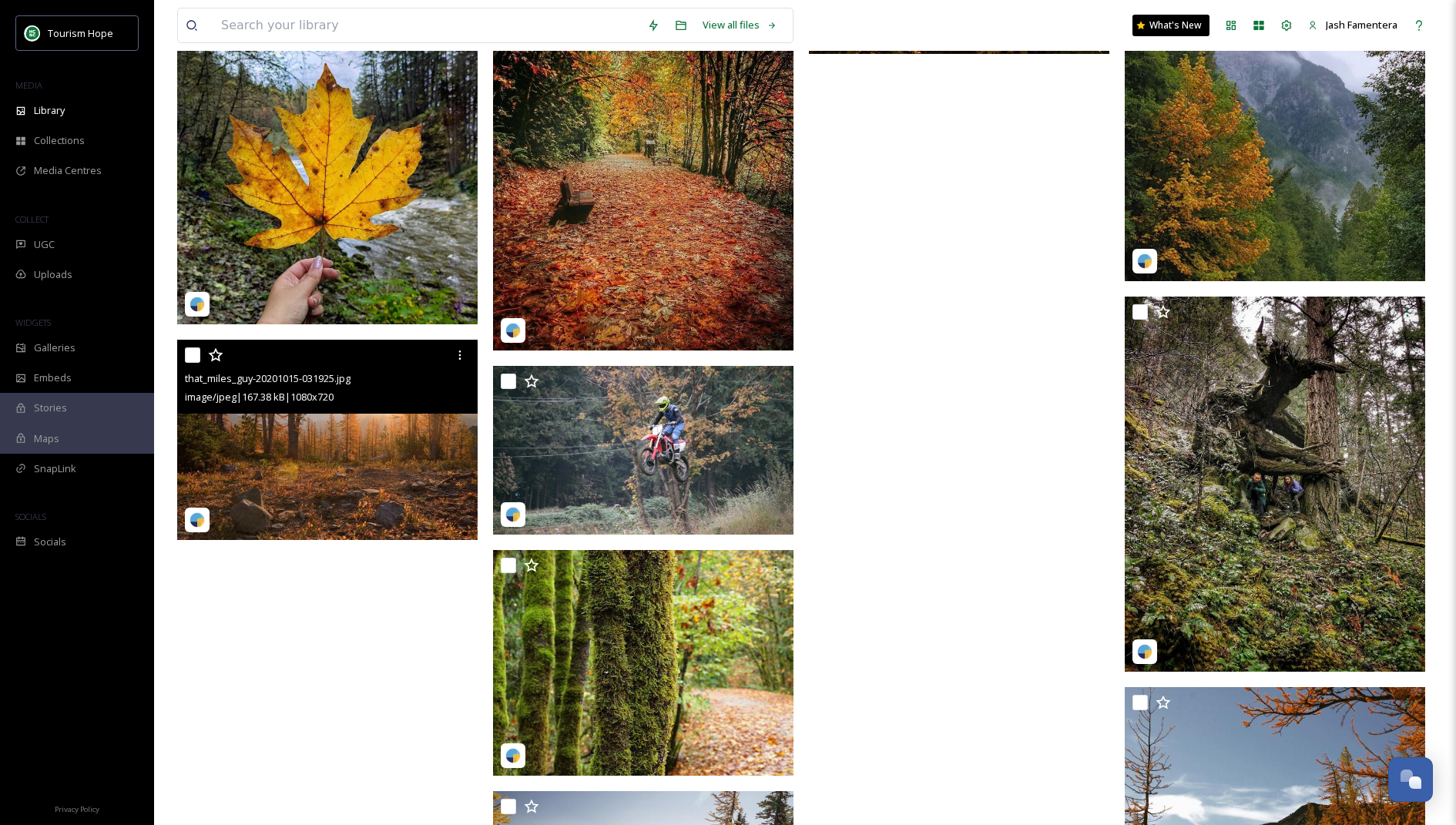
click at [332, 439] on img at bounding box center [327, 440] width 300 height 200
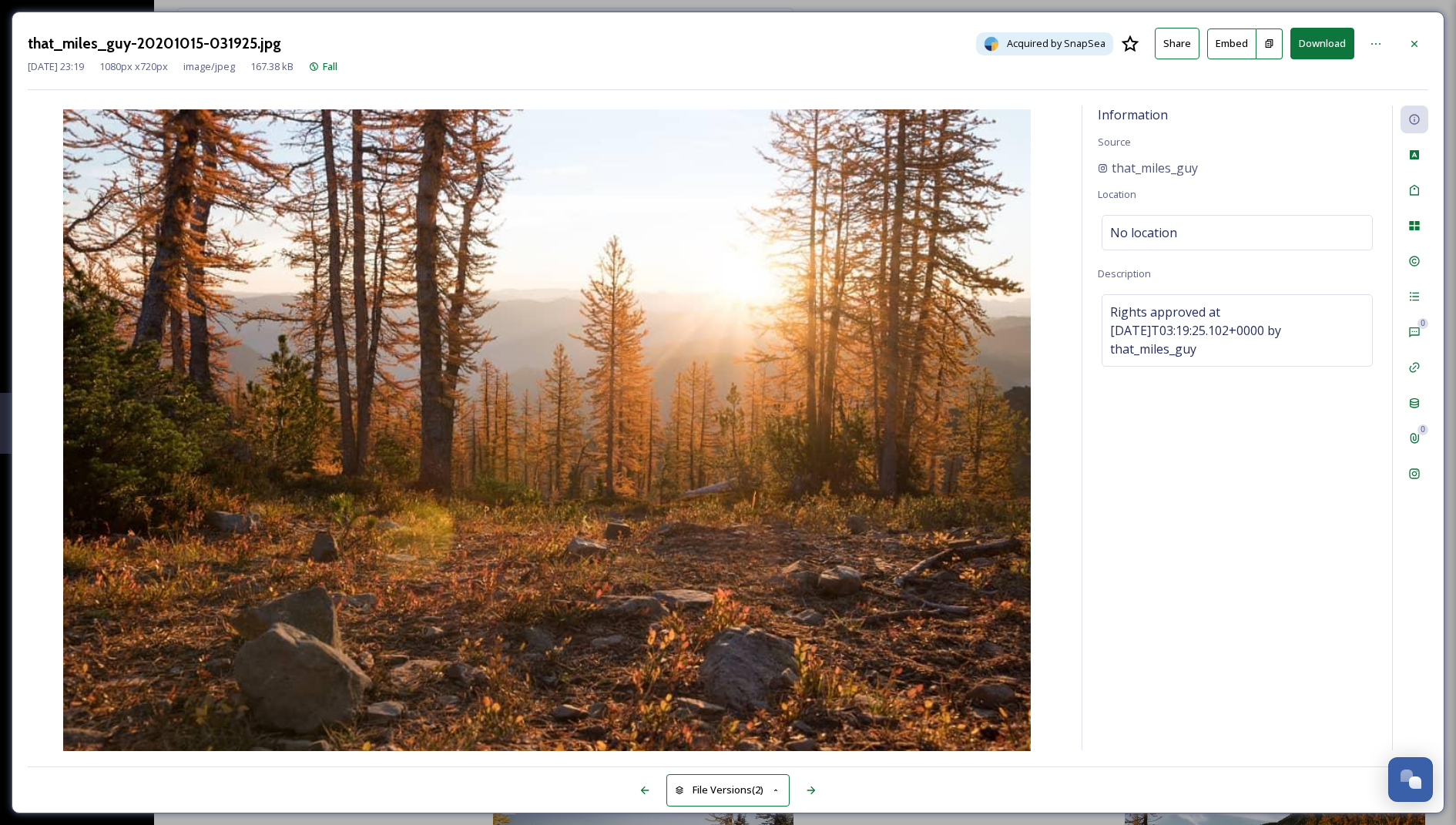
click at [1004, 129] on img at bounding box center [547, 432] width 1038 height 645
click at [305, 346] on img at bounding box center [547, 432] width 1038 height 645
click at [1314, 42] on button "Download" at bounding box center [1321, 44] width 64 height 31
click at [1315, 47] on button "Download" at bounding box center [1321, 44] width 64 height 31
click at [1409, 45] on icon at bounding box center [1414, 44] width 12 height 12
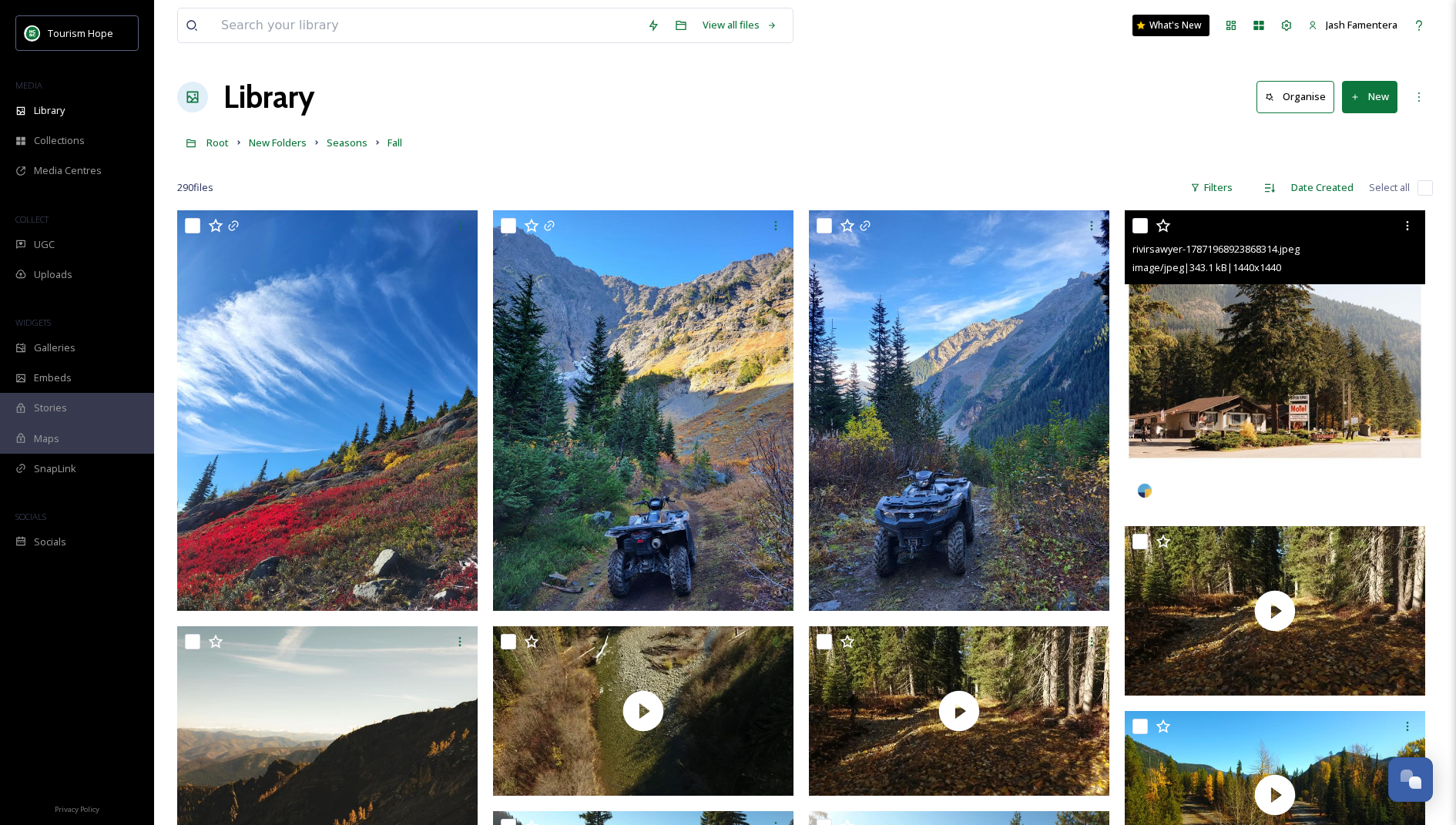
click at [1263, 358] on img at bounding box center [1274, 360] width 300 height 300
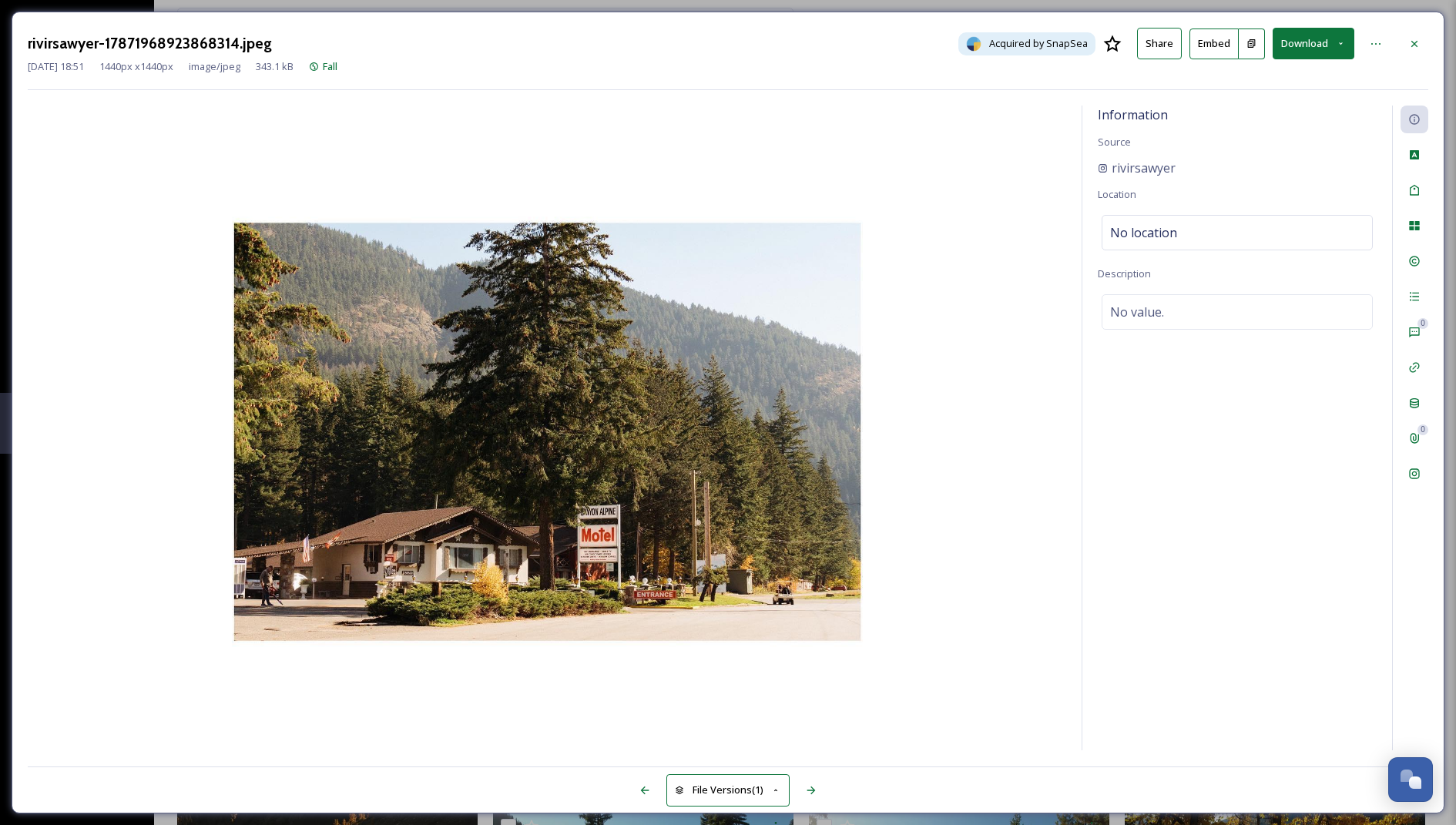
click at [1300, 33] on button "Download" at bounding box center [1313, 44] width 82 height 31
click at [1283, 74] on span "Download Original (1440 x 1440)" at bounding box center [1271, 79] width 146 height 15
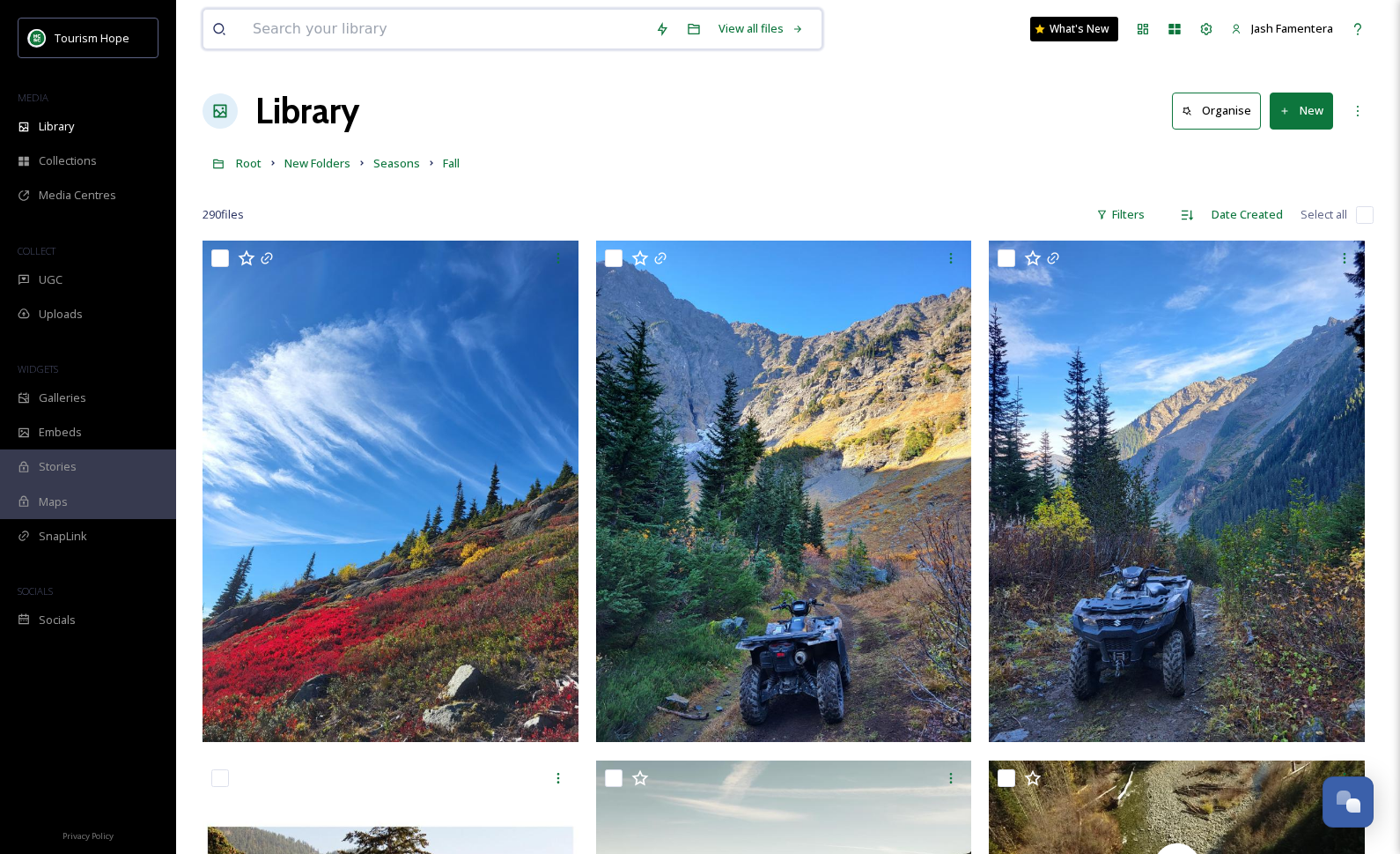
click at [417, 44] on input at bounding box center [445, 28] width 403 height 39
click at [784, 36] on div "Search Press Enter to search" at bounding box center [788, 28] width 75 height 34
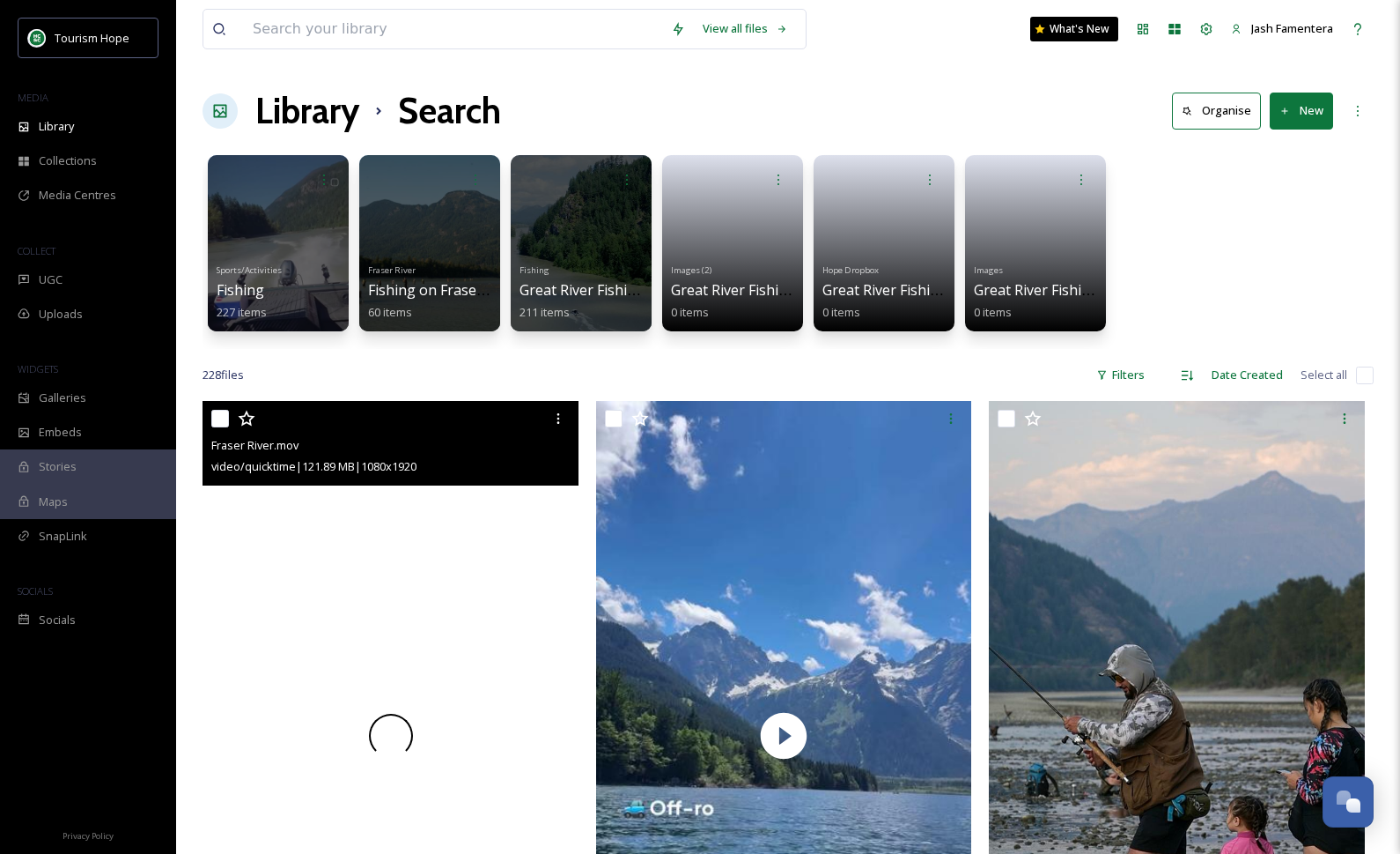
click at [443, 527] on div at bounding box center [390, 735] width 376 height 669
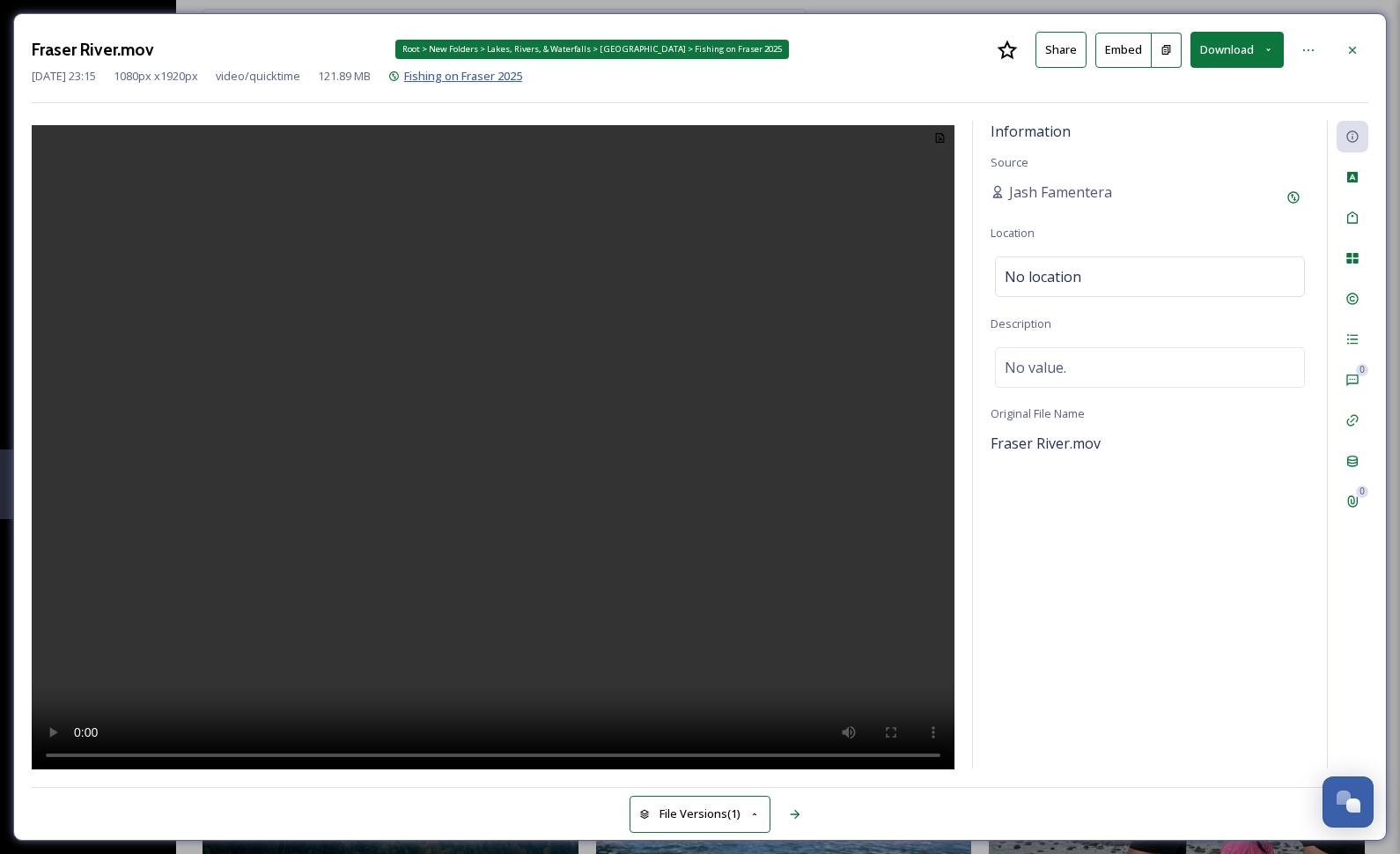
click at [522, 69] on span "Fishing on Fraser 2025" at bounding box center [463, 76] width 118 height 16
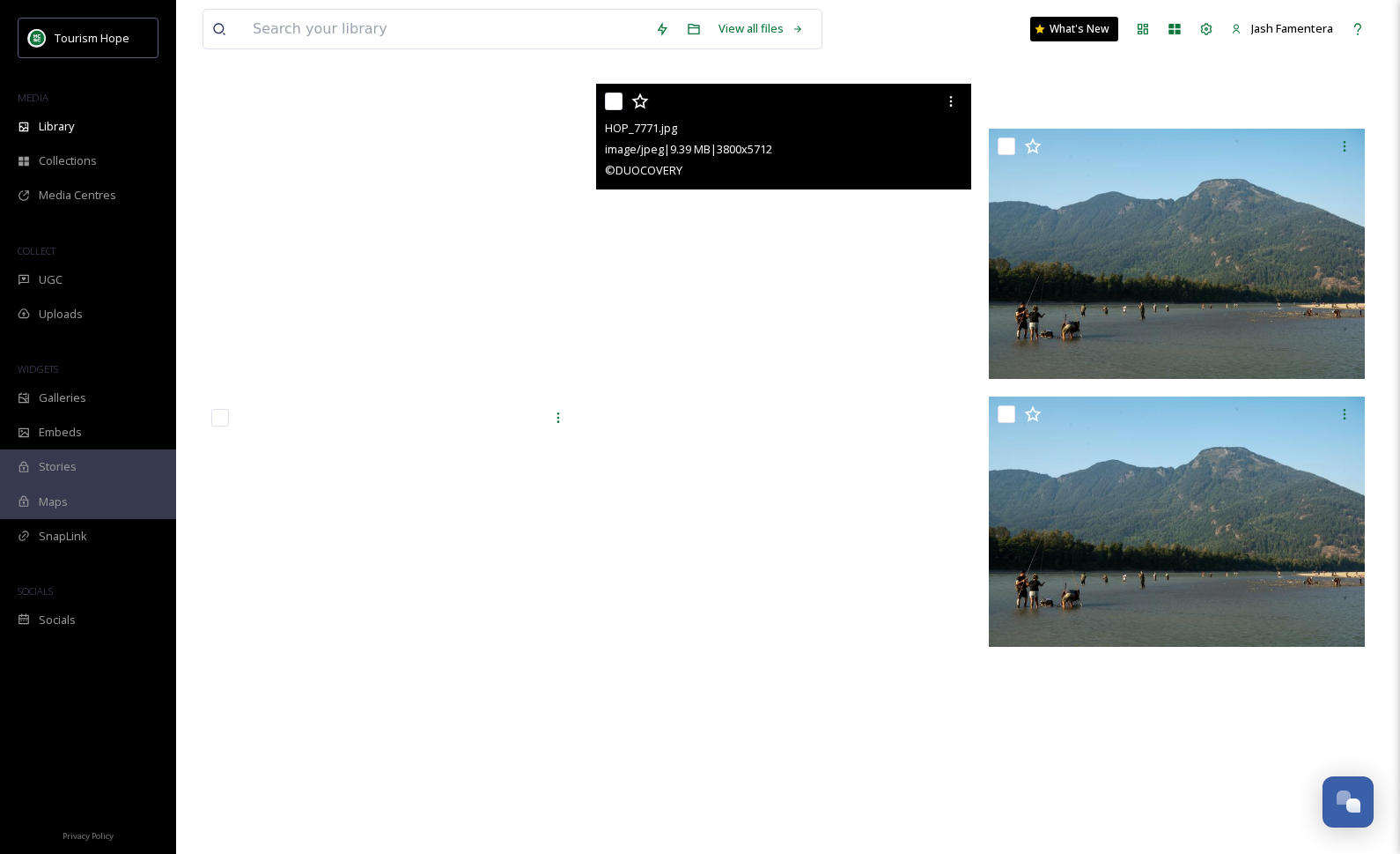
scroll to position [9982, 0]
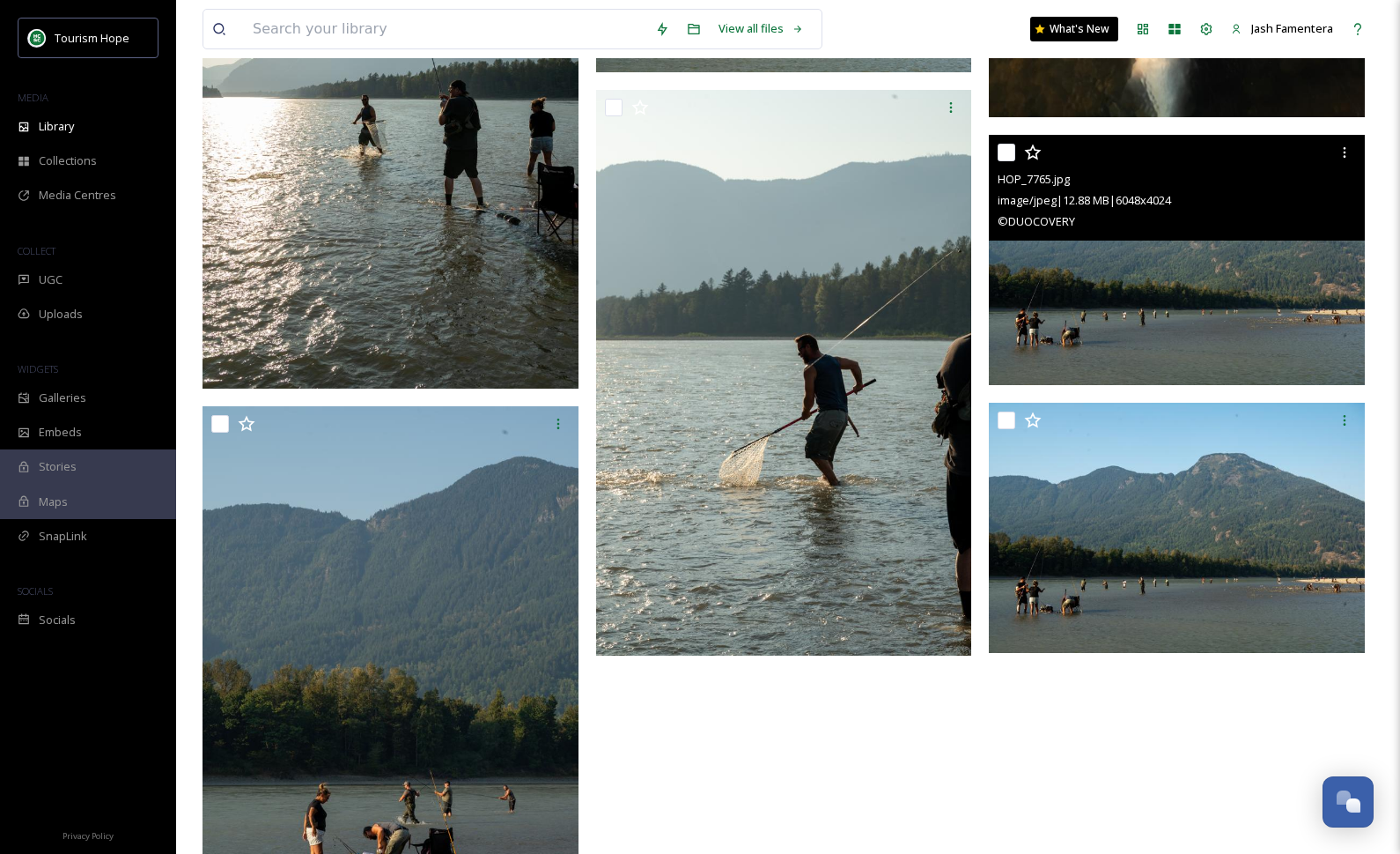
click at [1165, 295] on img at bounding box center [1177, 260] width 376 height 251
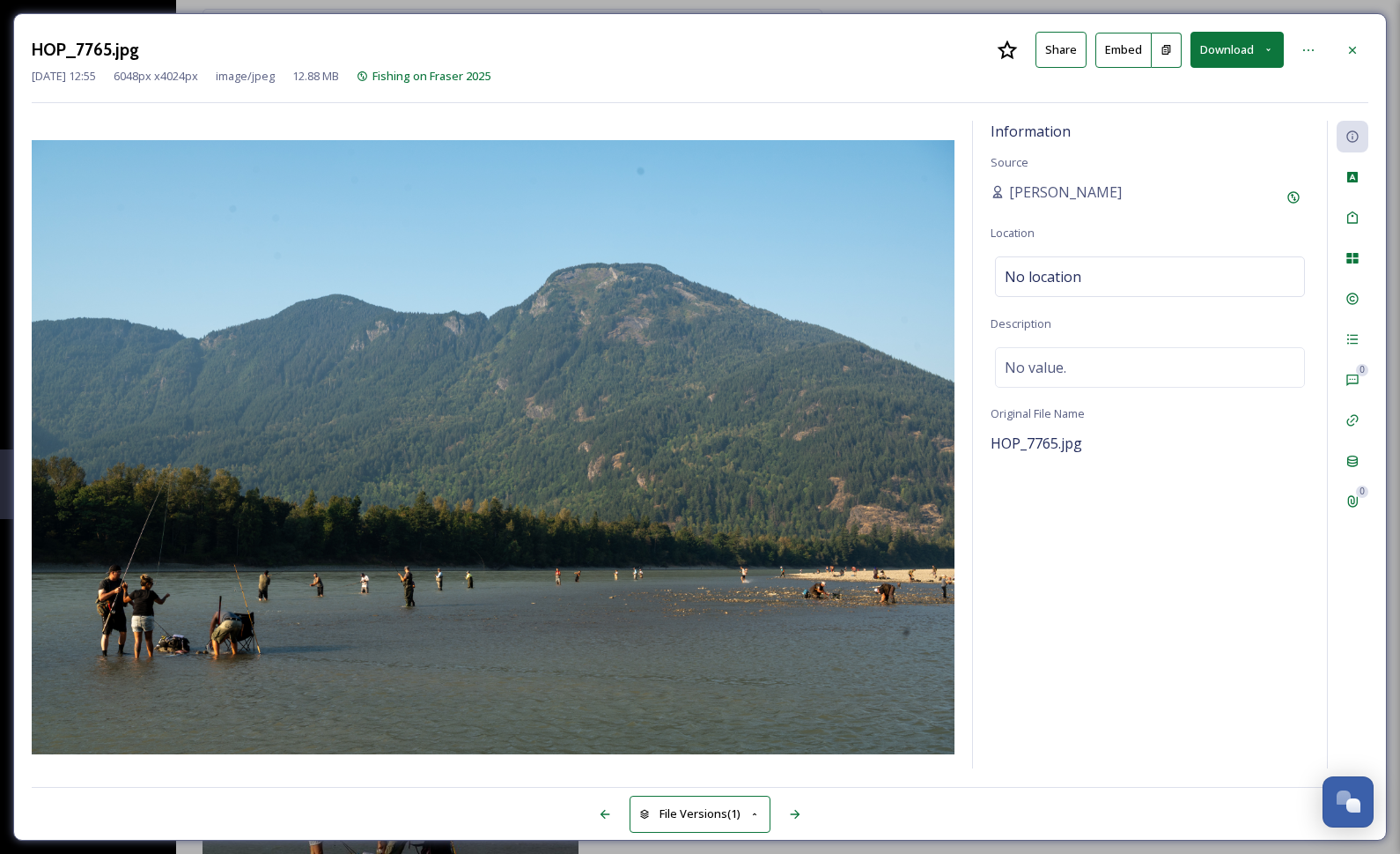
click at [1216, 54] on button "Download" at bounding box center [1236, 50] width 94 height 36
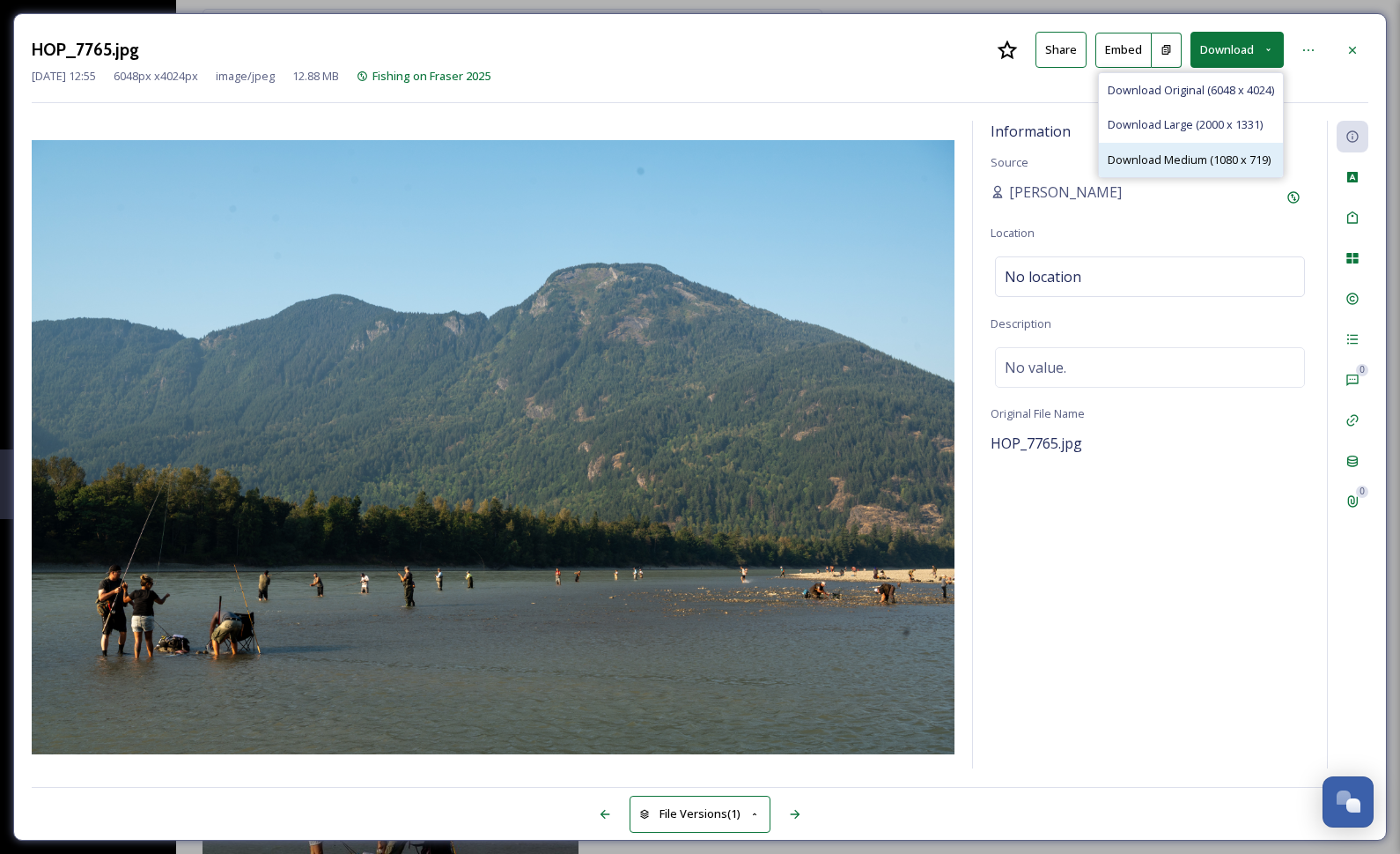
click at [1181, 157] on span "Download Medium (1080 x 719)" at bounding box center [1189, 160] width 163 height 17
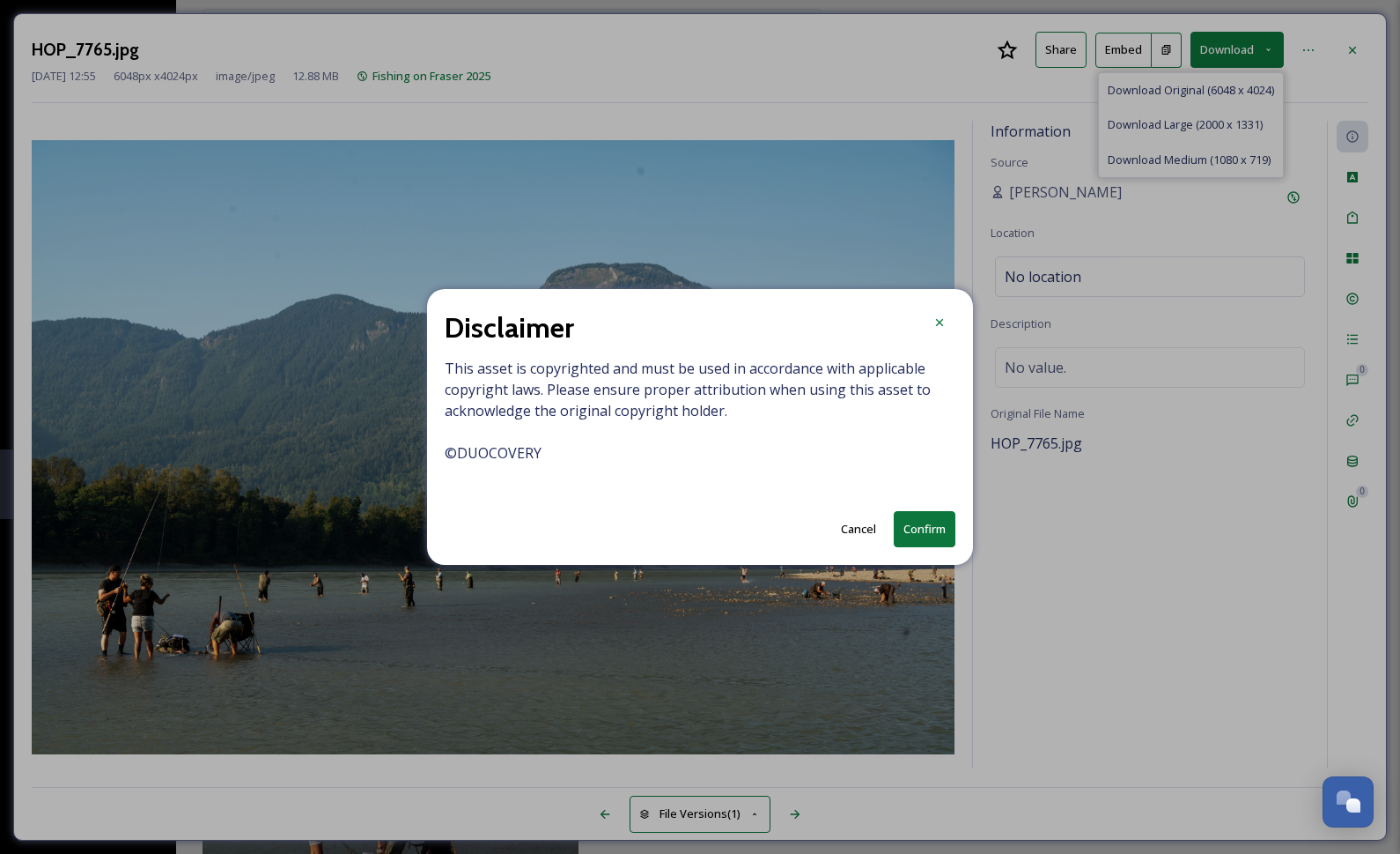
click at [931, 525] on button "Confirm" at bounding box center [925, 529] width 61 height 36
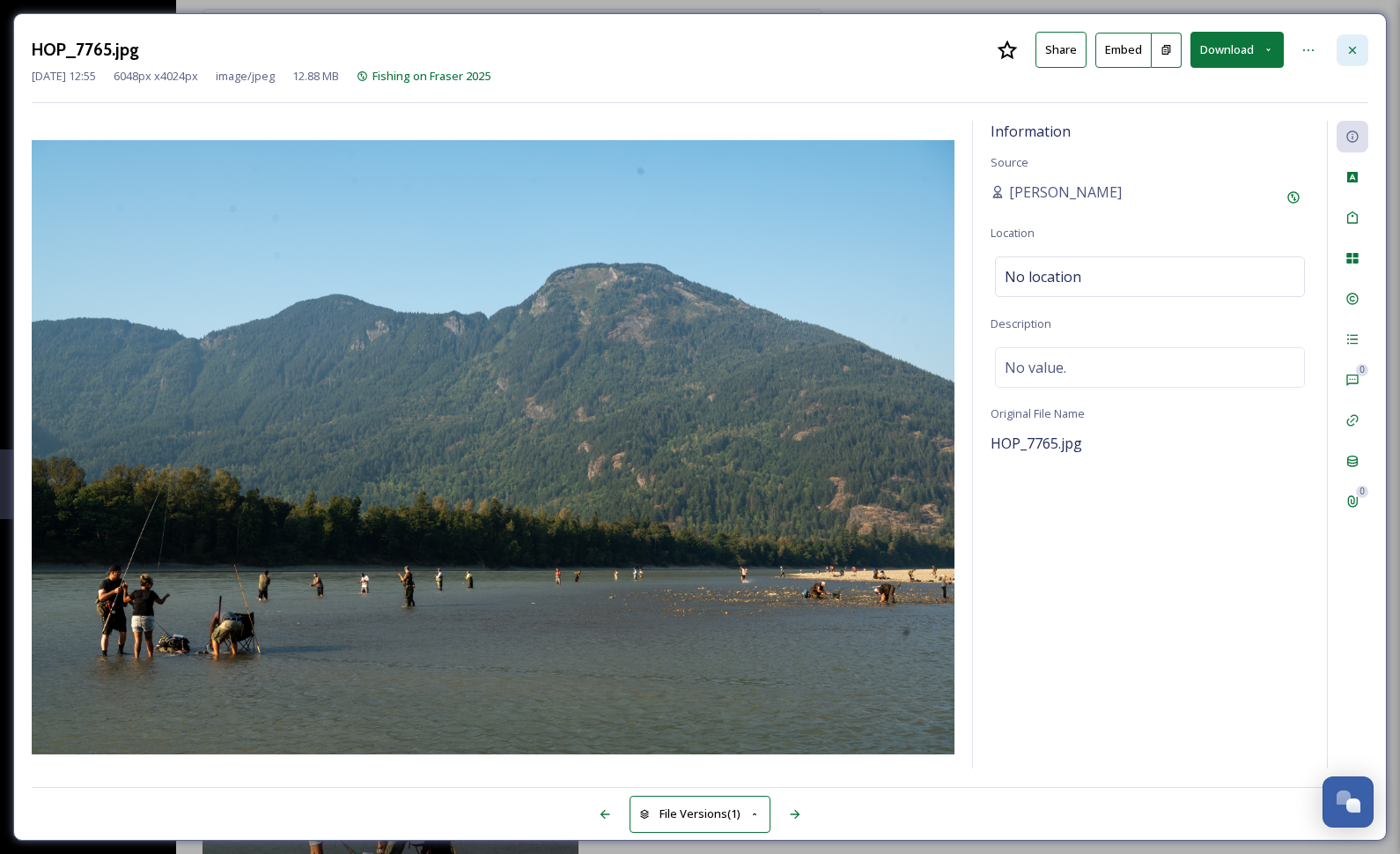
click at [1344, 52] on div at bounding box center [1353, 50] width 32 height 32
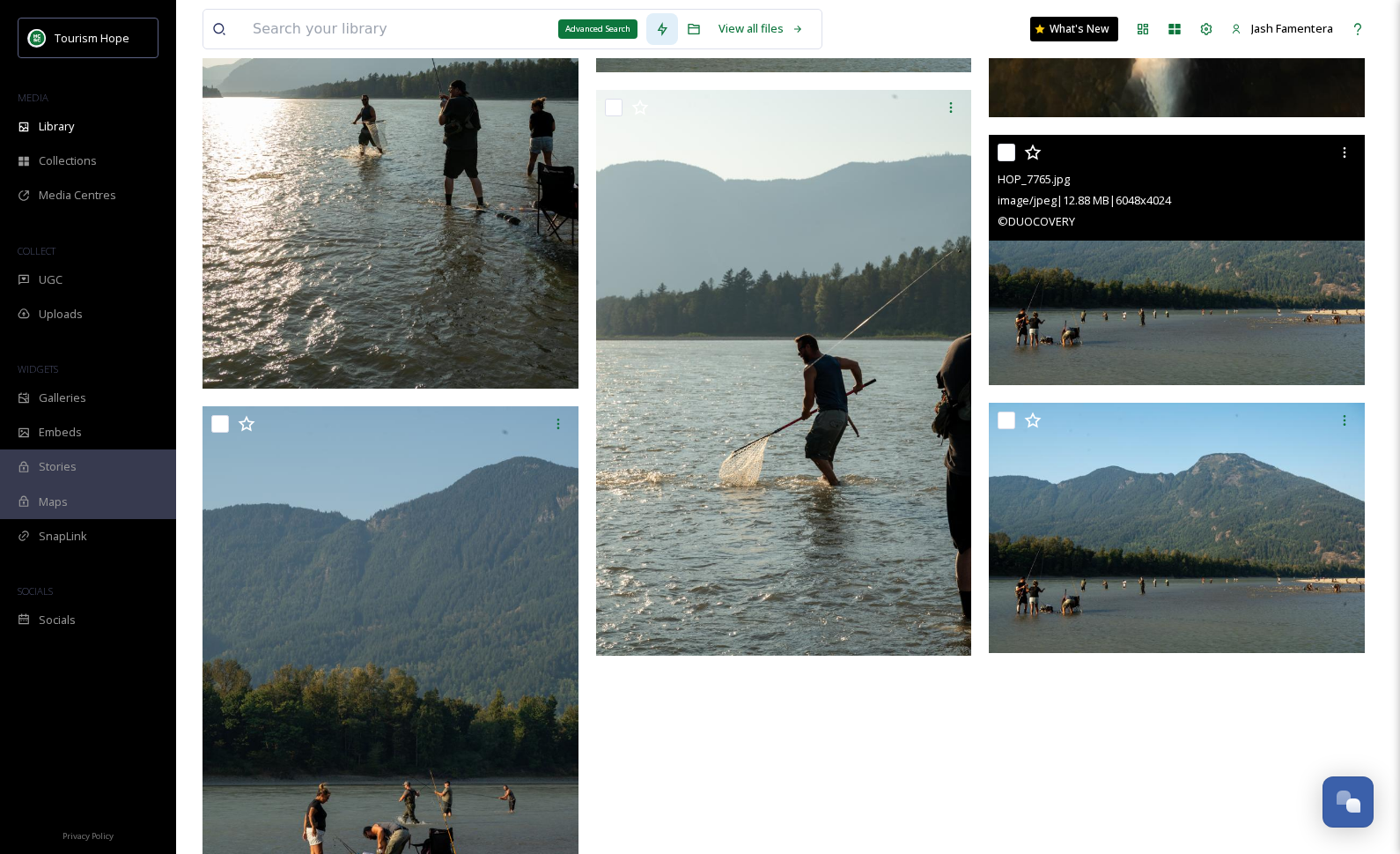
click at [559, 26] on div "Advanced Search" at bounding box center [598, 28] width 79 height 19
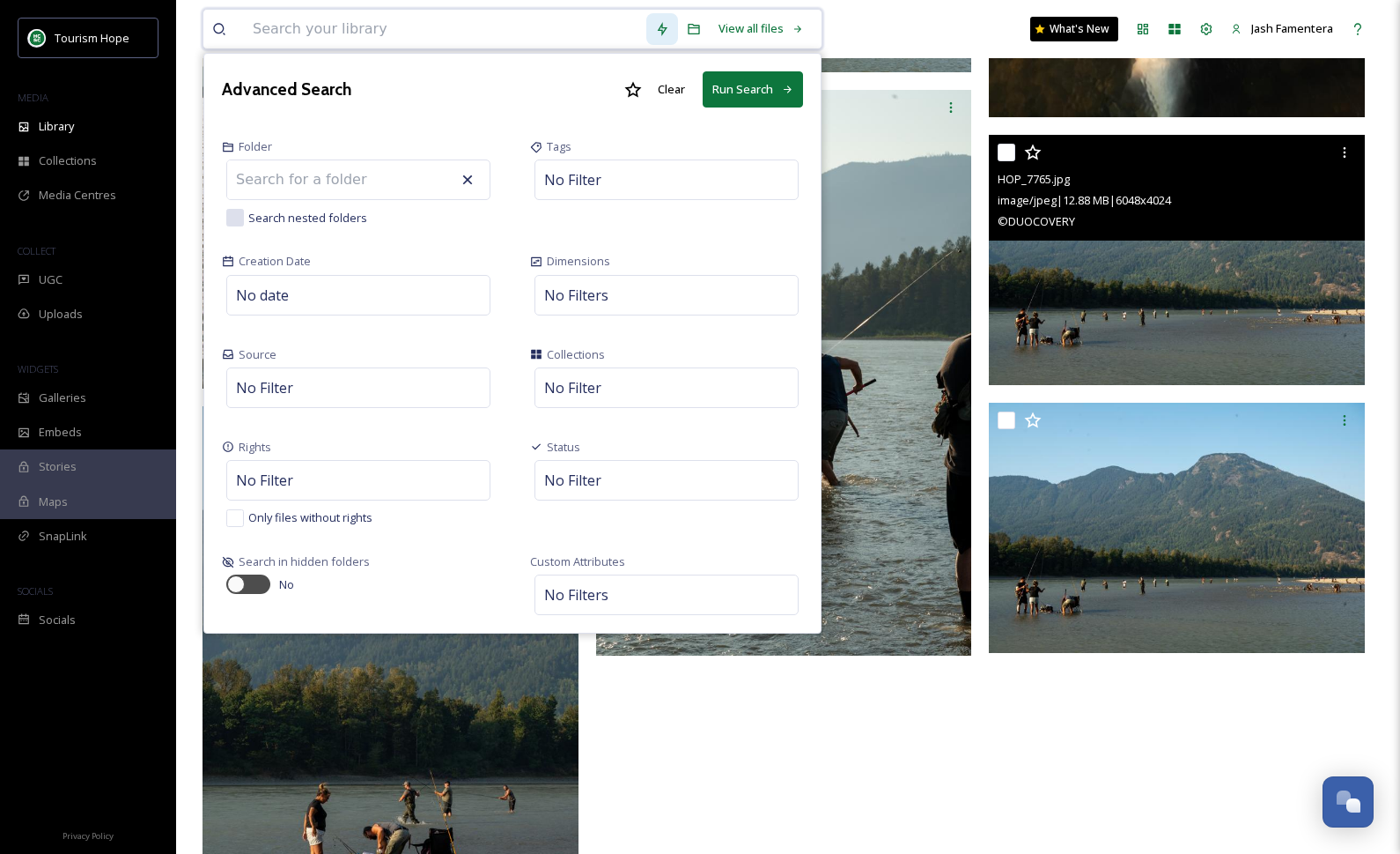
click at [482, 26] on input at bounding box center [445, 28] width 403 height 39
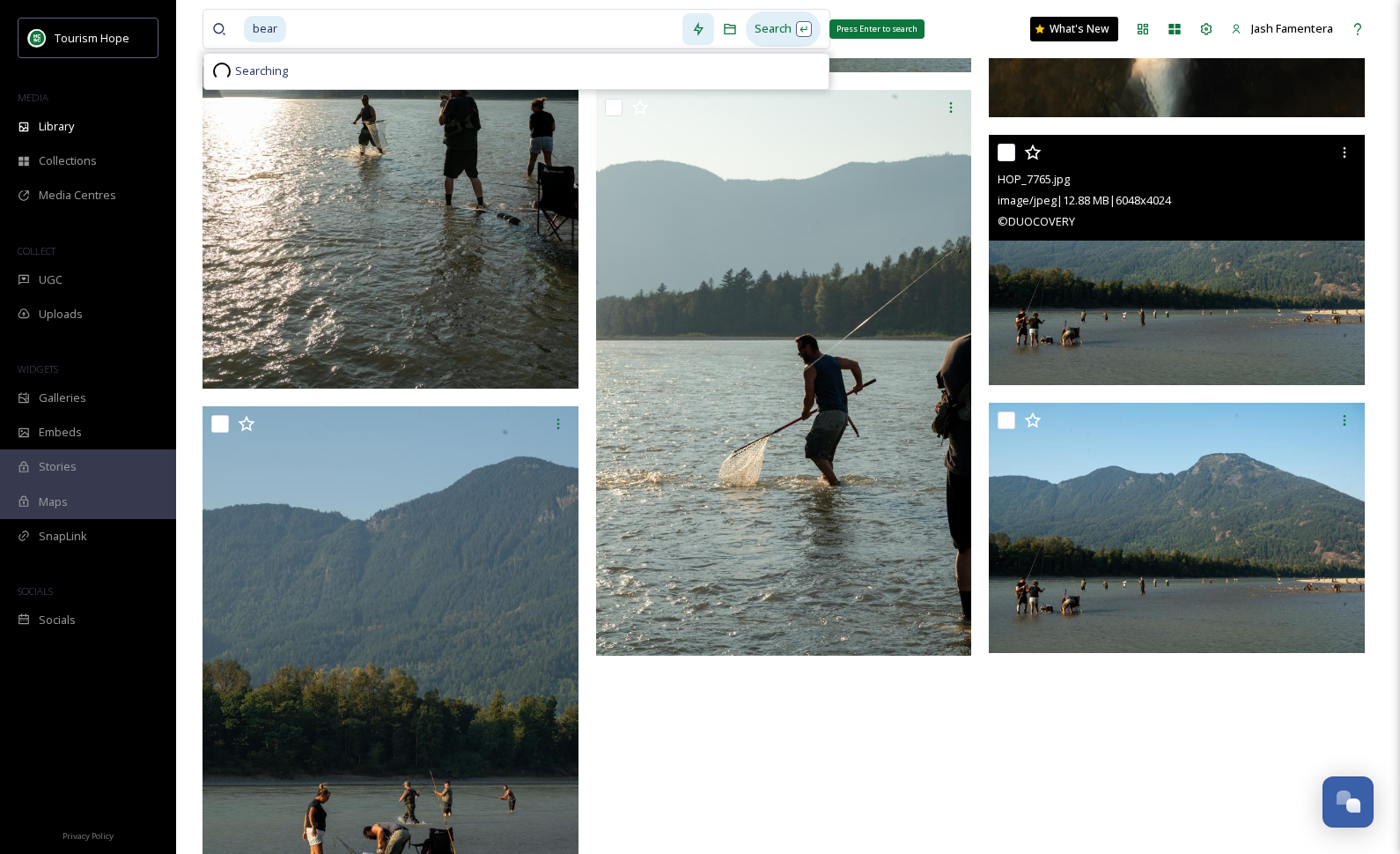
click at [746, 29] on div "Search Press Enter to search" at bounding box center [783, 28] width 75 height 34
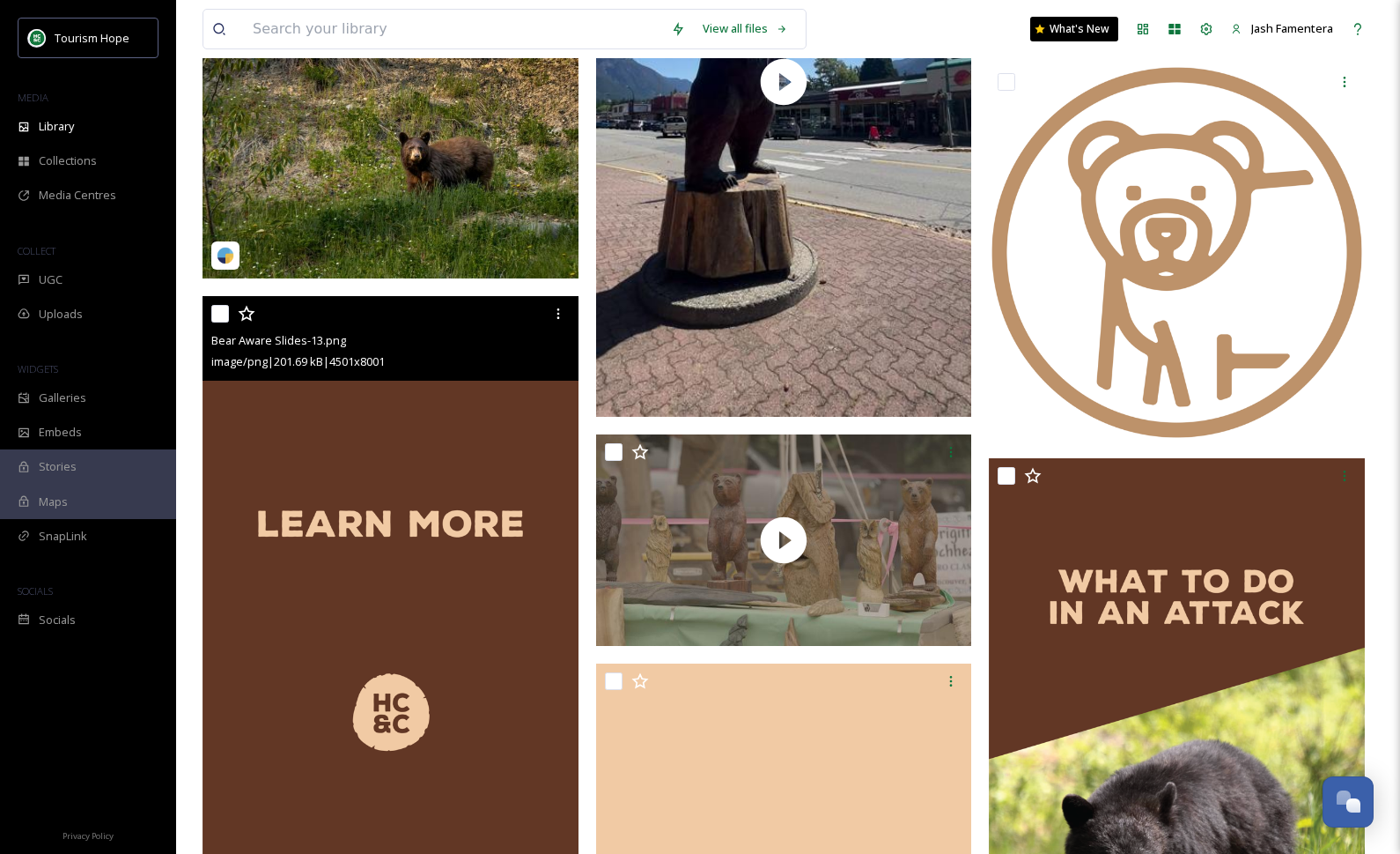
scroll to position [2477, 0]
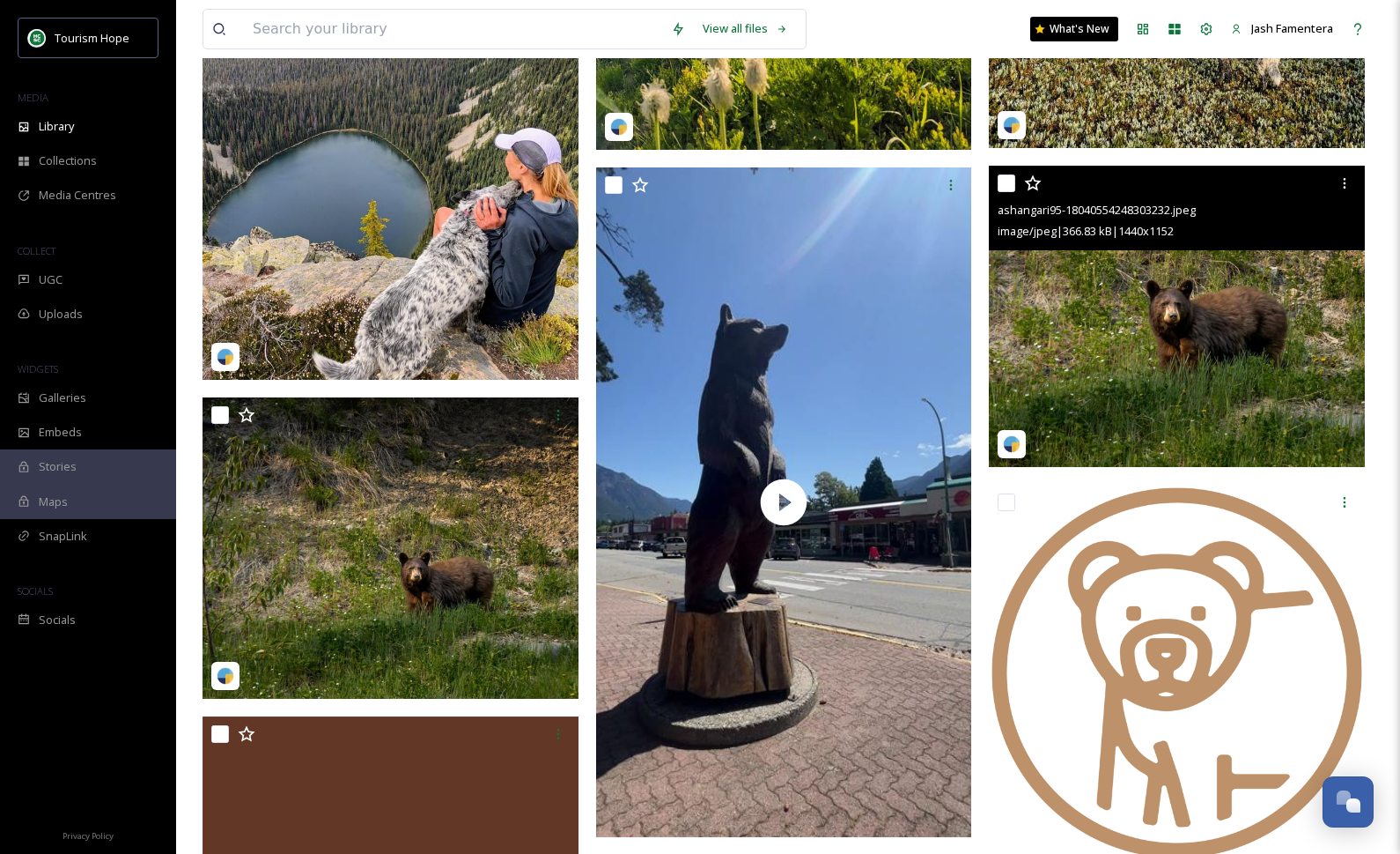
click at [1224, 303] on img at bounding box center [1177, 316] width 376 height 302
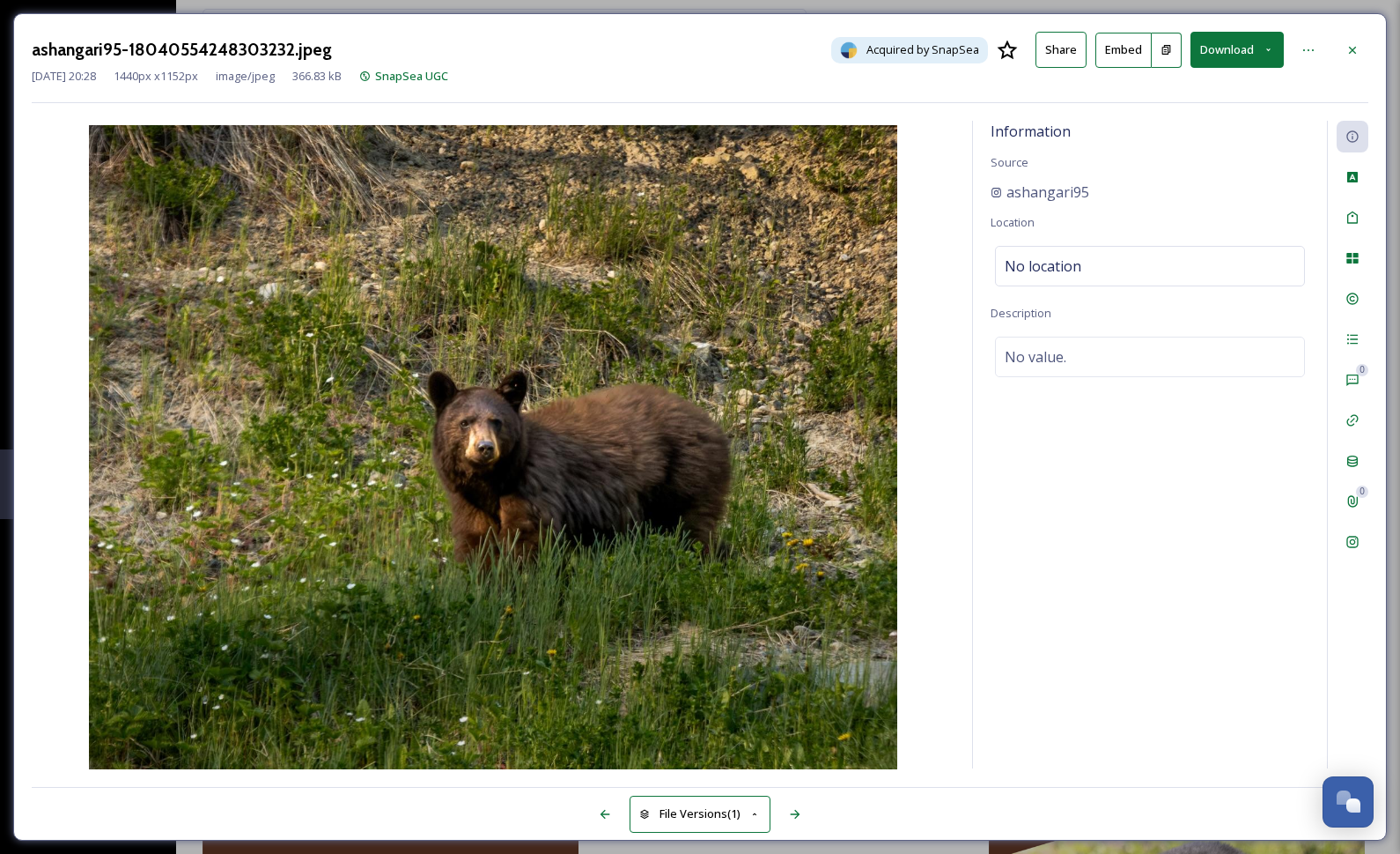
click at [1234, 49] on button "Download" at bounding box center [1236, 50] width 94 height 36
click at [1208, 97] on div "Download Original (1440 x 1152)" at bounding box center [1191, 90] width 184 height 34
